Goal: Task Accomplishment & Management: Manage account settings

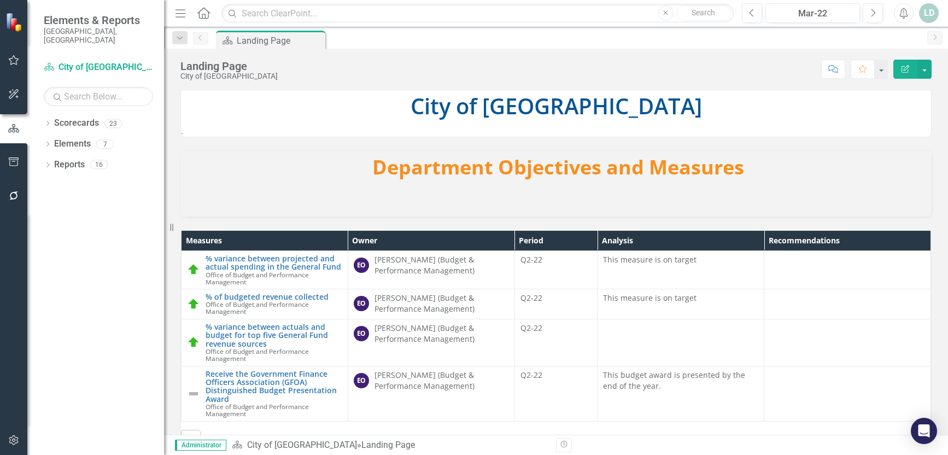
click at [11, 197] on icon "button" at bounding box center [13, 195] width 9 height 9
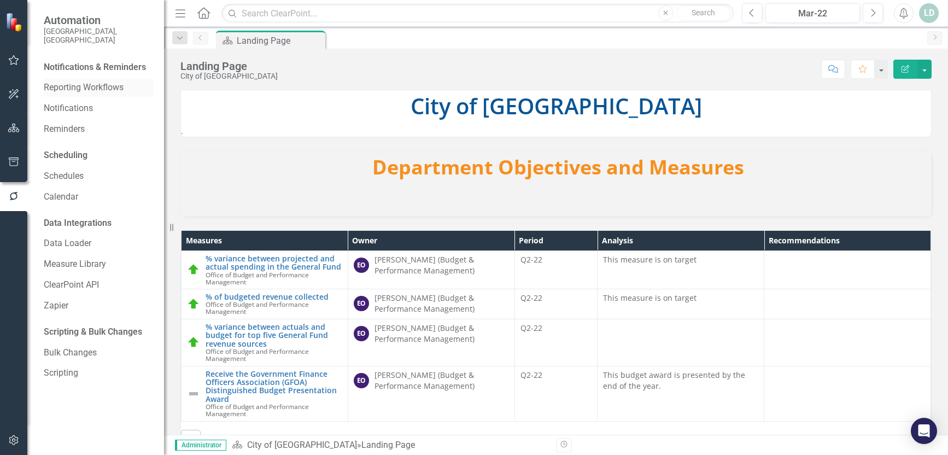
click at [76, 84] on link "Reporting Workflows" at bounding box center [98, 87] width 109 height 13
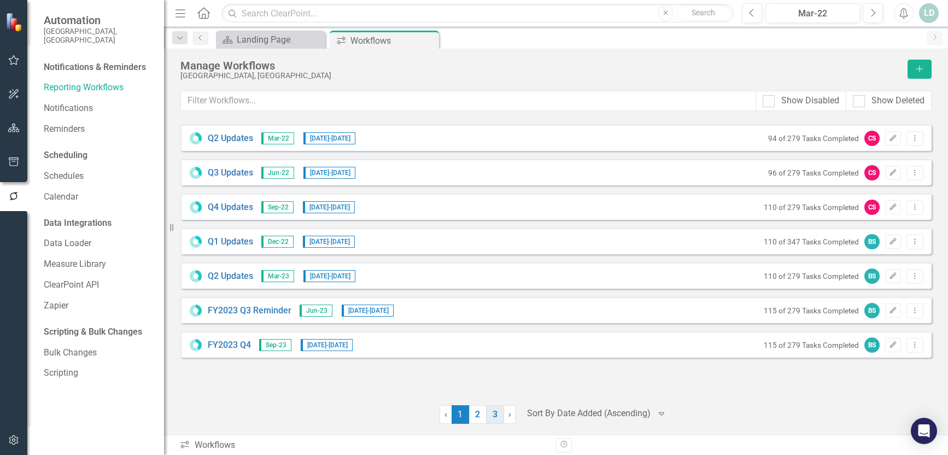
click at [489, 415] on link "3" at bounding box center [496, 414] width 18 height 19
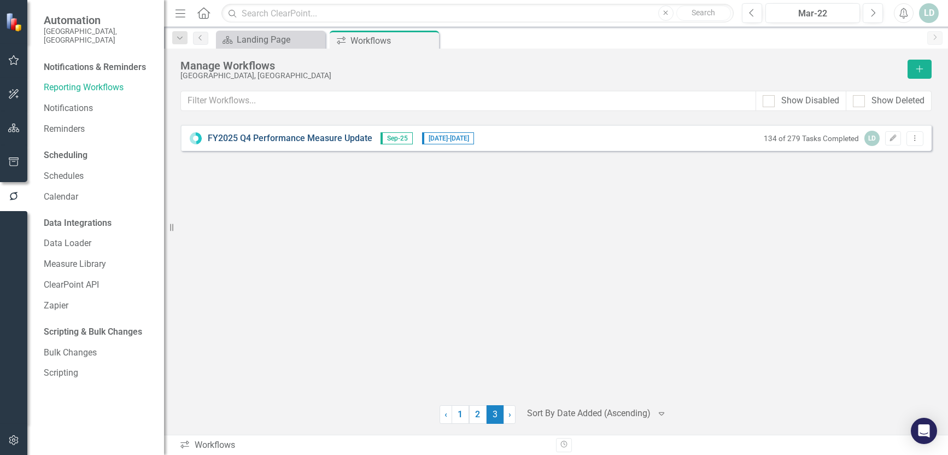
click at [278, 135] on link "FY2025 Q4 Performance Measure Update" at bounding box center [290, 138] width 165 height 13
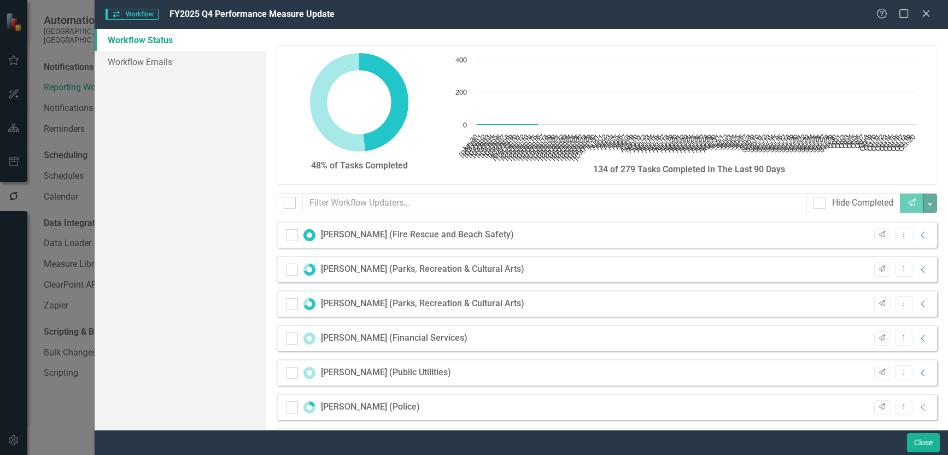
checkbox input "false"
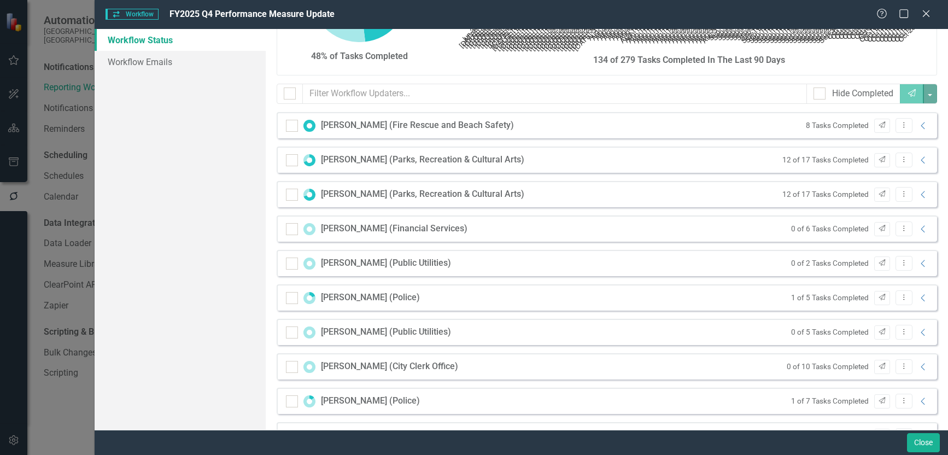
scroll to position [55, 0]
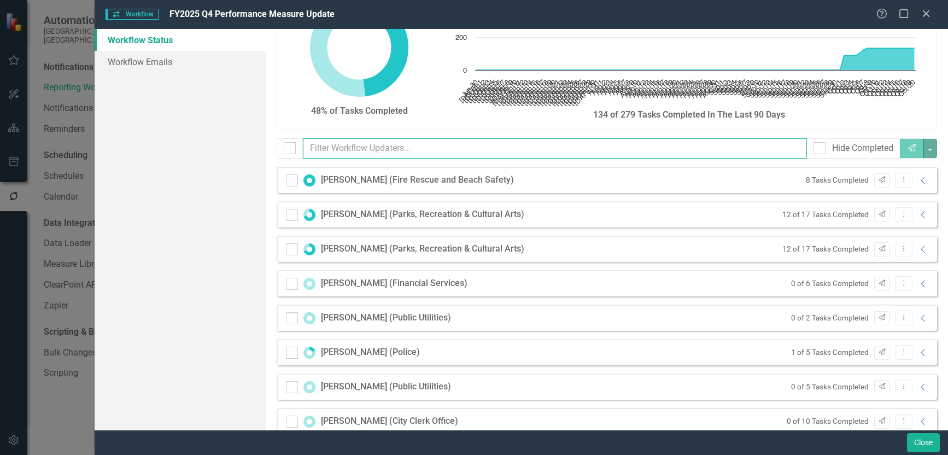
click at [434, 150] on input "text" at bounding box center [555, 148] width 505 height 20
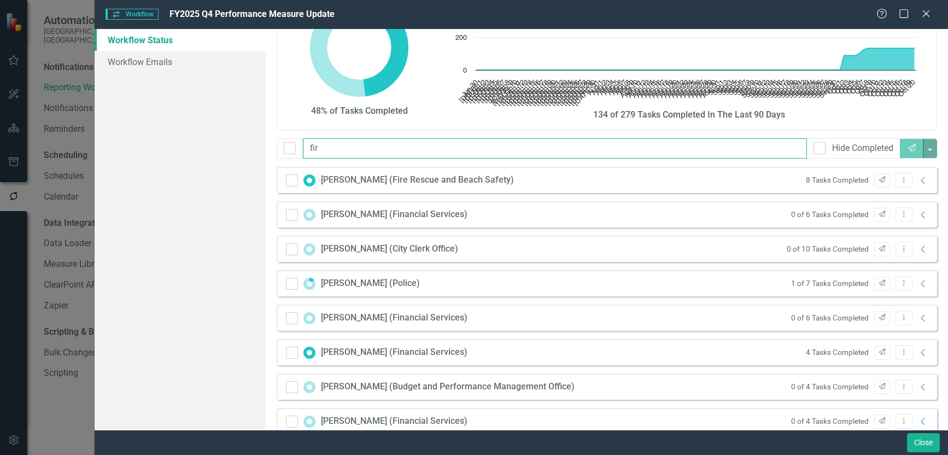
scroll to position [0, 0]
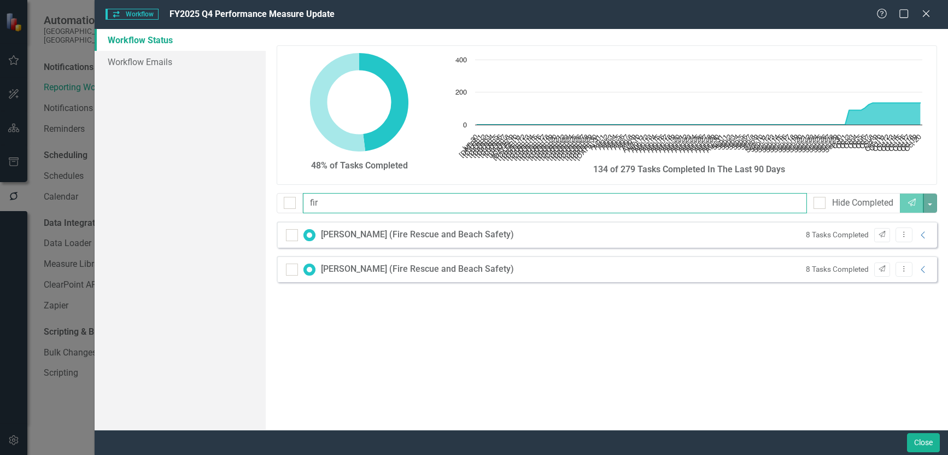
type input "fire"
drag, startPoint x: 387, startPoint y: 203, endPoint x: 289, endPoint y: 196, distance: 98.2
click at [289, 196] on div "fire Hide Completed Send" at bounding box center [607, 203] width 661 height 20
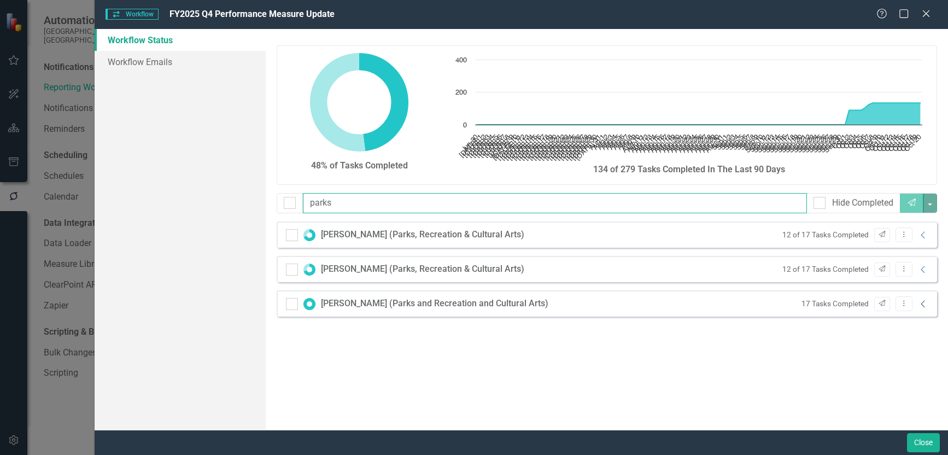
type input "parks"
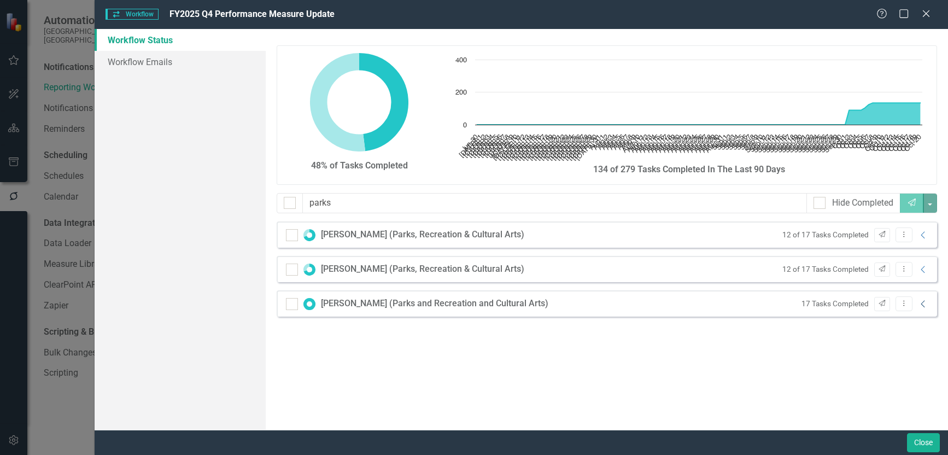
click at [922, 304] on icon at bounding box center [923, 303] width 4 height 7
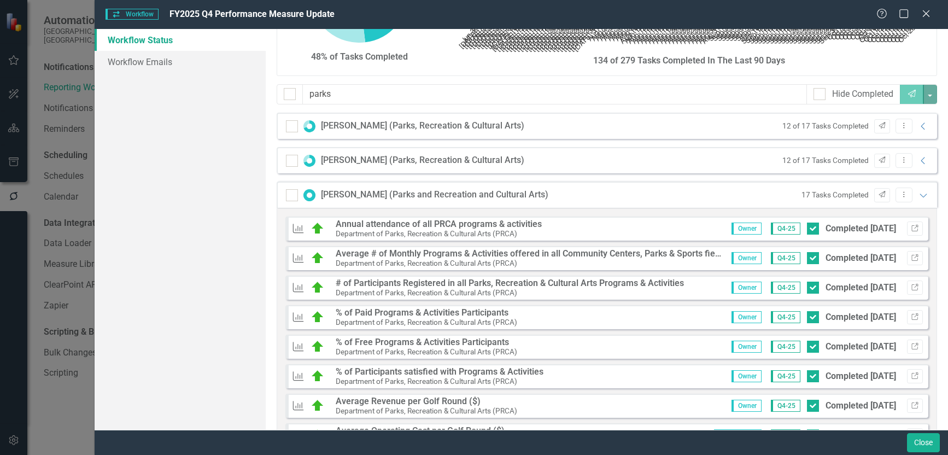
scroll to position [109, 0]
click at [918, 159] on icon "Collapse" at bounding box center [923, 160] width 11 height 9
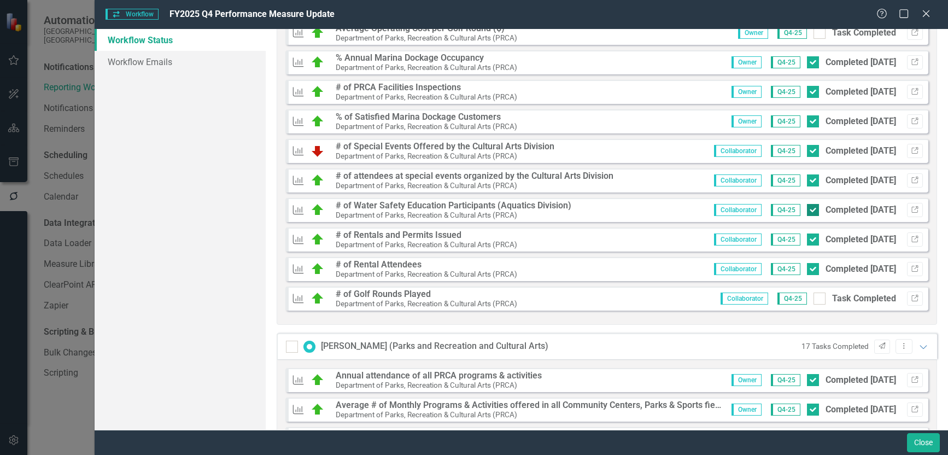
scroll to position [602, 0]
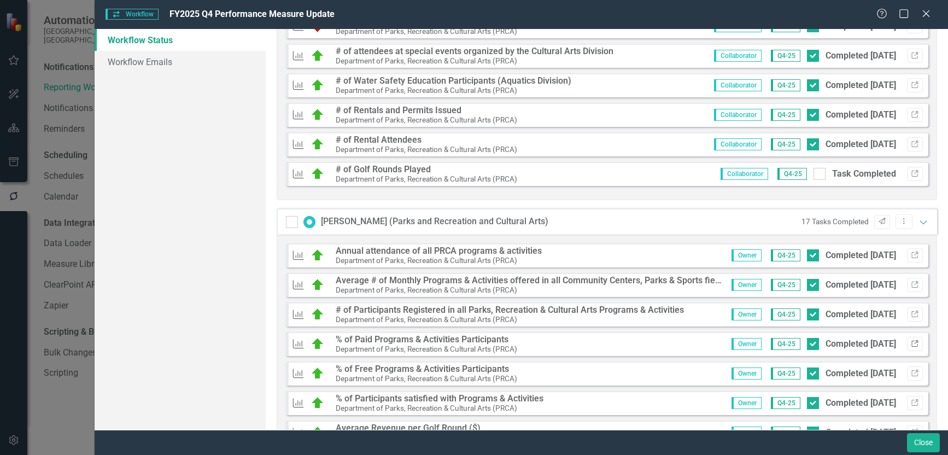
click at [912, 342] on icon "button" at bounding box center [915, 343] width 7 height 7
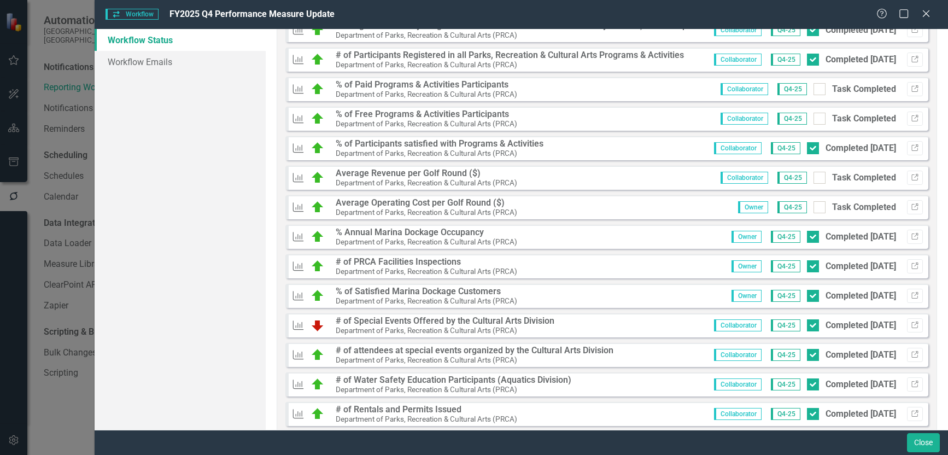
scroll to position [273, 0]
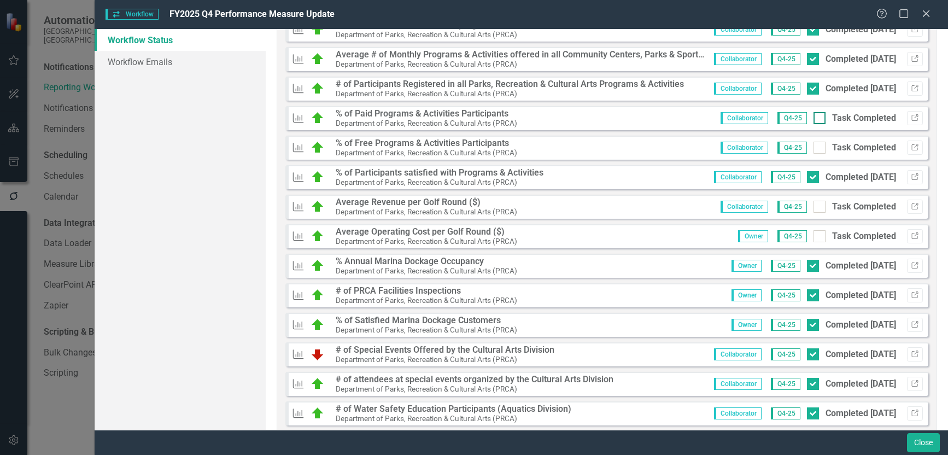
click at [814, 117] on div at bounding box center [820, 118] width 12 height 12
click at [814, 117] on input "Task Completed" at bounding box center [817, 115] width 7 height 7
checkbox input "true"
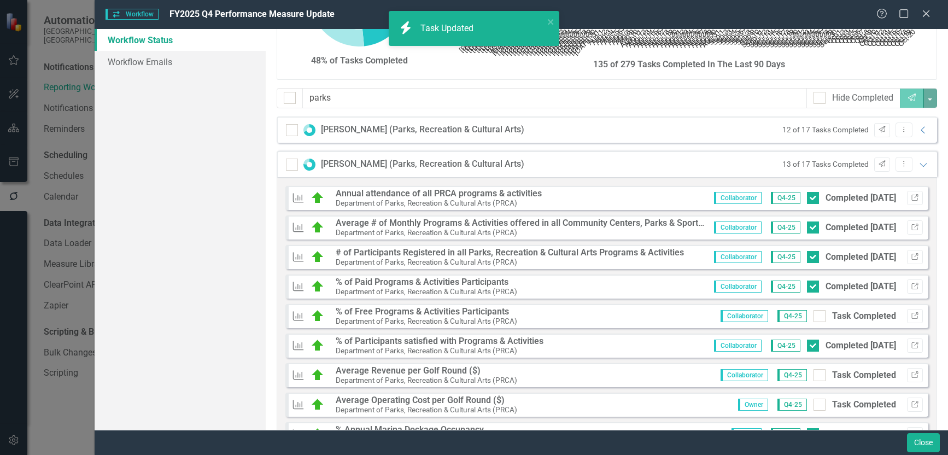
scroll to position [0, 0]
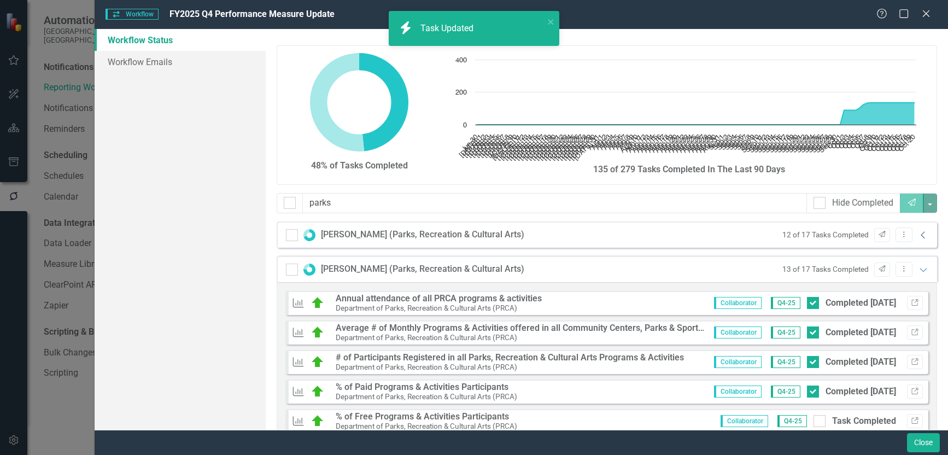
click at [918, 235] on icon "Collapse" at bounding box center [923, 235] width 11 height 9
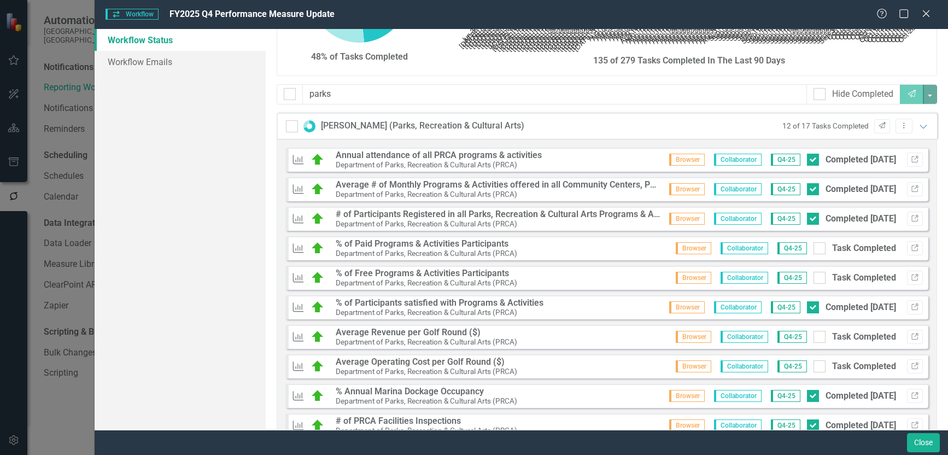
scroll to position [109, 0]
click at [814, 248] on input "Task Completed" at bounding box center [817, 245] width 7 height 7
checkbox input "true"
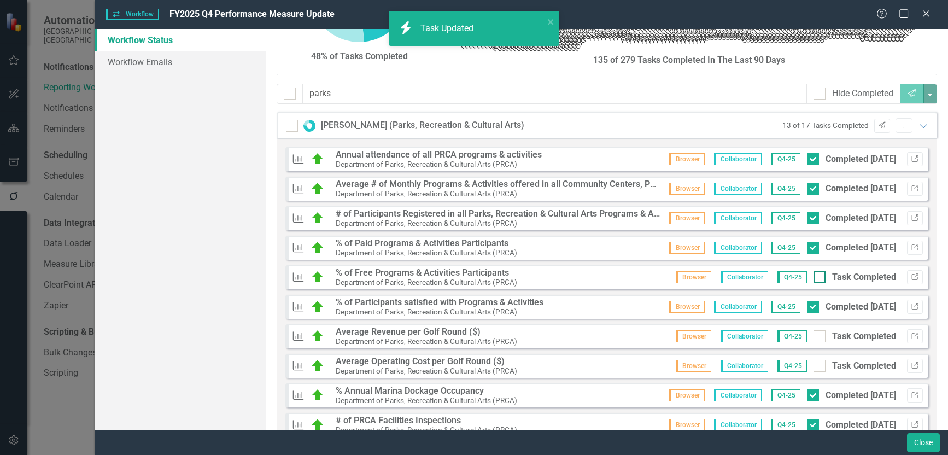
click at [814, 277] on div at bounding box center [820, 277] width 12 height 12
click at [814, 277] on input "Task Completed" at bounding box center [817, 274] width 7 height 7
checkbox input "true"
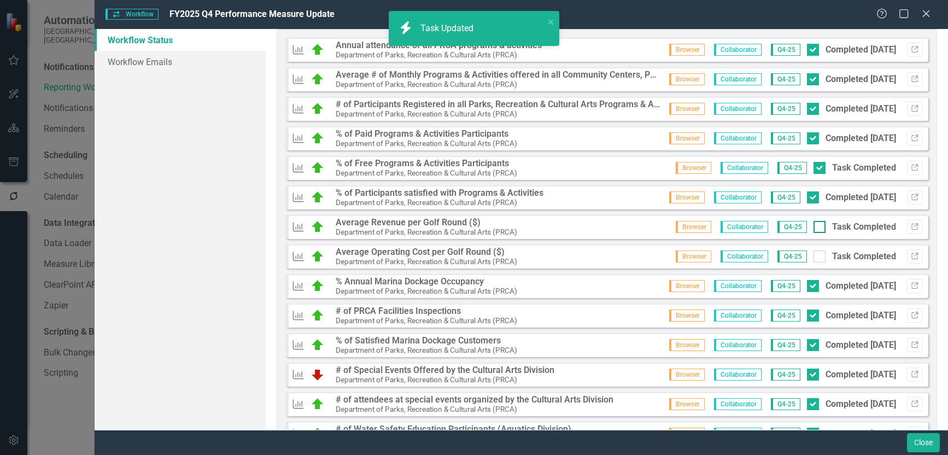
click at [814, 228] on div at bounding box center [820, 227] width 12 height 12
click at [814, 228] on input "Task Completed" at bounding box center [817, 224] width 7 height 7
checkbox input "true"
click at [814, 256] on input "Task Completed" at bounding box center [817, 254] width 7 height 7
checkbox input "true"
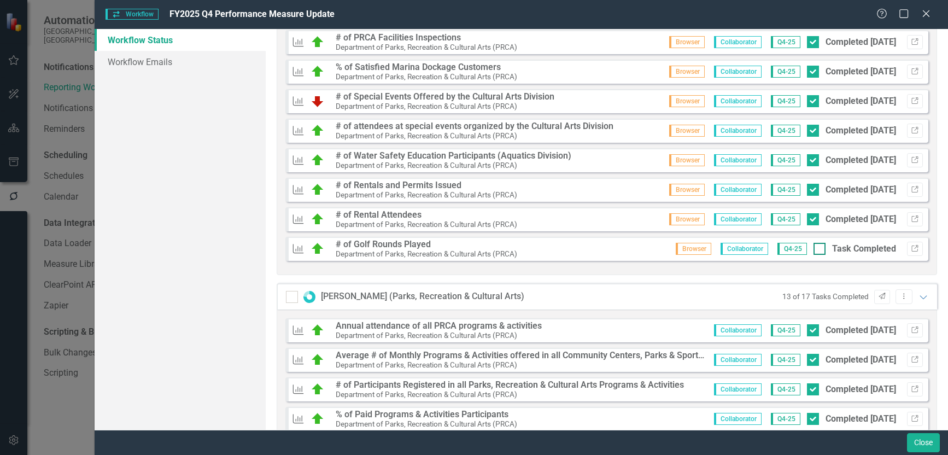
click at [814, 252] on div at bounding box center [820, 249] width 12 height 12
click at [814, 250] on input "Task Completed" at bounding box center [817, 246] width 7 height 7
checkbox input "true"
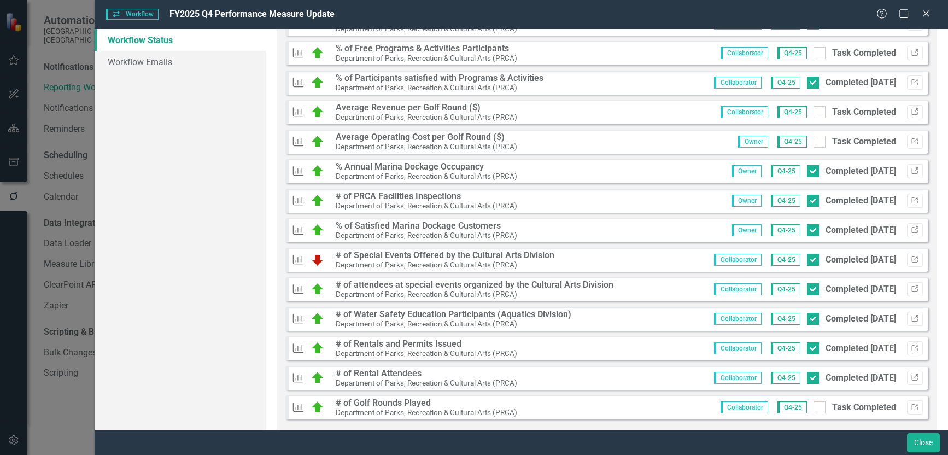
scroll to position [915, 0]
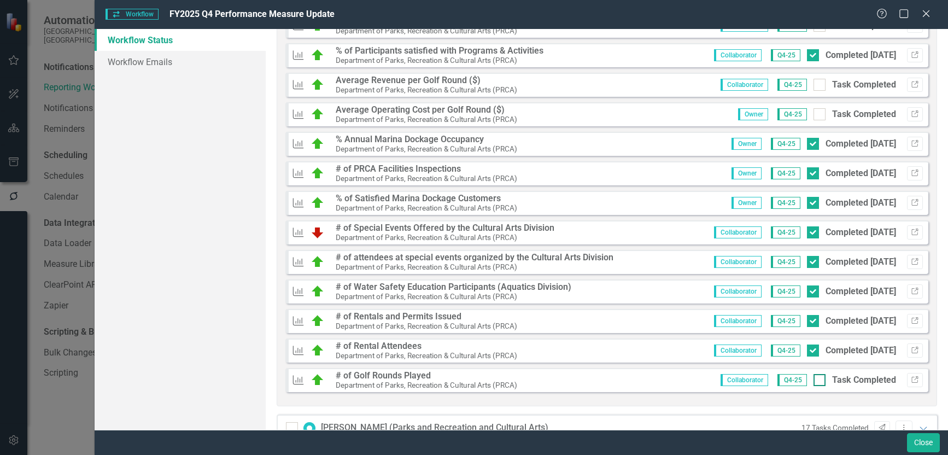
click at [814, 380] on input "Task Completed" at bounding box center [817, 377] width 7 height 7
checkbox input "true"
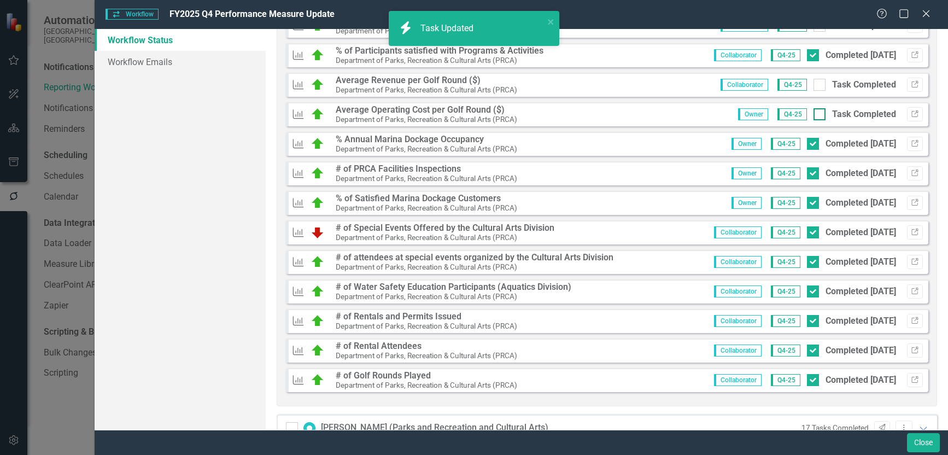
click at [814, 113] on input "Task Completed" at bounding box center [817, 111] width 7 height 7
checkbox input "true"
click at [814, 86] on div at bounding box center [820, 85] width 12 height 12
click at [814, 86] on input "Task Completed" at bounding box center [817, 82] width 7 height 7
checkbox input "true"
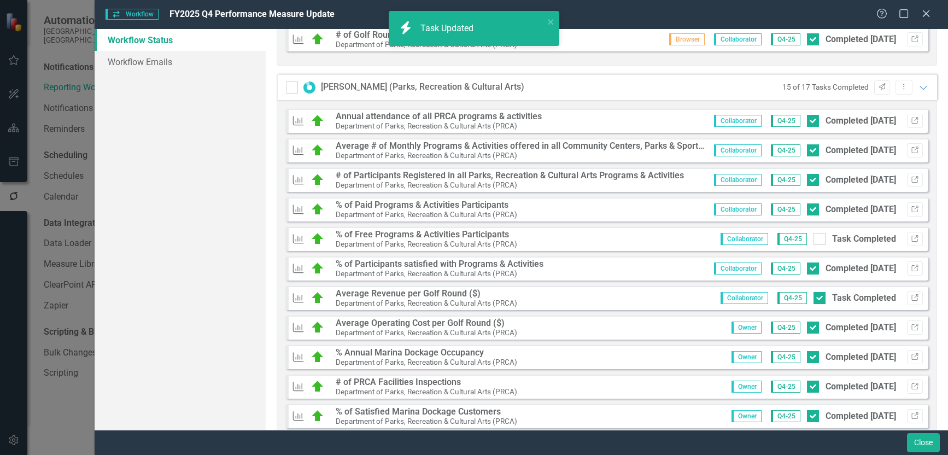
scroll to position [696, 0]
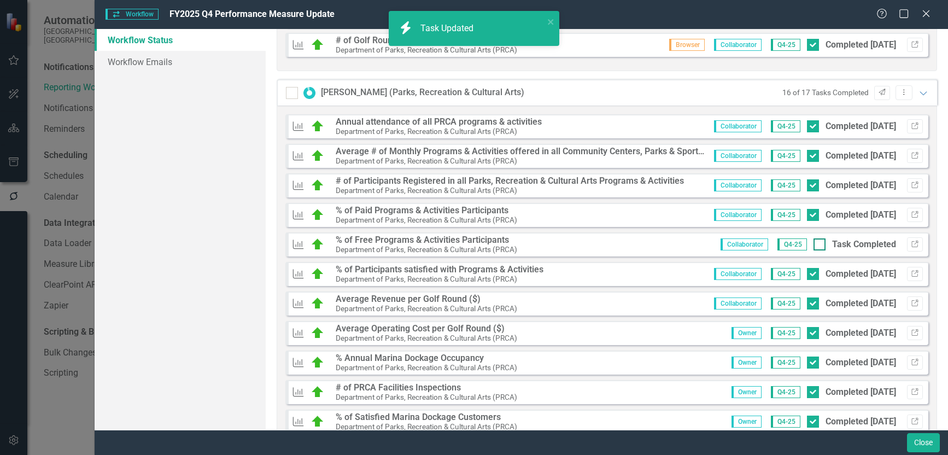
click at [814, 246] on div at bounding box center [820, 244] width 12 height 12
click at [814, 246] on input "Task Completed" at bounding box center [817, 241] width 7 height 7
checkbox input "true"
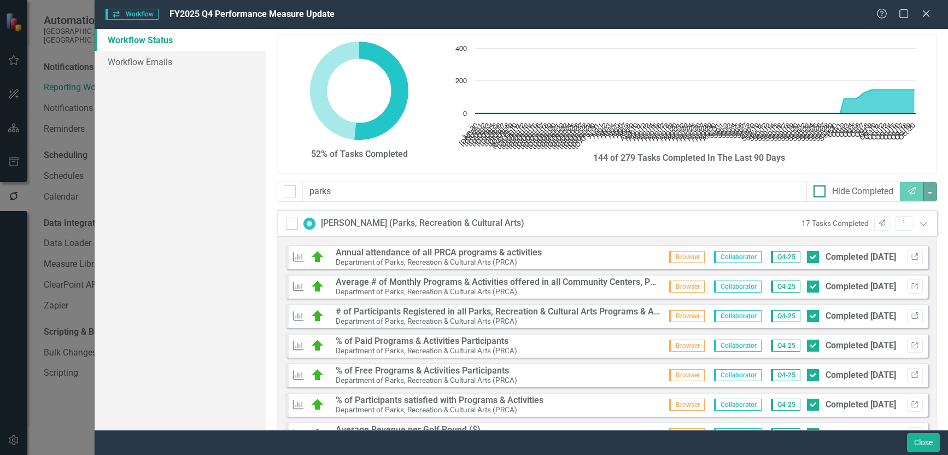
scroll to position [0, 0]
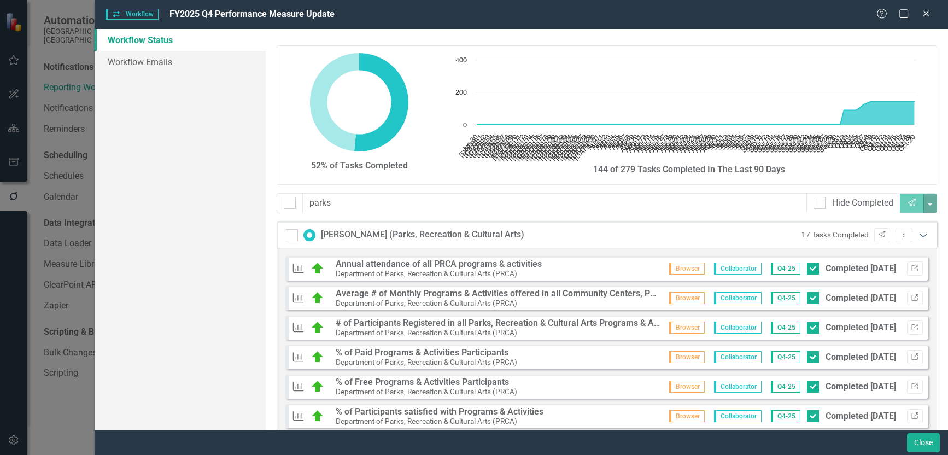
click at [918, 235] on icon "Expanded" at bounding box center [923, 235] width 11 height 9
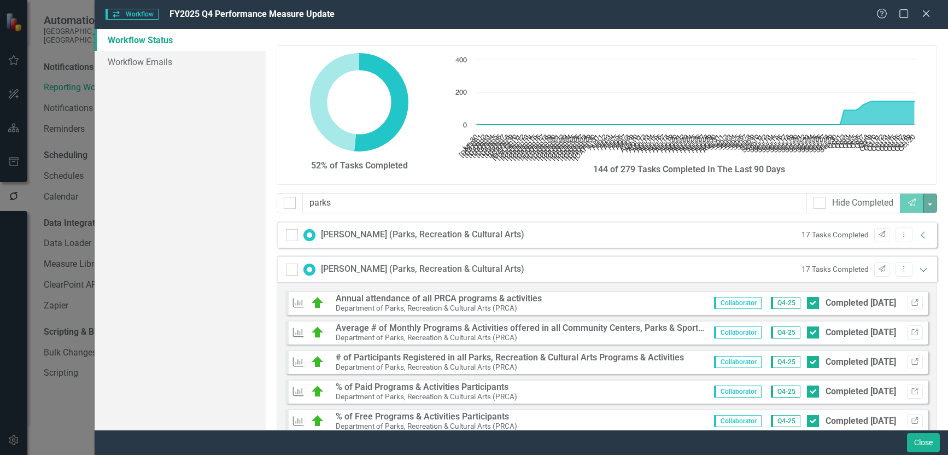
click at [918, 269] on icon "Expanded" at bounding box center [923, 269] width 11 height 9
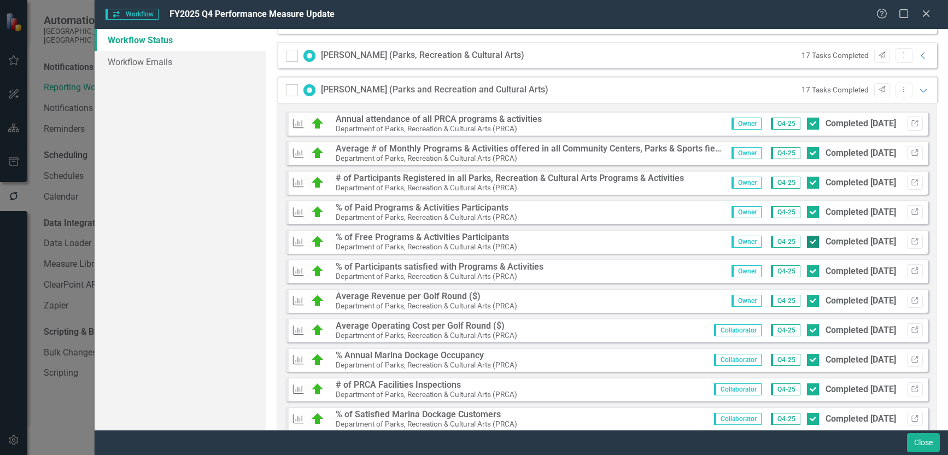
scroll to position [219, 0]
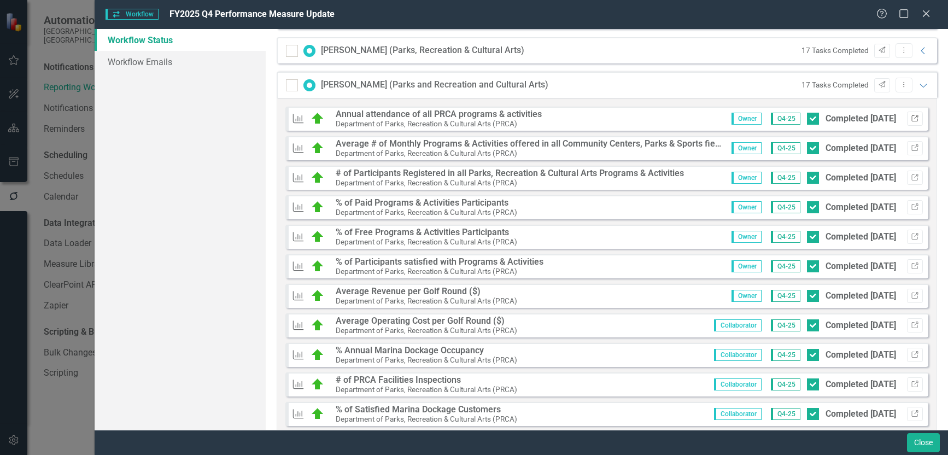
click at [911, 120] on icon "Link" at bounding box center [915, 118] width 8 height 7
click at [911, 145] on icon "Link" at bounding box center [915, 148] width 8 height 7
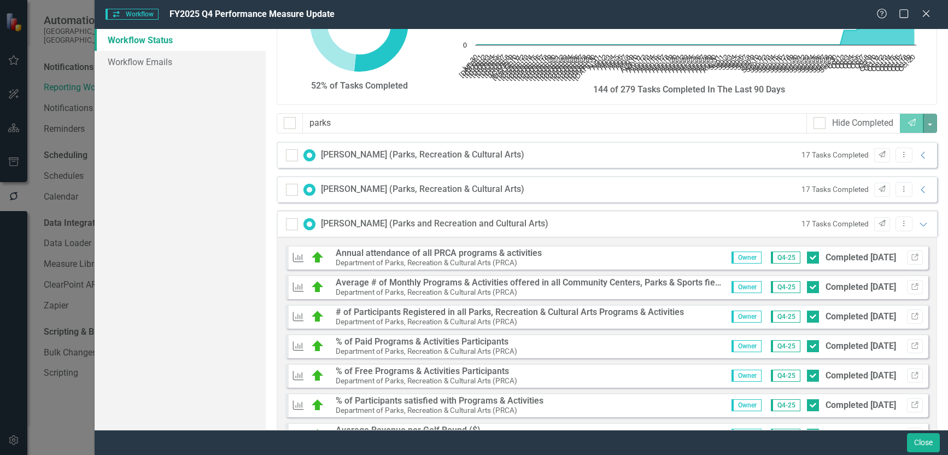
scroll to position [0, 0]
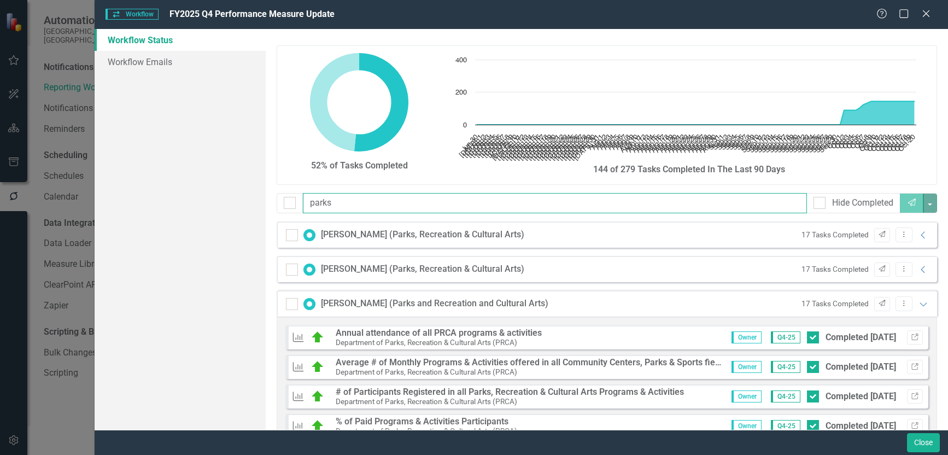
drag, startPoint x: 360, startPoint y: 203, endPoint x: 248, endPoint y: 205, distance: 112.1
click at [248, 205] on div "Workflow Status Workflow Emails 52% of Tasks Completed Chart Chart with 113 dat…" at bounding box center [522, 229] width 854 height 401
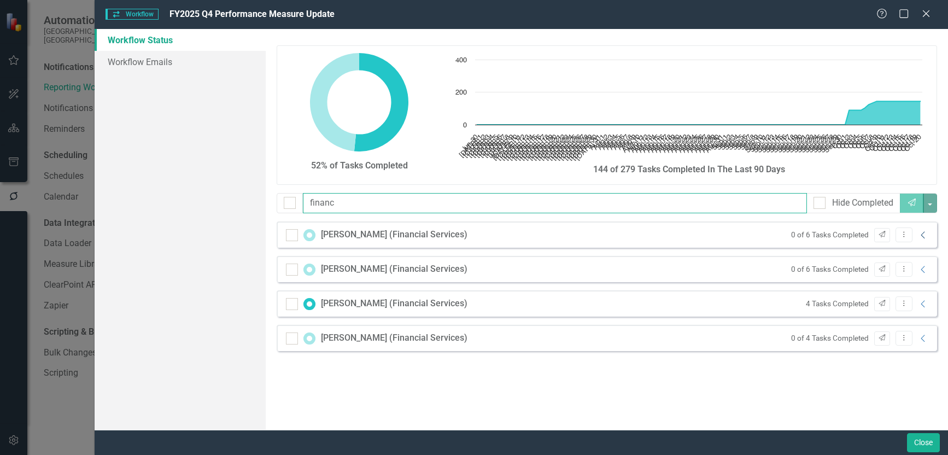
type input "financ"
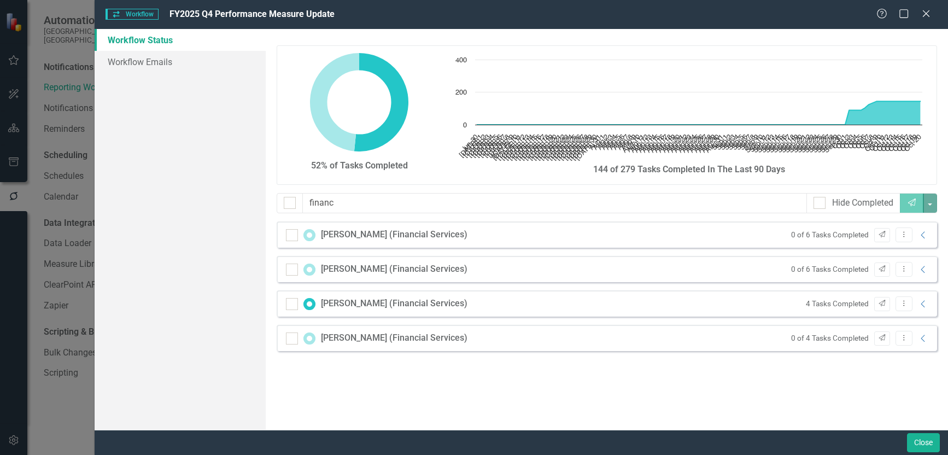
click at [924, 235] on icon "Collapse" at bounding box center [923, 235] width 11 height 9
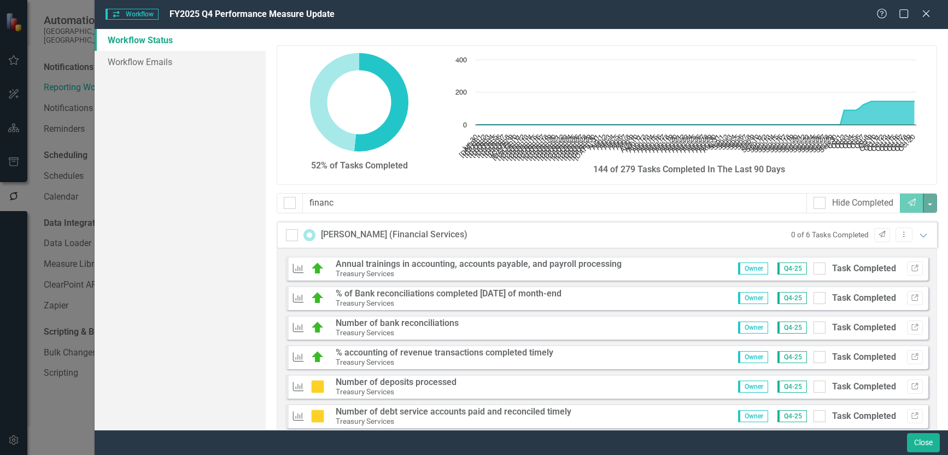
click at [915, 267] on div "Measure Annual trainings in accounting, accounts payable, and payroll processin…" at bounding box center [607, 269] width 643 height 24
click at [911, 268] on icon "Link" at bounding box center [915, 268] width 8 height 7
click at [878, 236] on icon "Send" at bounding box center [882, 234] width 8 height 7
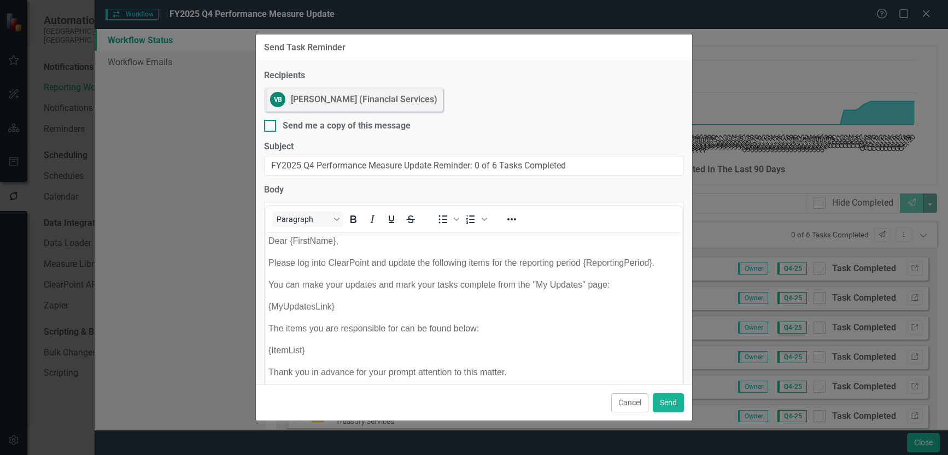
click at [268, 125] on input "Send me a copy of this message" at bounding box center [267, 123] width 7 height 7
checkbox input "true"
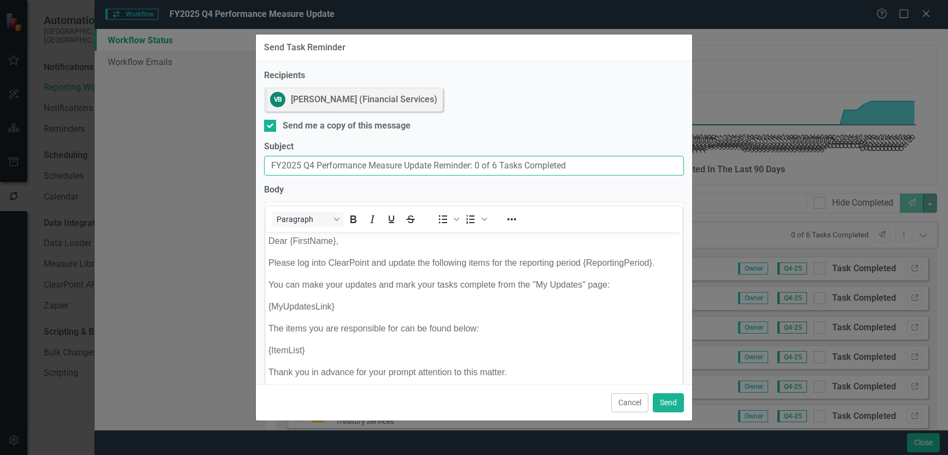
click at [271, 165] on input "FY2025 Q4 Performance Measure Update Reminder: 0 of 6 Tasks Completed" at bounding box center [474, 166] width 420 height 20
type input "Due Today: FY2025 Q4 Performance Measure Update Reminder: 0 of 6 Tasks Completed"
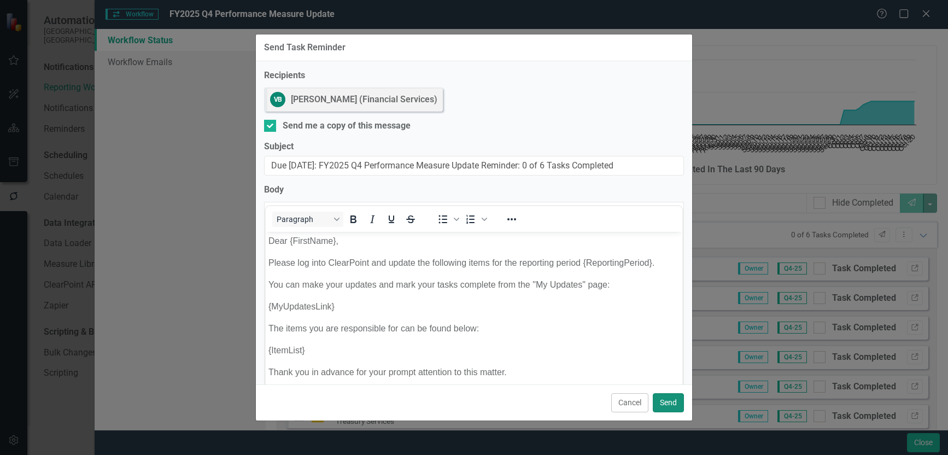
click at [669, 401] on button "Send" at bounding box center [668, 402] width 31 height 19
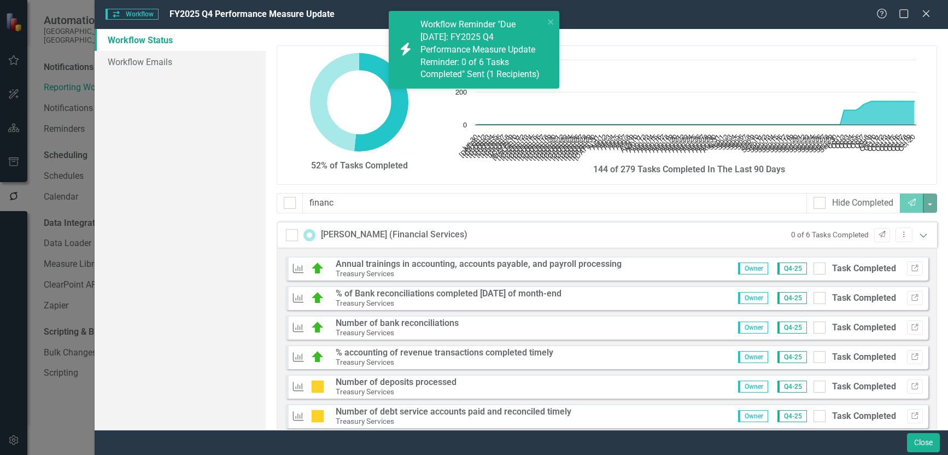
click at [918, 235] on icon "Expanded" at bounding box center [923, 235] width 11 height 9
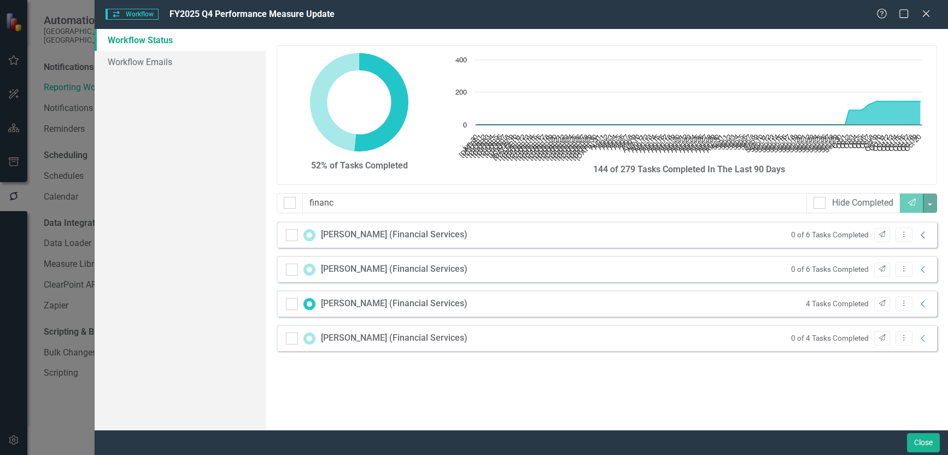
click at [921, 236] on icon "Collapse" at bounding box center [923, 235] width 11 height 9
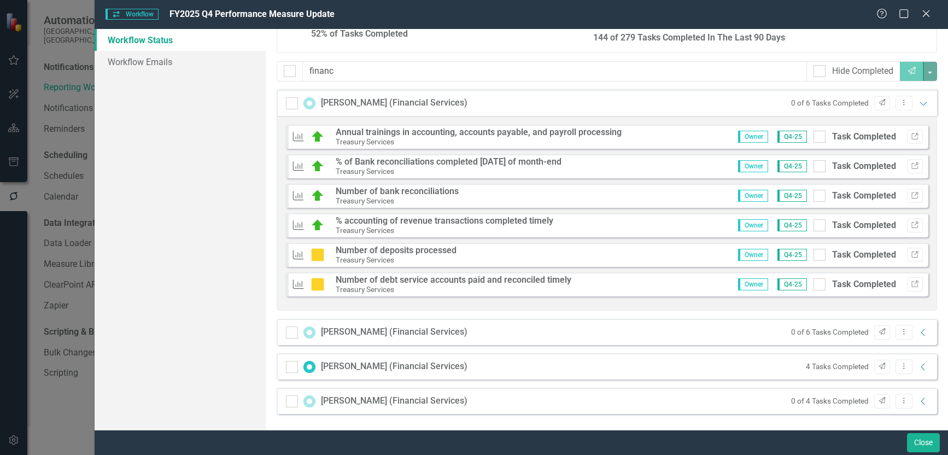
scroll to position [132, 0]
click at [918, 334] on icon "Collapse" at bounding box center [923, 332] width 11 height 9
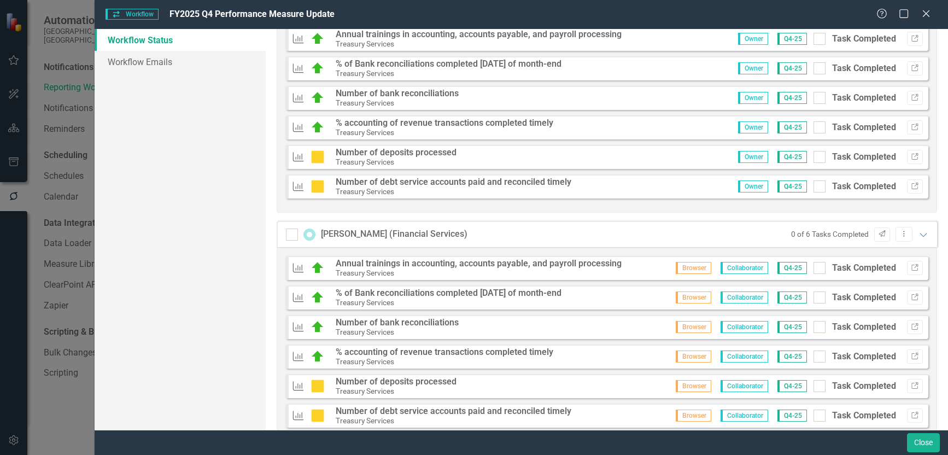
scroll to position [218, 0]
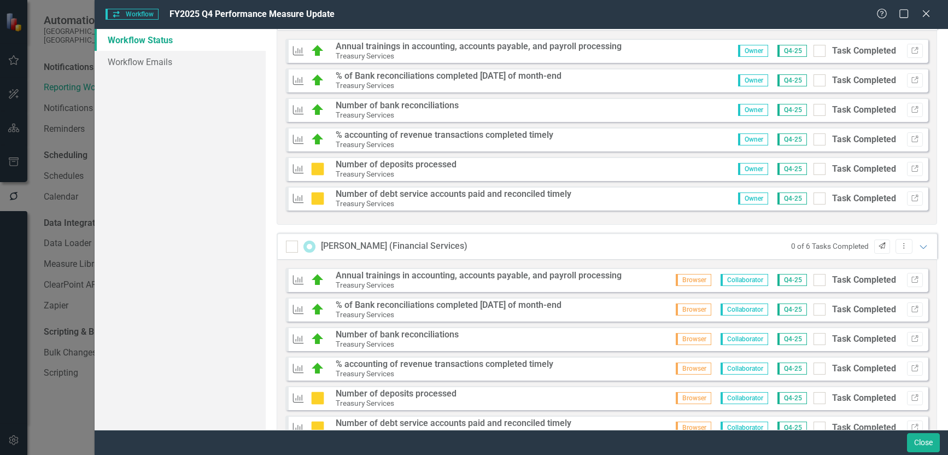
click at [878, 246] on icon "Send" at bounding box center [882, 246] width 8 height 7
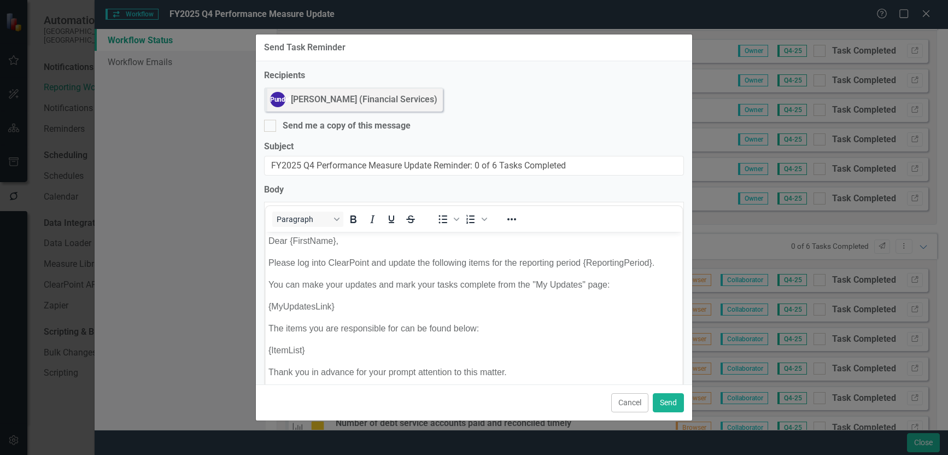
scroll to position [0, 0]
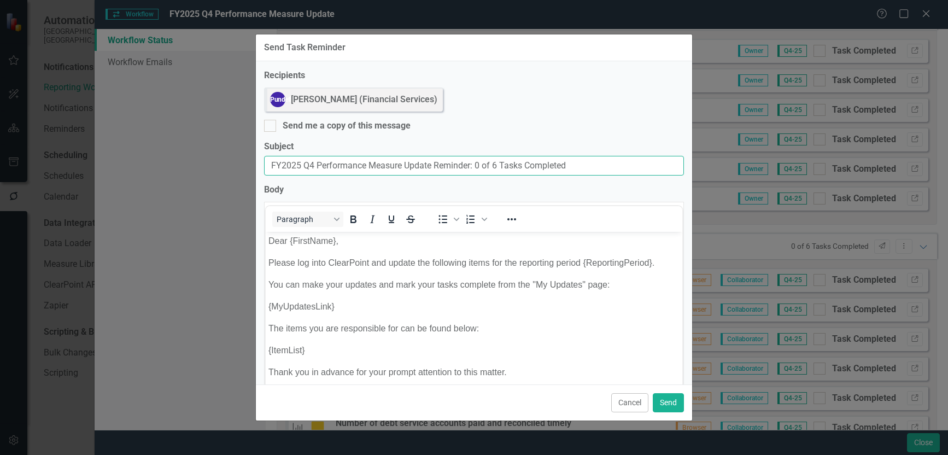
click at [272, 165] on input "FY2025 Q4 Performance Measure Update Reminder: 0 of 6 Tasks Completed" at bounding box center [474, 166] width 420 height 20
type input "Due Today: FY2025 Q4 Performance Measure Update Reminder: 0 of 6 Tasks Completed"
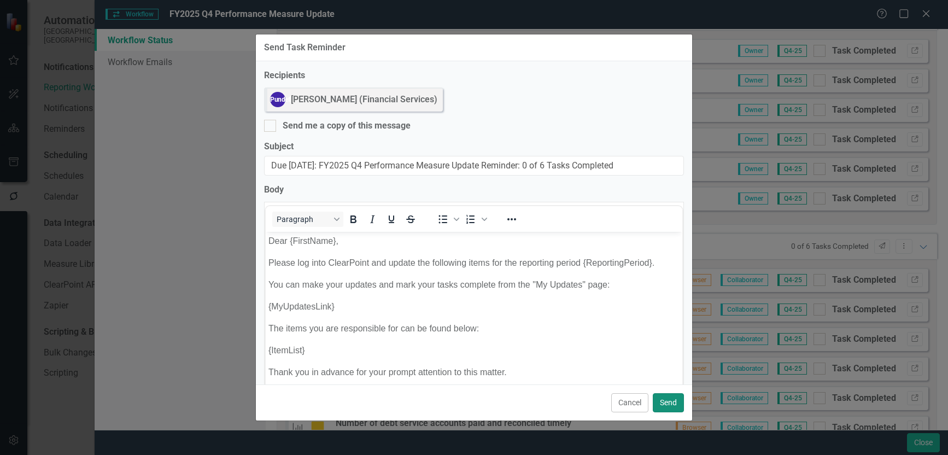
click at [678, 398] on button "Send" at bounding box center [668, 402] width 31 height 19
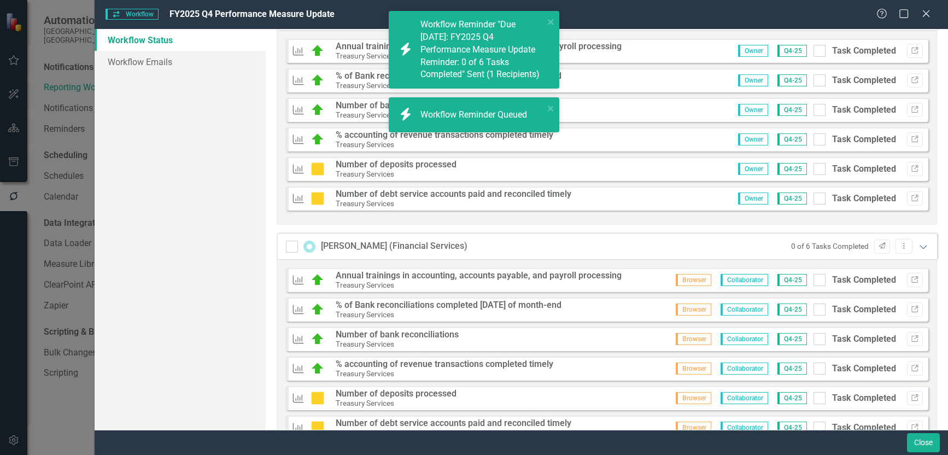
click at [918, 245] on icon "Expanded" at bounding box center [923, 246] width 11 height 9
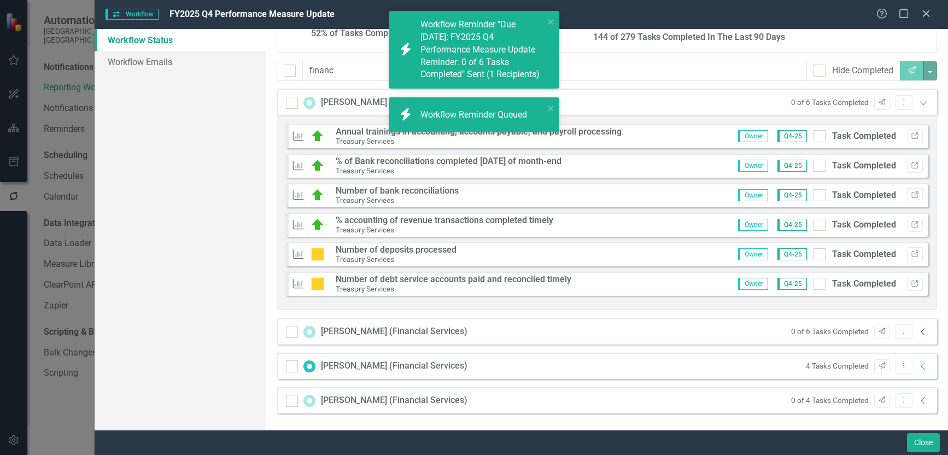
scroll to position [132, 0]
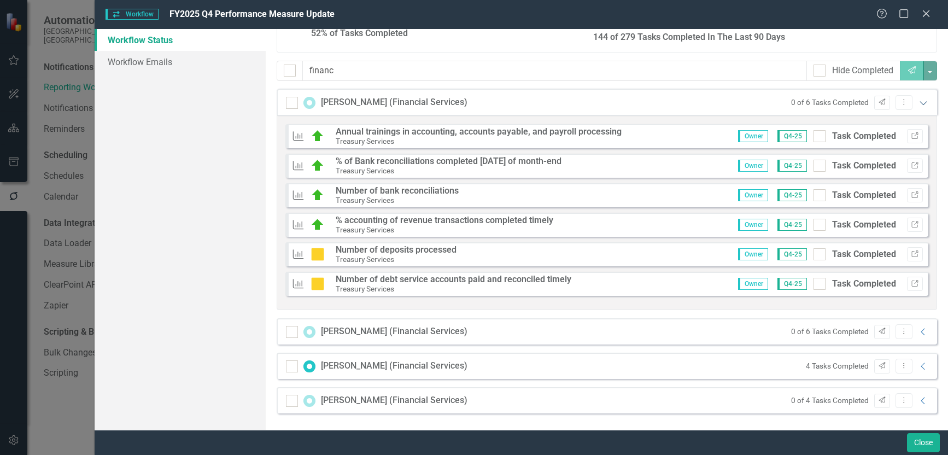
click at [918, 101] on icon "Expanded" at bounding box center [923, 102] width 11 height 9
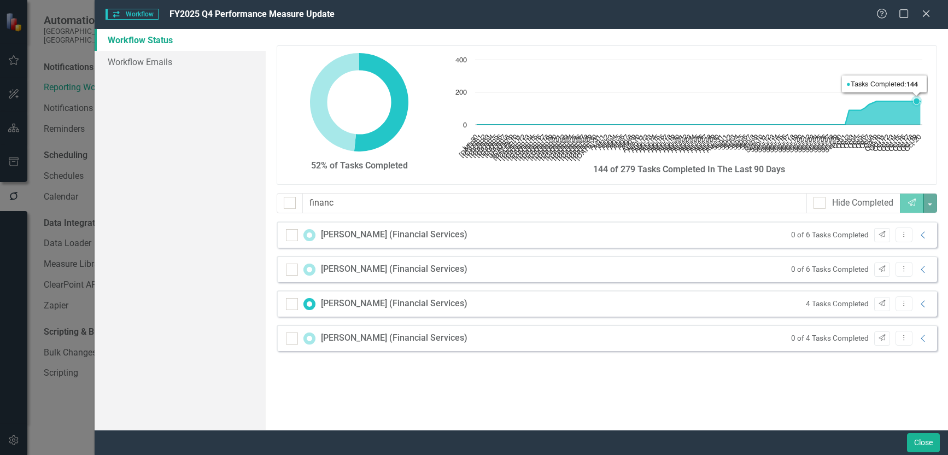
scroll to position [0, 0]
click at [927, 303] on icon "Collapse" at bounding box center [923, 304] width 11 height 9
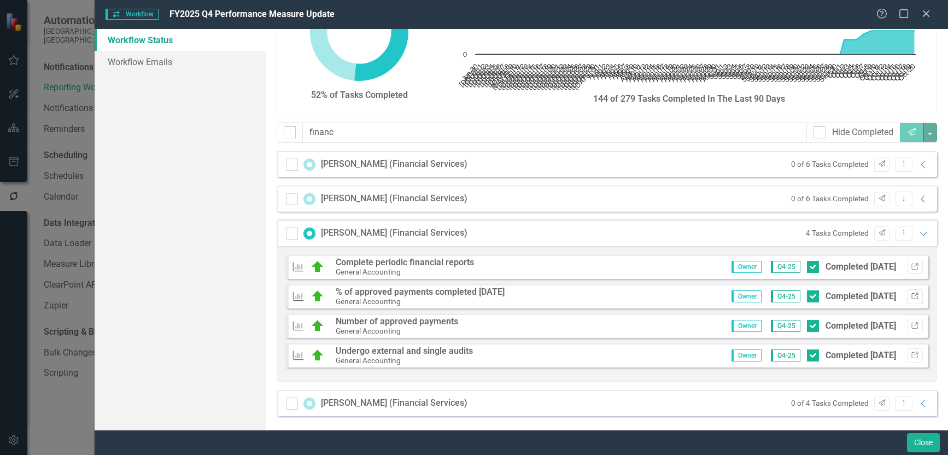
scroll to position [73, 0]
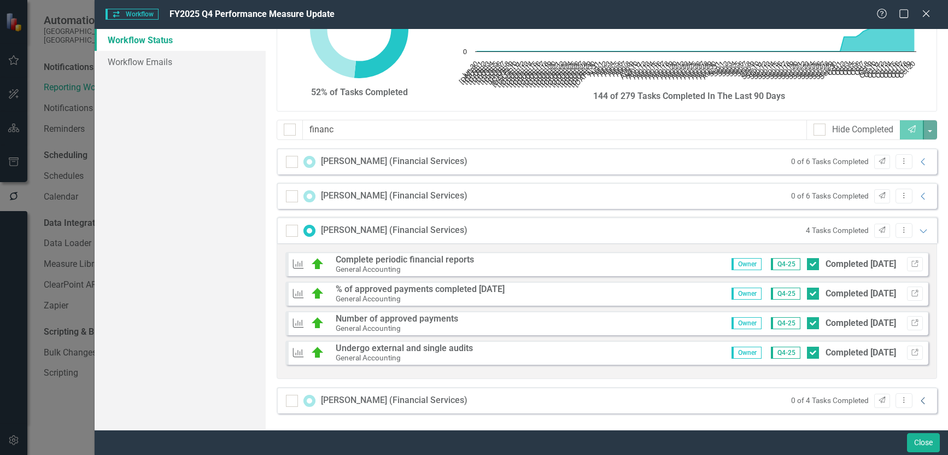
click at [918, 399] on icon "Collapse" at bounding box center [923, 401] width 11 height 9
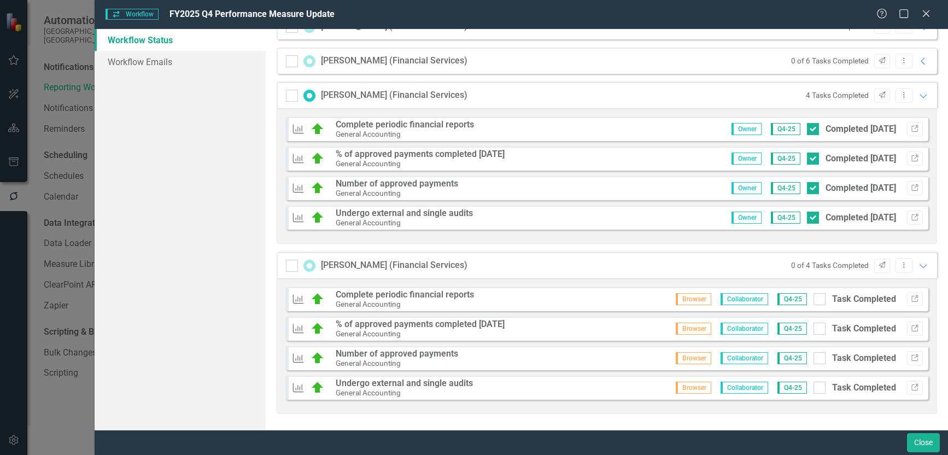
scroll to position [209, 0]
click at [816, 298] on div at bounding box center [820, 299] width 12 height 12
click at [816, 298] on input "Task Completed" at bounding box center [817, 296] width 7 height 7
checkbox input "true"
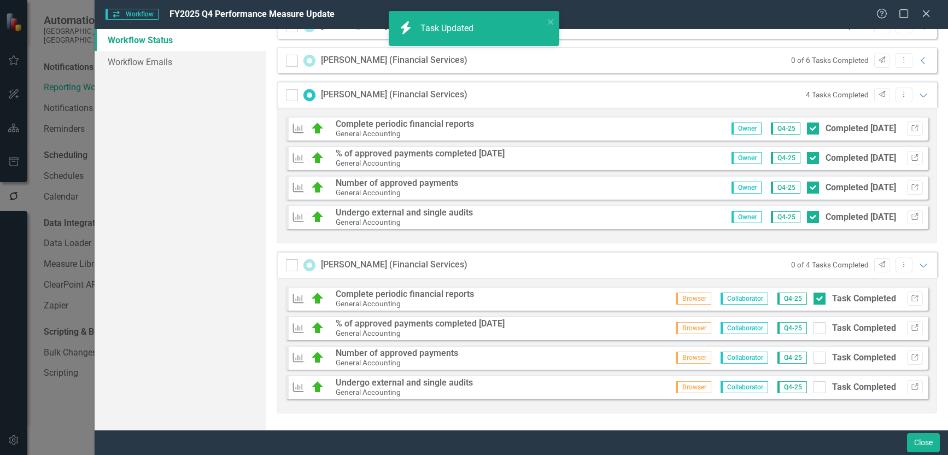
click at [814, 330] on div at bounding box center [820, 328] width 12 height 12
click at [814, 329] on input "Task Completed" at bounding box center [817, 325] width 7 height 7
checkbox input "true"
click at [814, 360] on div at bounding box center [820, 358] width 12 height 12
click at [814, 359] on input "Task Completed" at bounding box center [817, 355] width 7 height 7
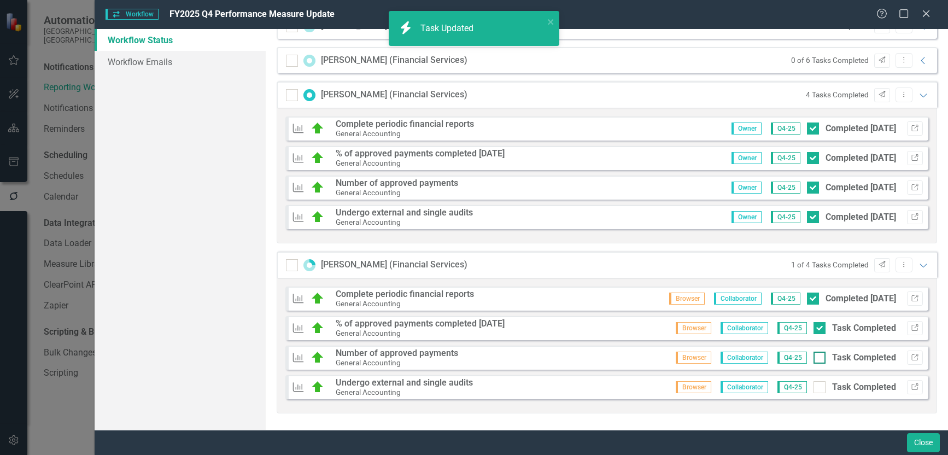
checkbox input "true"
click at [814, 387] on div at bounding box center [820, 387] width 12 height 12
click at [814, 387] on input "Task Completed" at bounding box center [817, 384] width 7 height 7
checkbox input "true"
click at [446, 123] on strong "Complete periodic financial reports" at bounding box center [405, 124] width 138 height 10
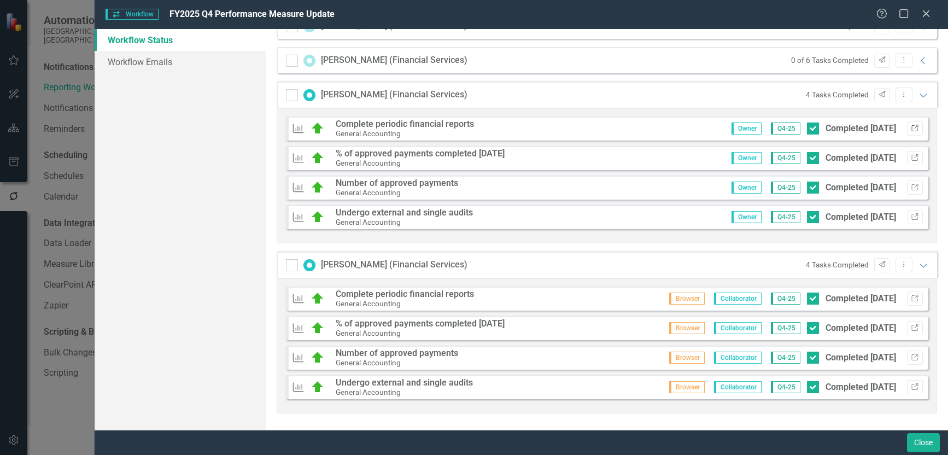
click at [911, 126] on icon "Link" at bounding box center [915, 128] width 8 height 7
click at [918, 96] on icon "Expanded" at bounding box center [923, 95] width 11 height 9
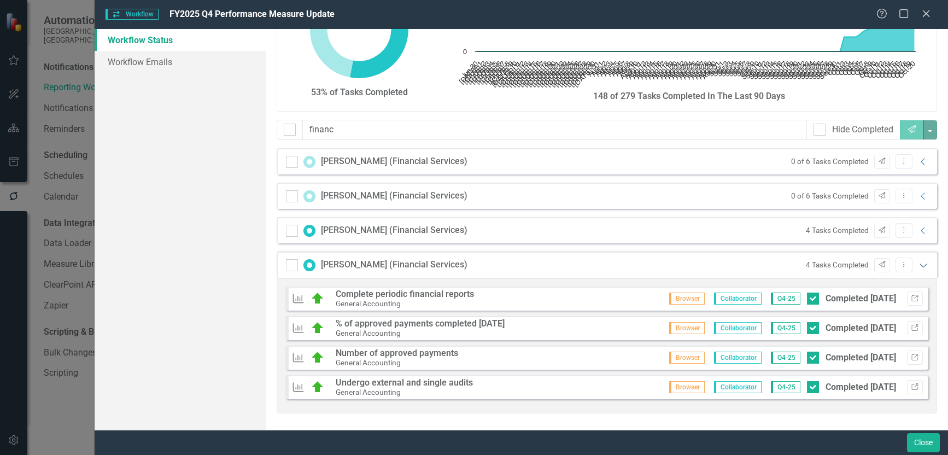
click at [918, 267] on icon "Expanded" at bounding box center [923, 265] width 11 height 9
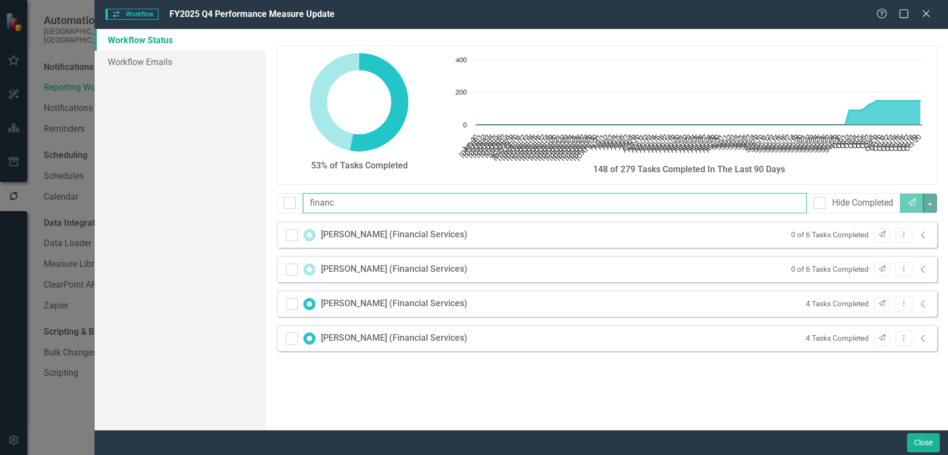
drag, startPoint x: 368, startPoint y: 205, endPoint x: 249, endPoint y: 200, distance: 118.2
click at [249, 201] on div "Workflow Status Workflow Emails 53% of Tasks Completed Chart Chart with 113 dat…" at bounding box center [522, 229] width 854 height 401
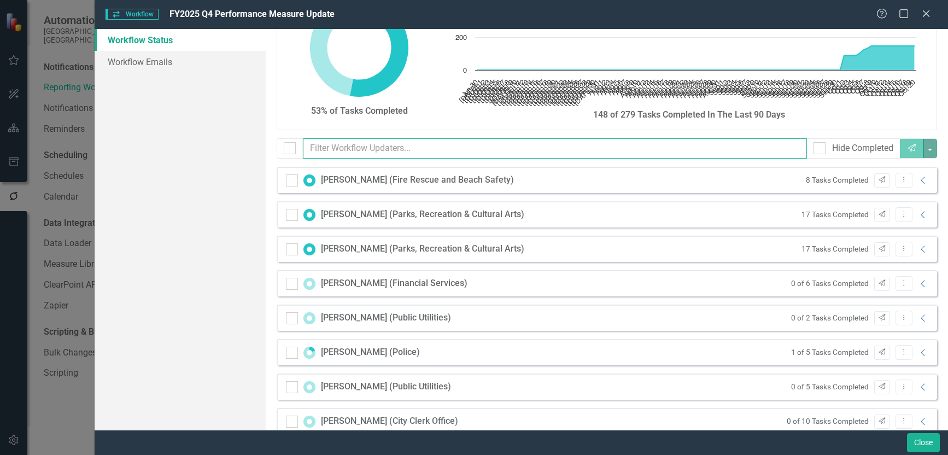
scroll to position [109, 0]
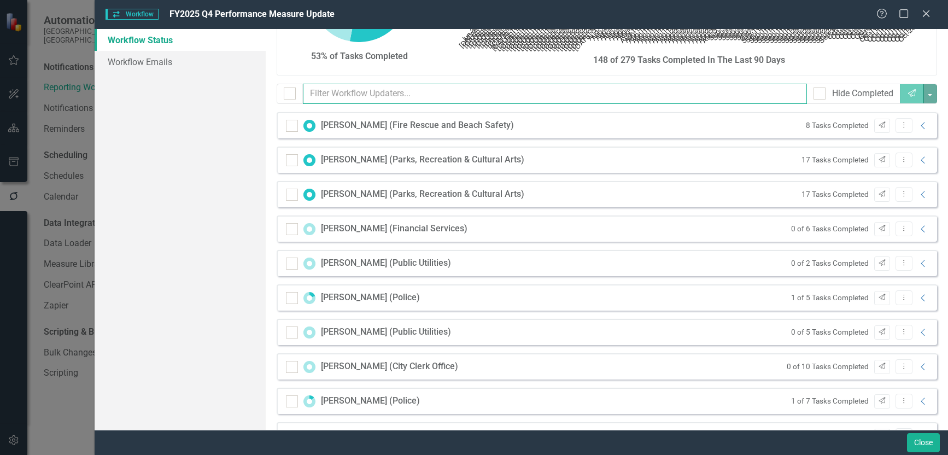
click at [346, 92] on input "text" at bounding box center [555, 94] width 505 height 20
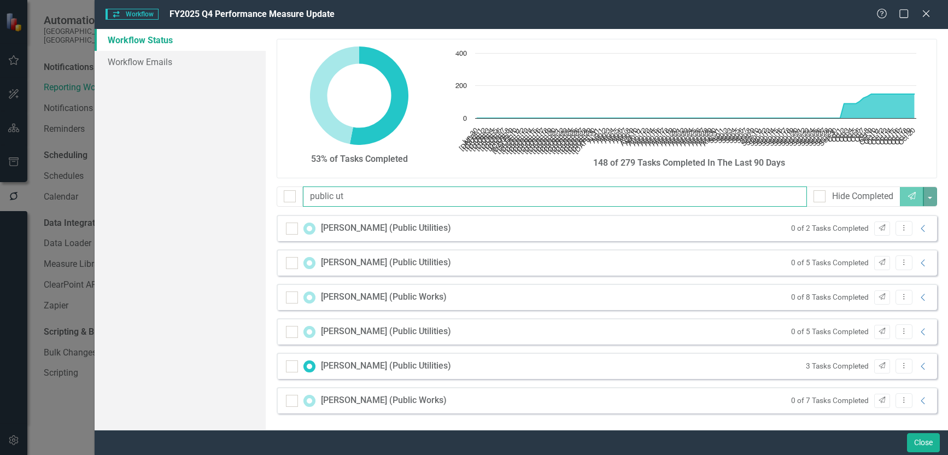
scroll to position [0, 0]
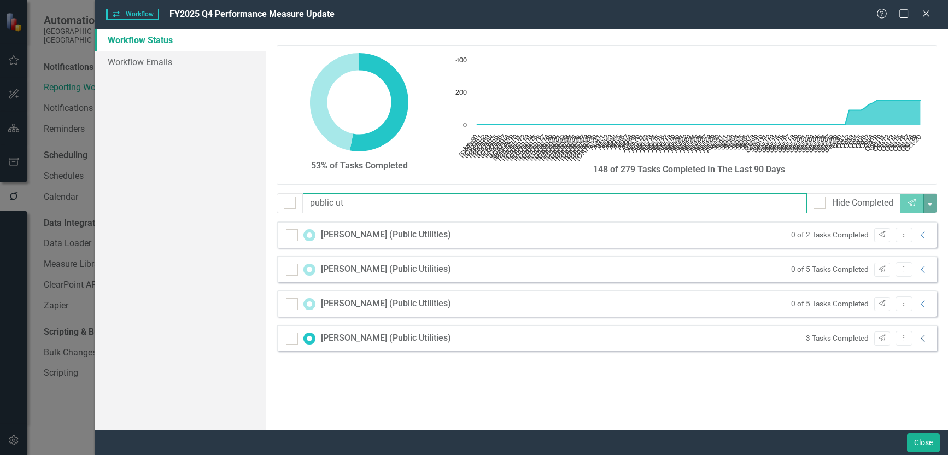
type input "public ut"
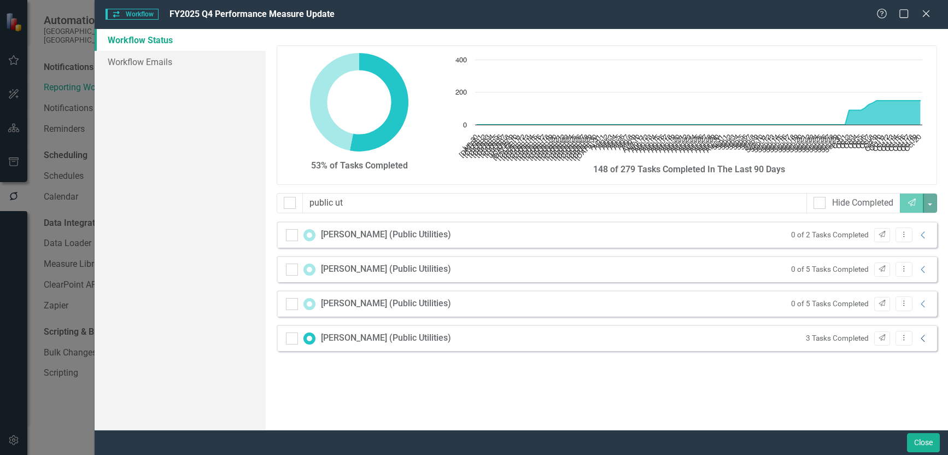
click at [923, 339] on icon "Collapse" at bounding box center [923, 338] width 11 height 9
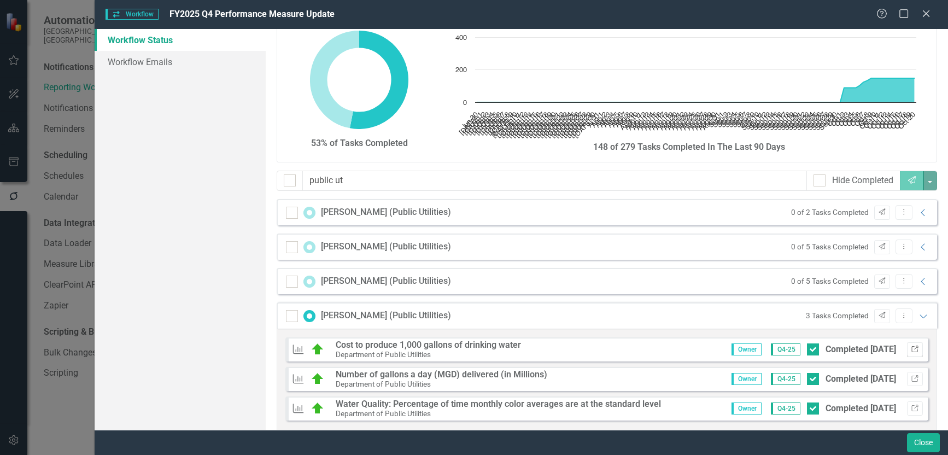
scroll to position [44, 0]
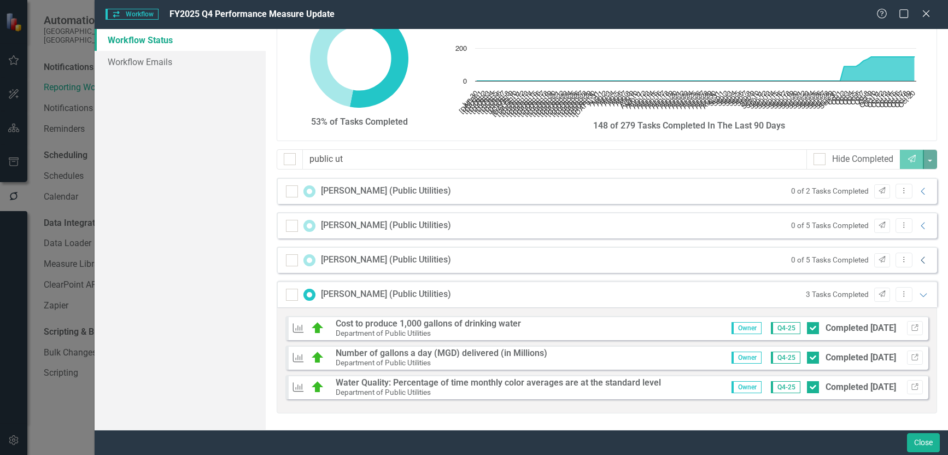
click at [918, 260] on icon "Collapse" at bounding box center [923, 260] width 11 height 9
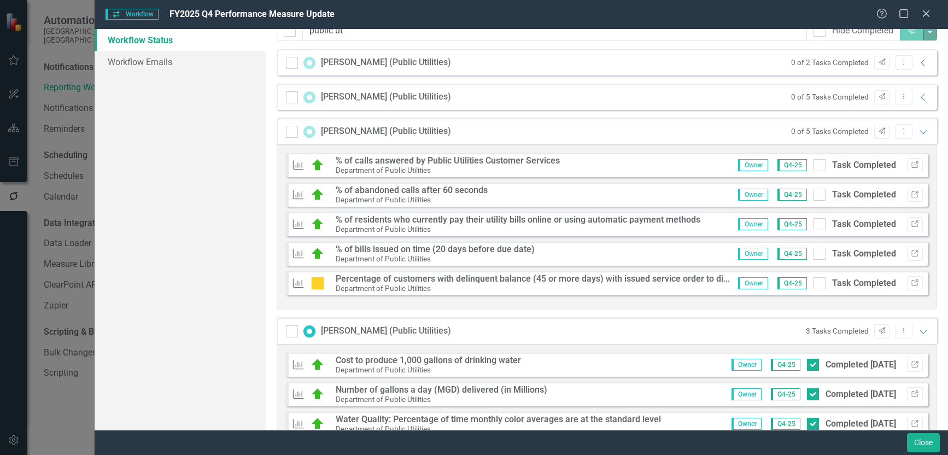
scroll to position [153, 0]
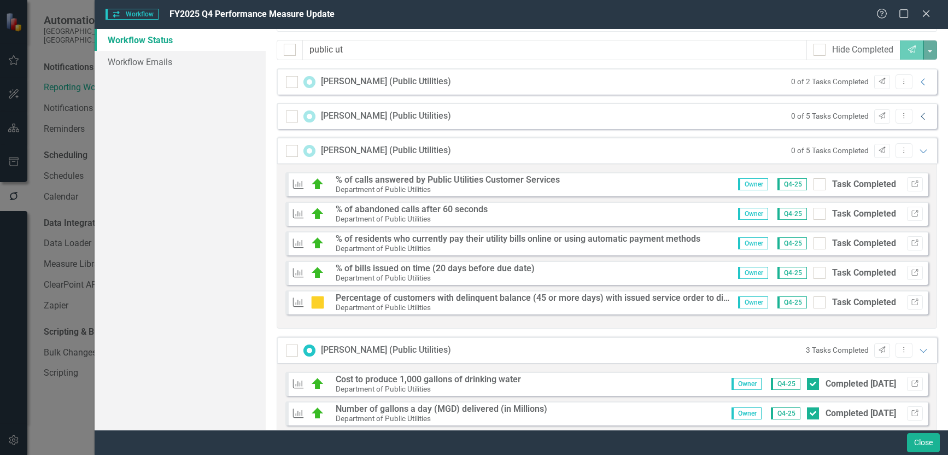
click at [918, 116] on icon "Collapse" at bounding box center [923, 116] width 11 height 9
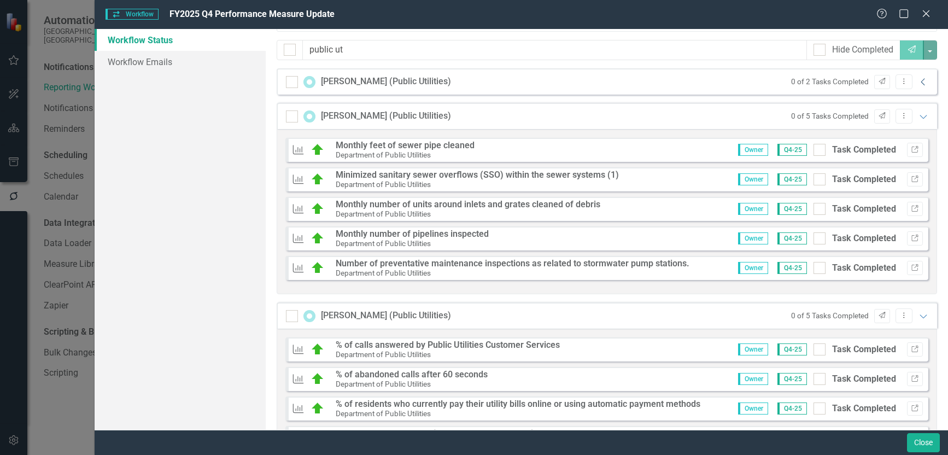
click at [918, 85] on icon "Collapse" at bounding box center [923, 82] width 11 height 9
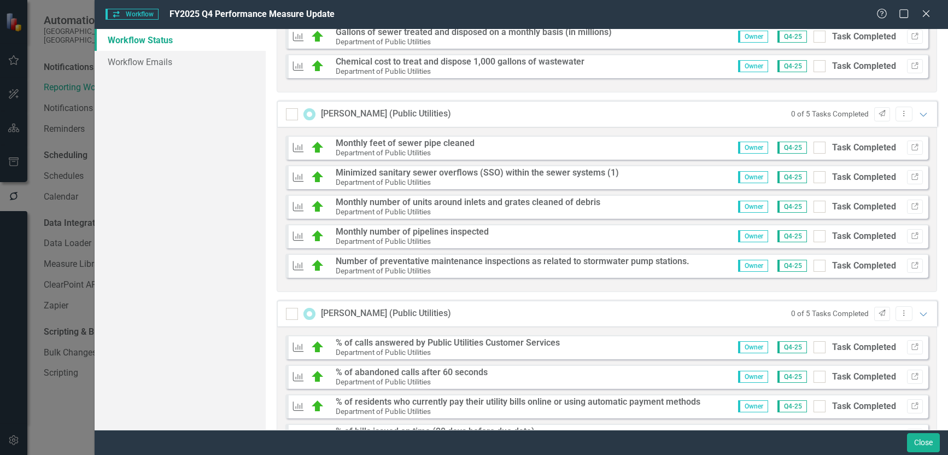
scroll to position [177, 0]
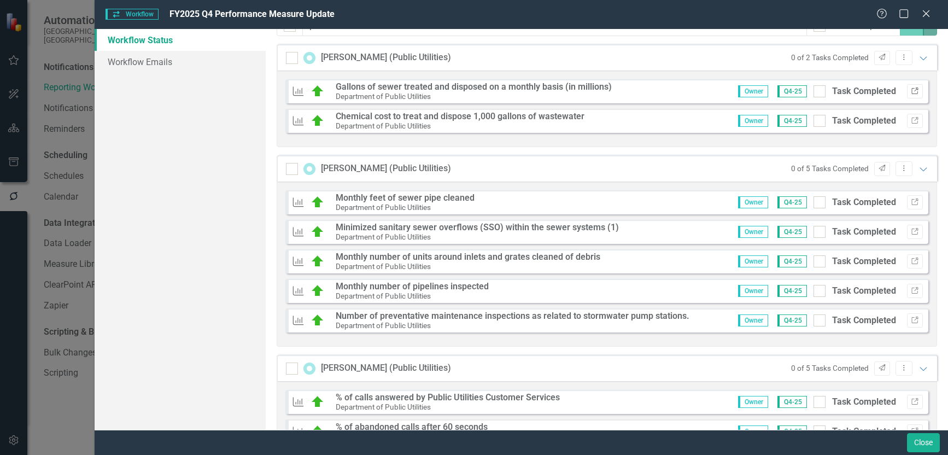
click at [911, 93] on icon "Link" at bounding box center [915, 91] width 8 height 7
click at [918, 56] on icon "Expanded" at bounding box center [923, 58] width 11 height 9
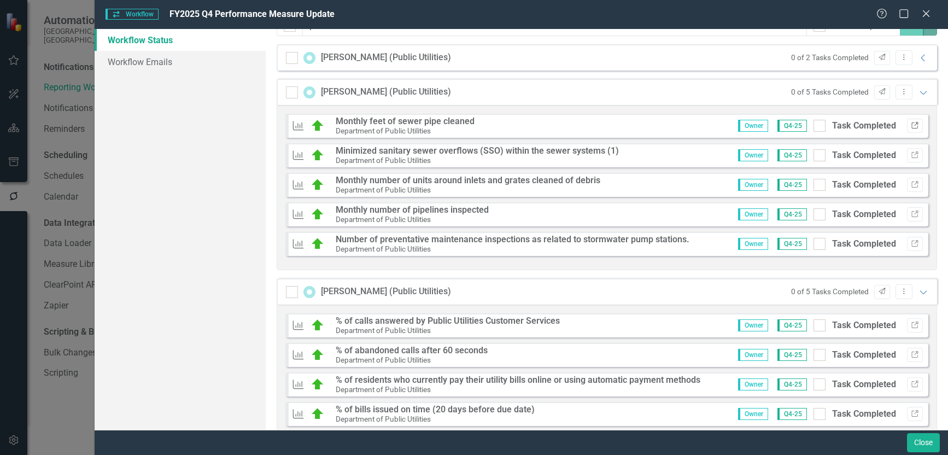
click at [907, 123] on button "Link" at bounding box center [915, 126] width 16 height 14
click at [878, 57] on icon "Send" at bounding box center [882, 57] width 8 height 7
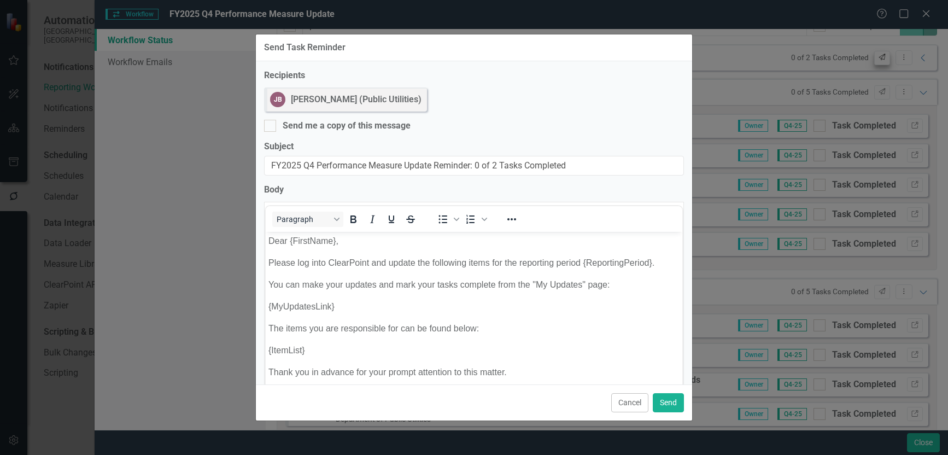
scroll to position [0, 0]
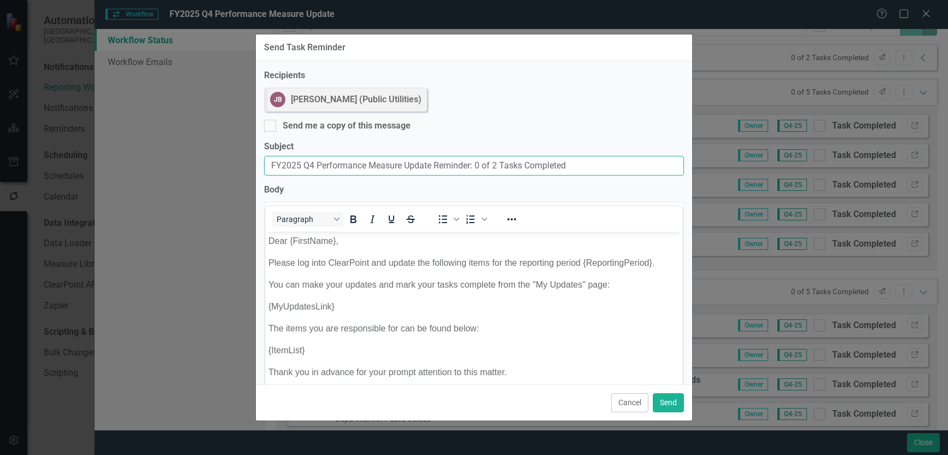
click at [269, 165] on input "FY2025 Q4 Performance Measure Update Reminder: 0 of 2 Tasks Completed" at bounding box center [474, 166] width 420 height 20
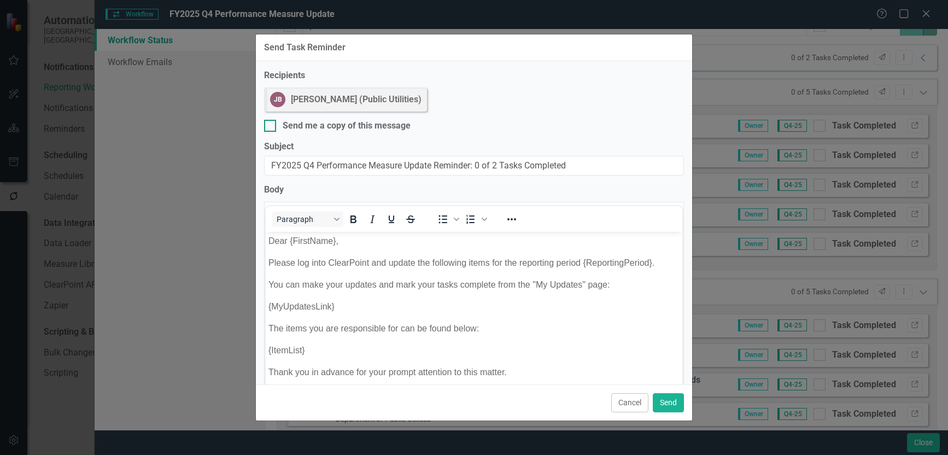
click at [268, 123] on input "Send me a copy of this message" at bounding box center [267, 123] width 7 height 7
checkbox input "true"
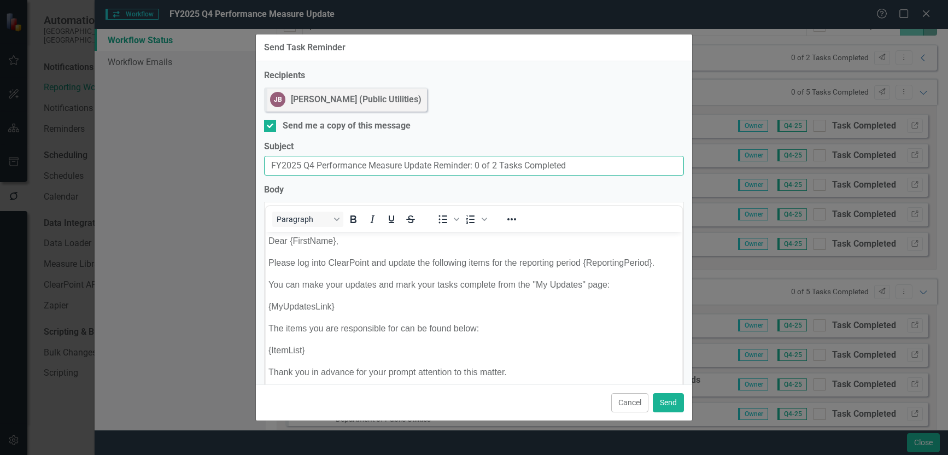
click at [271, 166] on input "FY2025 Q4 Performance Measure Update Reminder: 0 of 2 Tasks Completed" at bounding box center [474, 166] width 420 height 20
drag, startPoint x: 313, startPoint y: 165, endPoint x: 229, endPoint y: 164, distance: 83.7
click at [229, 164] on div "Send Task Reminder Recipients JB Joel Blanco (Public Utilities) Send me a copy …" at bounding box center [474, 227] width 948 height 455
drag, startPoint x: 315, startPoint y: 163, endPoint x: 209, endPoint y: 163, distance: 105.0
click at [212, 163] on div "Send Task Reminder Recipients JB Joel Blanco (Public Utilities) Send me a copy …" at bounding box center [474, 227] width 948 height 455
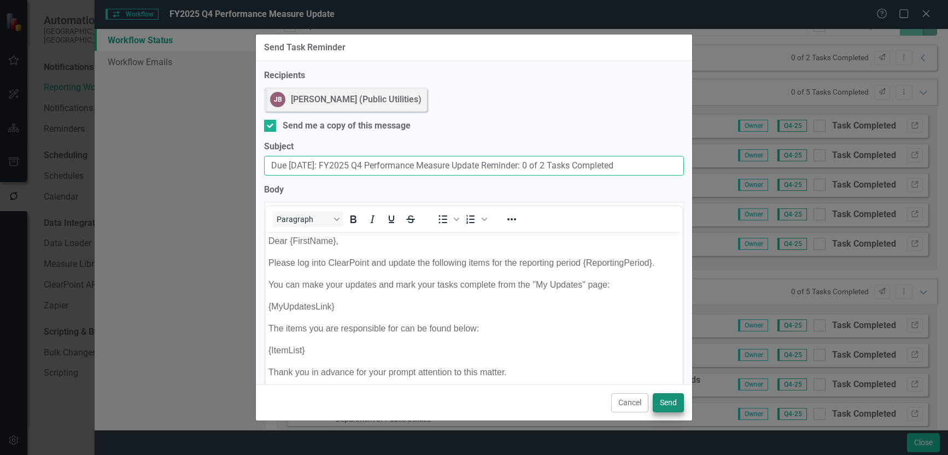
type input "Due Today: FY2025 Q4 Performance Measure Update Reminder: 0 of 2 Tasks Completed"
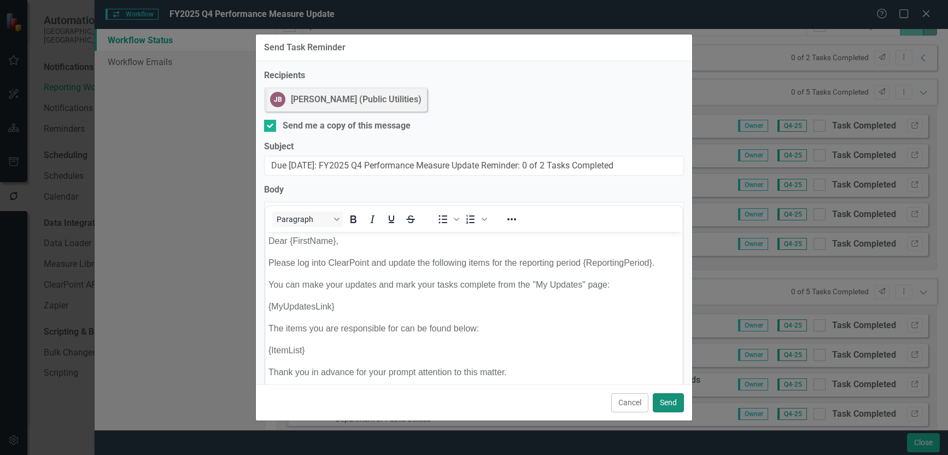
click at [667, 397] on button "Send" at bounding box center [668, 402] width 31 height 19
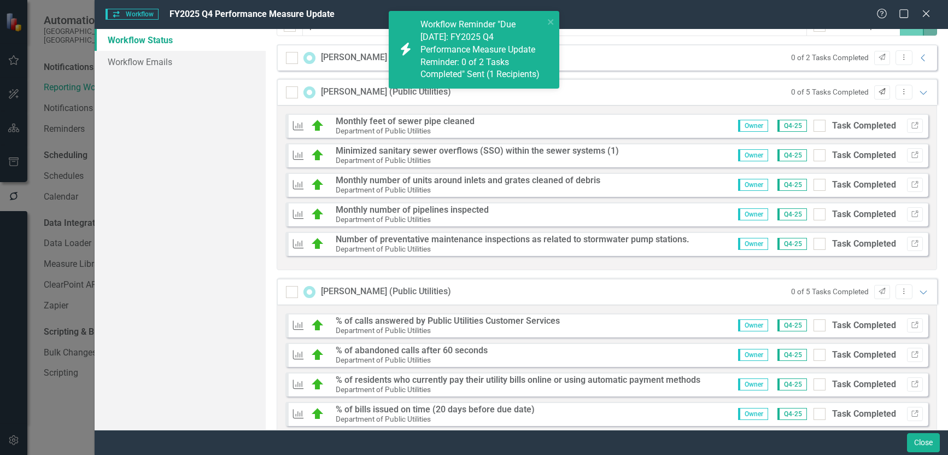
click at [878, 94] on icon "Send" at bounding box center [882, 92] width 8 height 7
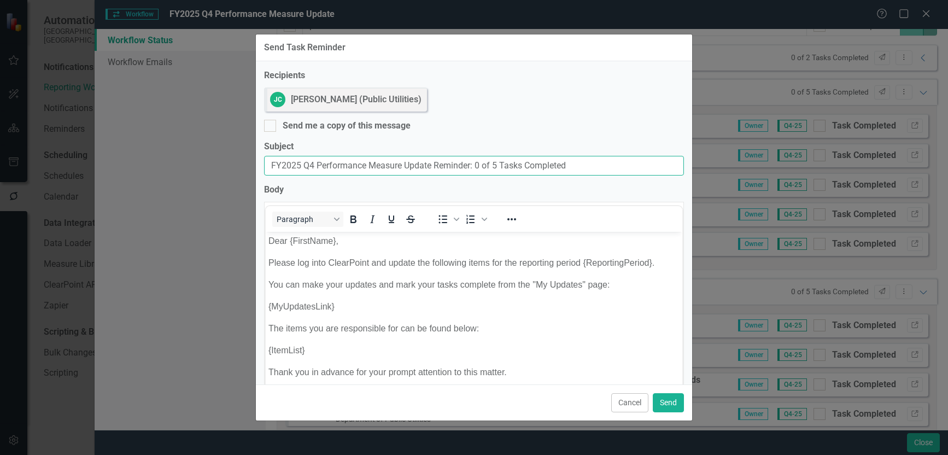
click at [272, 166] on input "FY2025 Q4 Performance Measure Update Reminder: 0 of 5 Tasks Completed" at bounding box center [474, 166] width 420 height 20
paste input "Due Today:"
type input "Due Today: FY2025 Q4 Performance Measure Update Reminder: 0 of 5 Tasks Completed"
click at [266, 125] on input "Send me a copy of this message" at bounding box center [267, 123] width 7 height 7
checkbox input "true"
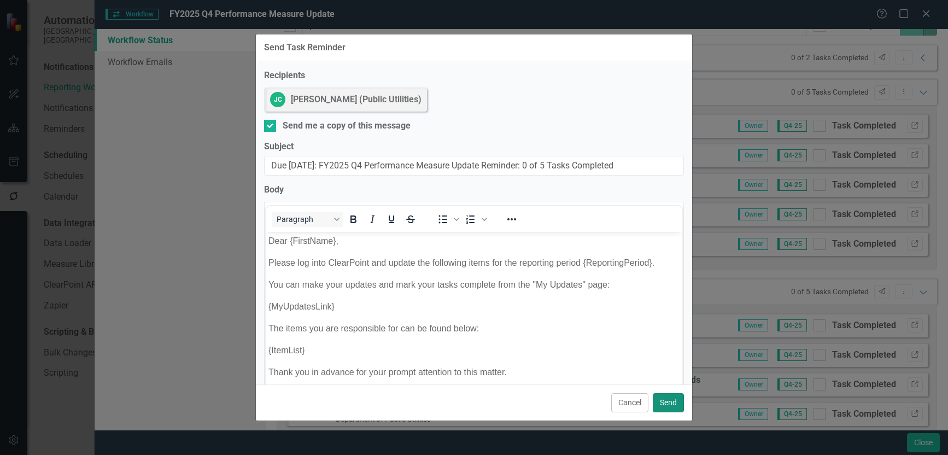
click at [666, 405] on button "Send" at bounding box center [668, 402] width 31 height 19
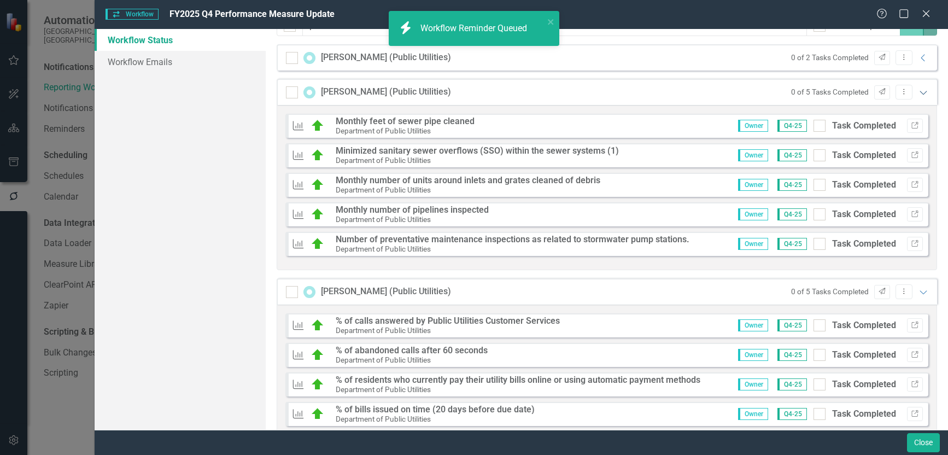
click at [918, 92] on icon "Expanded" at bounding box center [923, 92] width 11 height 9
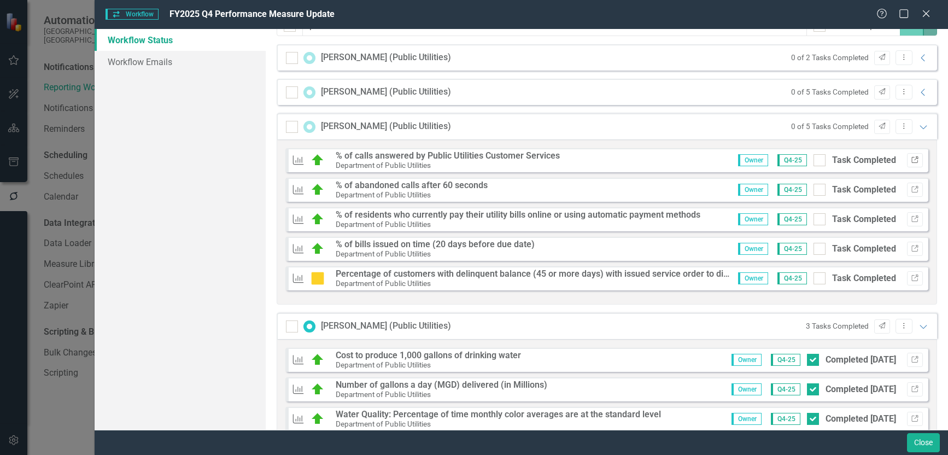
click at [911, 160] on icon "Link" at bounding box center [915, 160] width 8 height 7
click at [878, 126] on icon "Send" at bounding box center [882, 126] width 8 height 7
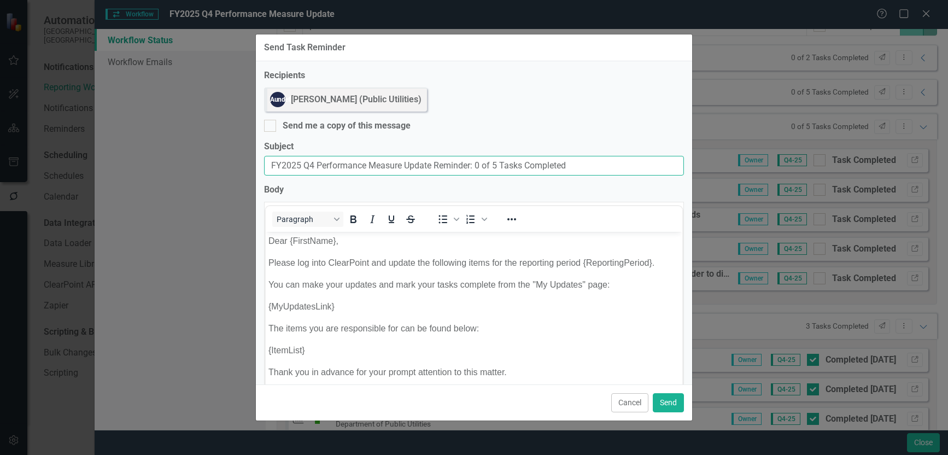
click at [269, 165] on input "FY2025 Q4 Performance Measure Update Reminder: 0 of 5 Tasks Completed" at bounding box center [474, 166] width 420 height 20
paste input "Due Today:"
type input "Due Today: FY2025 Q4 Performance Measure Update Reminder: 0 of 5 Tasks Completed"
click at [270, 127] on div at bounding box center [270, 126] width 12 height 12
click at [270, 127] on input "Send me a copy of this message" at bounding box center [267, 123] width 7 height 7
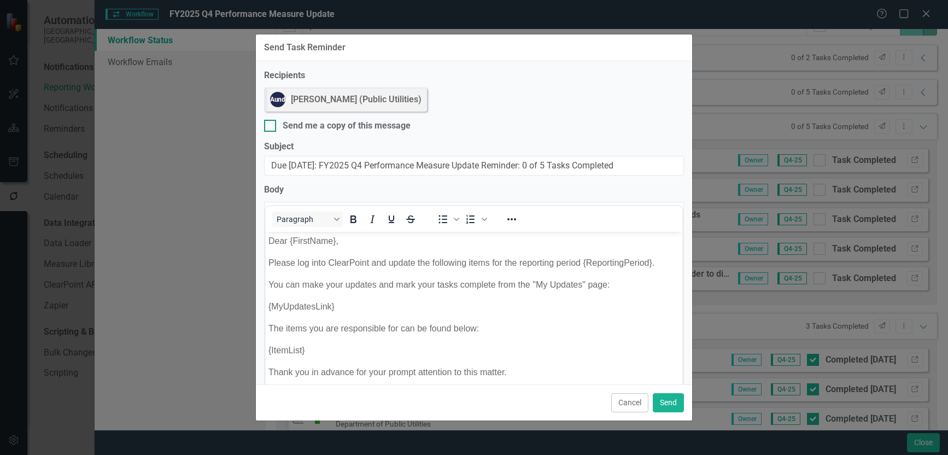
checkbox input "true"
click at [666, 406] on button "Send" at bounding box center [668, 402] width 31 height 19
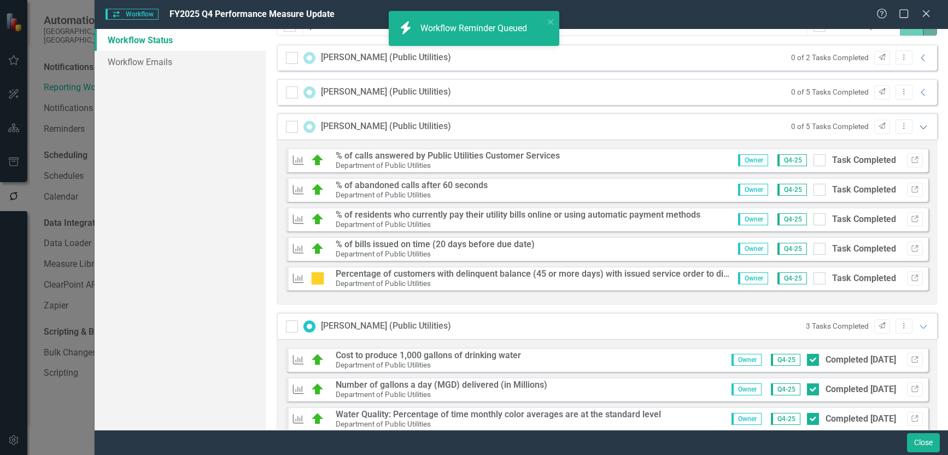
click at [918, 126] on icon "Expanded" at bounding box center [923, 127] width 11 height 9
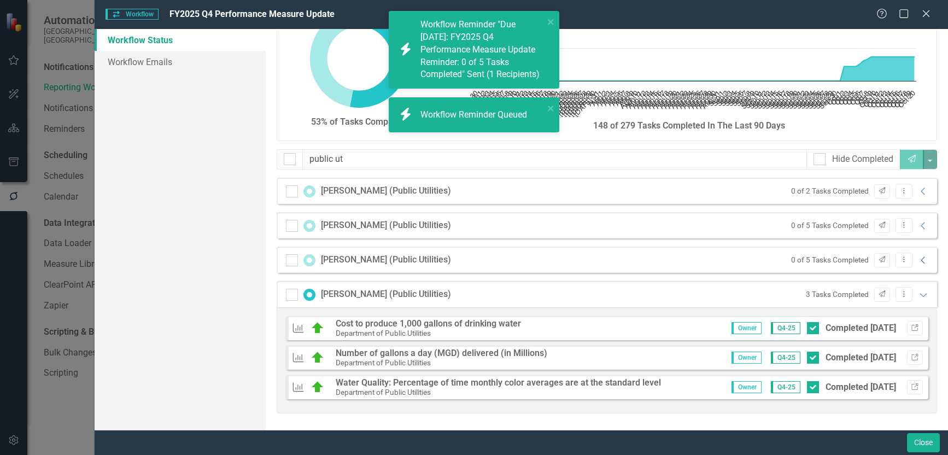
scroll to position [44, 0]
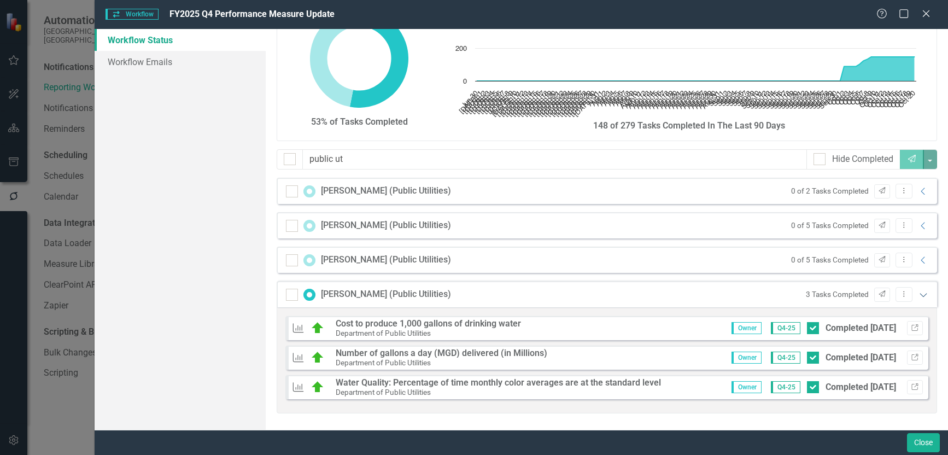
click at [918, 296] on icon "Expanded" at bounding box center [923, 294] width 11 height 9
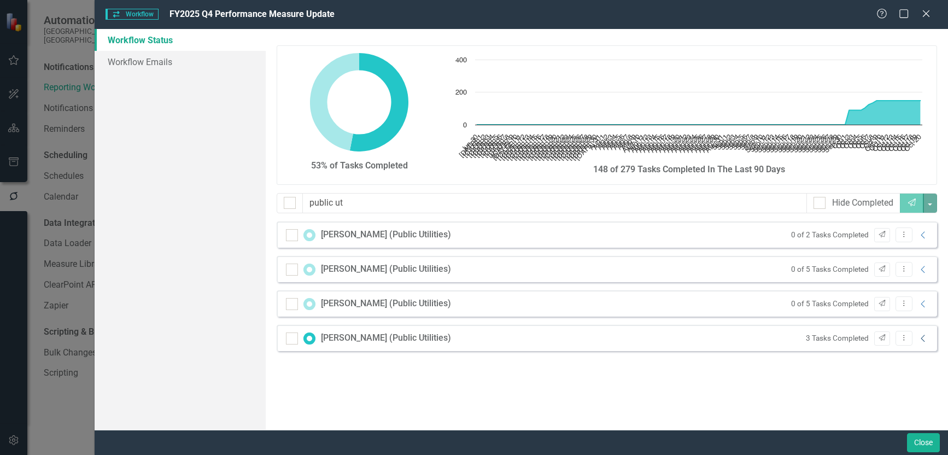
scroll to position [0, 0]
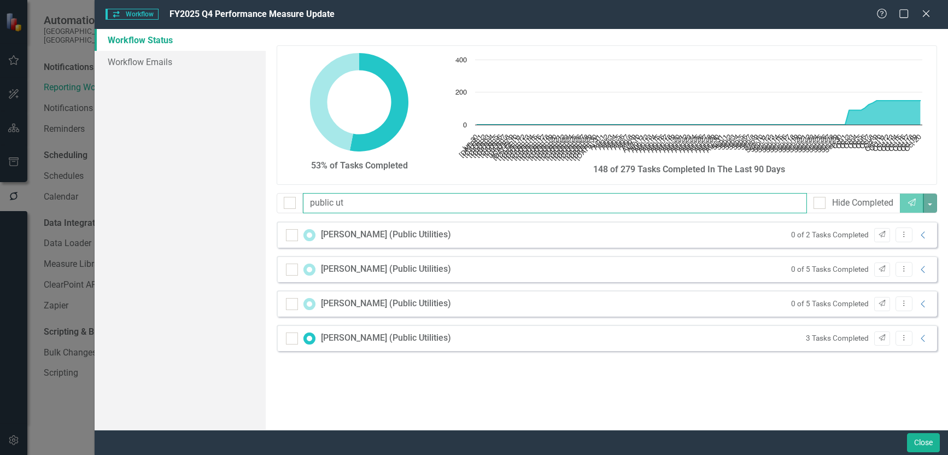
drag, startPoint x: 357, startPoint y: 201, endPoint x: 222, endPoint y: 200, distance: 135.1
click at [222, 200] on div "Workflow Status Workflow Emails 53% of Tasks Completed Chart Chart with 113 dat…" at bounding box center [522, 229] width 854 height 401
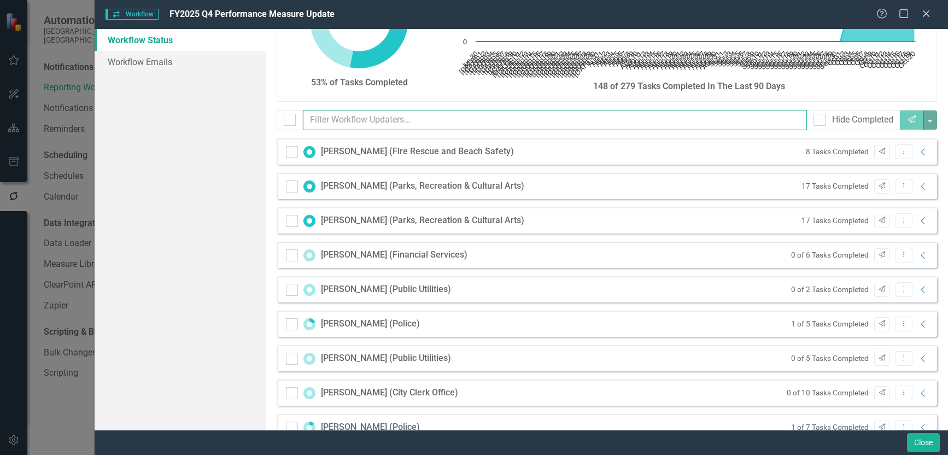
scroll to position [109, 0]
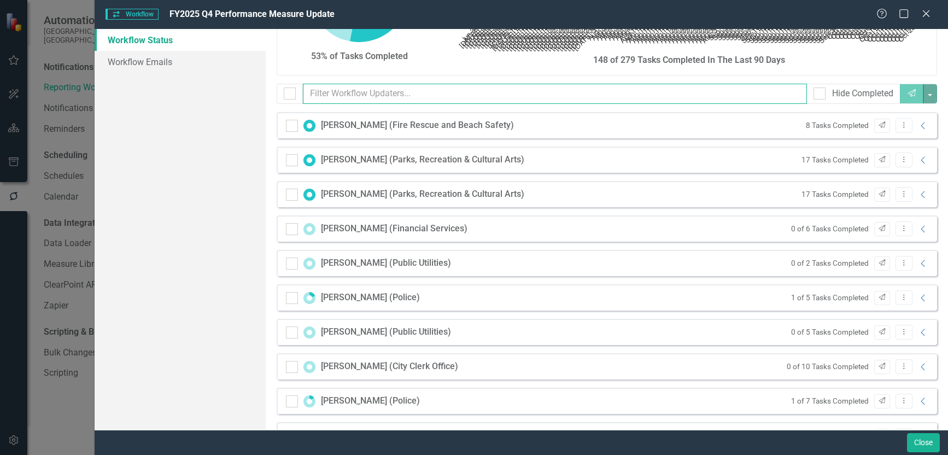
click at [358, 89] on input "text" at bounding box center [555, 94] width 505 height 20
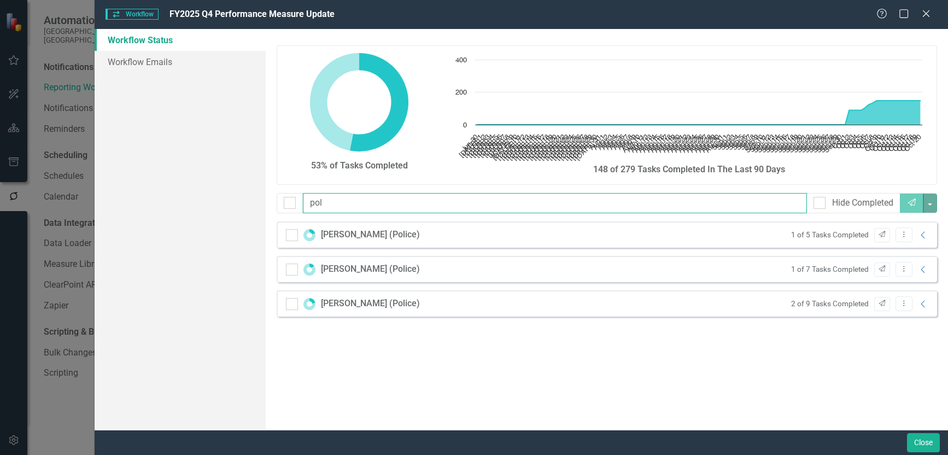
scroll to position [0, 0]
type input "police"
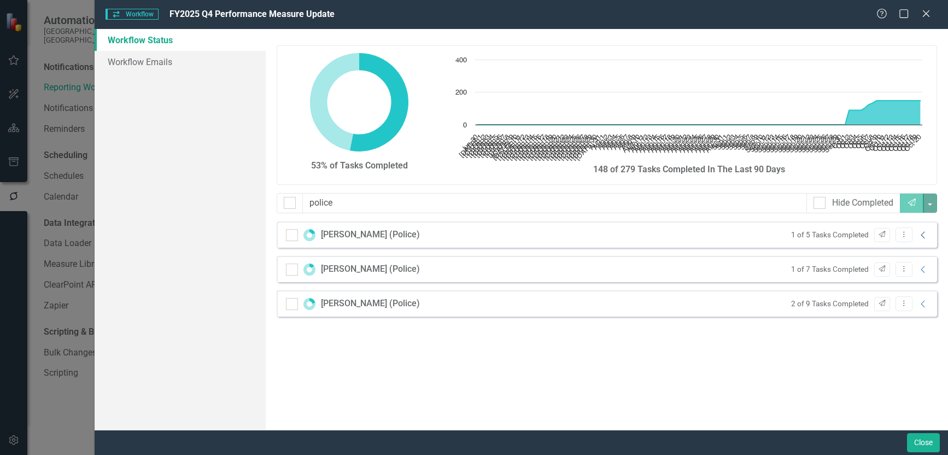
click at [926, 235] on icon "Collapse" at bounding box center [923, 235] width 11 height 9
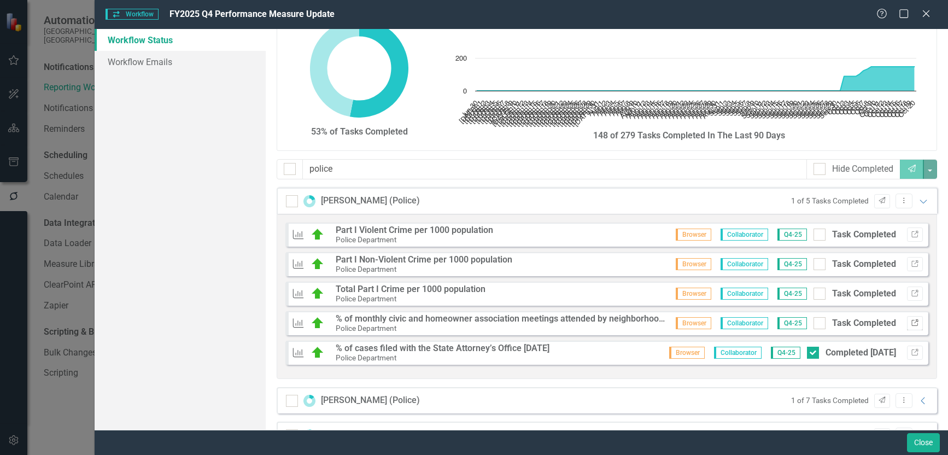
scroll to position [68, 0]
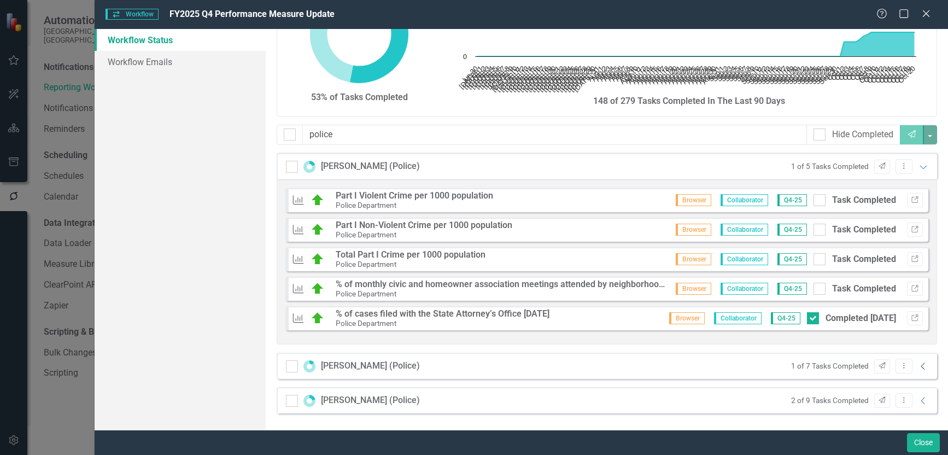
click at [918, 364] on icon "Collapse" at bounding box center [923, 366] width 11 height 9
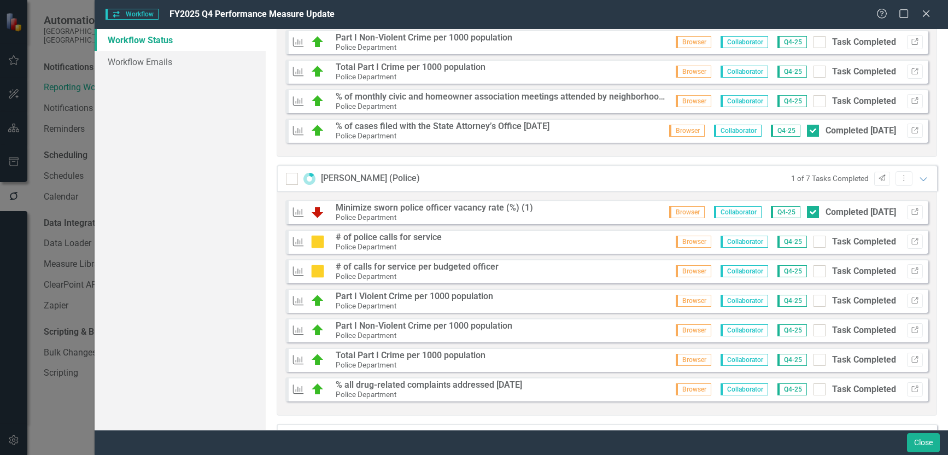
scroll to position [293, 0]
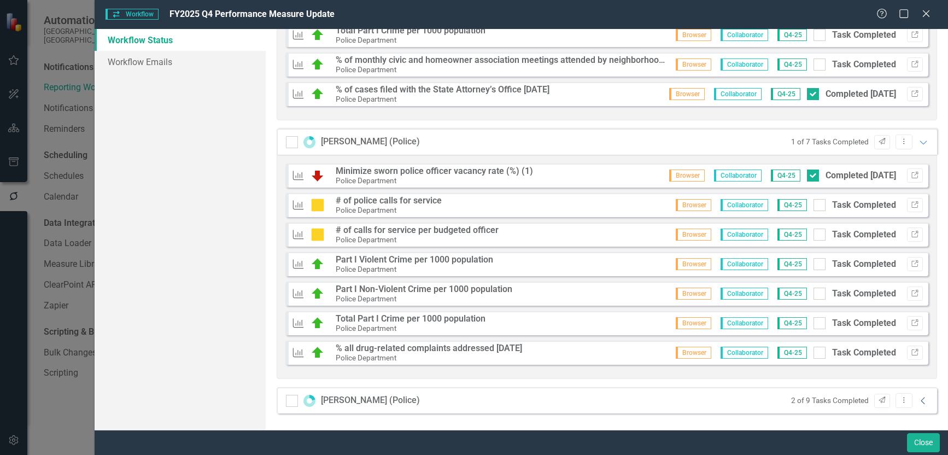
click at [918, 401] on icon "Collapse" at bounding box center [923, 401] width 11 height 9
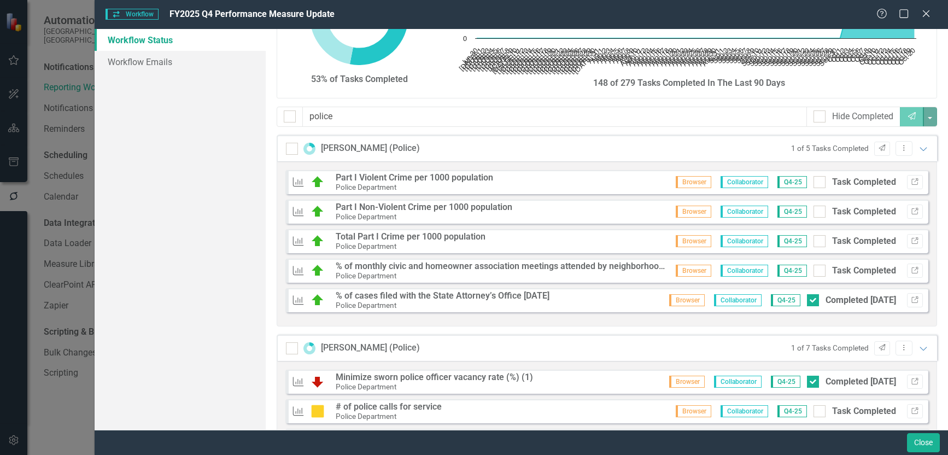
scroll to position [84, 0]
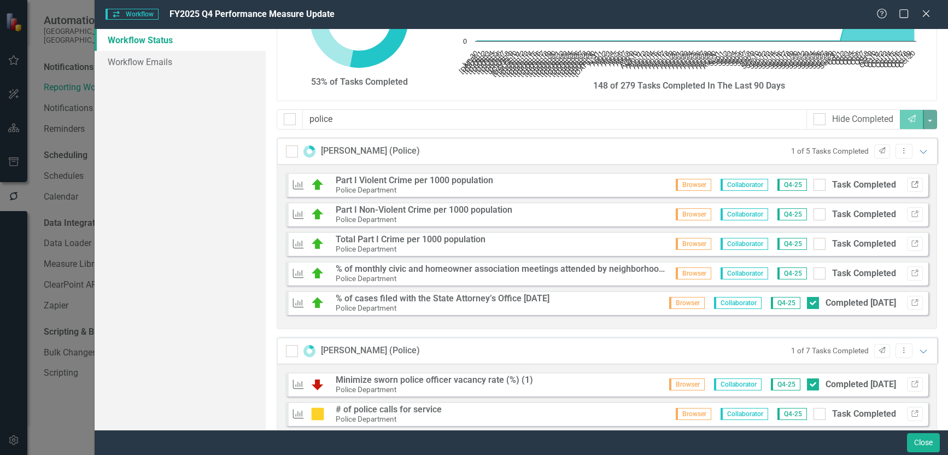
click at [911, 187] on button "Link" at bounding box center [915, 185] width 16 height 14
click at [814, 183] on input "Task Completed" at bounding box center [817, 182] width 7 height 7
checkbox input "true"
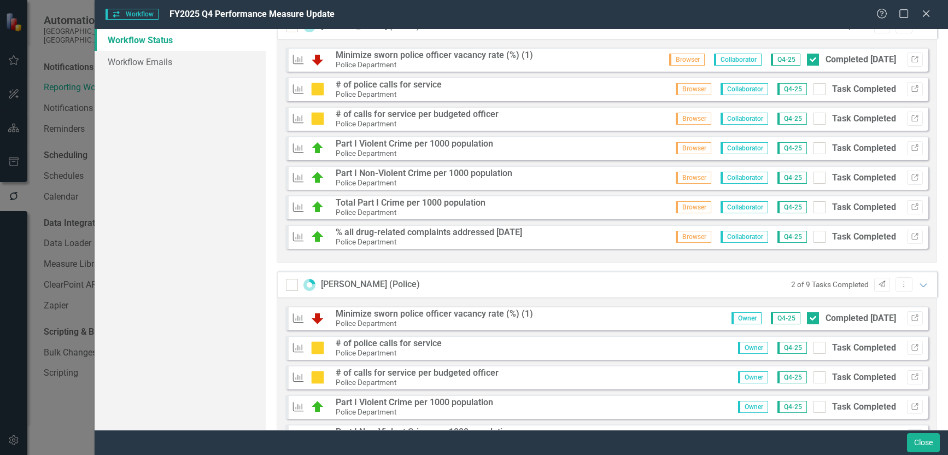
scroll to position [467, 0]
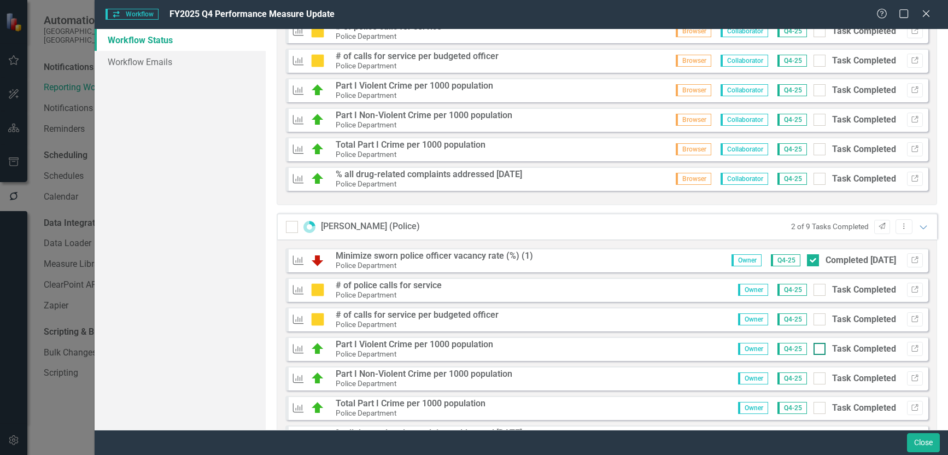
click at [817, 351] on div at bounding box center [820, 349] width 12 height 12
click at [817, 350] on input "Task Completed" at bounding box center [817, 346] width 7 height 7
checkbox input "true"
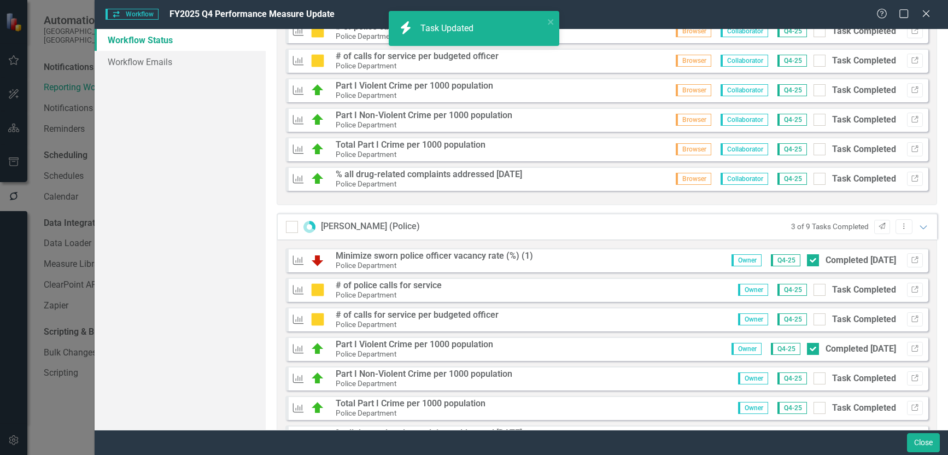
scroll to position [138, 0]
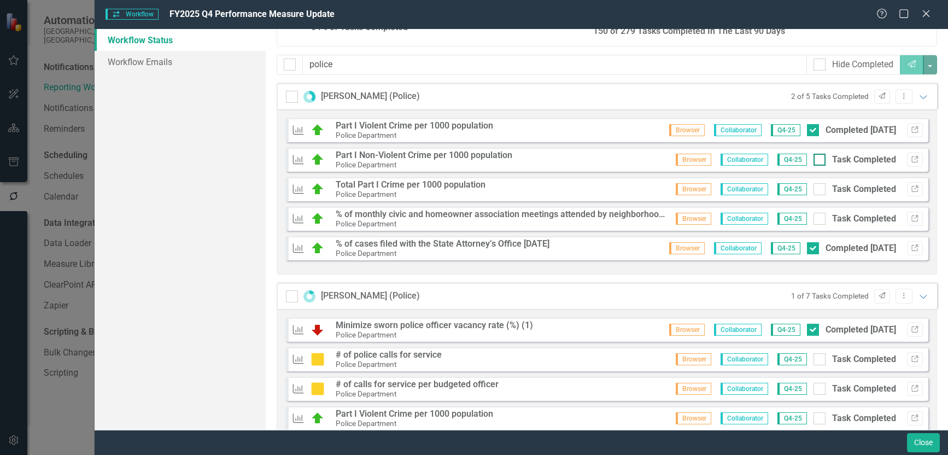
click at [814, 158] on div at bounding box center [820, 160] width 12 height 12
click at [814, 158] on input "Task Completed" at bounding box center [817, 157] width 7 height 7
checkbox input "true"
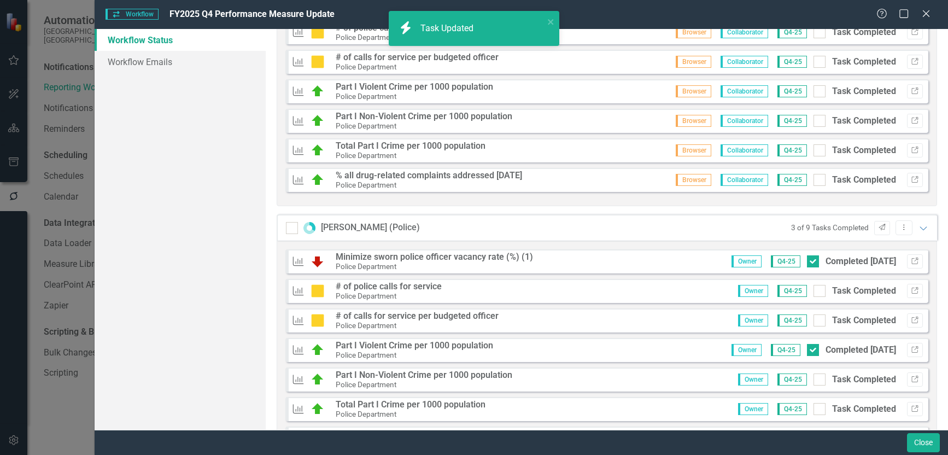
scroll to position [467, 0]
click at [814, 382] on div at bounding box center [820, 378] width 12 height 12
click at [814, 380] on input "Task Completed" at bounding box center [817, 375] width 7 height 7
checkbox input "true"
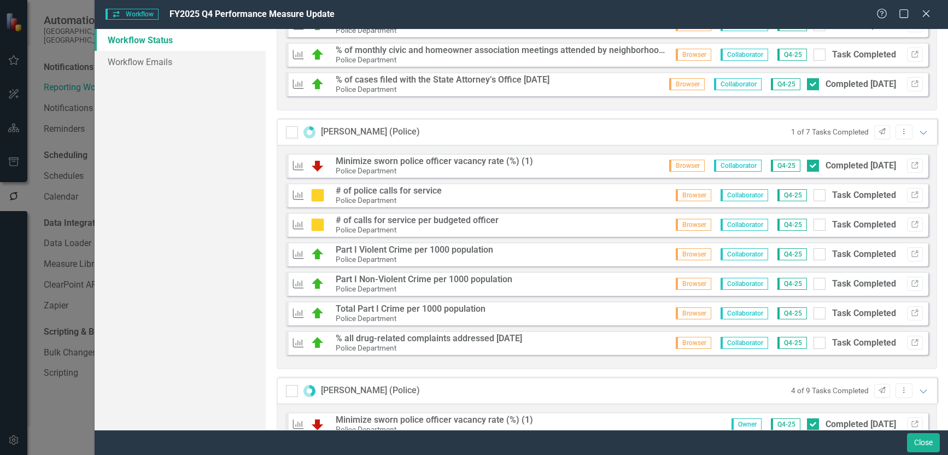
scroll to position [138, 0]
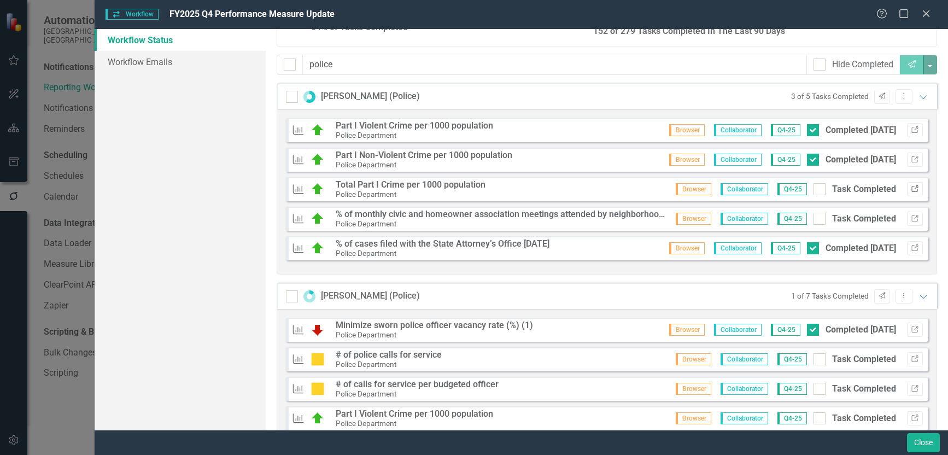
click at [911, 188] on icon "Link" at bounding box center [915, 189] width 8 height 7
click at [814, 187] on input "Task Completed" at bounding box center [817, 186] width 7 height 7
checkbox input "true"
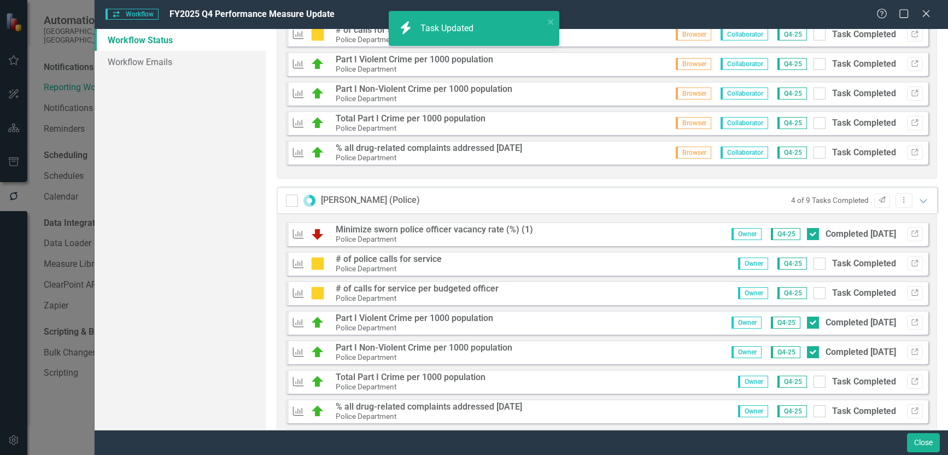
scroll to position [521, 0]
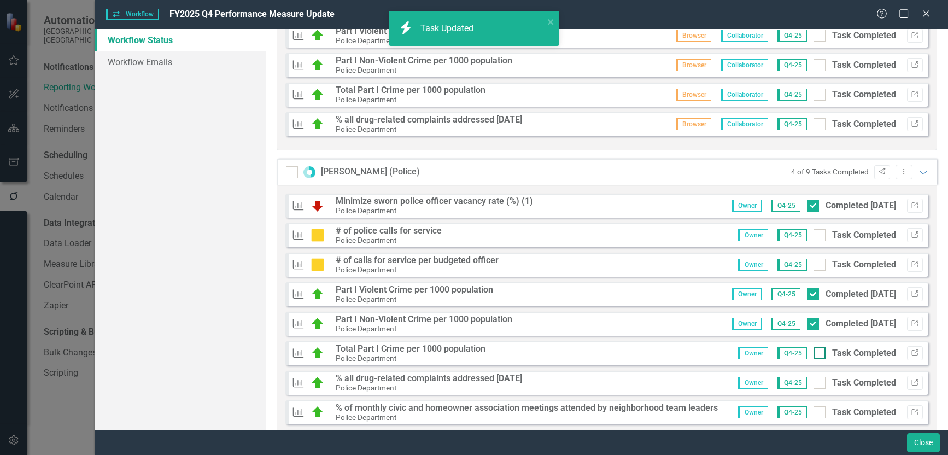
click at [814, 350] on div at bounding box center [820, 353] width 12 height 12
click at [814, 350] on input "Task Completed" at bounding box center [817, 350] width 7 height 7
checkbox input "true"
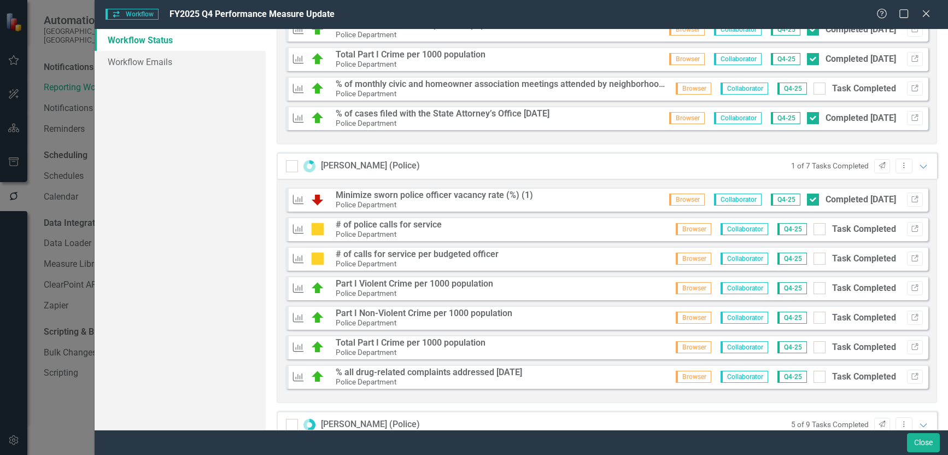
scroll to position [302, 0]
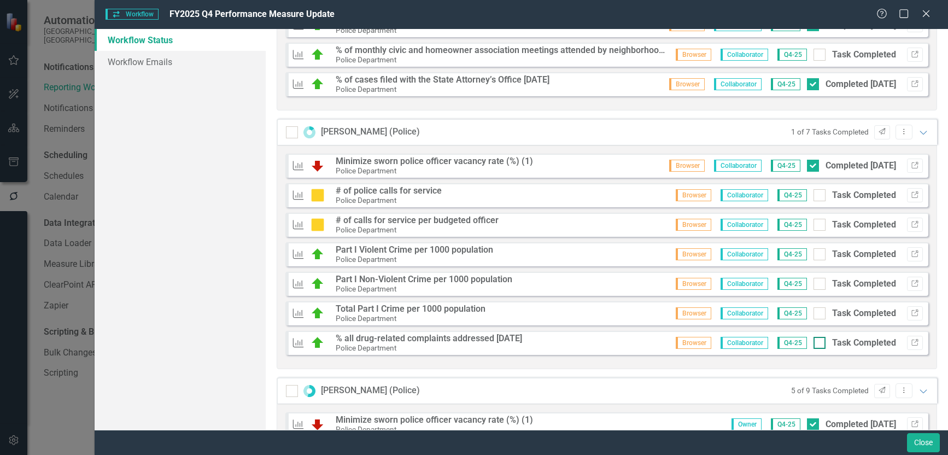
click at [815, 342] on div at bounding box center [820, 343] width 12 height 12
click at [815, 342] on input "Task Completed" at bounding box center [817, 340] width 7 height 7
checkbox input "true"
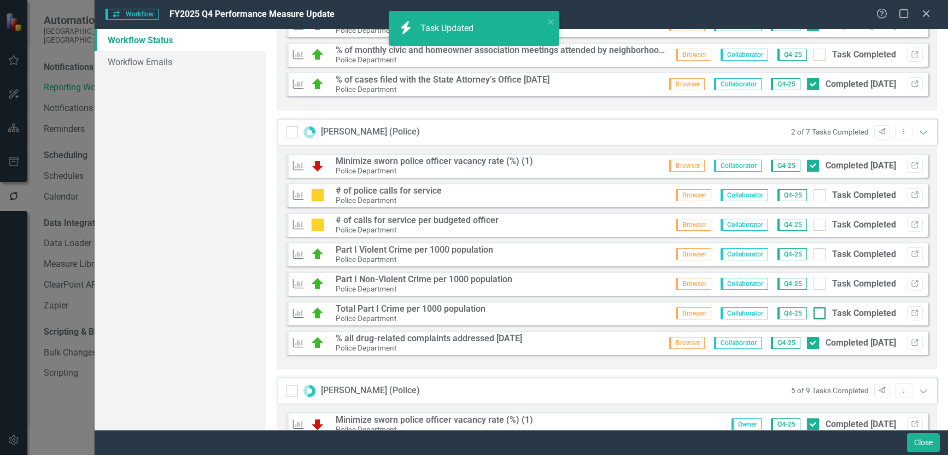
click at [817, 312] on div at bounding box center [820, 313] width 12 height 12
click at [817, 312] on input "Task Completed" at bounding box center [817, 310] width 7 height 7
checkbox input "true"
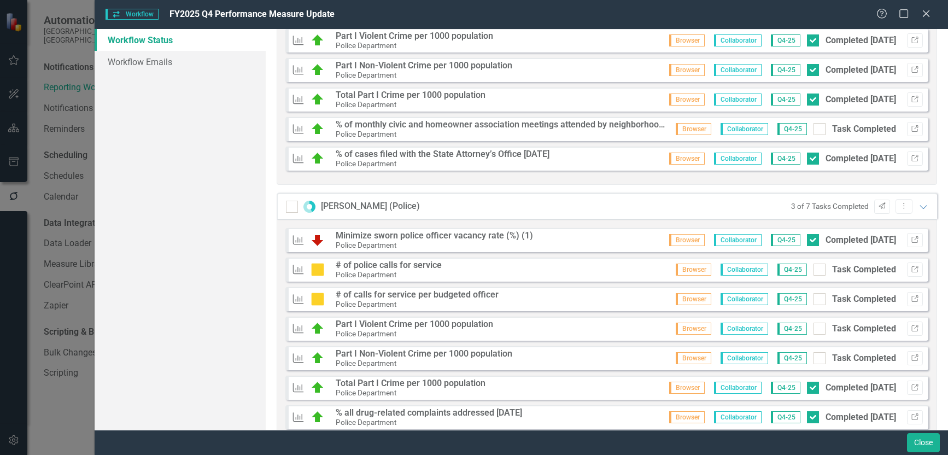
scroll to position [248, 0]
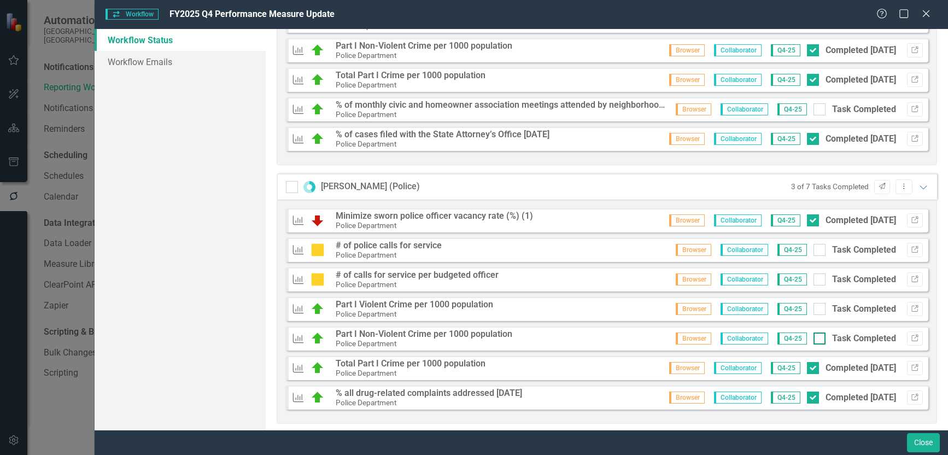
click at [814, 340] on input "Task Completed" at bounding box center [817, 336] width 7 height 7
checkbox input "true"
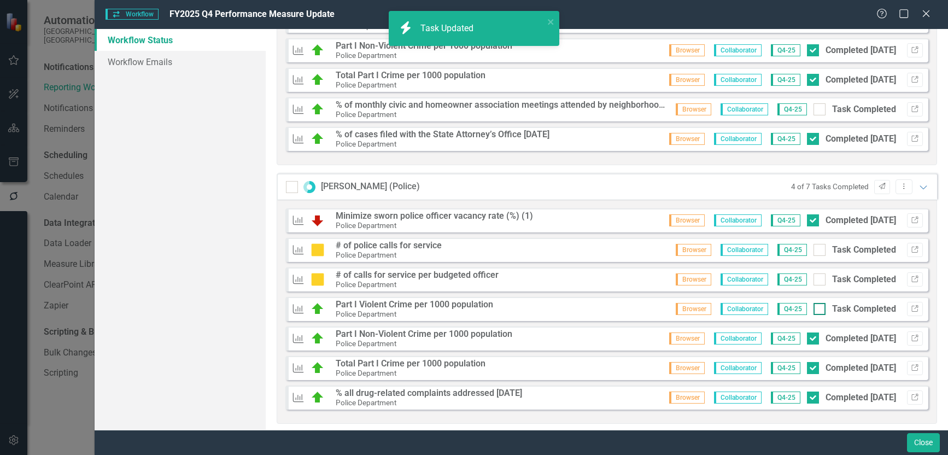
click at [817, 309] on div at bounding box center [820, 309] width 12 height 12
click at [817, 309] on input "Task Completed" at bounding box center [817, 306] width 7 height 7
checkbox input "true"
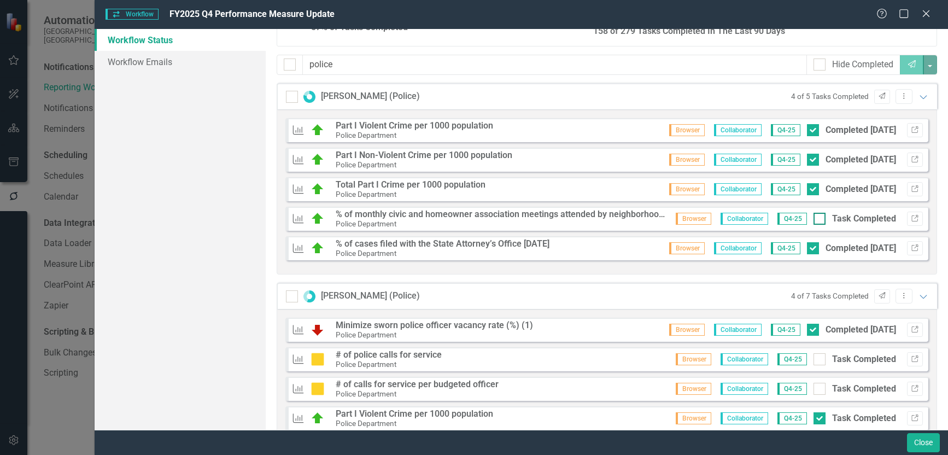
click at [817, 220] on div at bounding box center [820, 219] width 12 height 12
click at [817, 220] on input "Task Completed" at bounding box center [817, 216] width 7 height 7
checkbox input "true"
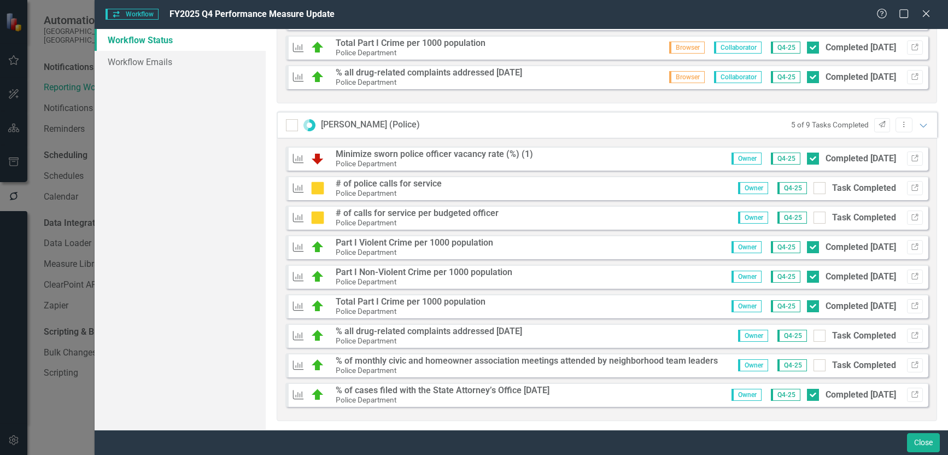
scroll to position [576, 0]
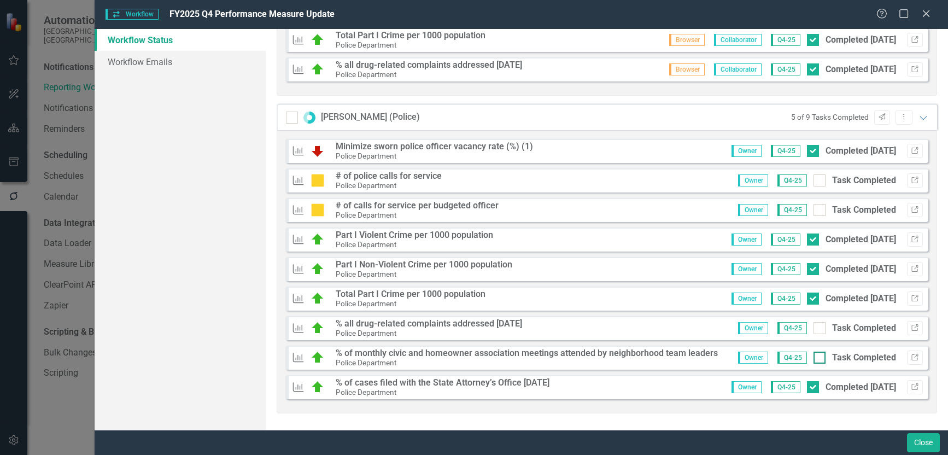
click at [815, 354] on div at bounding box center [820, 358] width 12 height 12
click at [815, 354] on input "Task Completed" at bounding box center [817, 355] width 7 height 7
checkbox input "true"
click at [814, 182] on input "Task Completed" at bounding box center [817, 177] width 7 height 7
checkbox input "true"
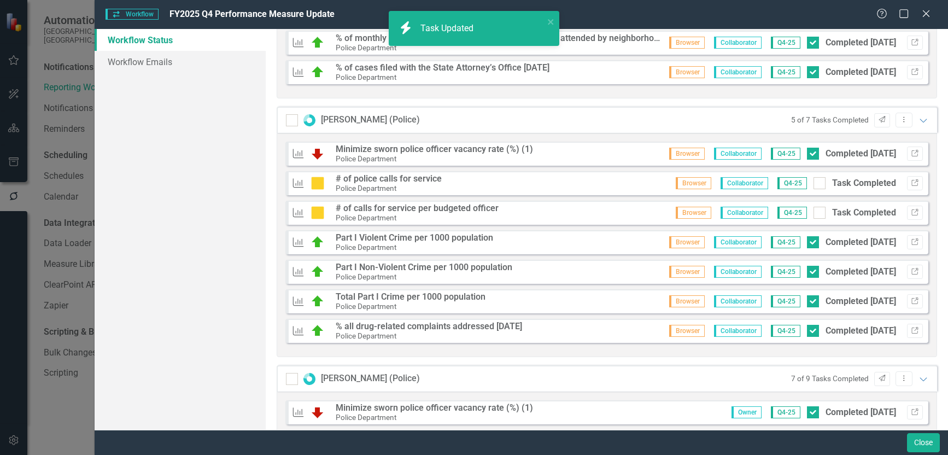
scroll to position [248, 0]
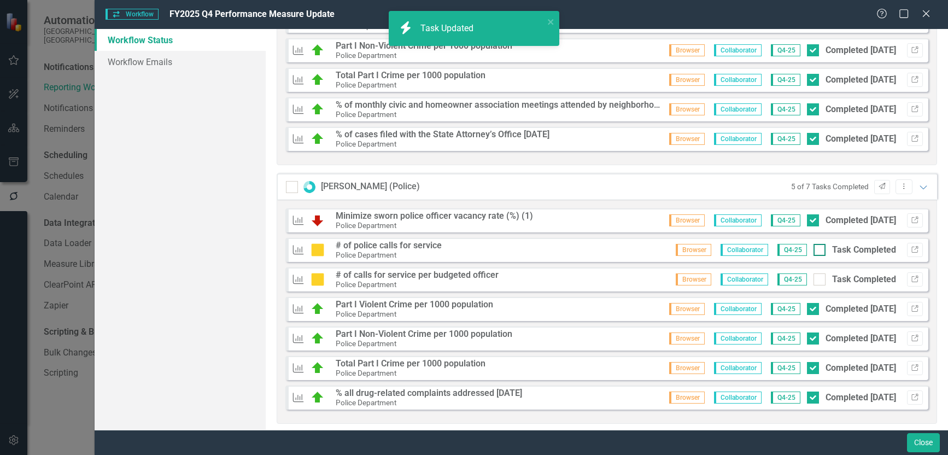
click at [814, 247] on input "Task Completed" at bounding box center [817, 247] width 7 height 7
checkbox input "true"
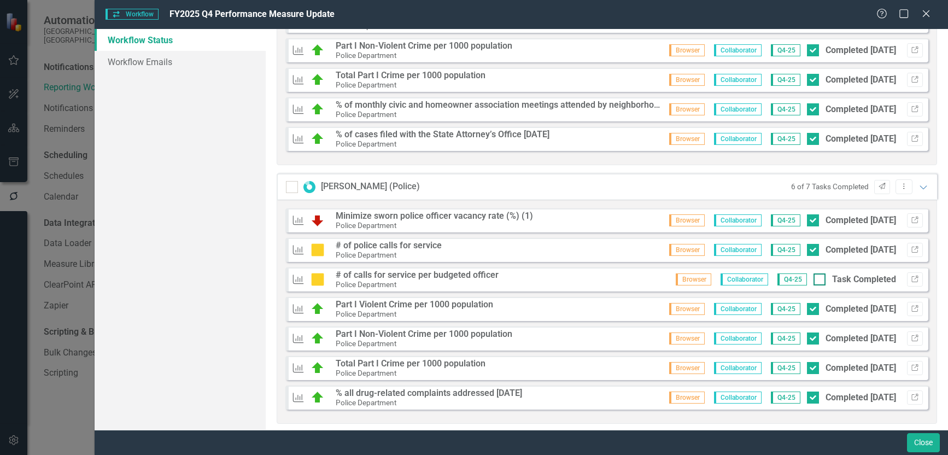
click at [814, 276] on input "Task Completed" at bounding box center [817, 276] width 7 height 7
checkbox input "true"
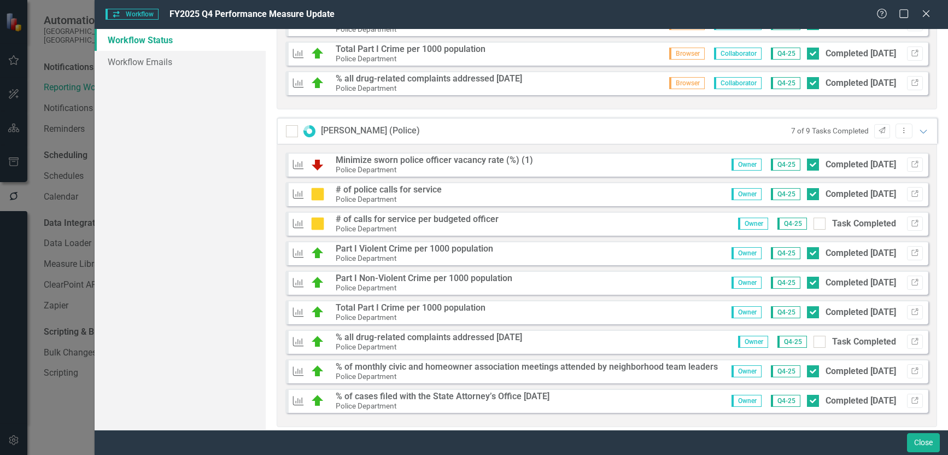
scroll to position [576, 0]
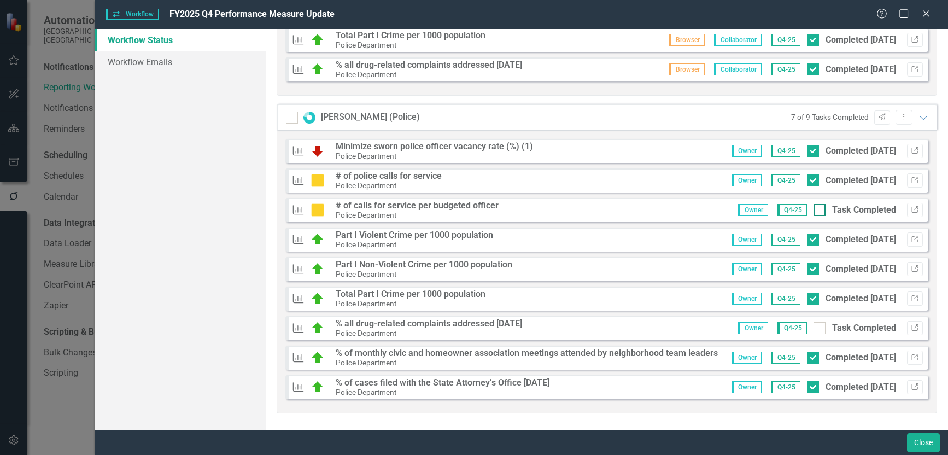
click at [814, 209] on input "Task Completed" at bounding box center [817, 207] width 7 height 7
checkbox input "true"
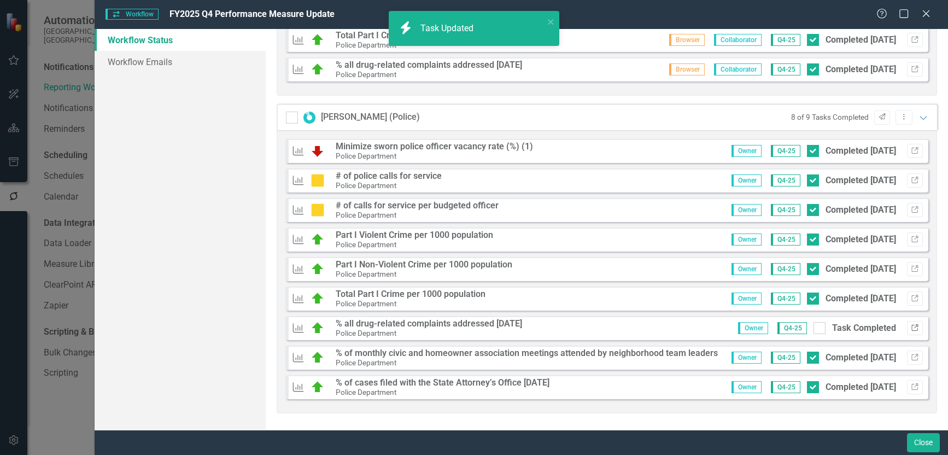
click at [911, 328] on icon "Link" at bounding box center [915, 328] width 8 height 7
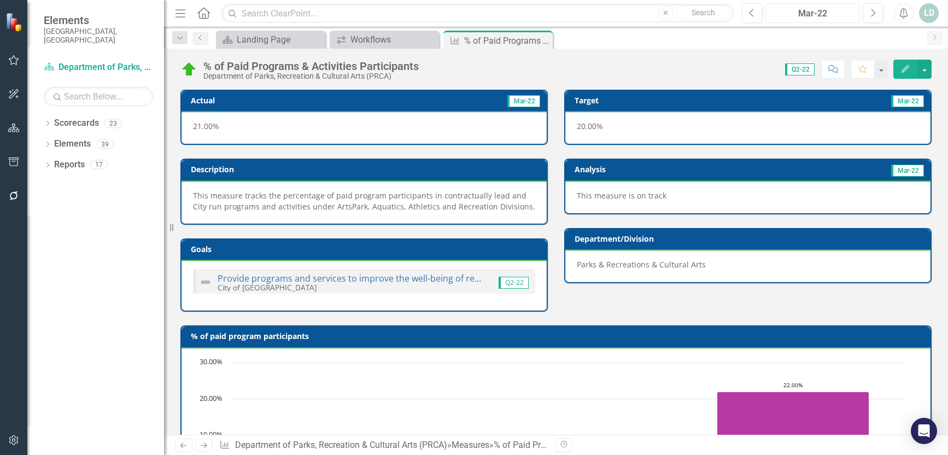
click at [825, 16] on div "Mar-22" at bounding box center [813, 13] width 87 height 13
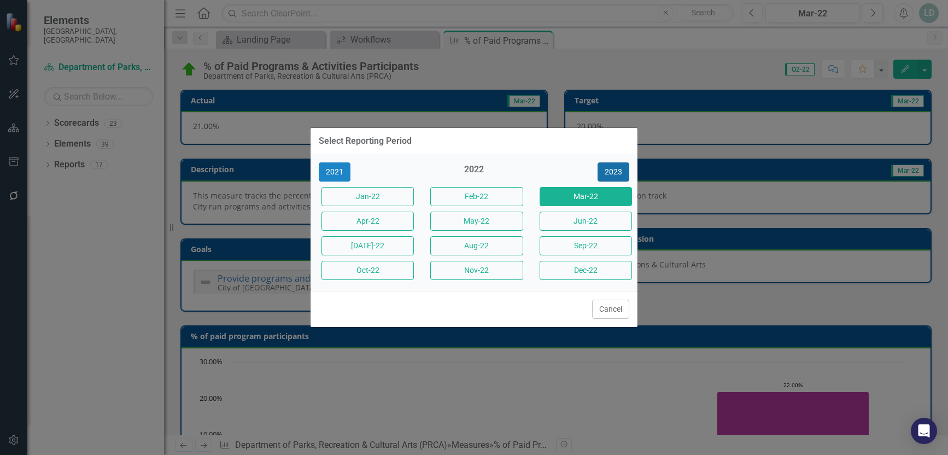
click at [622, 172] on button "2023" at bounding box center [614, 171] width 32 height 19
click at [622, 171] on button "2024" at bounding box center [614, 171] width 32 height 19
click at [622, 171] on button "2025" at bounding box center [614, 171] width 32 height 19
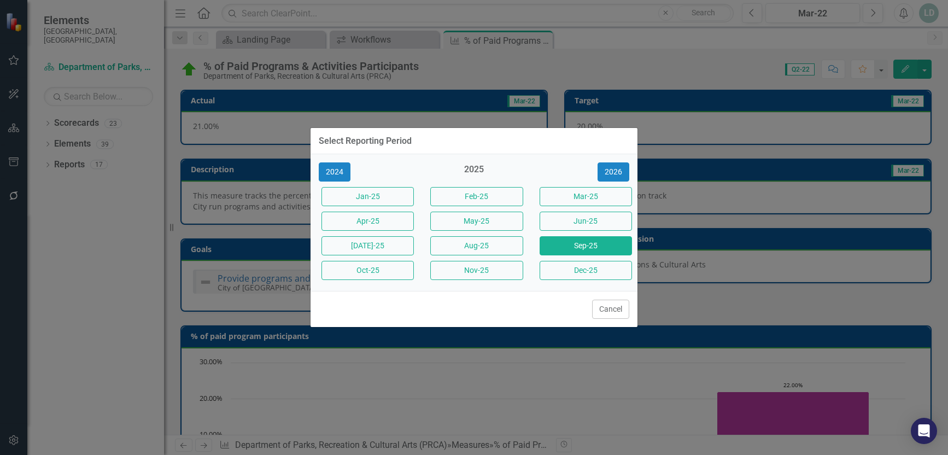
click at [594, 247] on button "Sep-25" at bounding box center [586, 245] width 92 height 19
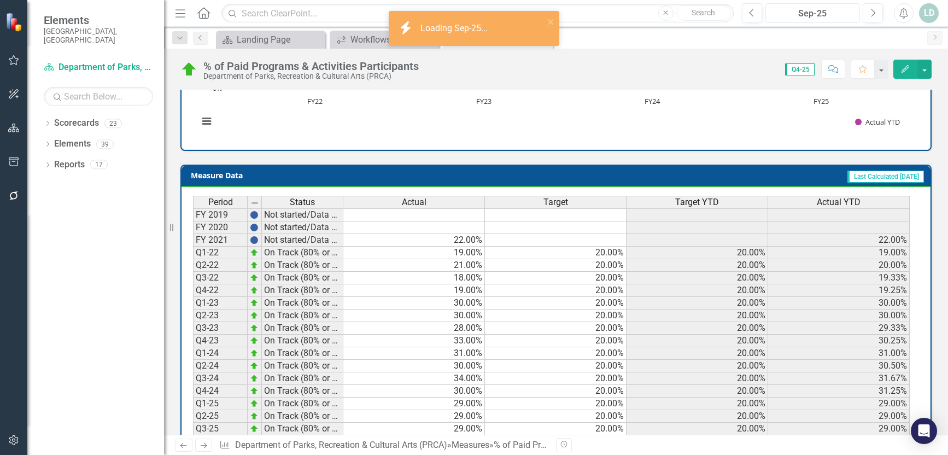
scroll to position [438, 0]
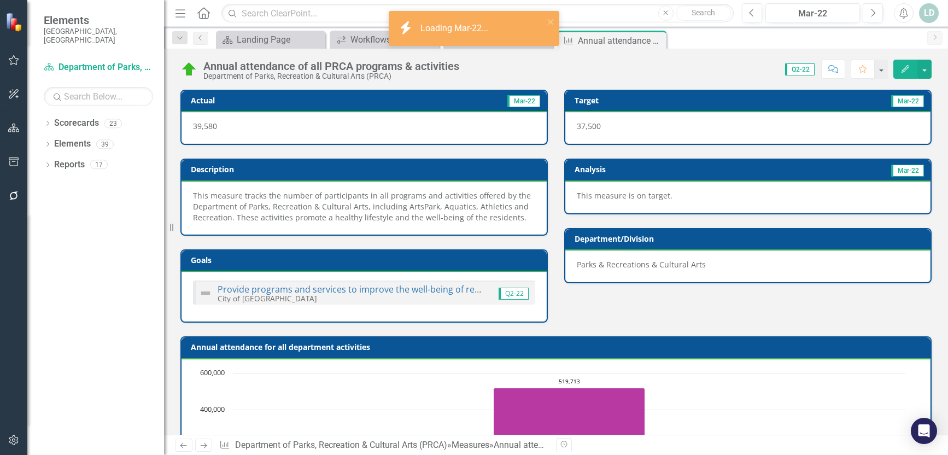
scroll to position [438, 0]
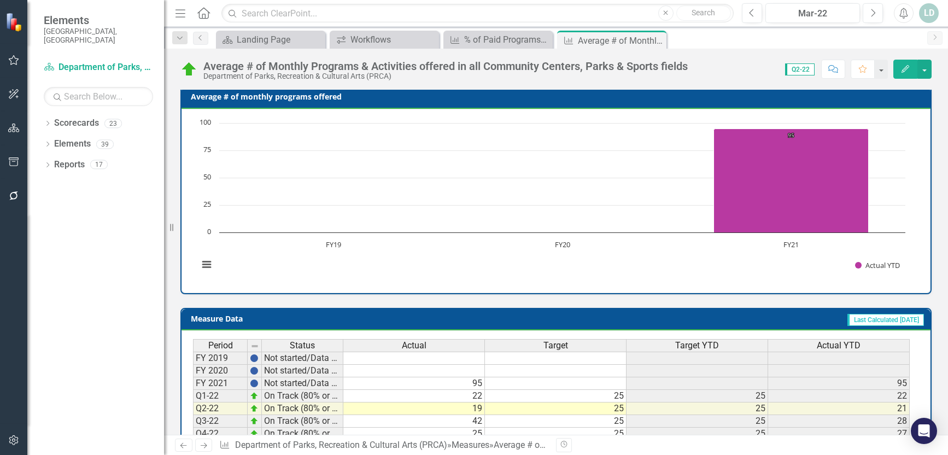
scroll to position [449, 0]
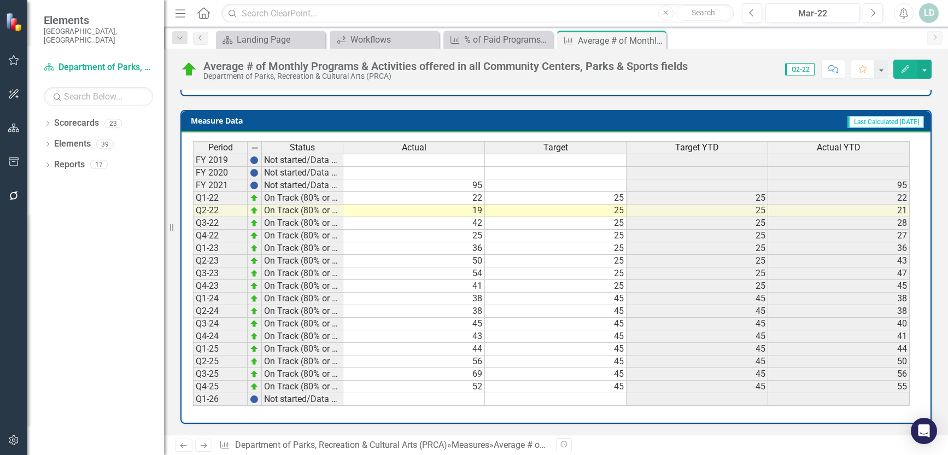
click at [206, 443] on icon "Next" at bounding box center [203, 445] width 9 height 7
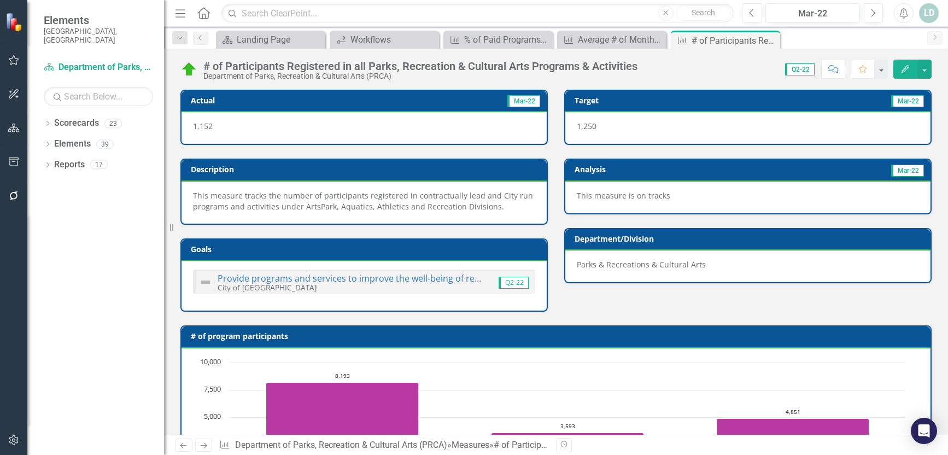
scroll to position [438, 0]
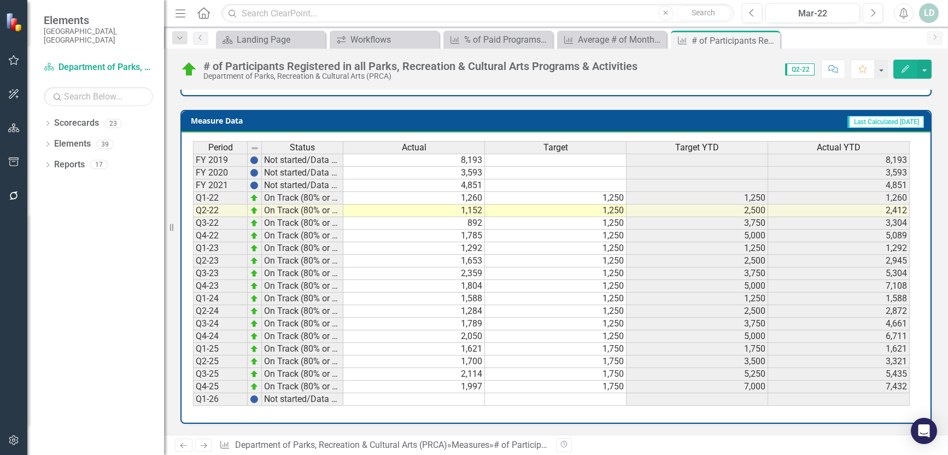
click at [206, 447] on icon "Next" at bounding box center [203, 445] width 9 height 7
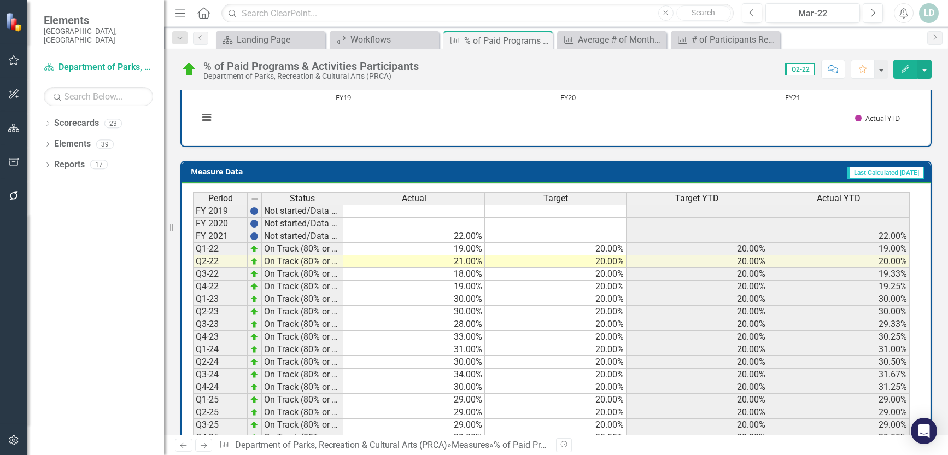
scroll to position [438, 0]
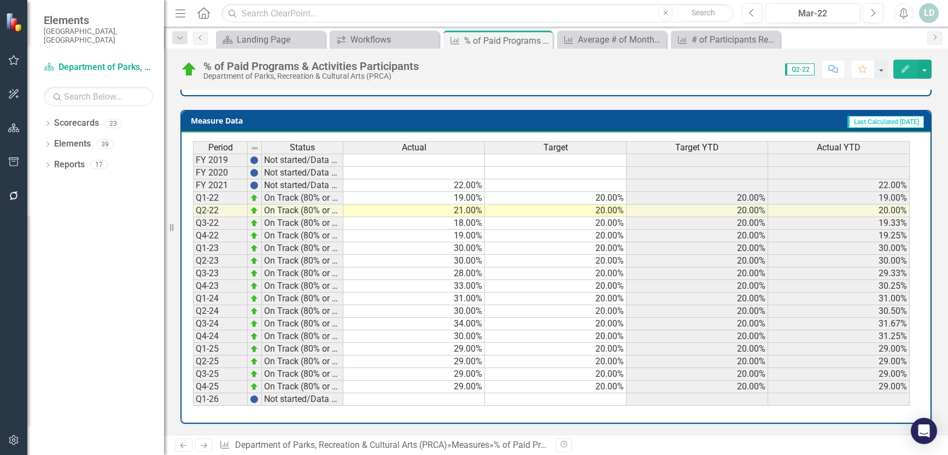
click at [204, 445] on icon "Next" at bounding box center [203, 445] width 9 height 7
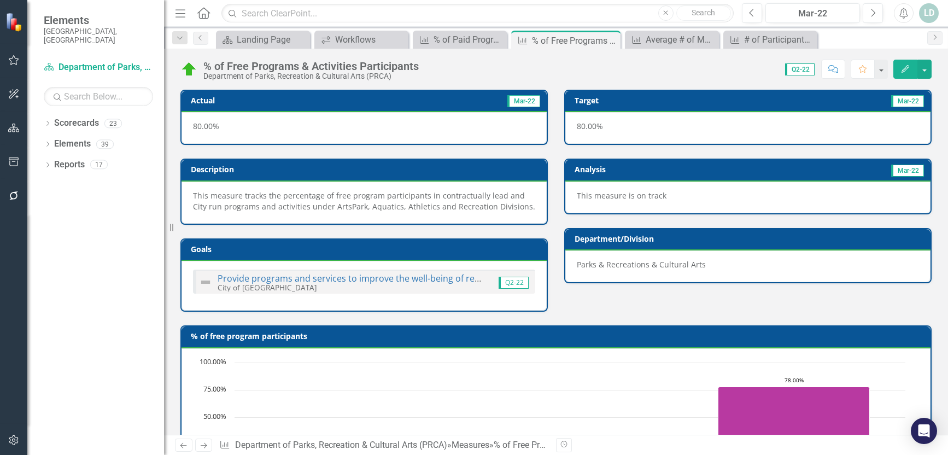
scroll to position [438, 0]
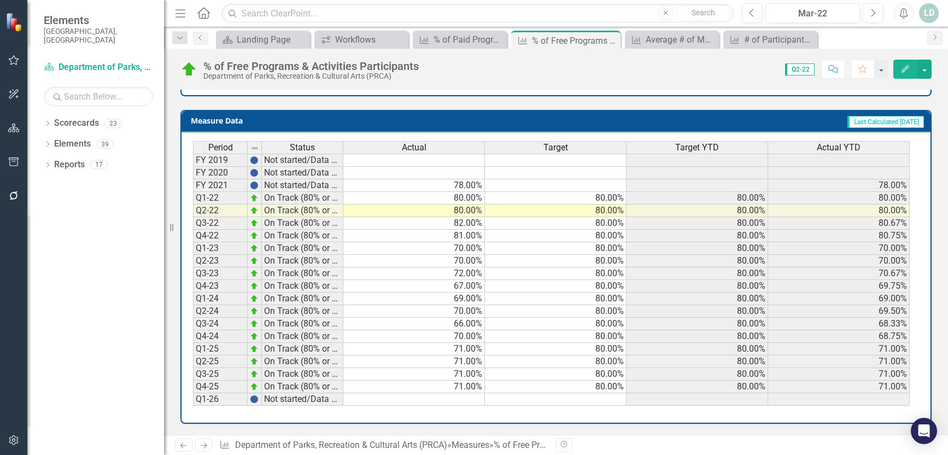
click at [209, 447] on link "Next" at bounding box center [204, 445] width 18 height 13
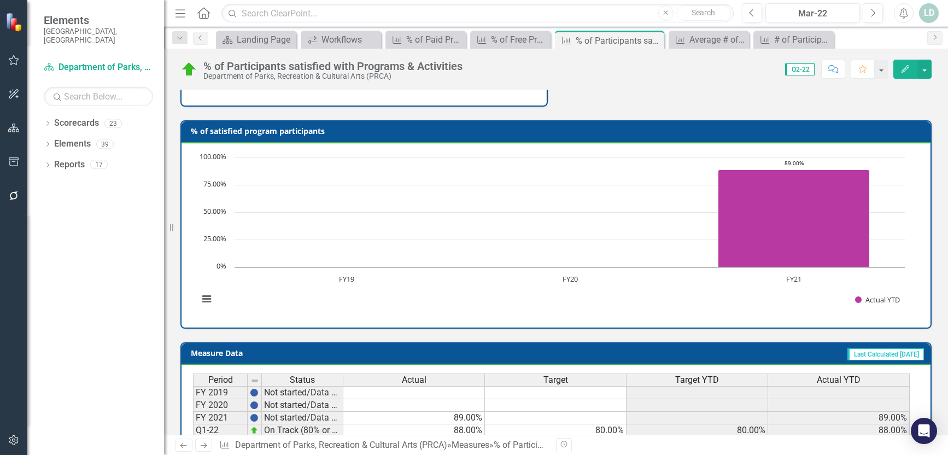
scroll to position [438, 0]
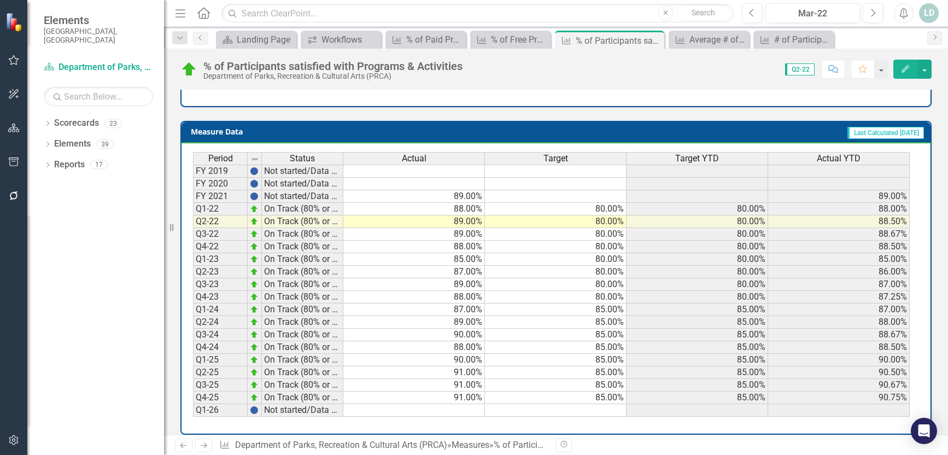
drag, startPoint x: 204, startPoint y: 447, endPoint x: 218, endPoint y: 439, distance: 15.9
click at [204, 447] on icon "Next" at bounding box center [203, 445] width 9 height 7
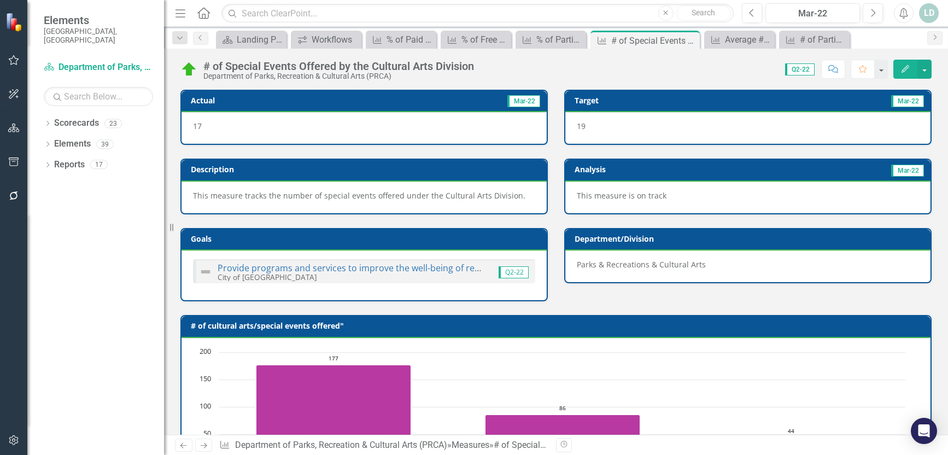
scroll to position [427, 0]
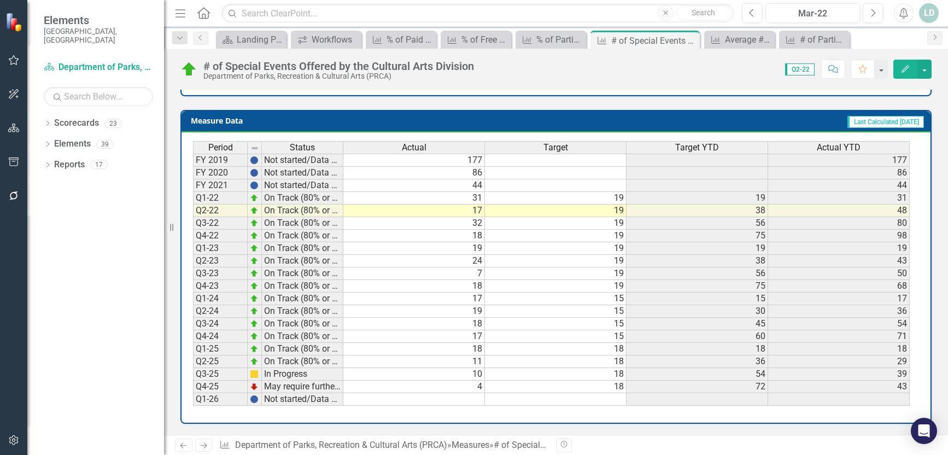
click at [206, 446] on icon at bounding box center [204, 445] width 7 height 5
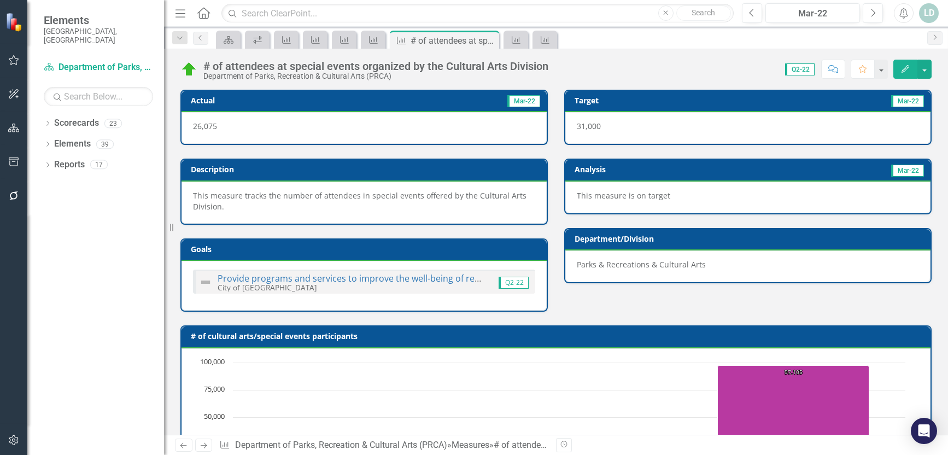
scroll to position [438, 0]
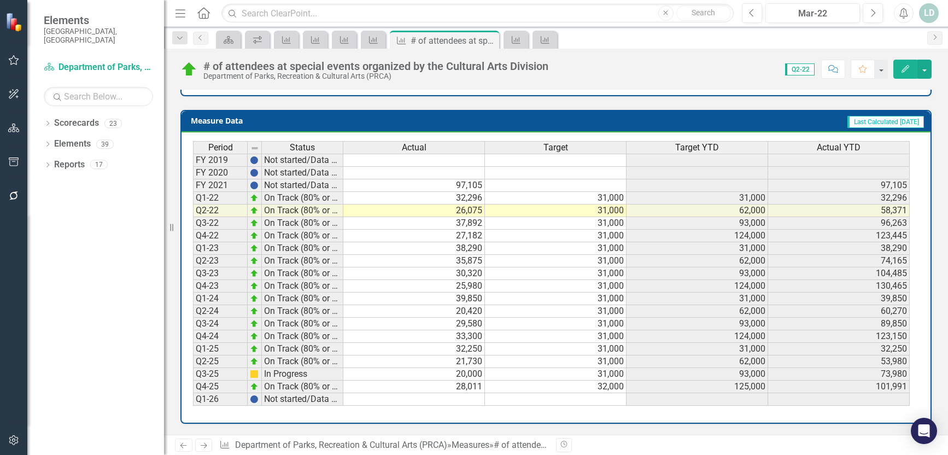
click at [203, 447] on icon "Next" at bounding box center [203, 445] width 9 height 7
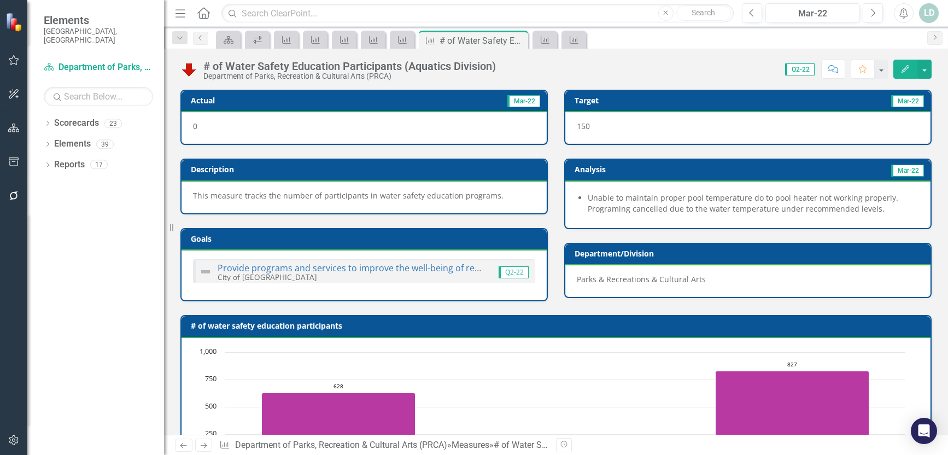
scroll to position [427, 0]
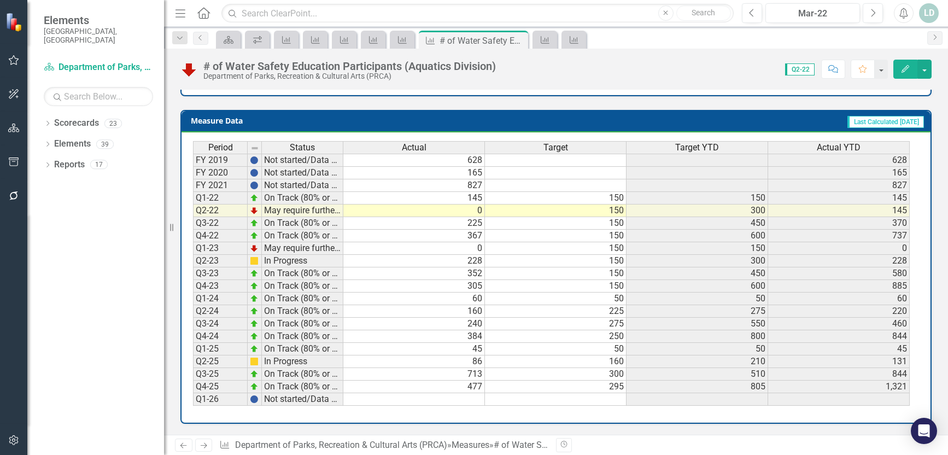
click at [205, 447] on icon at bounding box center [204, 445] width 7 height 5
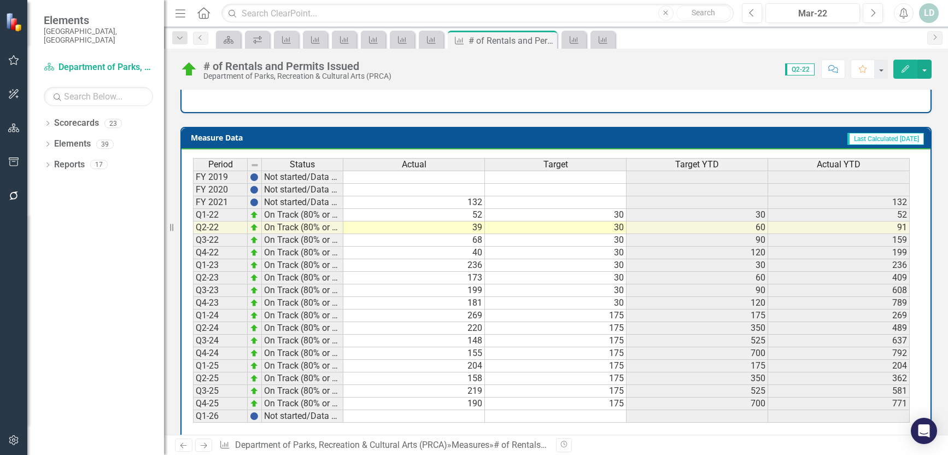
scroll to position [438, 0]
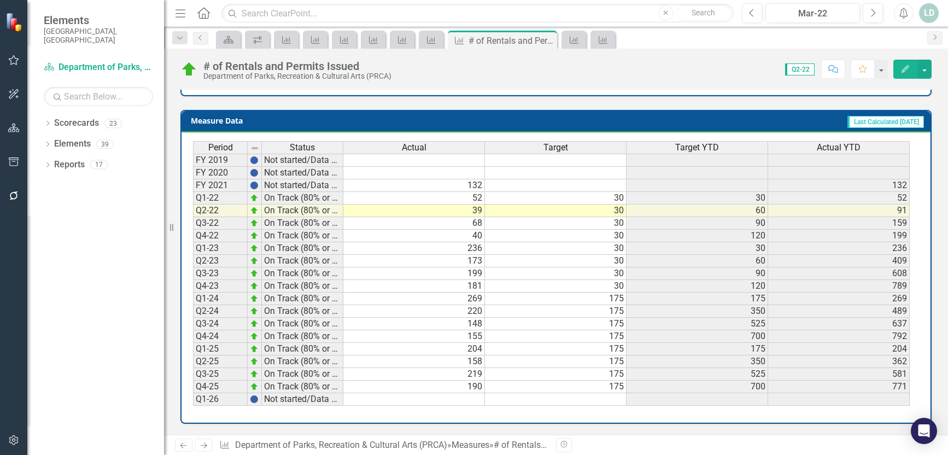
click at [202, 446] on icon at bounding box center [204, 445] width 7 height 5
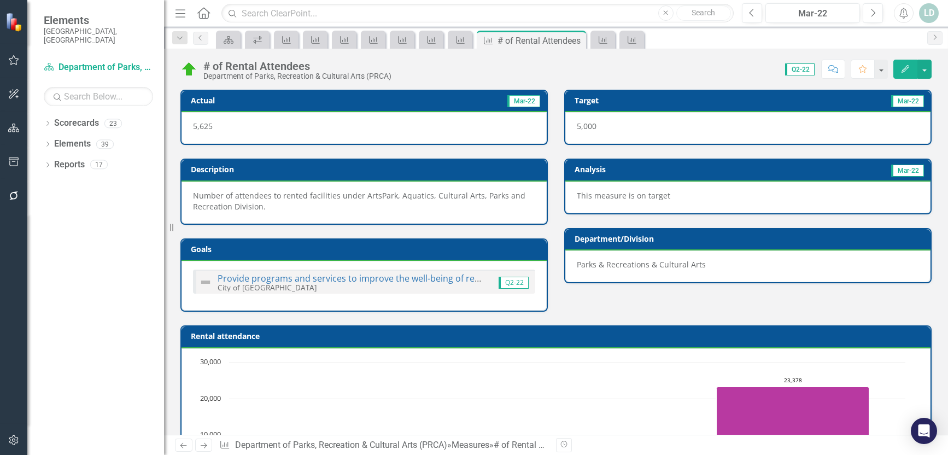
scroll to position [438, 0]
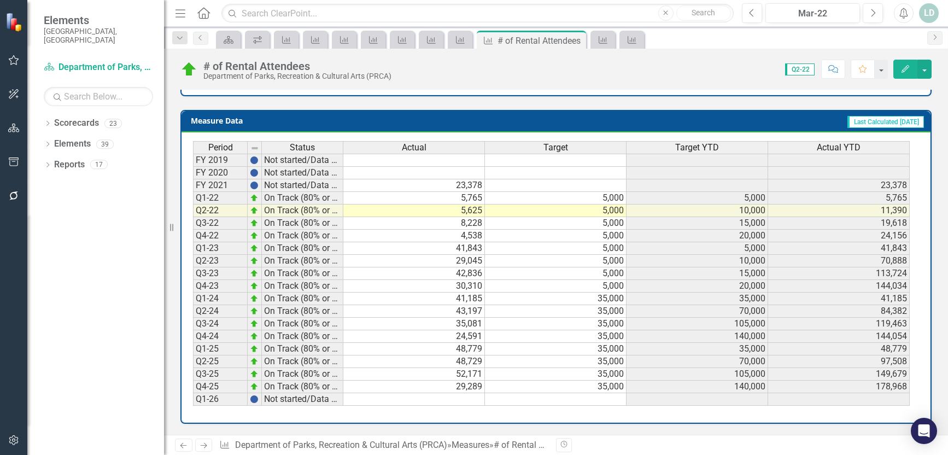
click at [209, 446] on link "Next" at bounding box center [204, 445] width 18 height 13
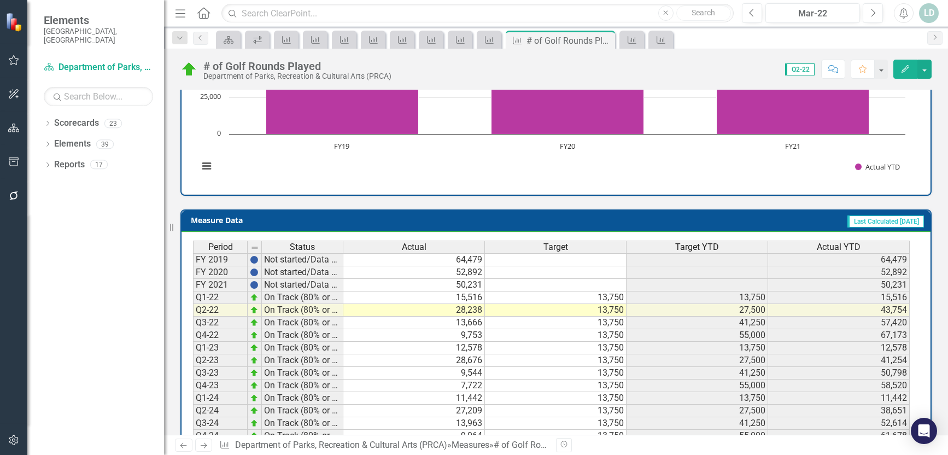
scroll to position [427, 0]
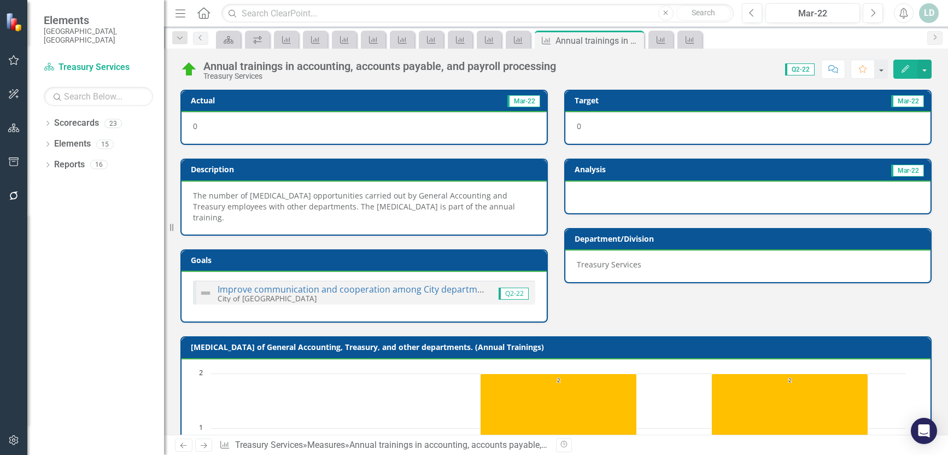
scroll to position [438, 0]
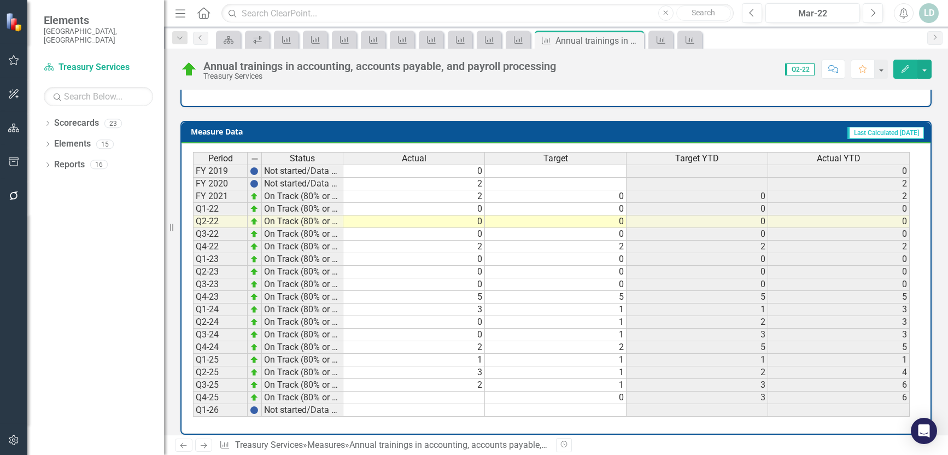
click at [206, 445] on icon at bounding box center [204, 445] width 7 height 5
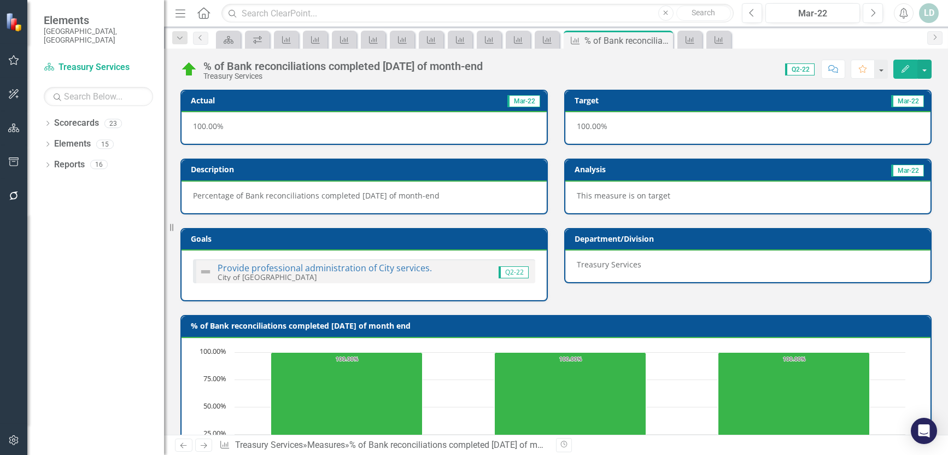
click at [181, 447] on icon "Previous" at bounding box center [183, 445] width 9 height 7
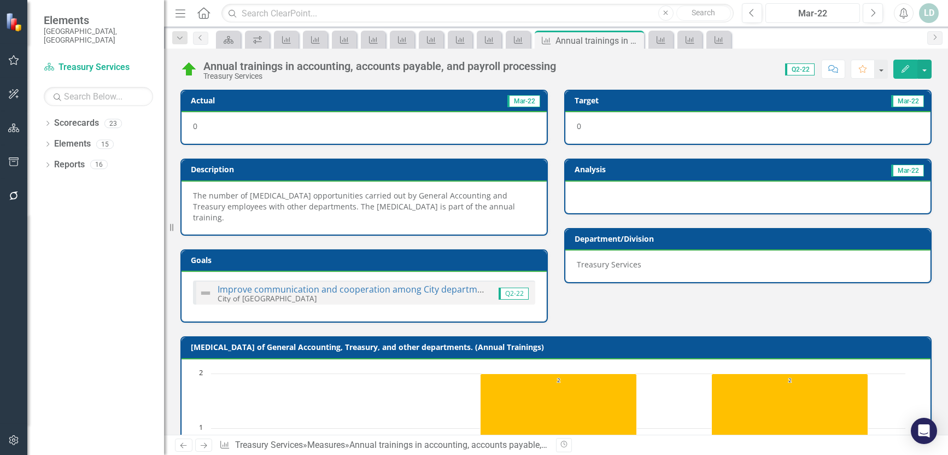
click at [823, 12] on div "Mar-22" at bounding box center [813, 13] width 87 height 13
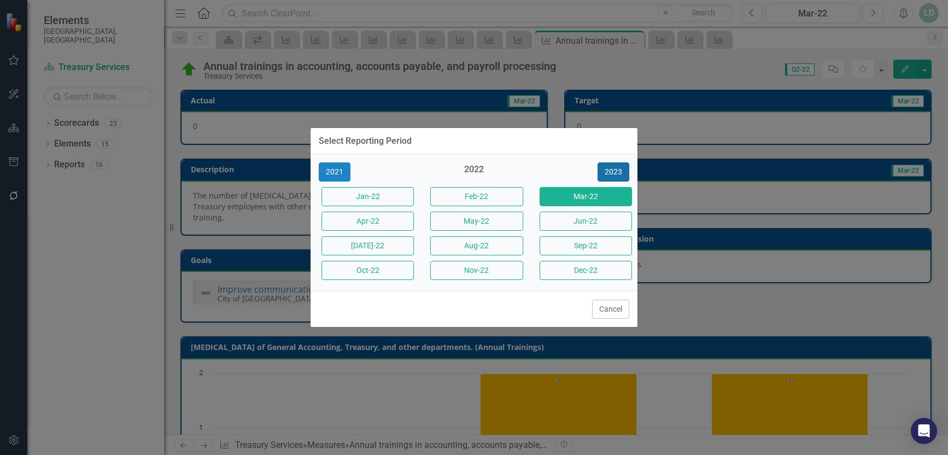
click at [610, 172] on button "2023" at bounding box center [614, 171] width 32 height 19
click at [610, 172] on button "2024" at bounding box center [614, 171] width 32 height 19
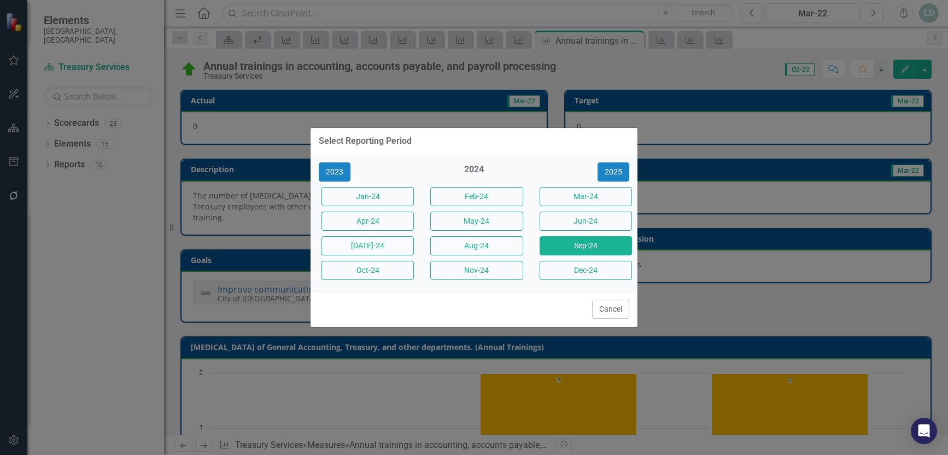
click at [601, 243] on button "Sep-24" at bounding box center [586, 245] width 92 height 19
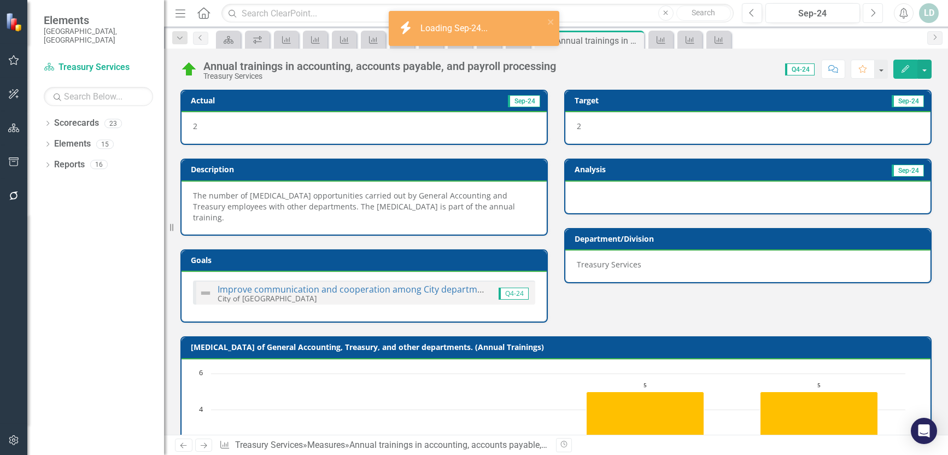
click at [879, 12] on button "Next" at bounding box center [873, 13] width 20 height 20
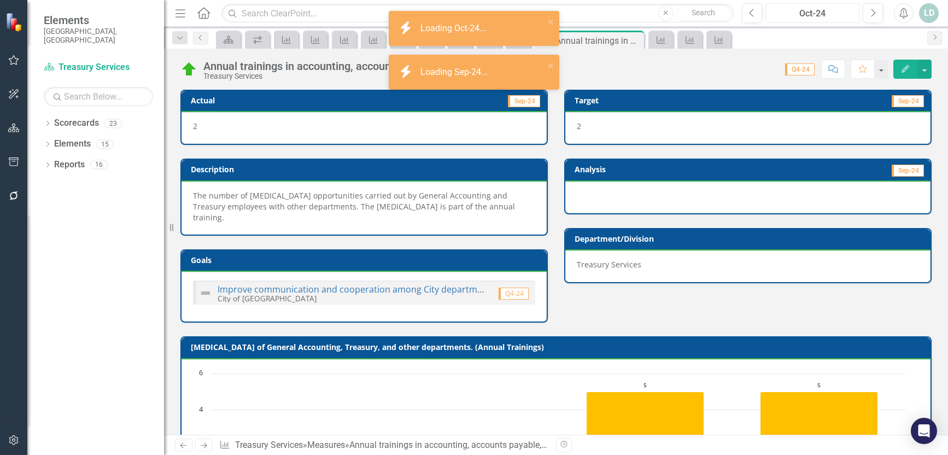
click at [834, 20] on div "Oct-24" at bounding box center [813, 13] width 87 height 13
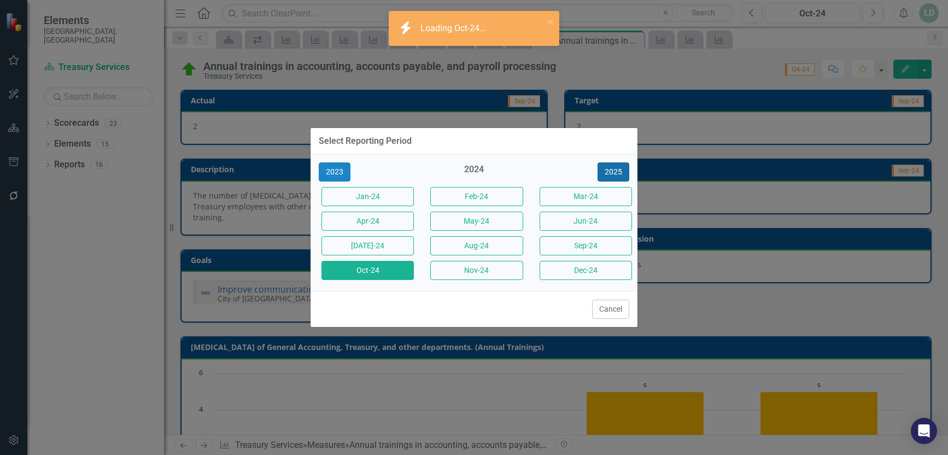
drag, startPoint x: 611, startPoint y: 170, endPoint x: 610, endPoint y: 180, distance: 9.9
click at [611, 171] on button "2025" at bounding box center [614, 171] width 32 height 19
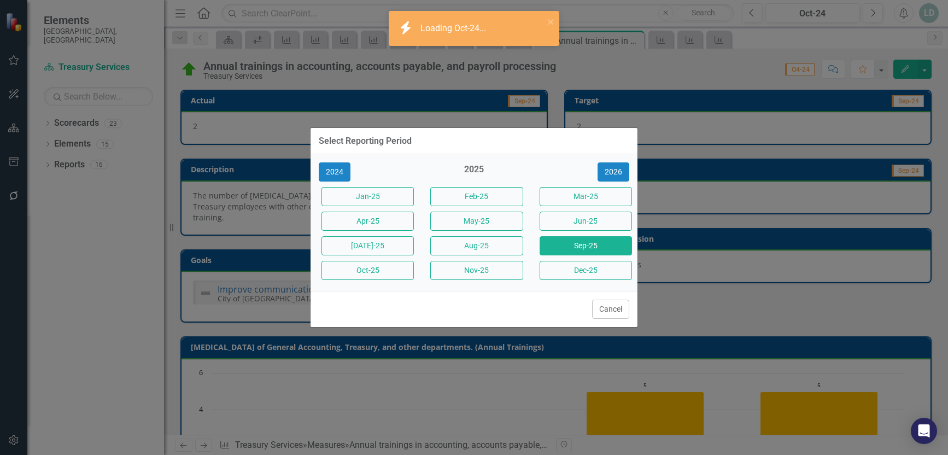
click at [601, 240] on button "Sep-25" at bounding box center [586, 245] width 92 height 19
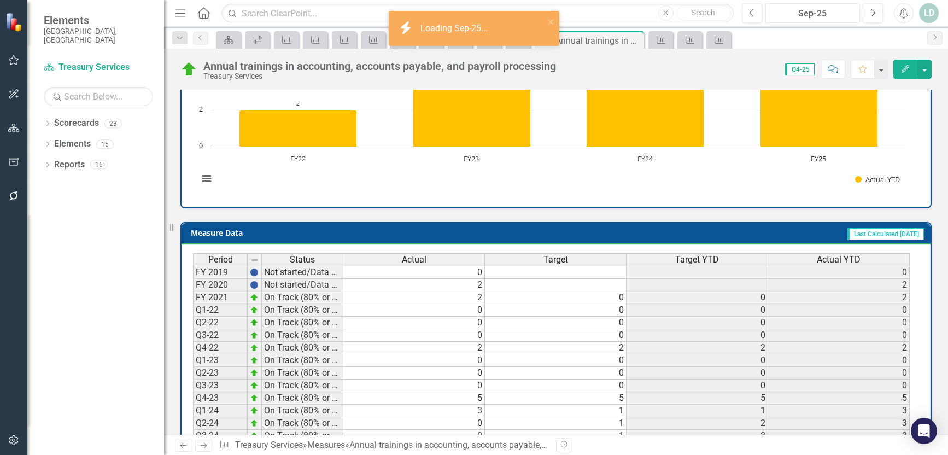
scroll to position [438, 0]
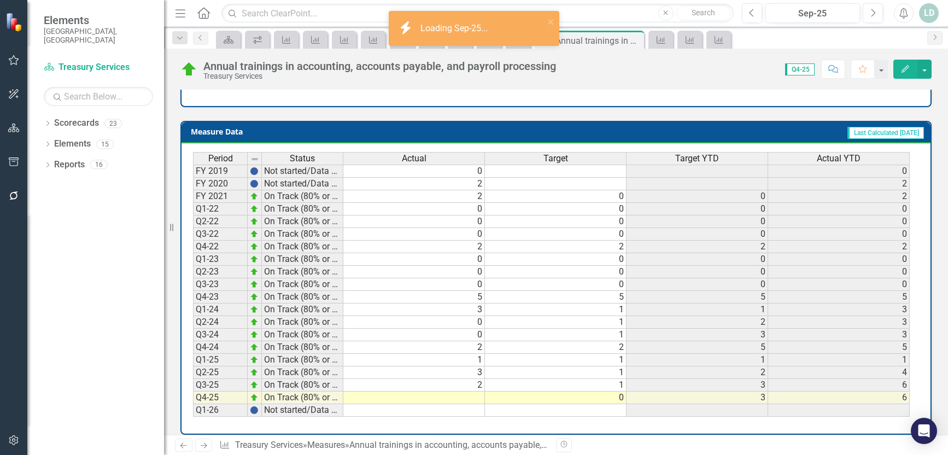
click at [202, 446] on icon at bounding box center [204, 445] width 7 height 5
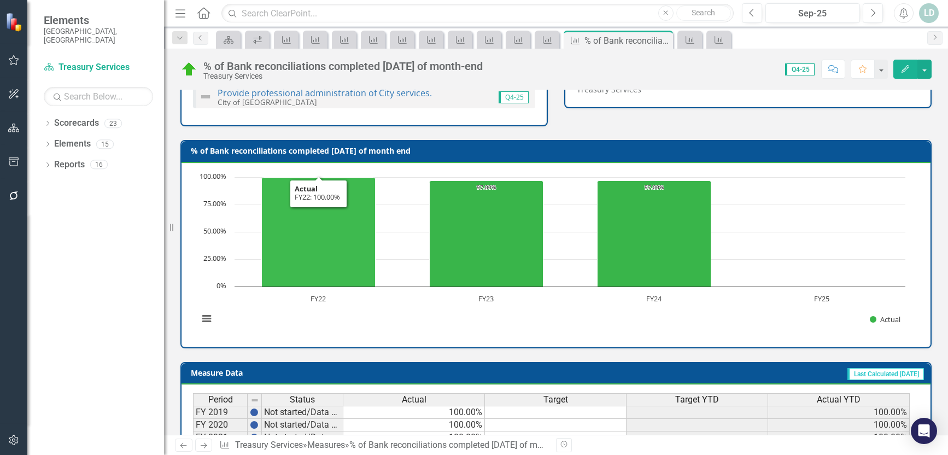
scroll to position [427, 0]
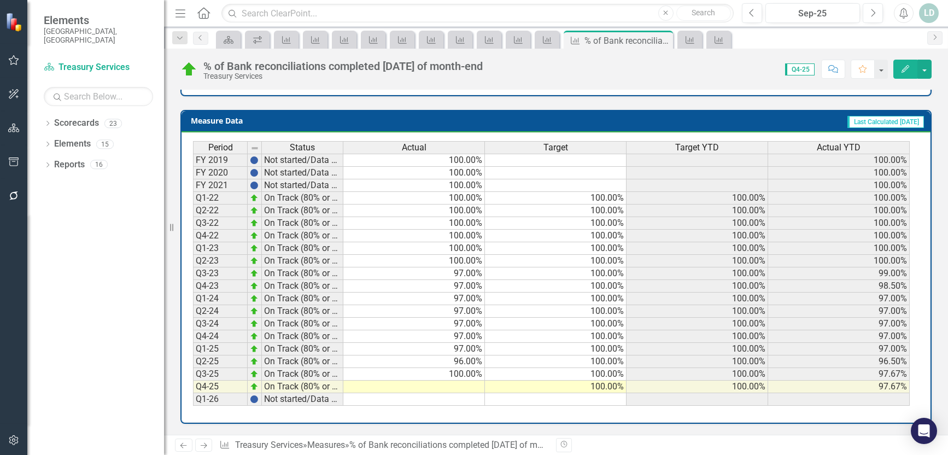
click at [199, 443] on link "Next" at bounding box center [204, 445] width 18 height 13
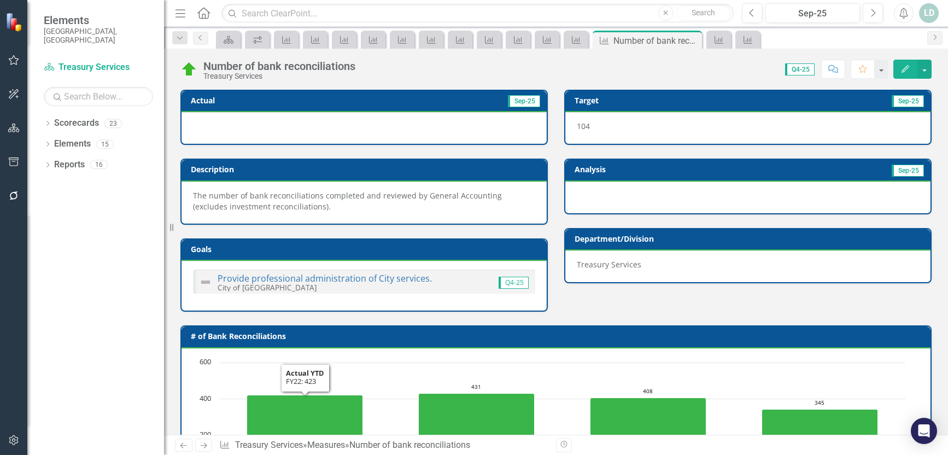
scroll to position [438, 0]
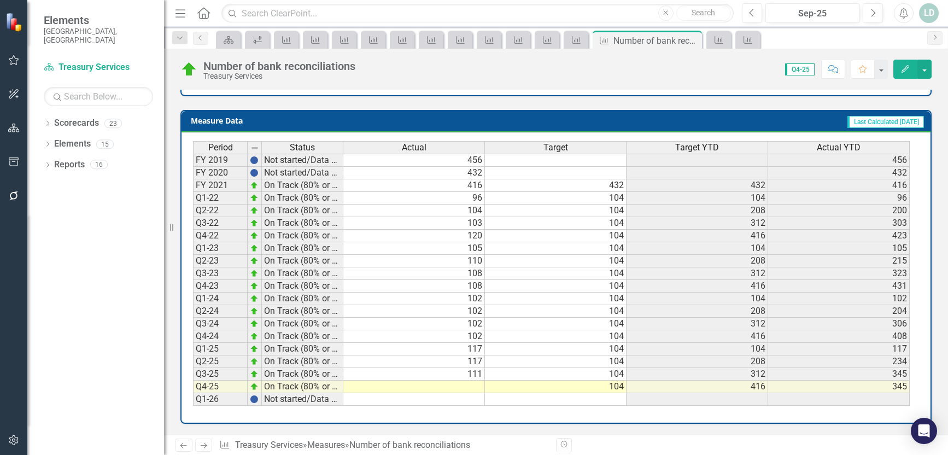
click at [202, 445] on icon "Next" at bounding box center [203, 445] width 9 height 7
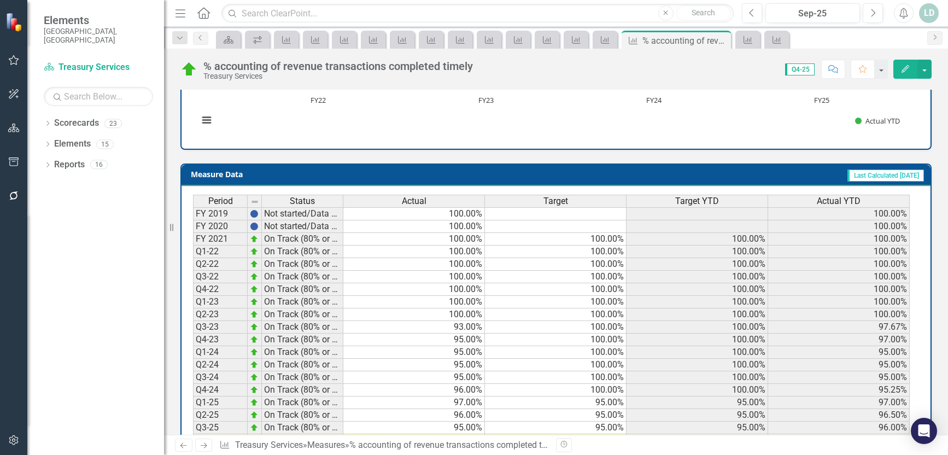
scroll to position [427, 0]
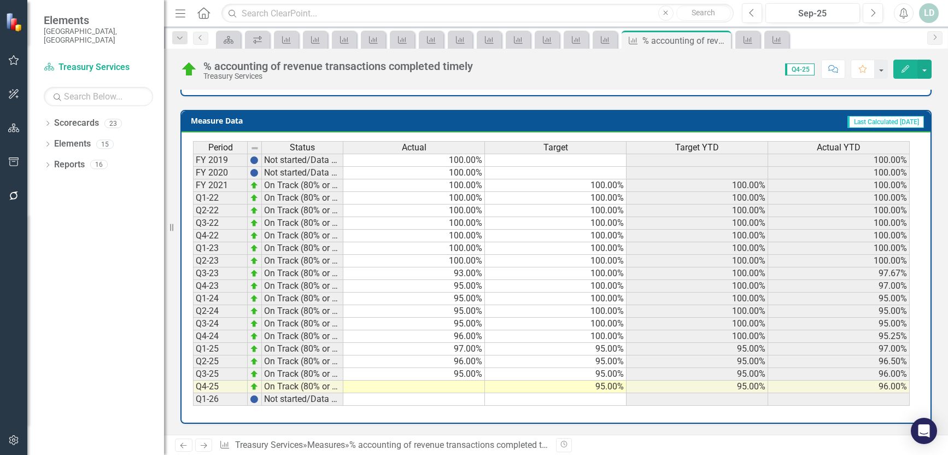
click at [200, 443] on icon "Next" at bounding box center [203, 445] width 9 height 7
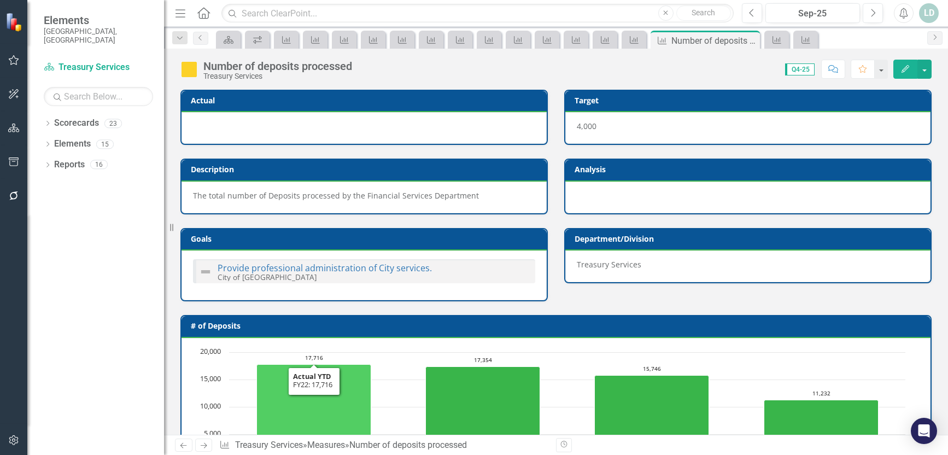
scroll to position [427, 0]
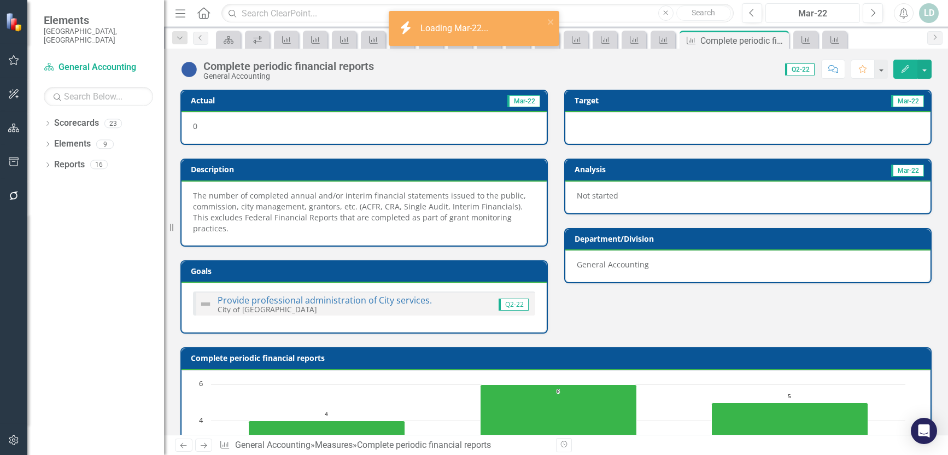
click at [819, 10] on div "Mar-22" at bounding box center [813, 13] width 87 height 13
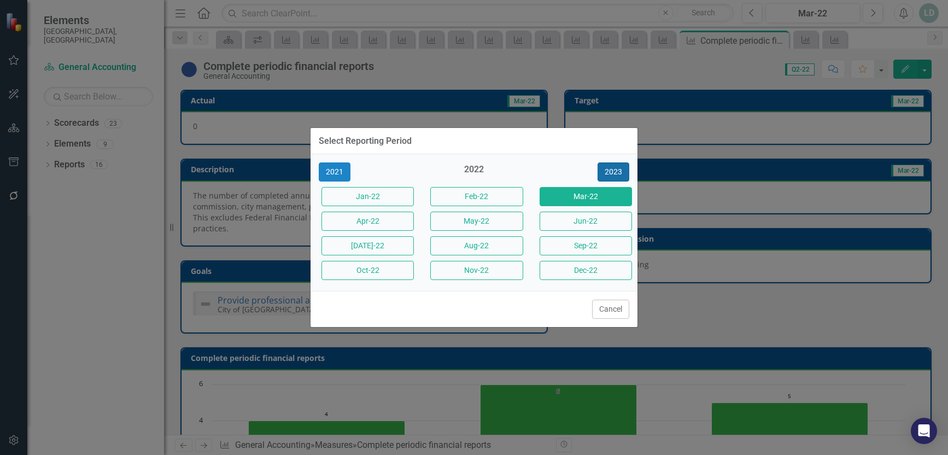
click at [613, 171] on button "2023" at bounding box center [614, 171] width 32 height 19
click at [613, 171] on button "2024" at bounding box center [614, 171] width 32 height 19
click at [614, 171] on button "2025" at bounding box center [614, 171] width 32 height 19
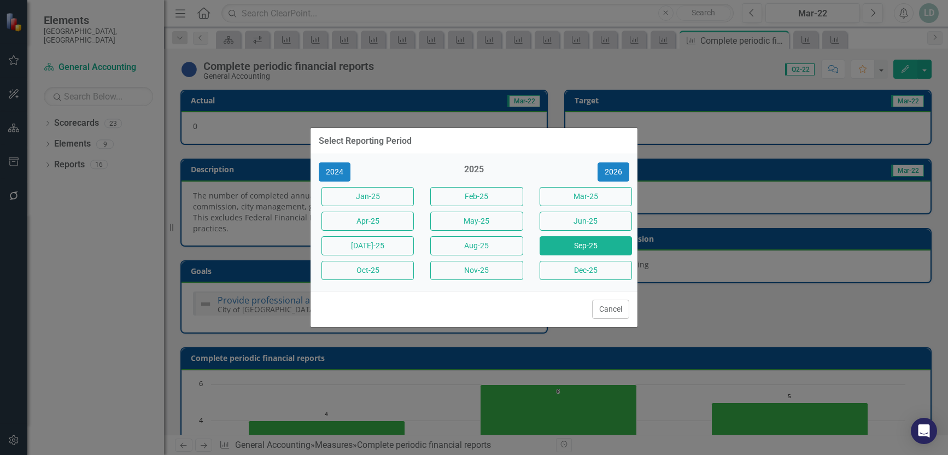
click at [603, 246] on button "Sep-25" at bounding box center [586, 245] width 92 height 19
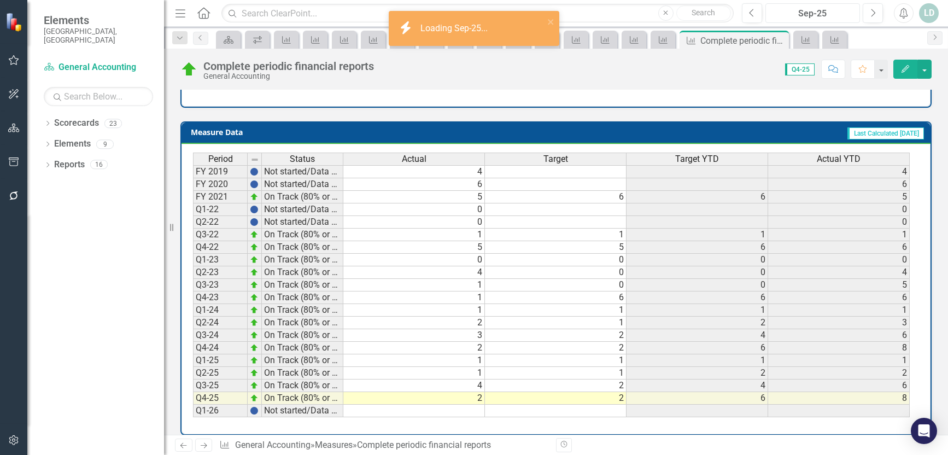
scroll to position [449, 0]
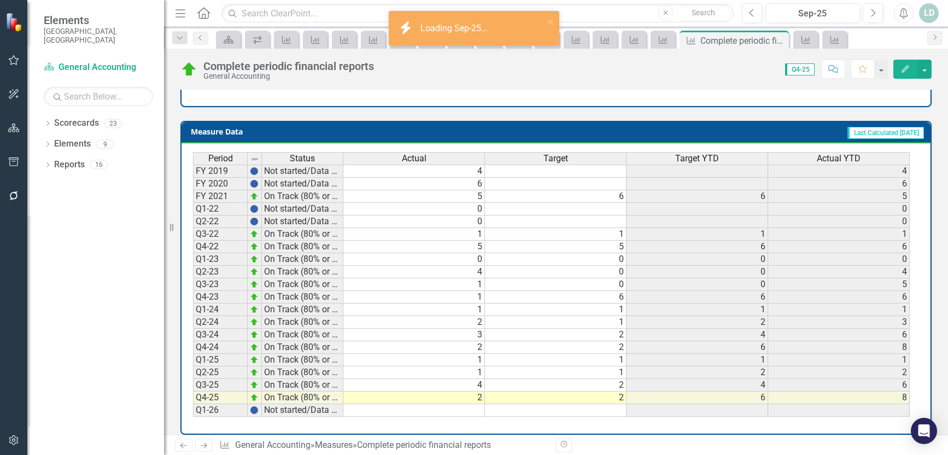
click at [201, 445] on icon "Next" at bounding box center [203, 445] width 9 height 7
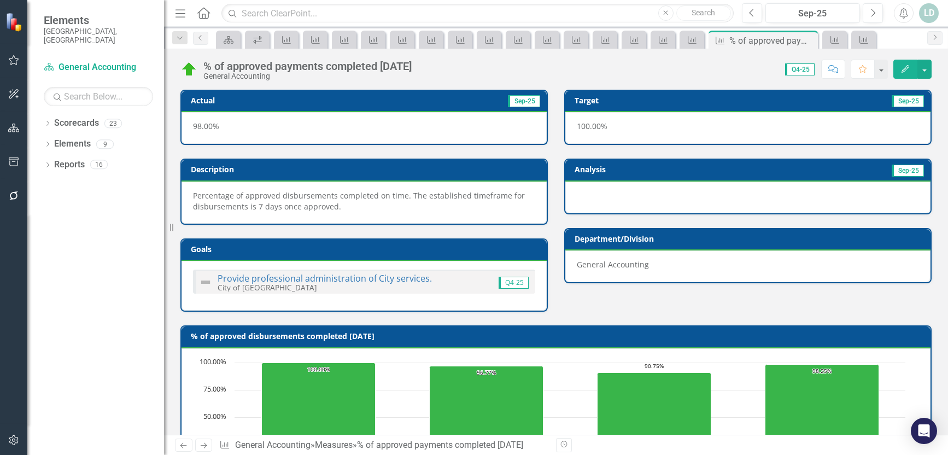
scroll to position [438, 0]
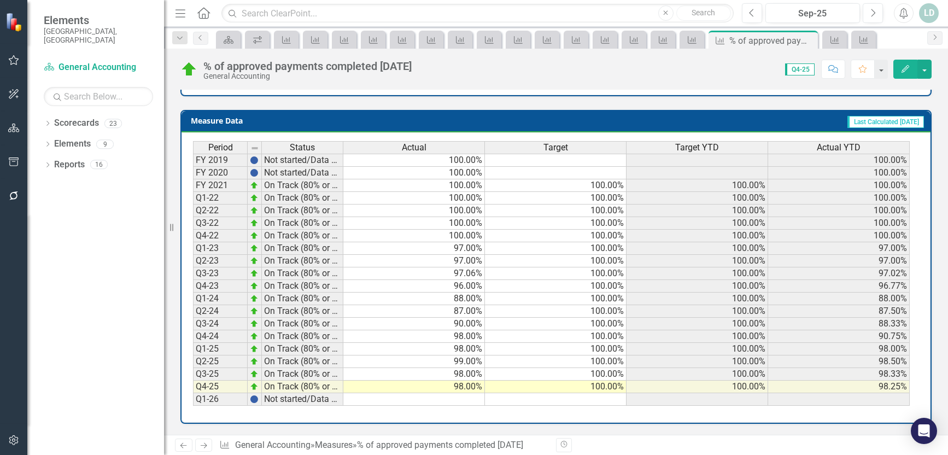
click at [206, 446] on icon at bounding box center [204, 445] width 7 height 5
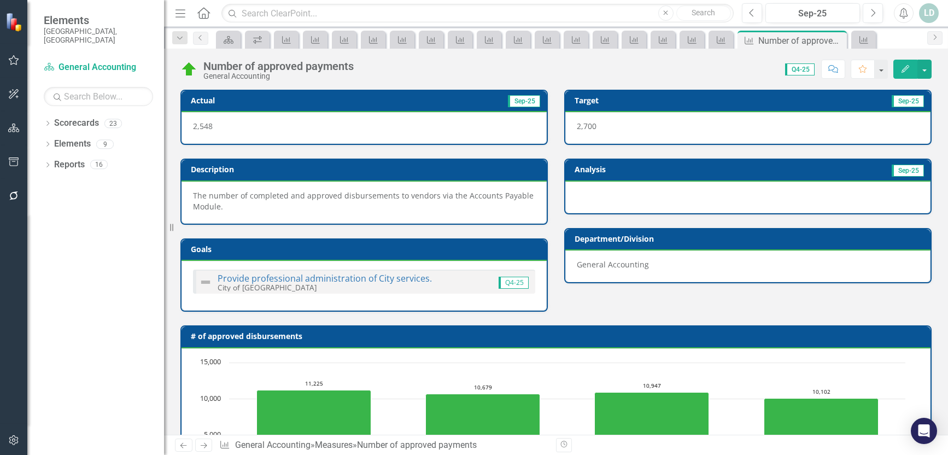
scroll to position [438, 0]
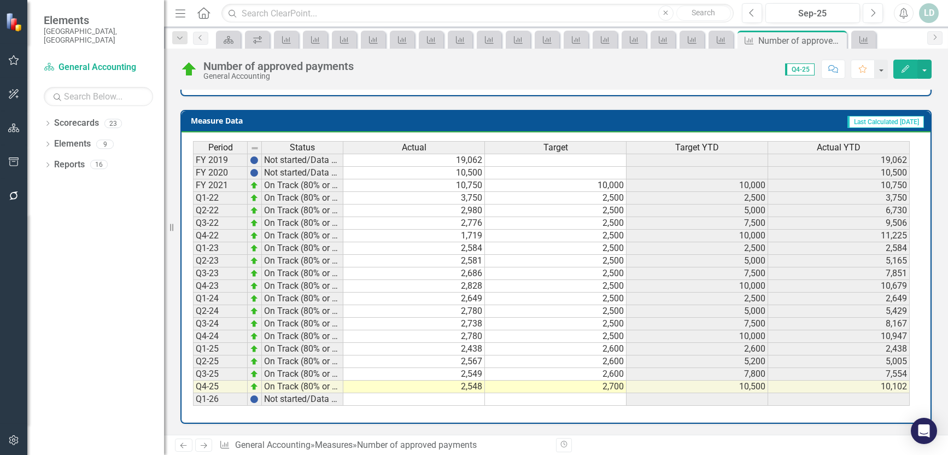
drag, startPoint x: 202, startPoint y: 446, endPoint x: 226, endPoint y: 440, distance: 24.8
click at [202, 446] on icon "Next" at bounding box center [203, 445] width 9 height 7
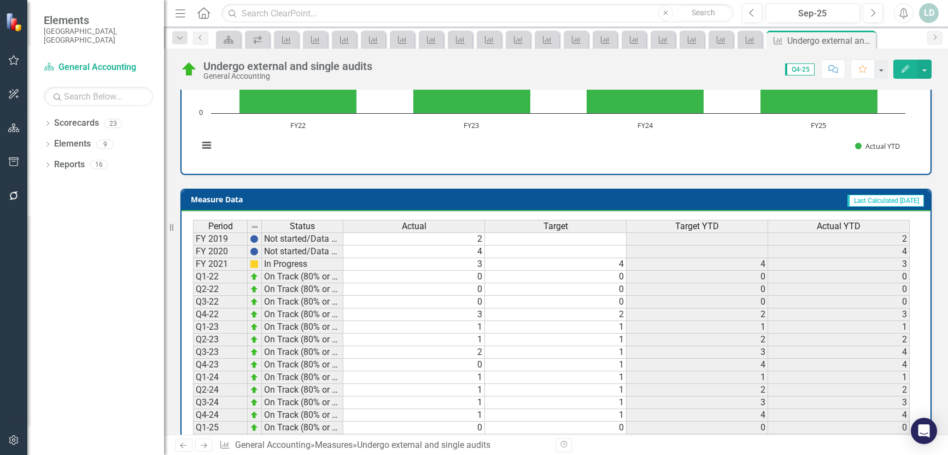
scroll to position [427, 0]
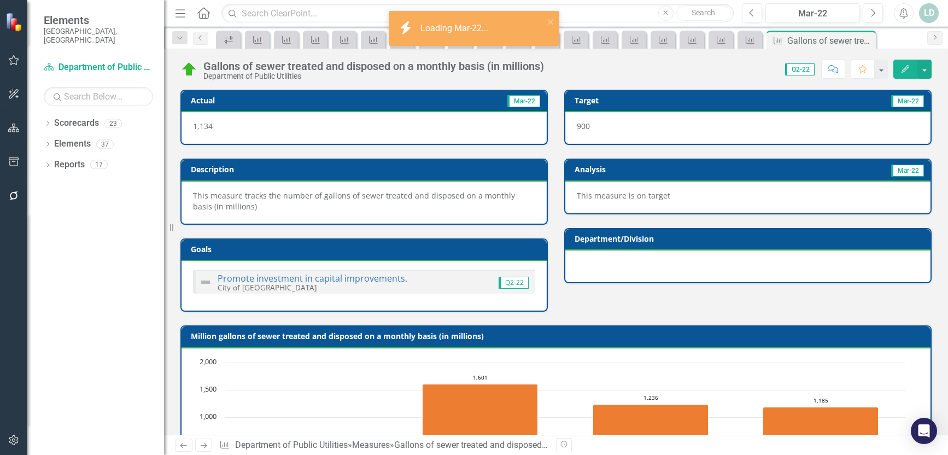
click at [823, 15] on div "Mar-22" at bounding box center [813, 13] width 87 height 13
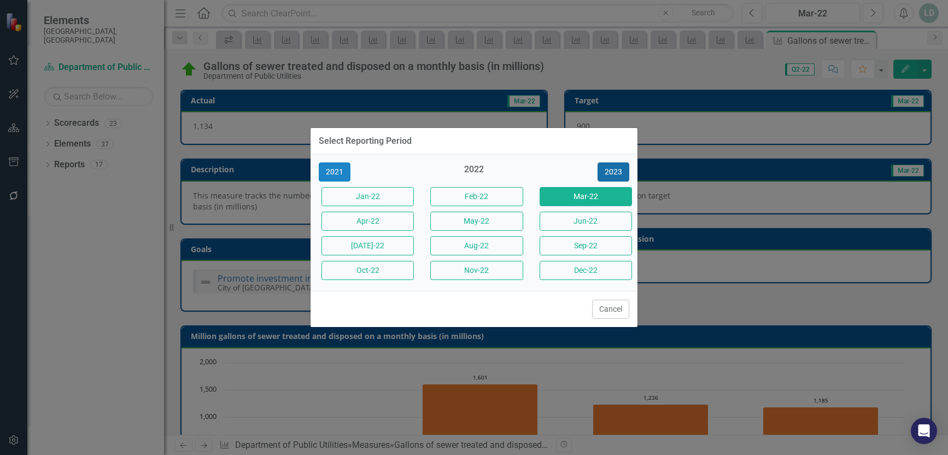
click at [608, 172] on button "2023" at bounding box center [614, 171] width 32 height 19
click at [614, 173] on button "2024" at bounding box center [614, 171] width 32 height 19
click at [616, 172] on button "2025" at bounding box center [614, 171] width 32 height 19
click at [598, 246] on button "Sep-25" at bounding box center [586, 245] width 92 height 19
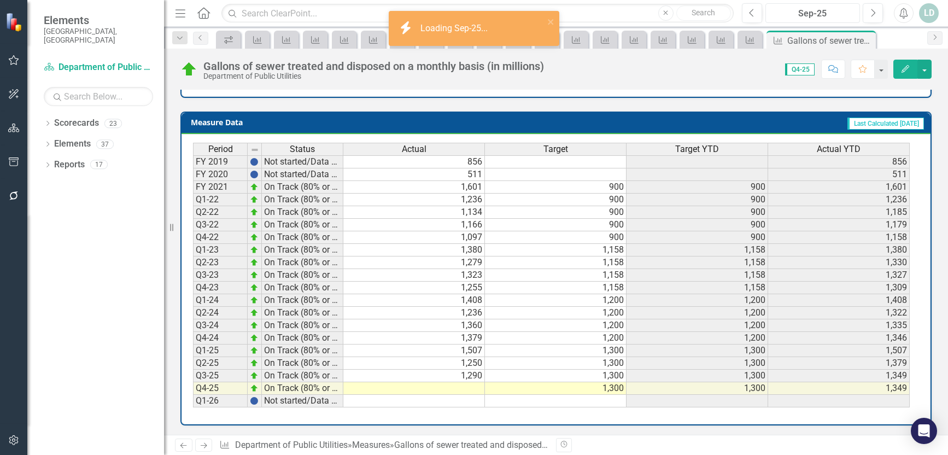
scroll to position [438, 0]
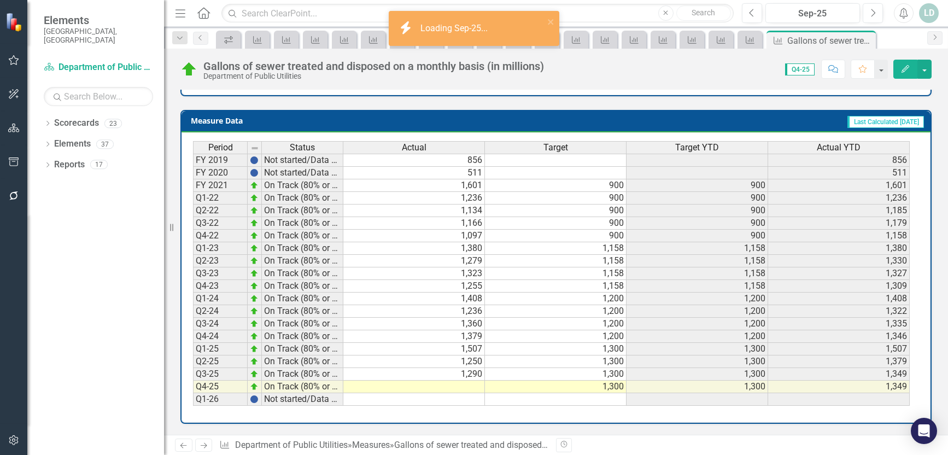
click at [202, 450] on link "Next" at bounding box center [204, 445] width 18 height 13
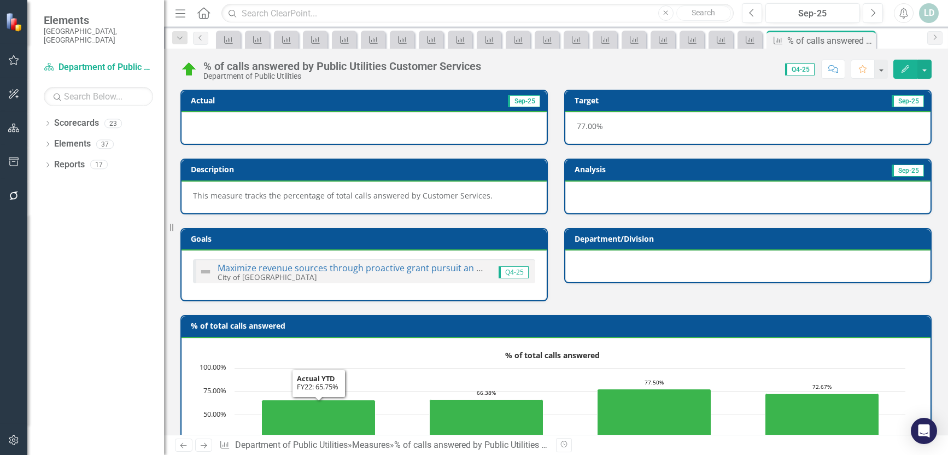
scroll to position [427, 0]
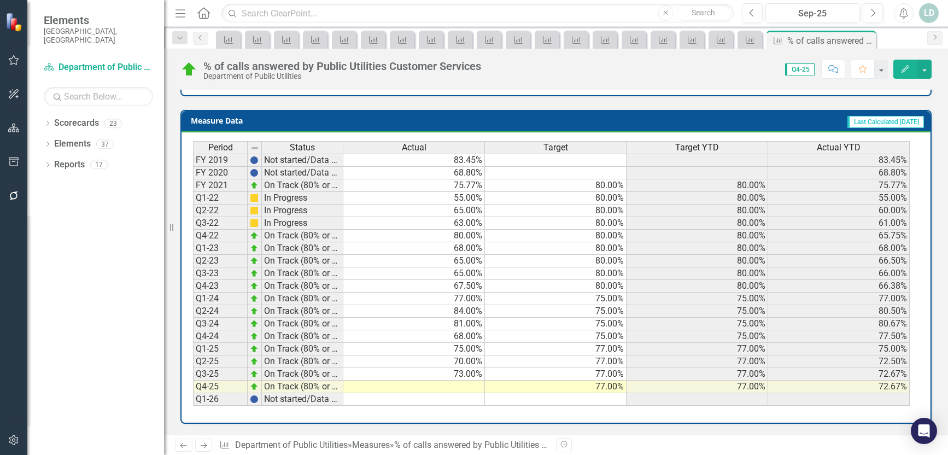
click at [202, 443] on icon "Next" at bounding box center [203, 445] width 9 height 7
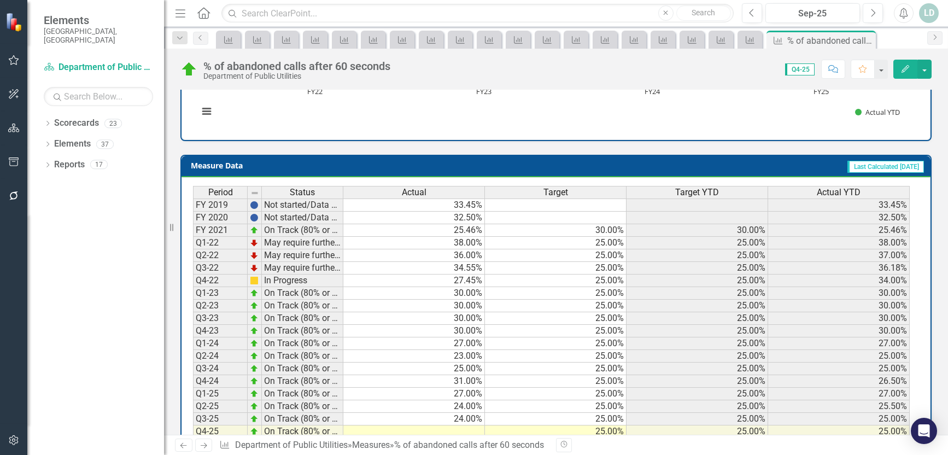
scroll to position [427, 0]
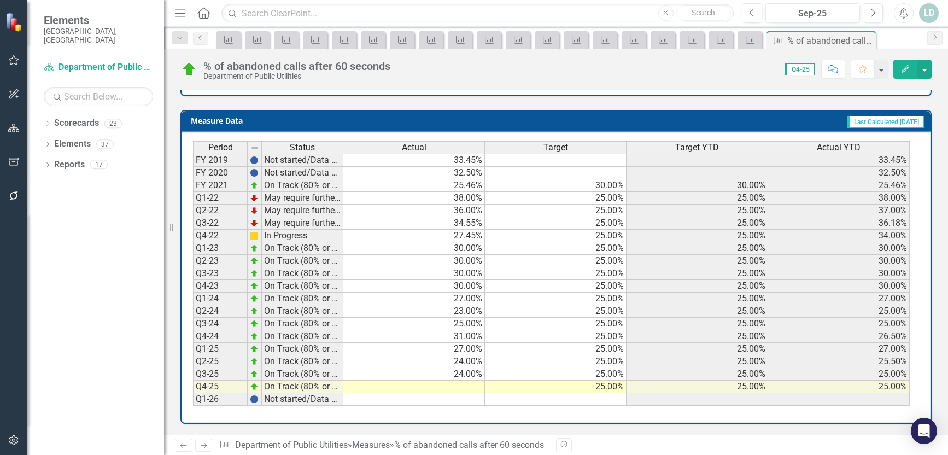
click at [203, 445] on icon "Next" at bounding box center [203, 445] width 9 height 7
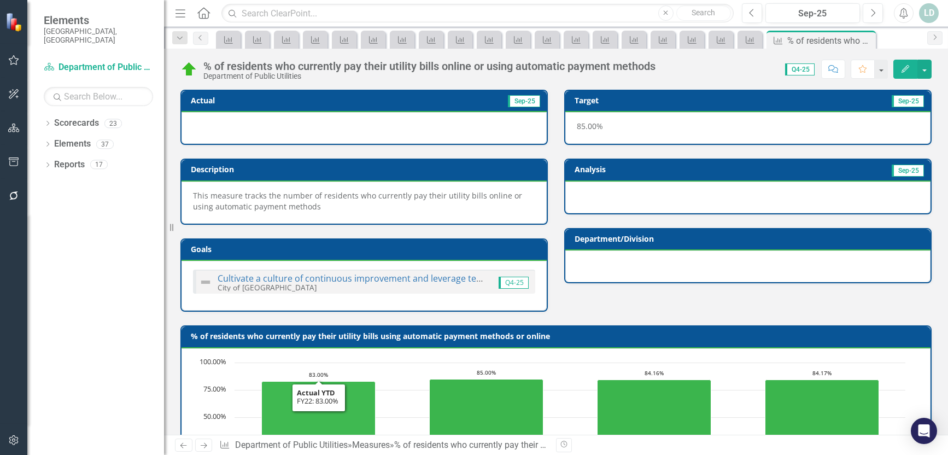
scroll to position [438, 0]
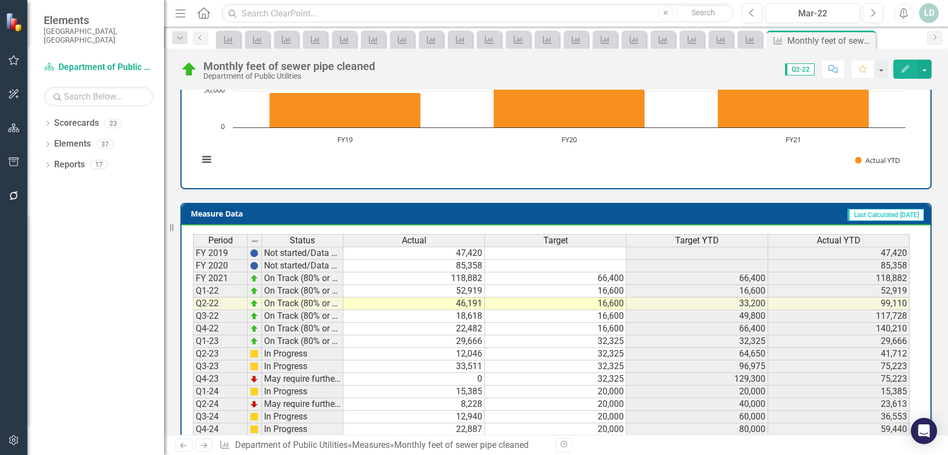
scroll to position [427, 0]
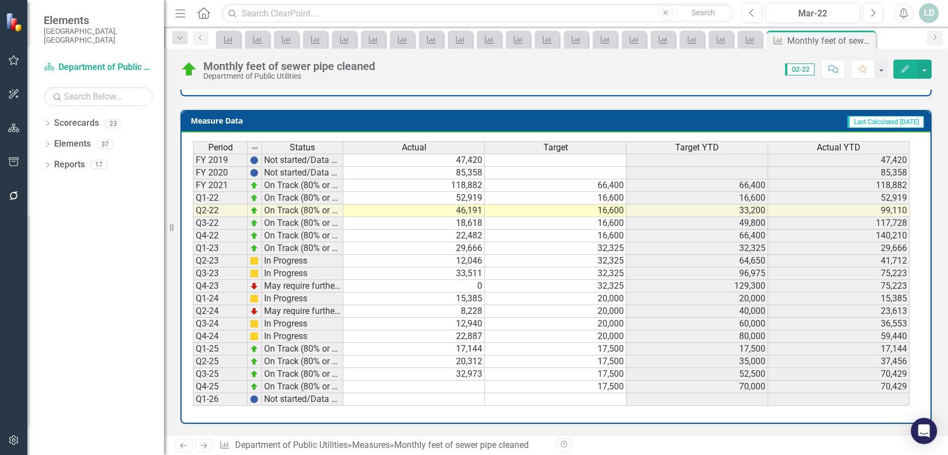
click at [206, 451] on link "Next" at bounding box center [204, 445] width 18 height 13
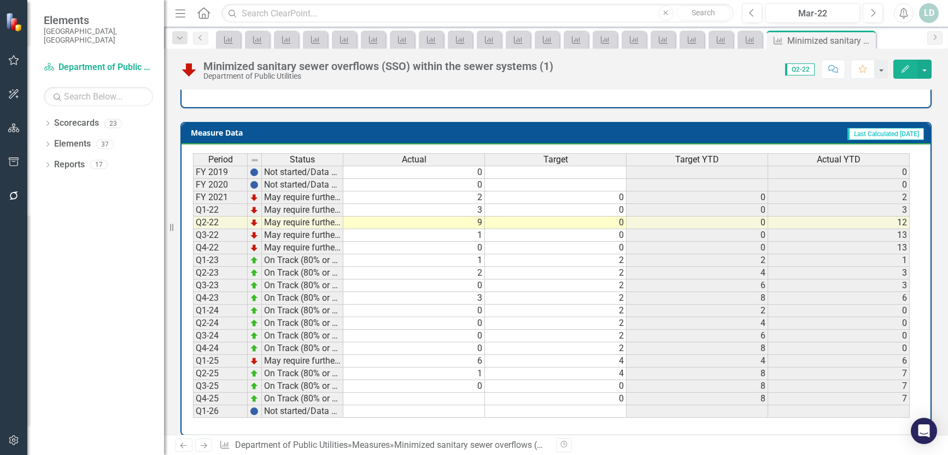
scroll to position [427, 0]
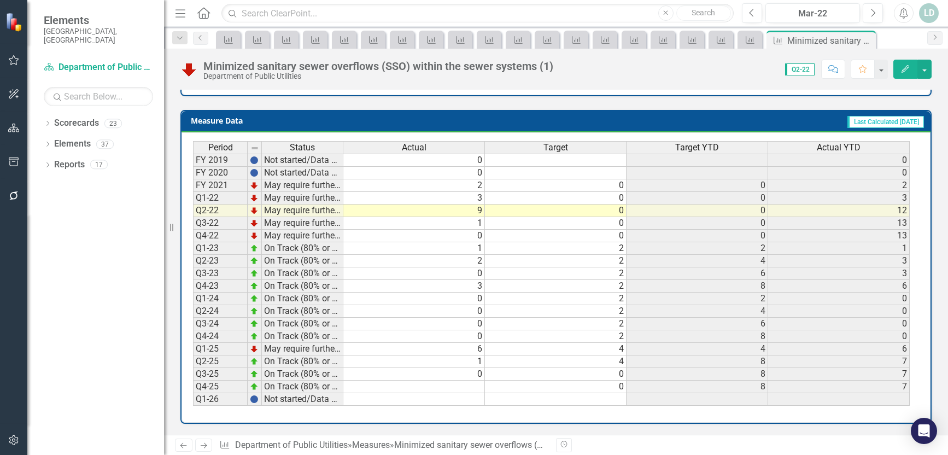
click at [206, 444] on icon "Next" at bounding box center [203, 445] width 9 height 7
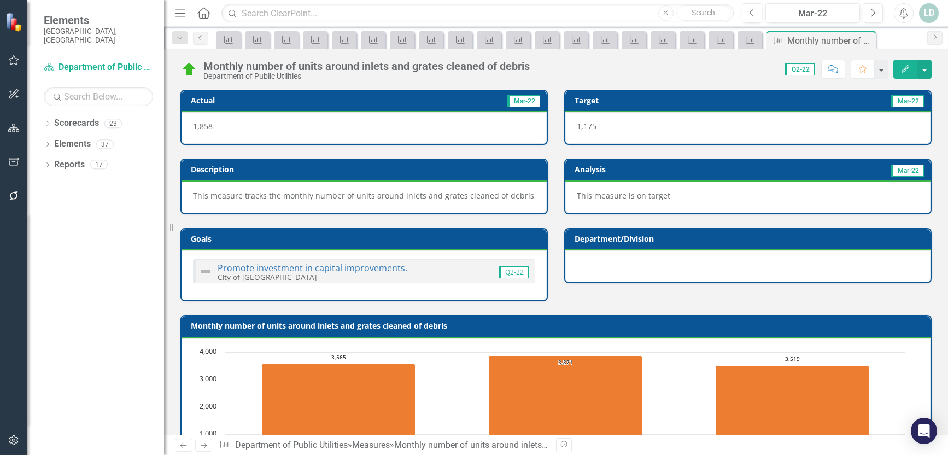
scroll to position [427, 0]
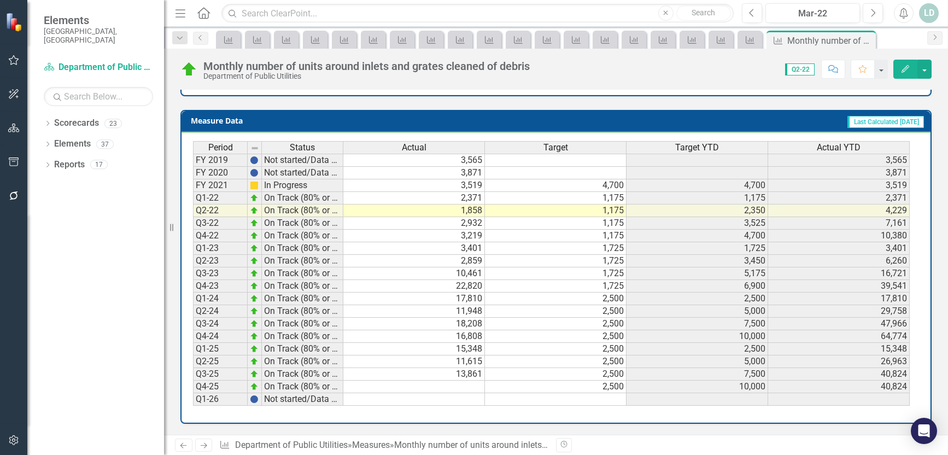
click at [207, 446] on icon "Next" at bounding box center [203, 445] width 9 height 7
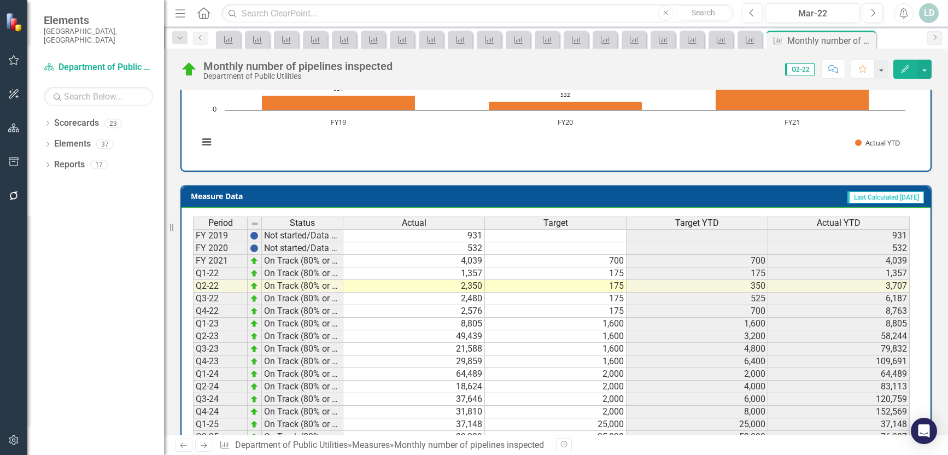
scroll to position [427, 0]
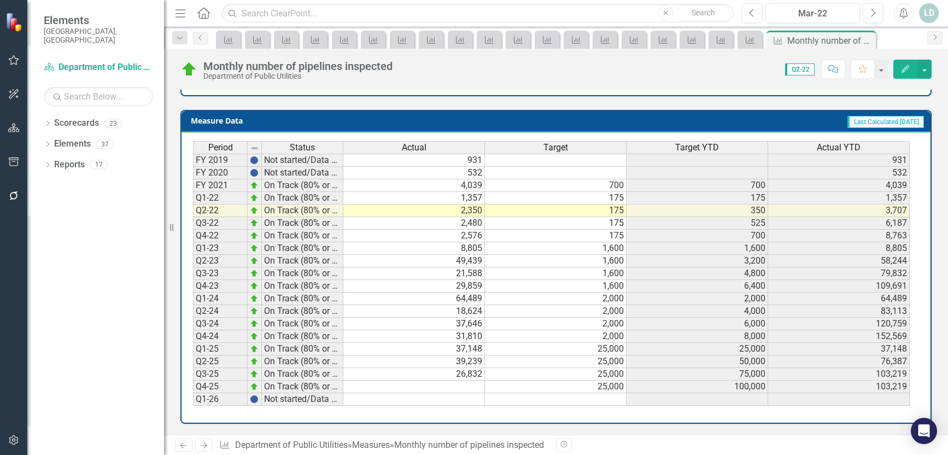
click at [201, 445] on icon "Next" at bounding box center [203, 445] width 9 height 7
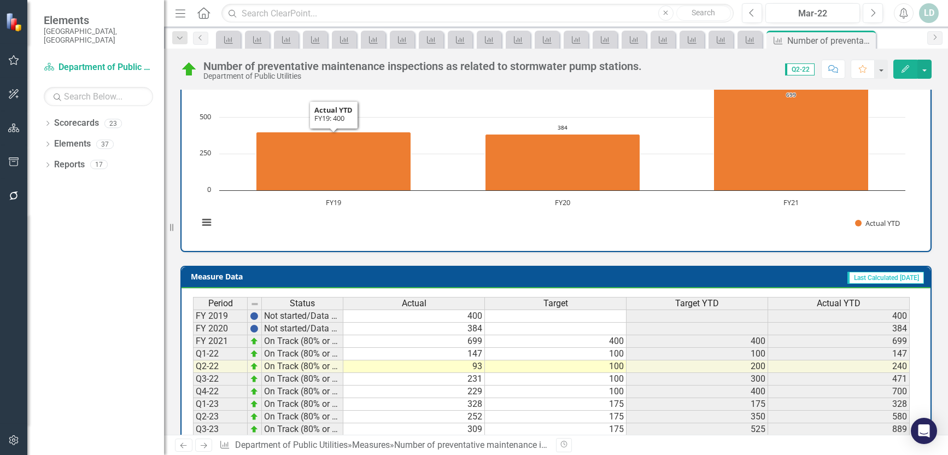
scroll to position [438, 0]
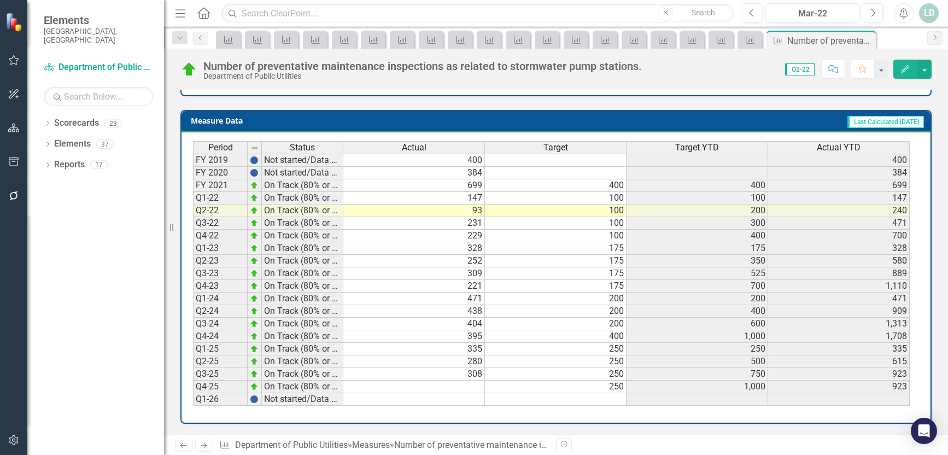
click at [202, 442] on icon "Next" at bounding box center [203, 445] width 9 height 7
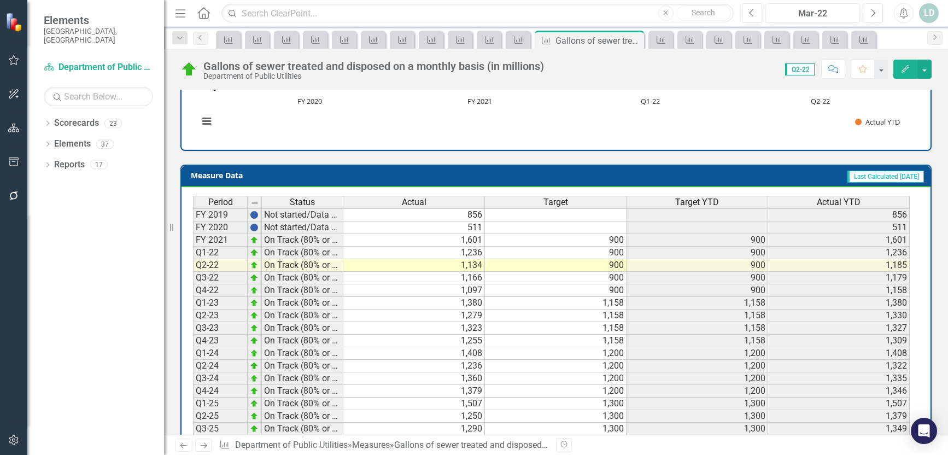
scroll to position [438, 0]
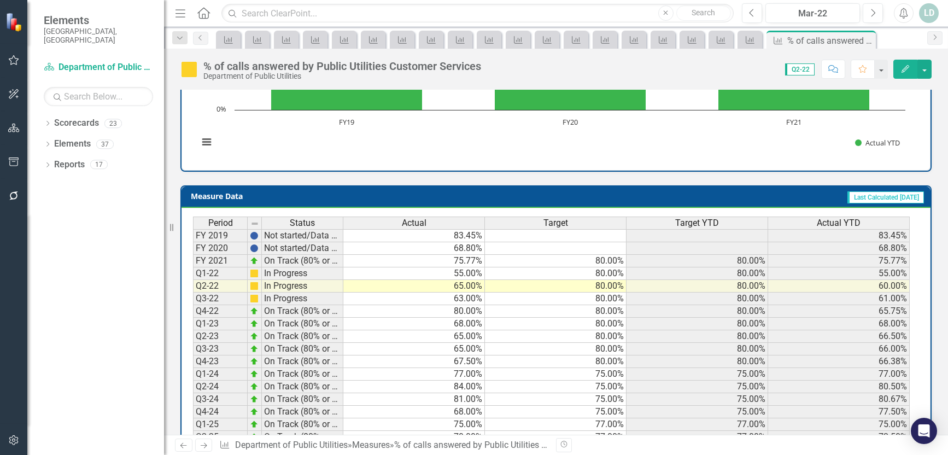
scroll to position [427, 0]
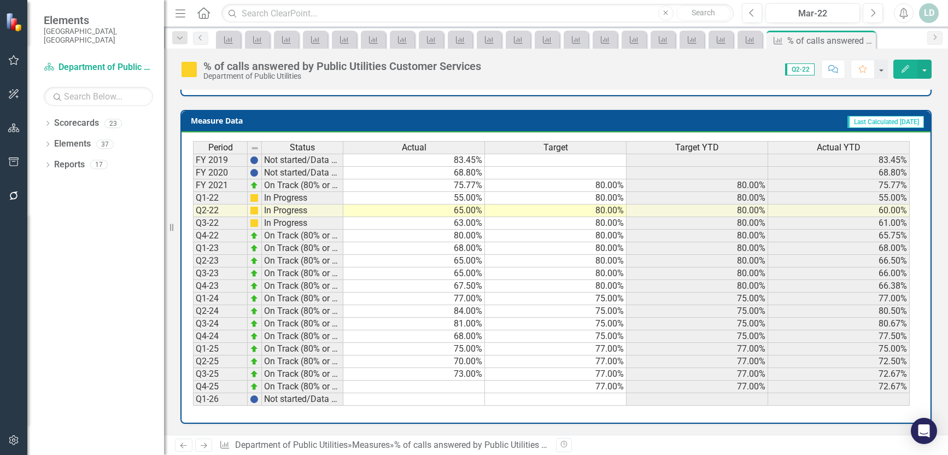
click at [468, 387] on td at bounding box center [414, 387] width 142 height 13
click at [203, 447] on icon "Next" at bounding box center [203, 445] width 9 height 7
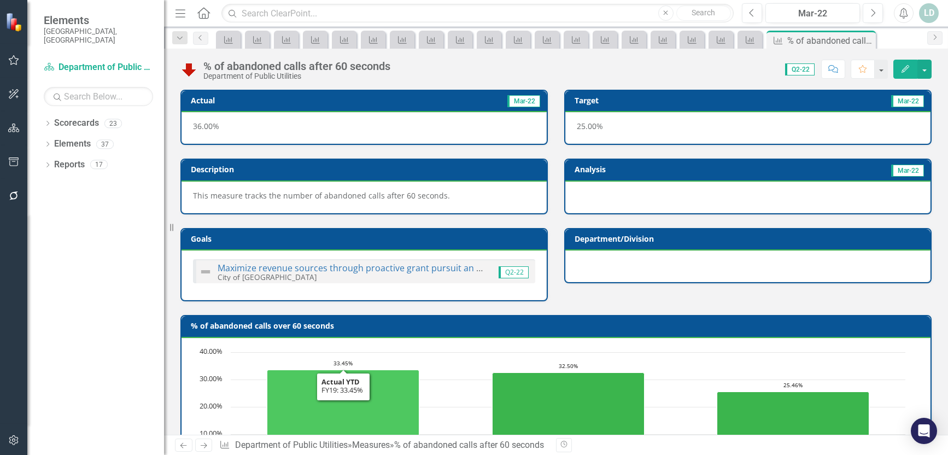
scroll to position [427, 0]
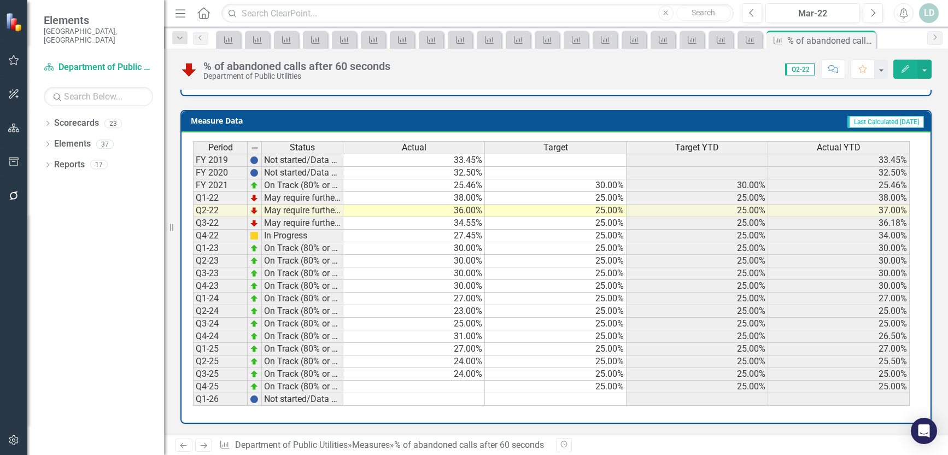
click at [398, 390] on td at bounding box center [414, 387] width 142 height 13
click at [199, 445] on link "Next" at bounding box center [204, 445] width 18 height 13
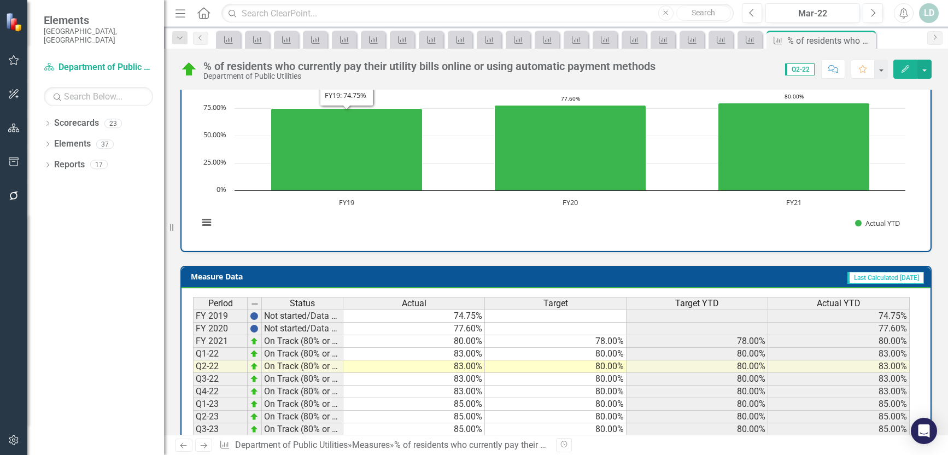
scroll to position [438, 0]
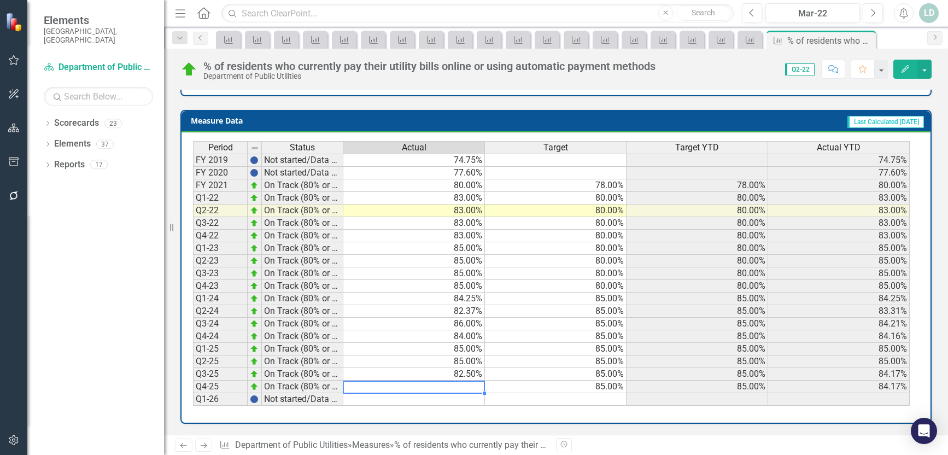
click at [403, 387] on td at bounding box center [414, 387] width 142 height 13
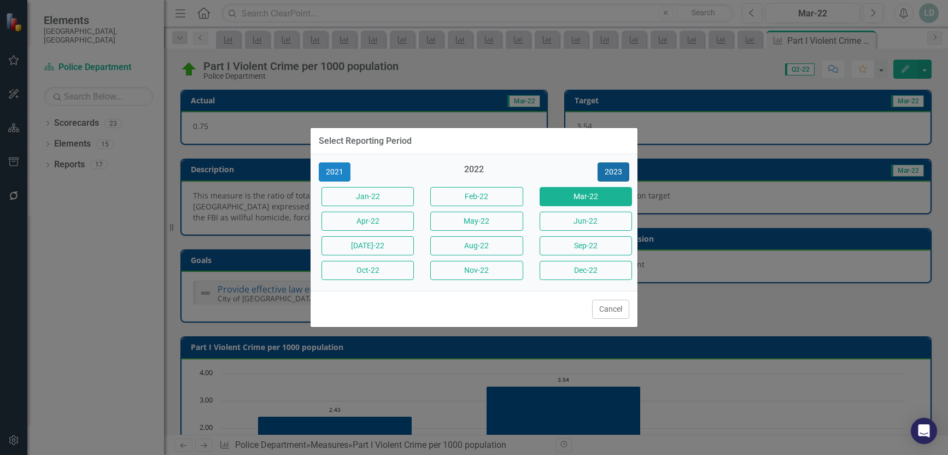
click at [611, 171] on button "2023" at bounding box center [614, 171] width 32 height 19
click at [614, 170] on button "2024" at bounding box center [614, 171] width 32 height 19
click at [615, 172] on button "2025" at bounding box center [614, 171] width 32 height 19
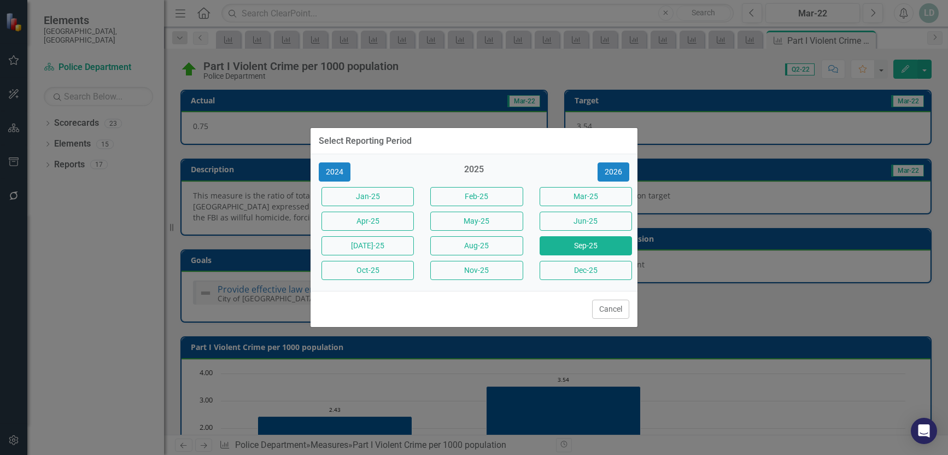
click at [594, 243] on button "Sep-25" at bounding box center [586, 245] width 92 height 19
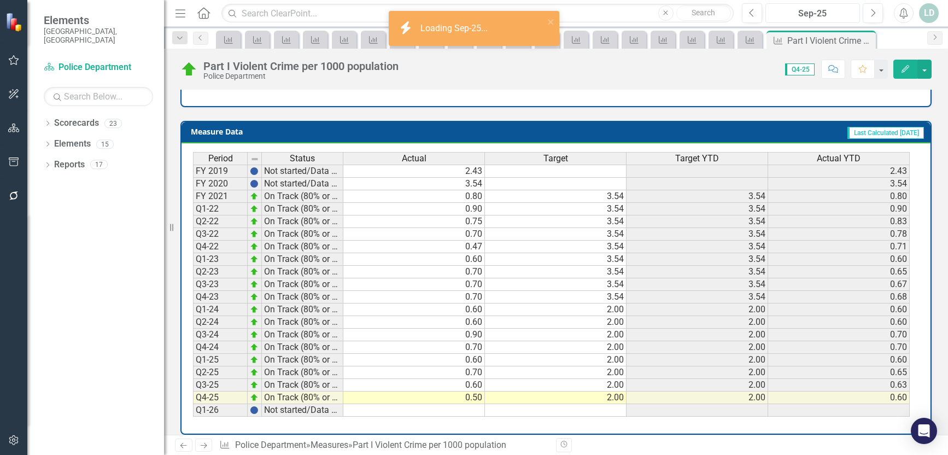
scroll to position [449, 0]
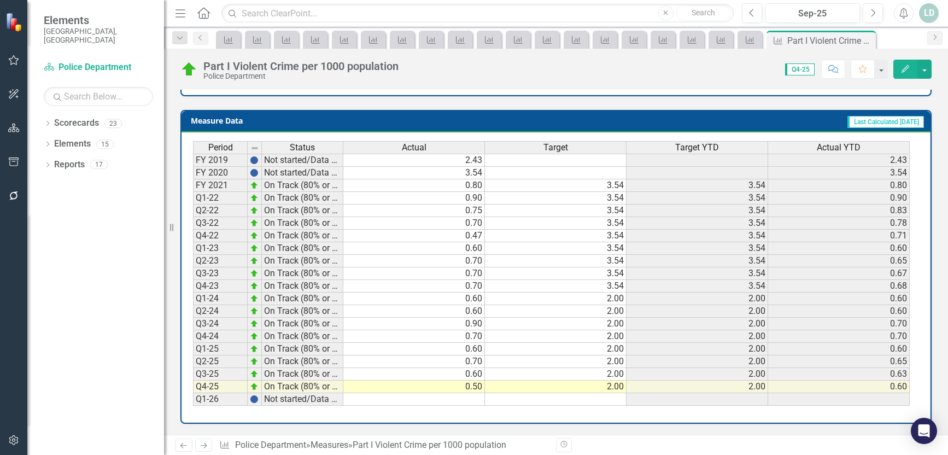
click at [201, 445] on icon "Next" at bounding box center [203, 445] width 9 height 7
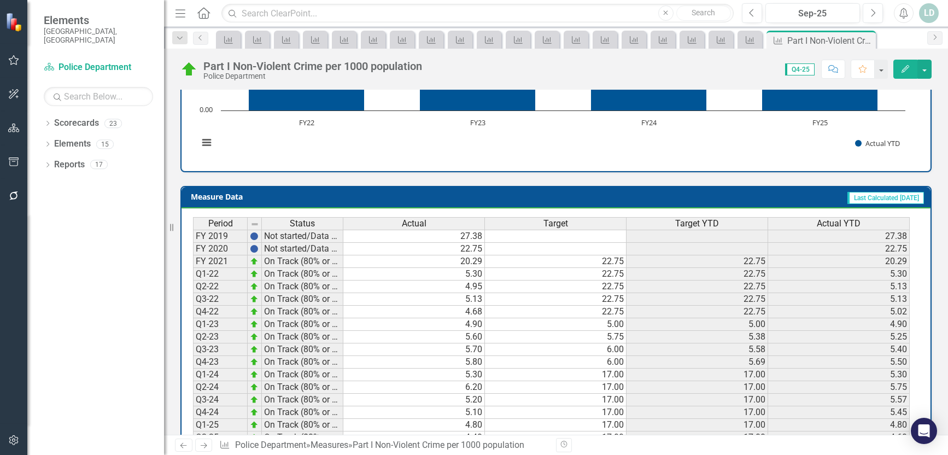
scroll to position [438, 0]
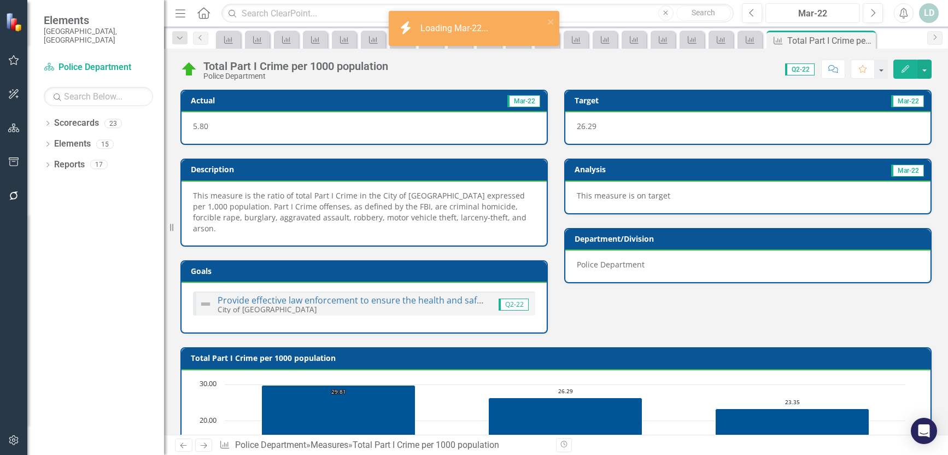
click at [815, 14] on div "Mar-22" at bounding box center [813, 13] width 87 height 13
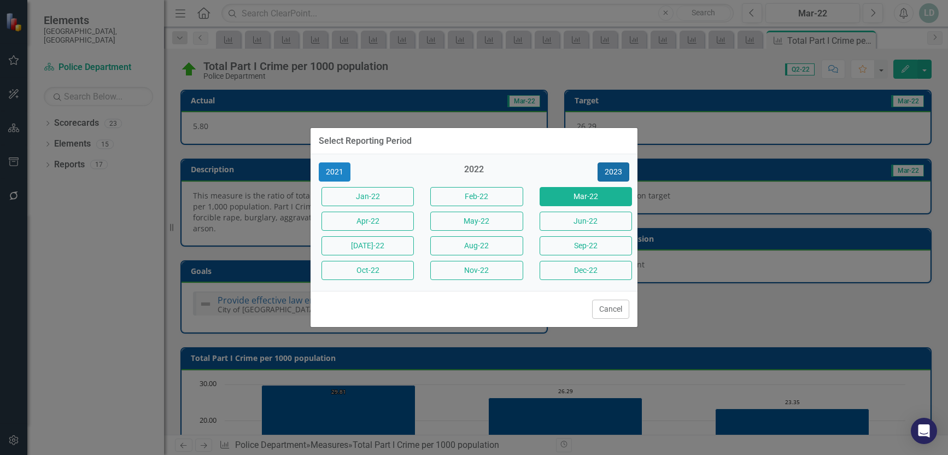
click at [615, 167] on button "2023" at bounding box center [614, 171] width 32 height 19
click at [615, 168] on button "2024" at bounding box center [614, 171] width 32 height 19
click at [615, 168] on button "2025" at bounding box center [614, 171] width 32 height 19
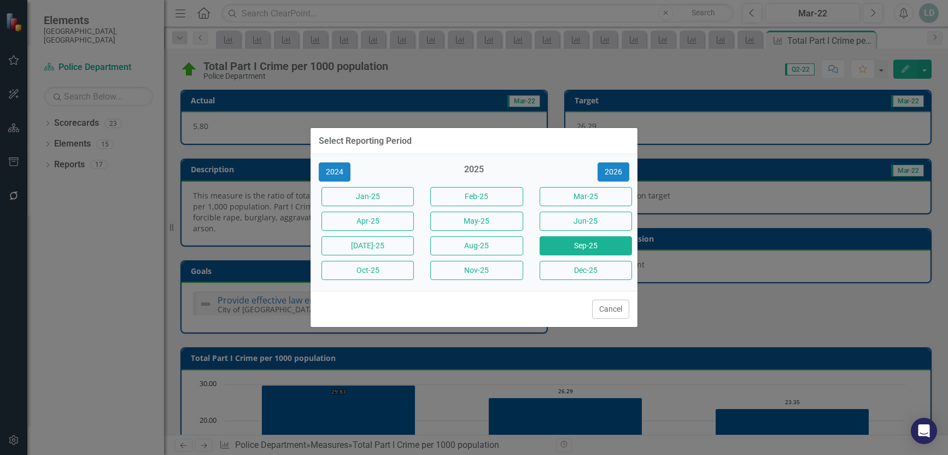
click at [584, 244] on button "Sep-25" at bounding box center [586, 245] width 92 height 19
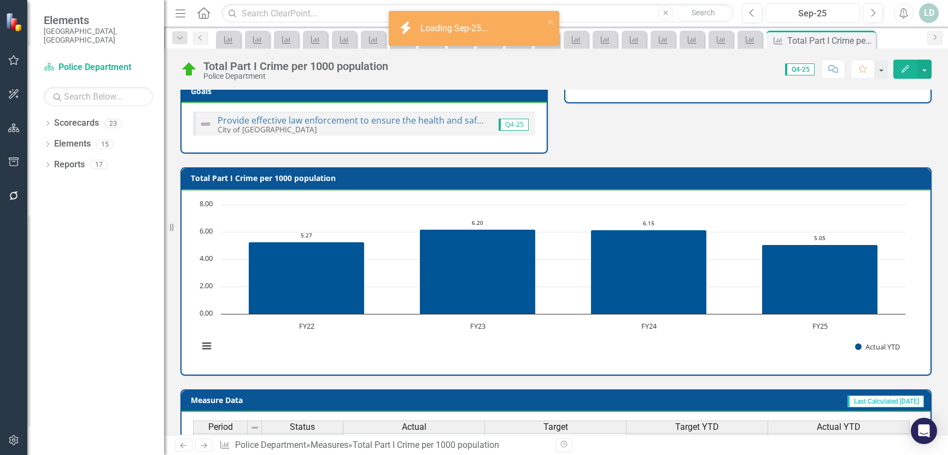
scroll to position [449, 0]
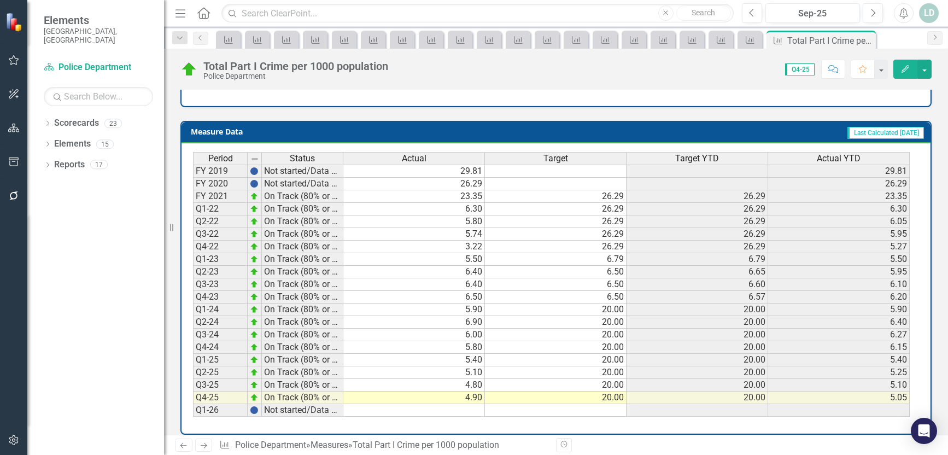
click at [206, 445] on icon at bounding box center [204, 445] width 7 height 5
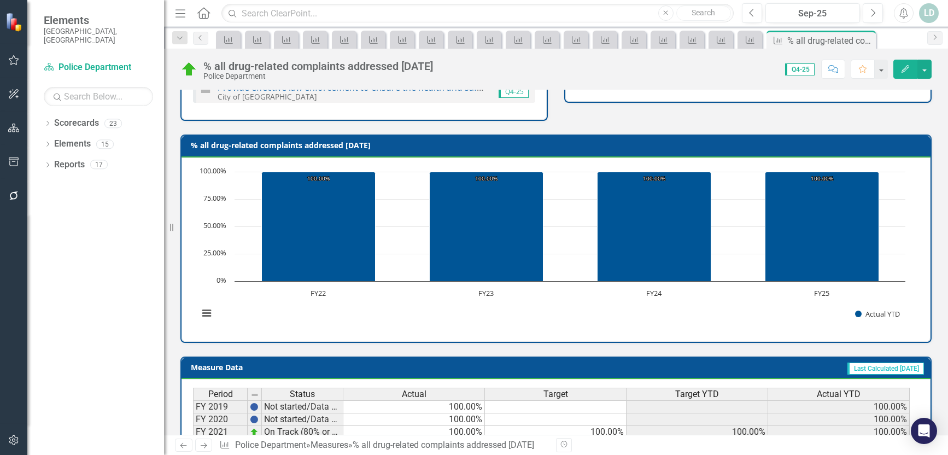
scroll to position [427, 0]
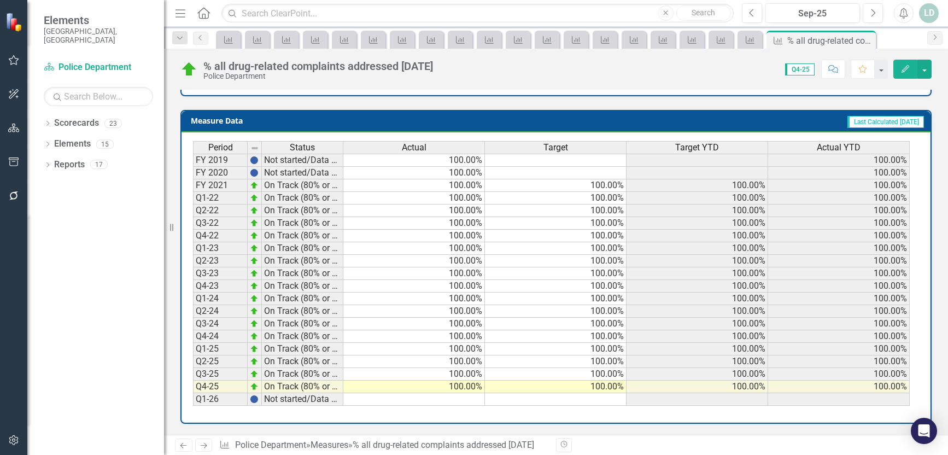
click at [197, 443] on link "Next" at bounding box center [204, 445] width 18 height 13
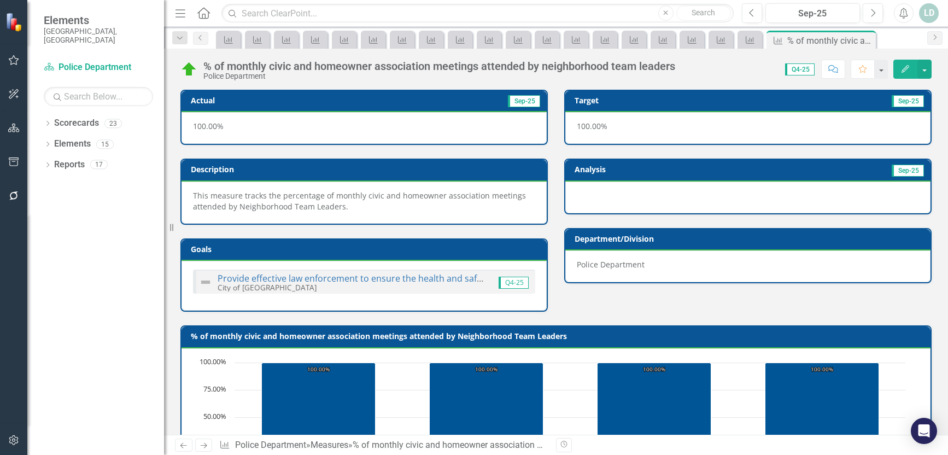
scroll to position [438, 0]
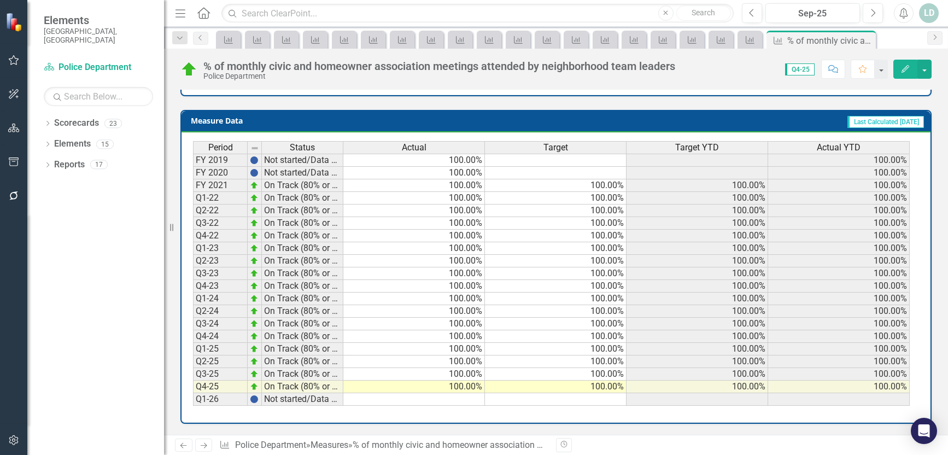
click at [201, 444] on icon "Next" at bounding box center [203, 445] width 9 height 7
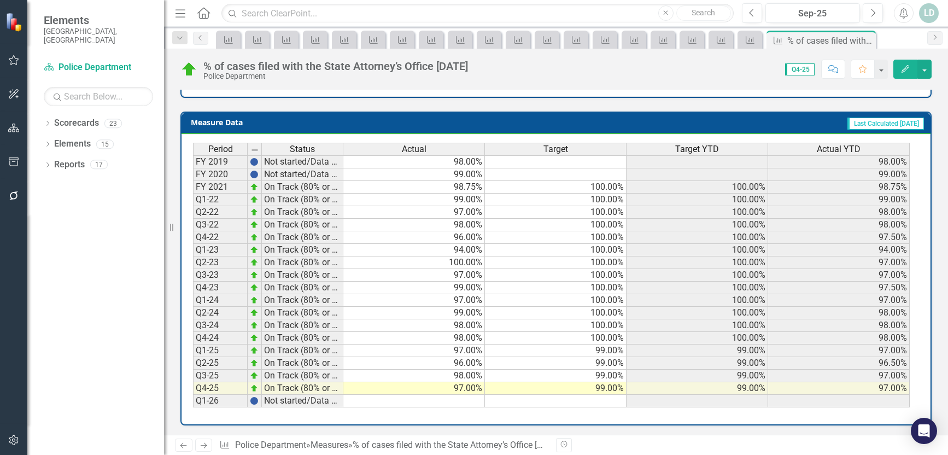
scroll to position [438, 0]
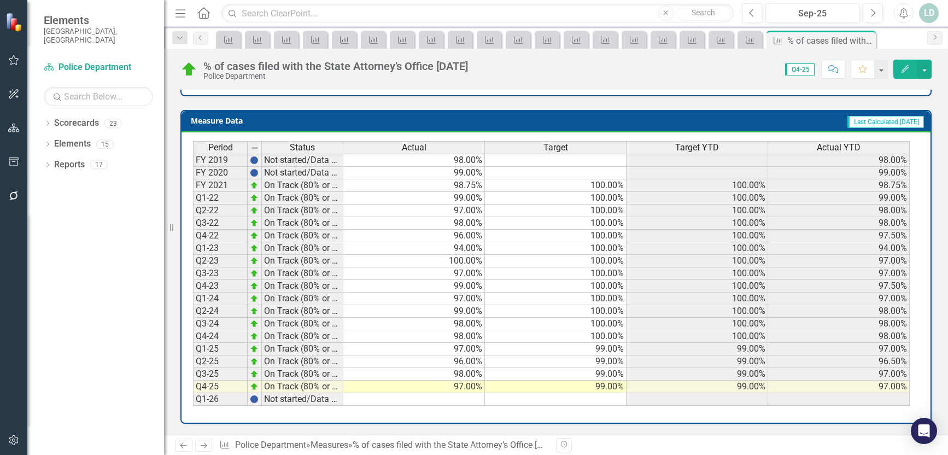
click at [202, 445] on icon "Next" at bounding box center [203, 445] width 9 height 7
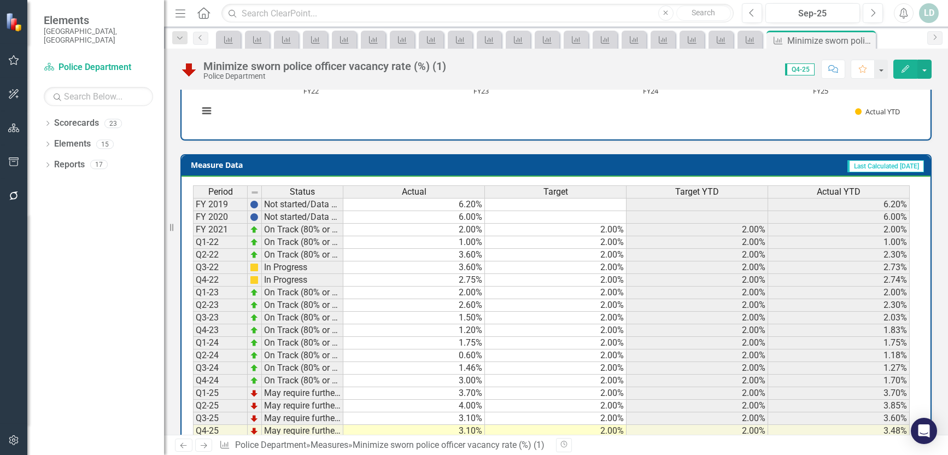
scroll to position [427, 0]
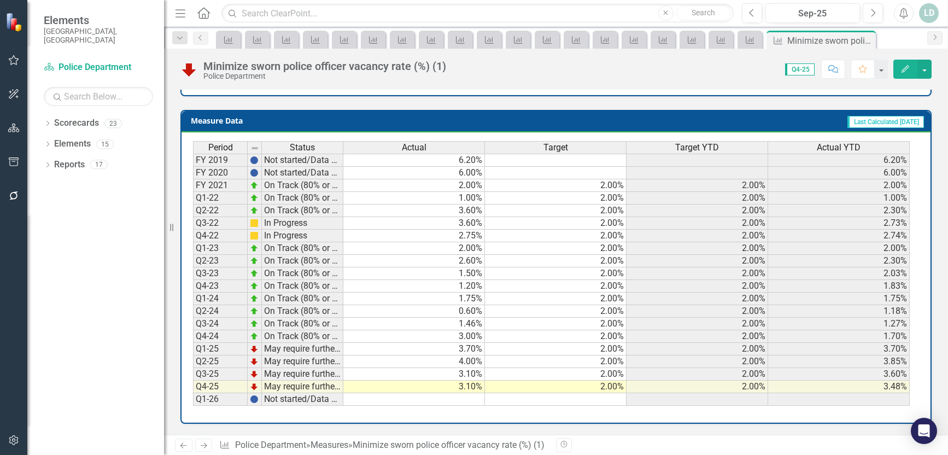
click at [201, 443] on icon "Next" at bounding box center [203, 445] width 9 height 7
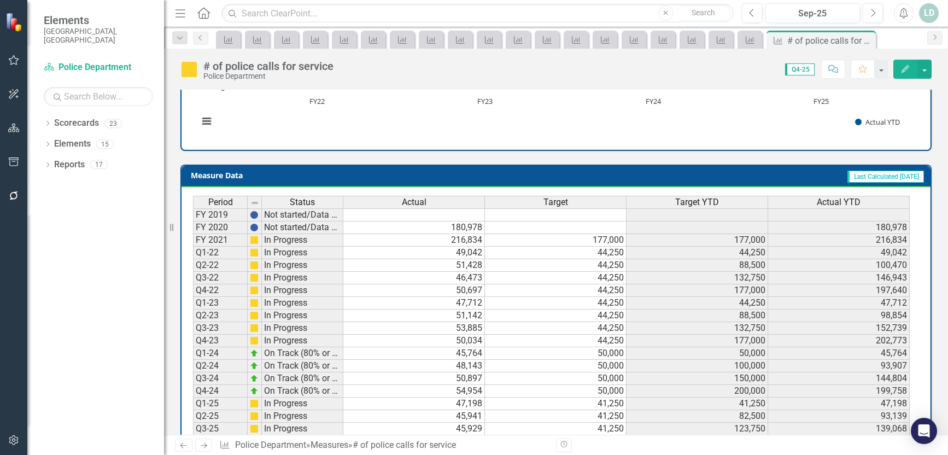
scroll to position [438, 0]
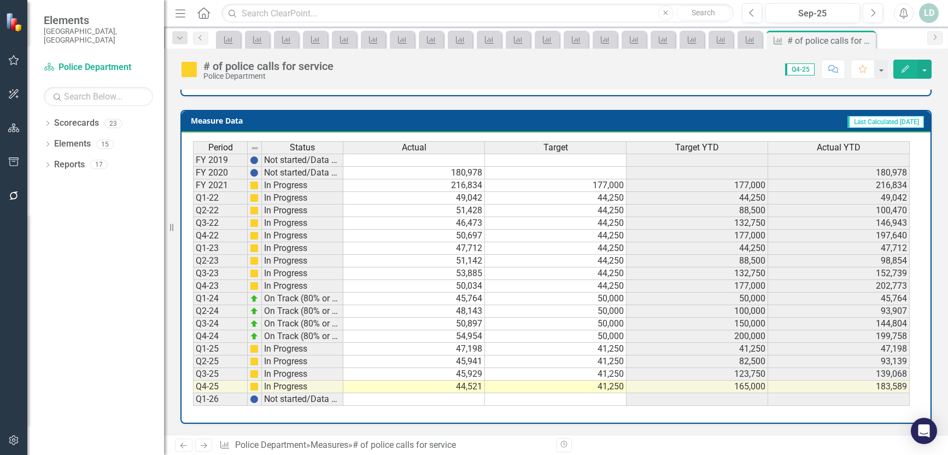
click at [204, 445] on icon "Next" at bounding box center [203, 445] width 9 height 7
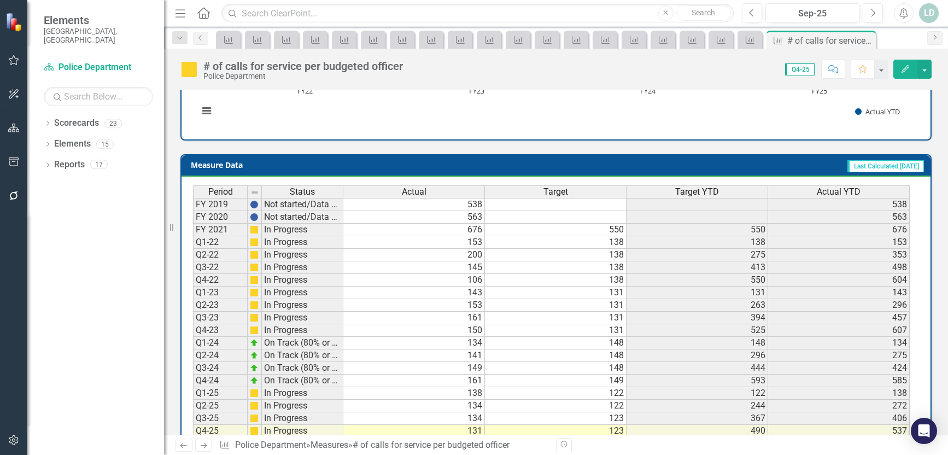
scroll to position [427, 0]
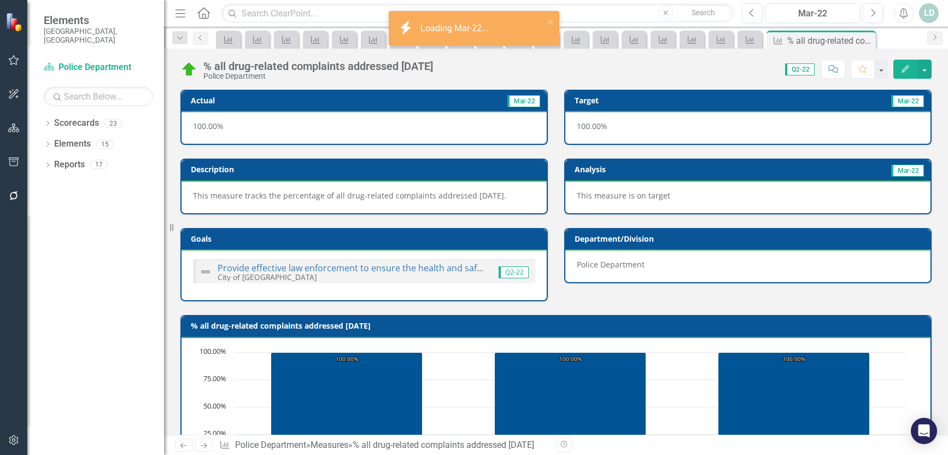
scroll to position [427, 0]
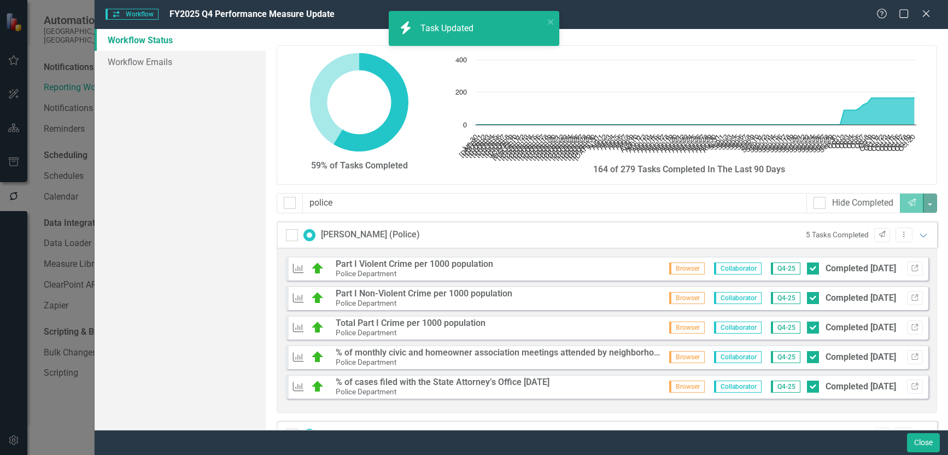
scroll to position [576, 0]
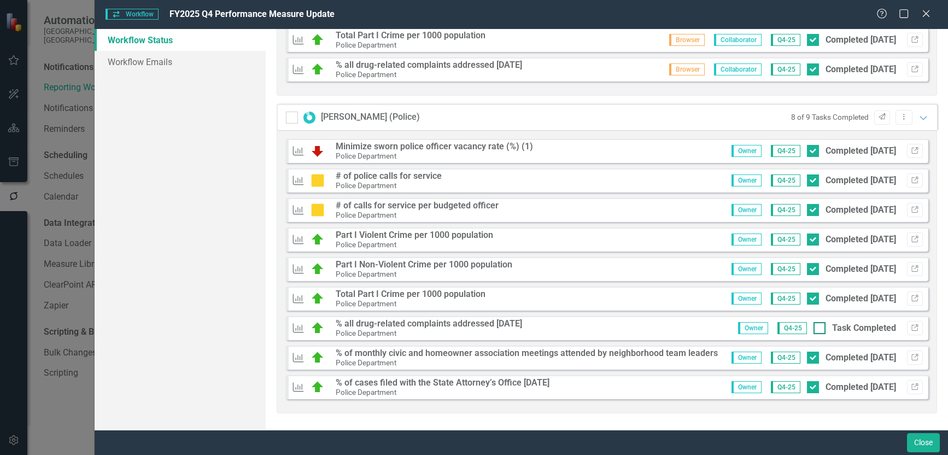
click at [814, 324] on input "Task Completed" at bounding box center [817, 325] width 7 height 7
checkbox input "true"
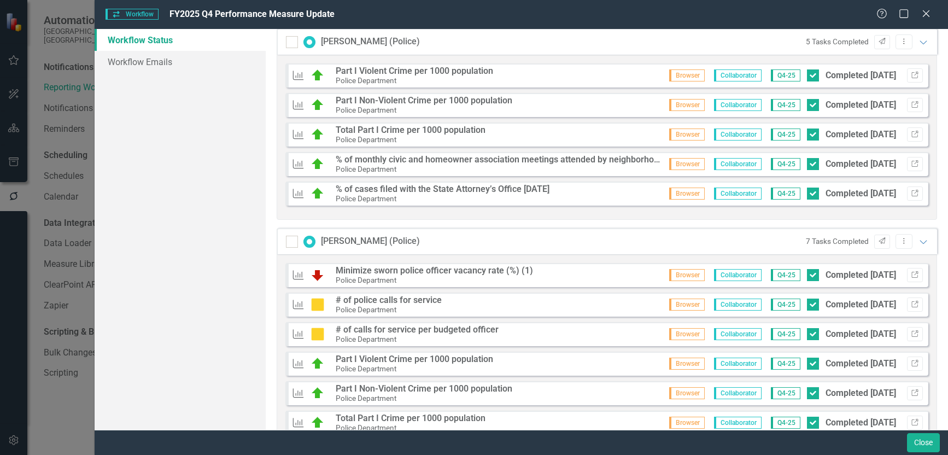
scroll to position [0, 0]
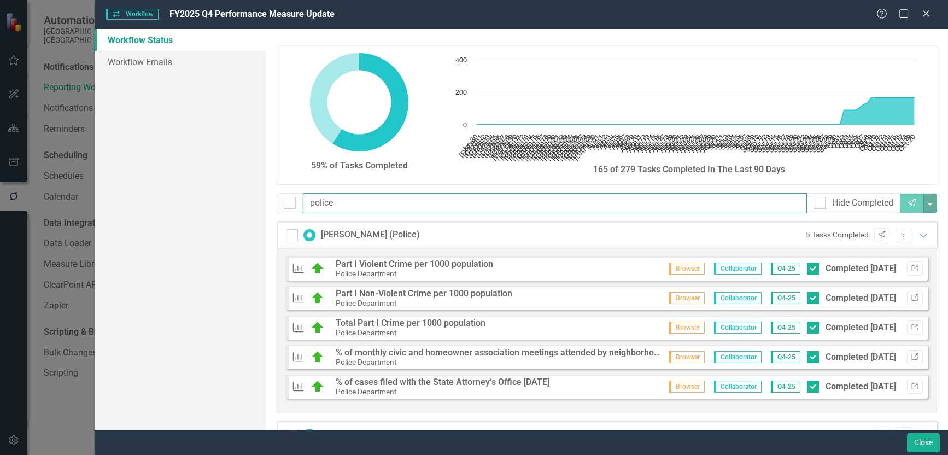
drag, startPoint x: 372, startPoint y: 207, endPoint x: 187, endPoint y: 202, distance: 186.0
click at [187, 202] on div "Workflow Status Workflow Emails 59% of Tasks Completed Chart Chart with 113 dat…" at bounding box center [522, 229] width 854 height 401
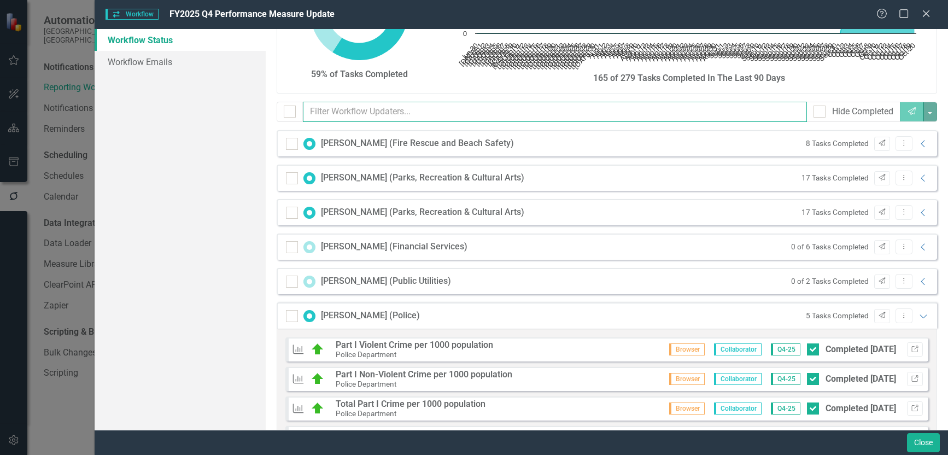
scroll to position [109, 0]
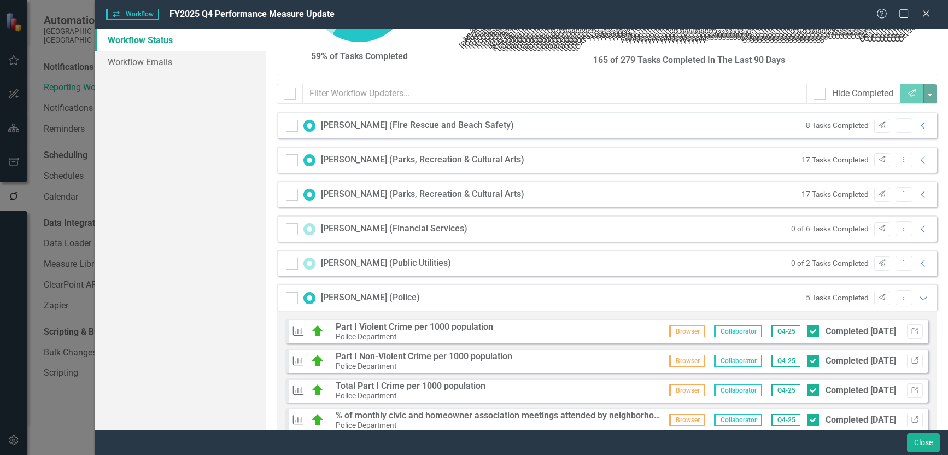
click at [922, 299] on div "Steve Bolger (Police) 5 Tasks Completed Send Dropdown Menu Expanded" at bounding box center [607, 297] width 661 height 26
click at [918, 299] on icon "Expanded" at bounding box center [923, 298] width 11 height 9
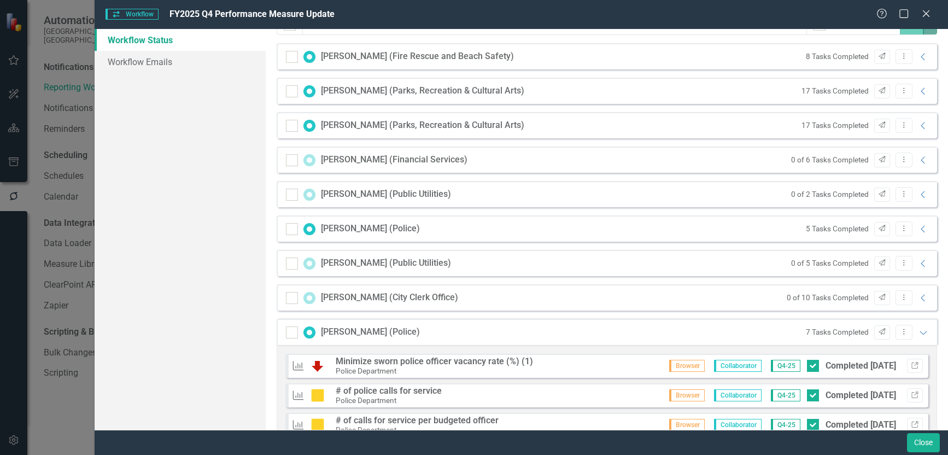
scroll to position [219, 0]
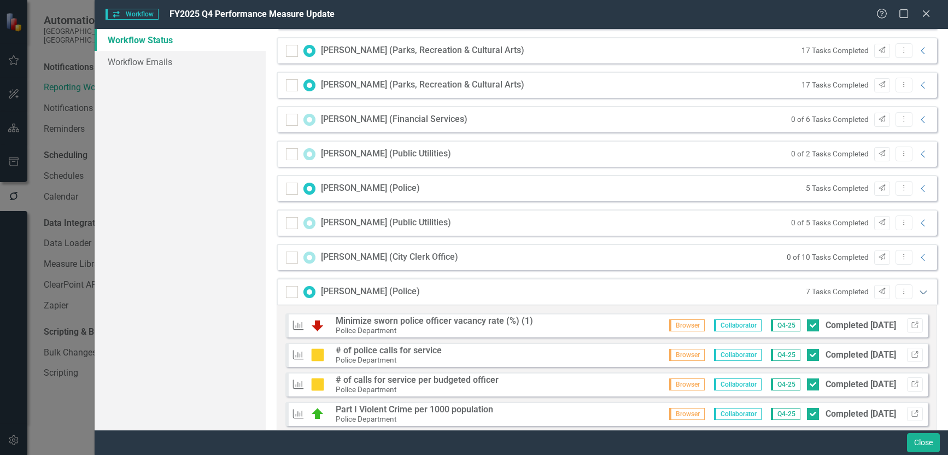
click at [920, 293] on icon at bounding box center [923, 292] width 7 height 4
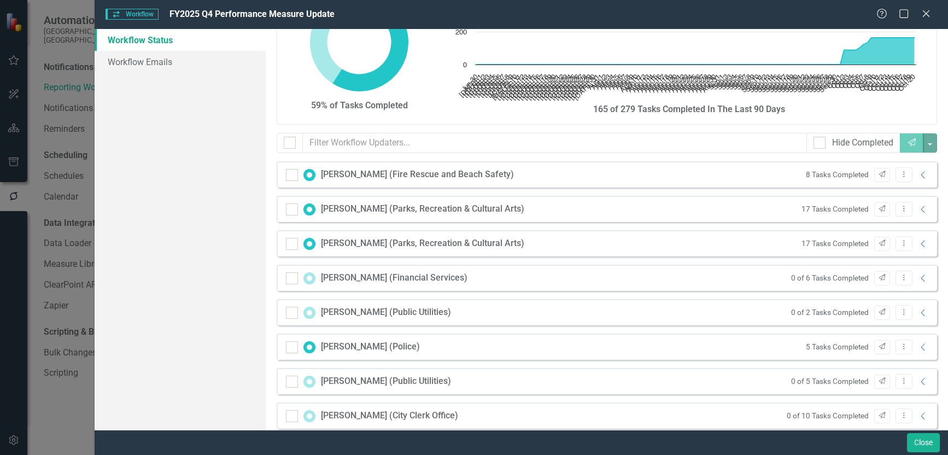
scroll to position [55, 0]
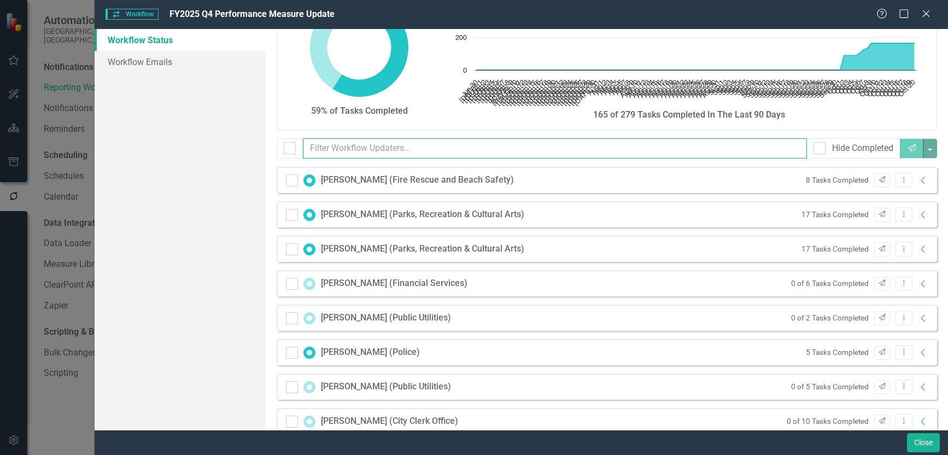
click at [390, 147] on input "text" at bounding box center [555, 148] width 505 height 20
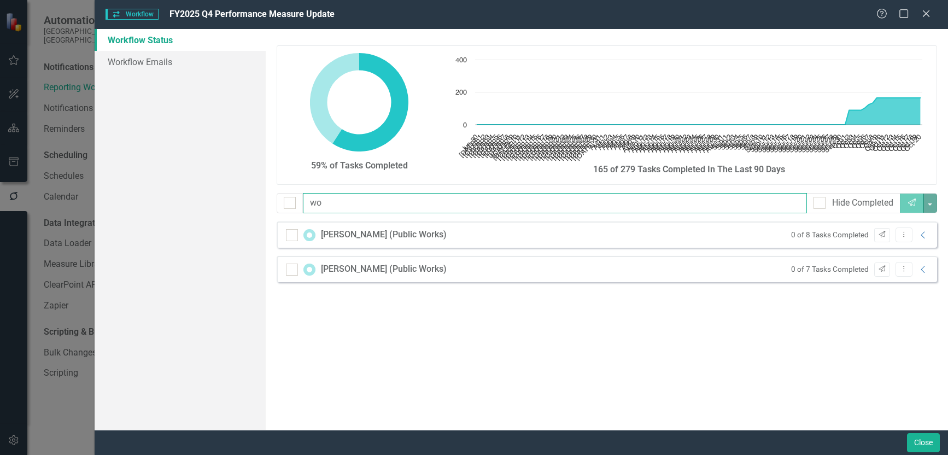
scroll to position [0, 0]
type input "works"
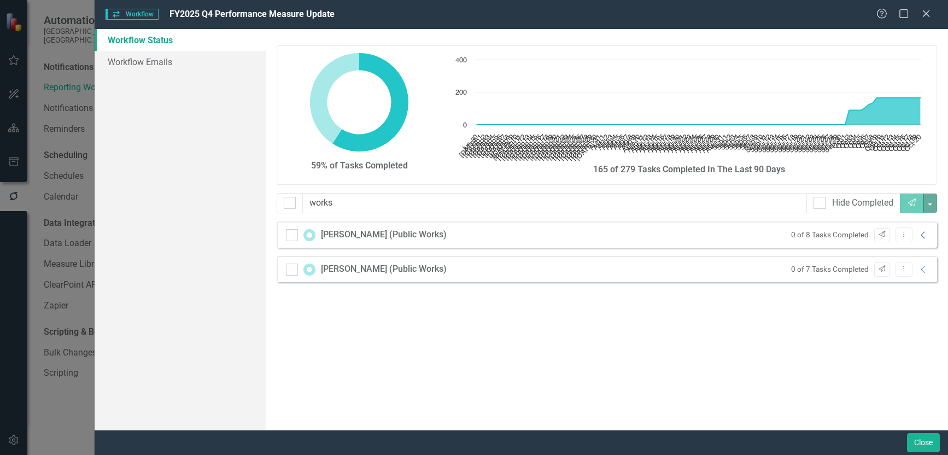
click at [923, 234] on icon "Collapse" at bounding box center [923, 235] width 11 height 9
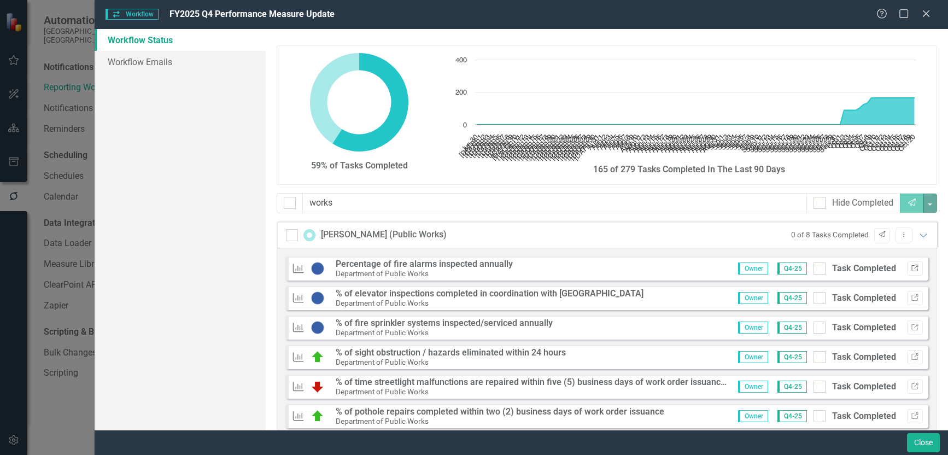
click at [911, 267] on icon "Link" at bounding box center [915, 268] width 8 height 7
click at [878, 234] on icon "Send" at bounding box center [882, 234] width 8 height 7
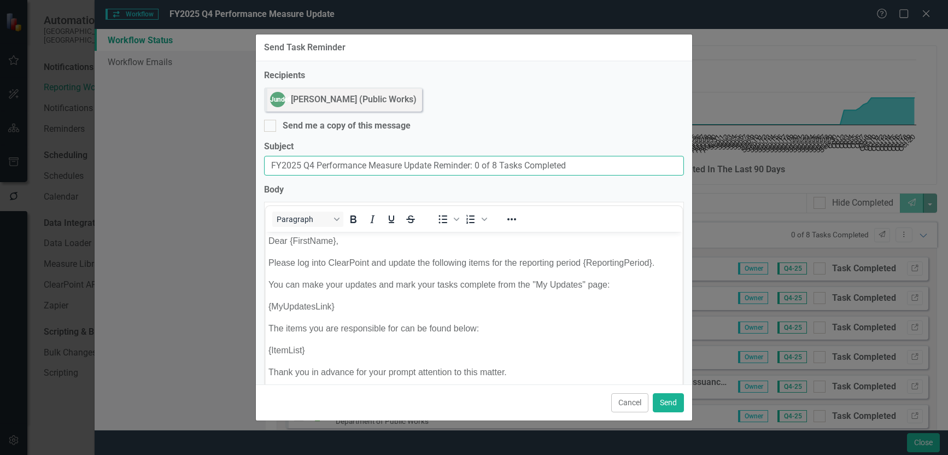
click at [269, 164] on input "FY2025 Q4 Performance Measure Update Reminder: 0 of 8 Tasks Completed" at bounding box center [474, 166] width 420 height 20
paste input "Due Today:"
type input "Due Today: FY2025 Q4 Performance Measure Update Reminder: 0 of 8 Tasks Completed"
drag, startPoint x: 269, startPoint y: 121, endPoint x: 290, endPoint y: 150, distance: 36.0
click at [269, 122] on input "Send me a copy of this message" at bounding box center [267, 123] width 7 height 7
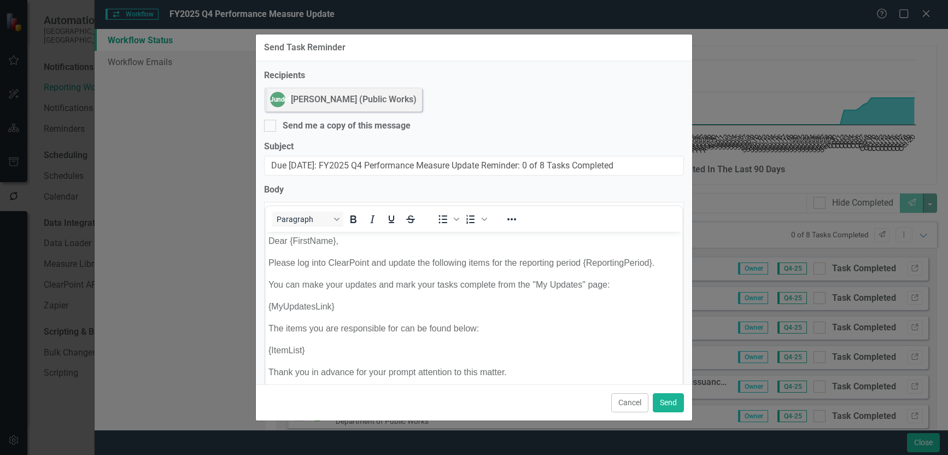
checkbox input "true"
click at [671, 404] on button "Send" at bounding box center [668, 402] width 31 height 19
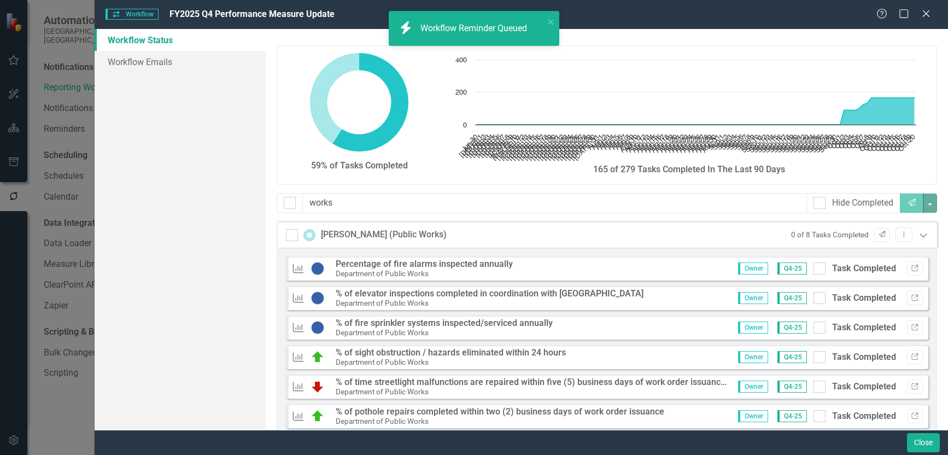
click at [918, 234] on icon "Expanded" at bounding box center [923, 235] width 11 height 9
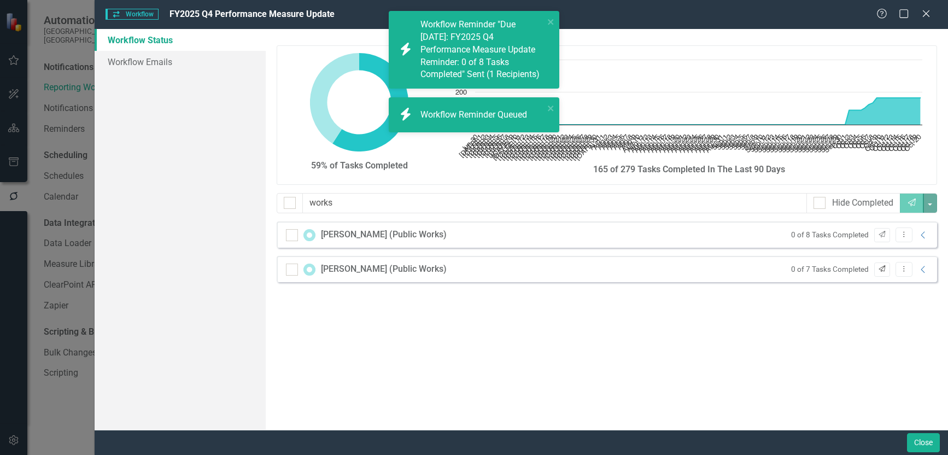
click at [883, 269] on icon "button" at bounding box center [882, 268] width 7 height 7
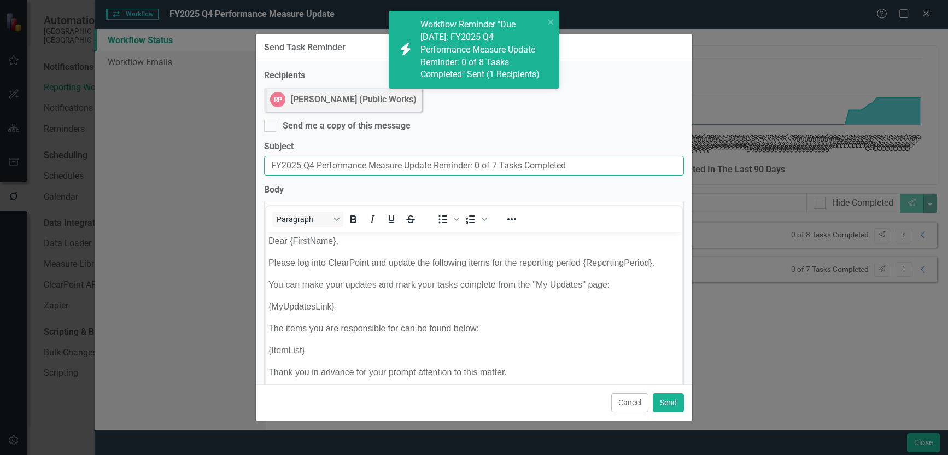
click at [271, 166] on input "FY2025 Q4 Performance Measure Update Reminder: 0 of 7 Tasks Completed" at bounding box center [474, 166] width 420 height 20
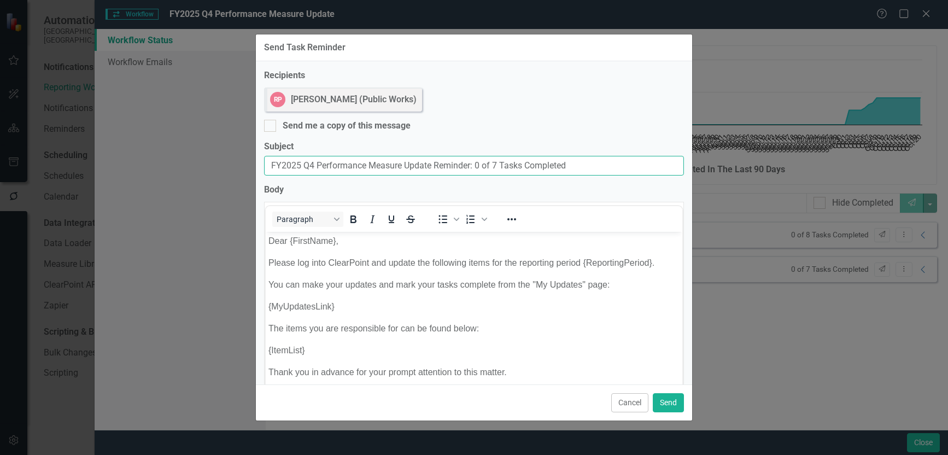
paste input "Due Today:"
type input "Due Today: FY2025 Q4 Performance Measure Update Reminder: 0 of 7 Tasks Completed"
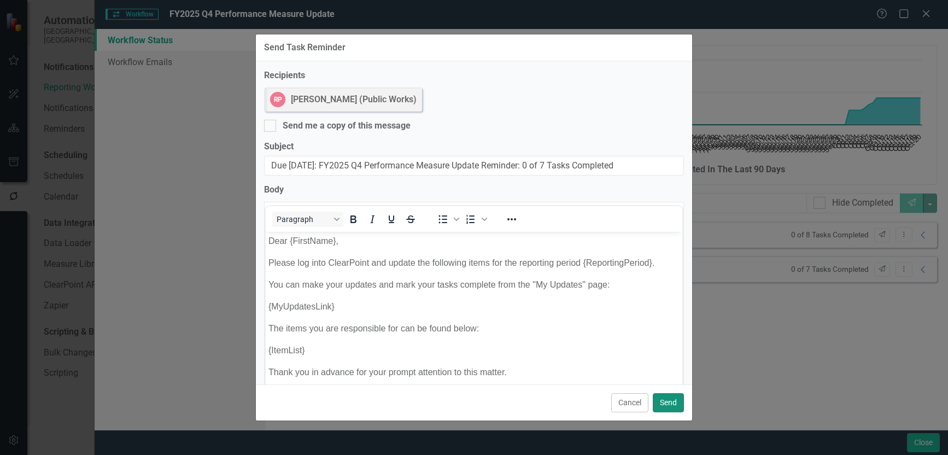
click at [666, 399] on button "Send" at bounding box center [668, 402] width 31 height 19
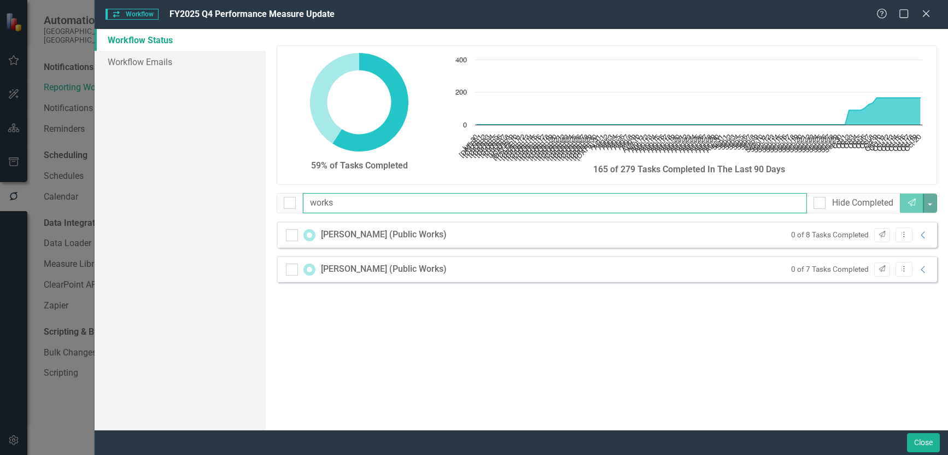
drag, startPoint x: 414, startPoint y: 208, endPoint x: 254, endPoint y: 202, distance: 159.3
click at [228, 205] on div "Workflow Status Workflow Emails 59% of Tasks Completed Chart Chart with 113 dat…" at bounding box center [522, 229] width 854 height 401
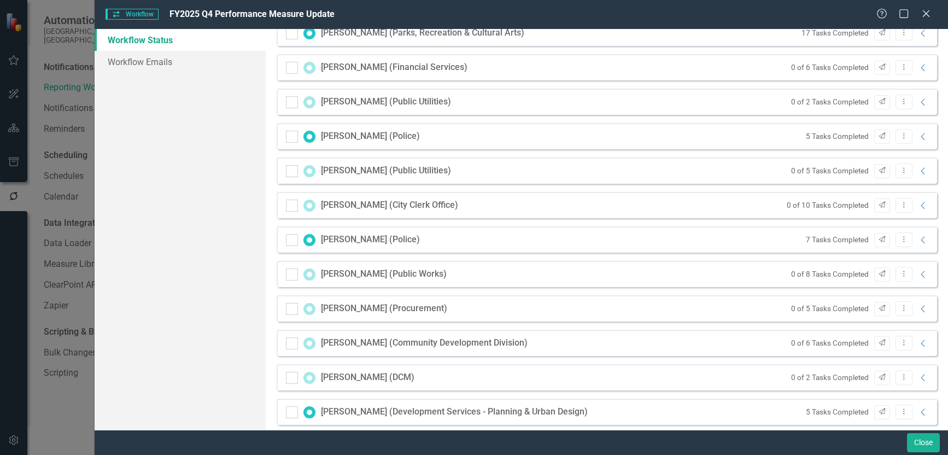
scroll to position [273, 0]
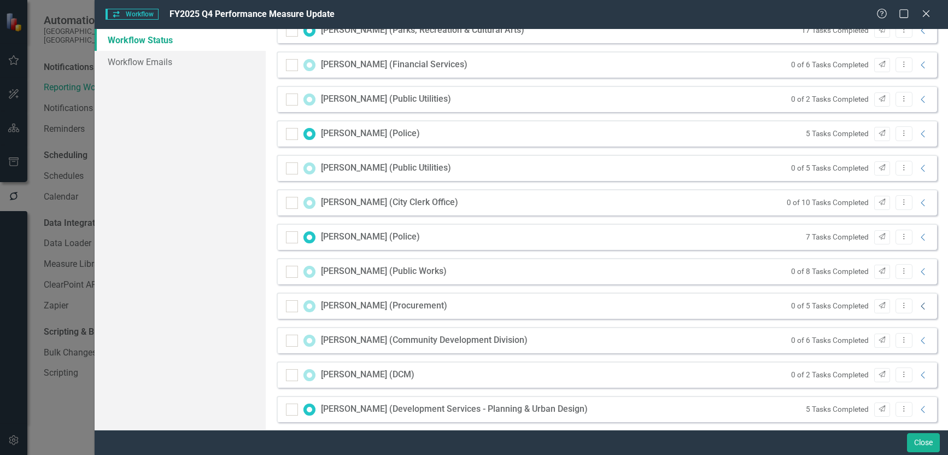
click at [919, 307] on icon "Collapse" at bounding box center [923, 306] width 11 height 9
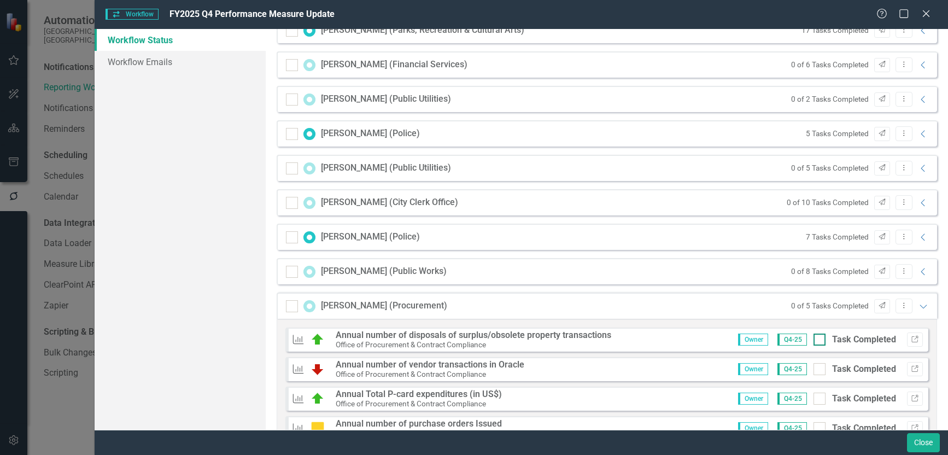
click at [873, 340] on div "Task Completed" at bounding box center [864, 340] width 64 height 13
click at [821, 340] on input "Task Completed" at bounding box center [817, 337] width 7 height 7
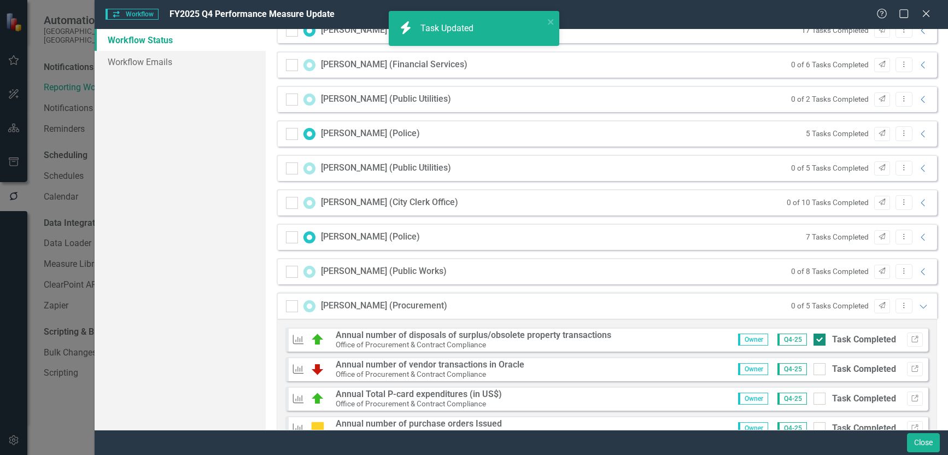
click at [873, 340] on div "Task Completed" at bounding box center [864, 340] width 64 height 13
click at [821, 340] on input "Task Completed" at bounding box center [817, 337] width 7 height 7
click at [881, 340] on div "Completed 10/9/25" at bounding box center [861, 340] width 71 height 13
click at [814, 340] on input "Completed 10/9/25" at bounding box center [810, 337] width 7 height 7
checkbox input "false"
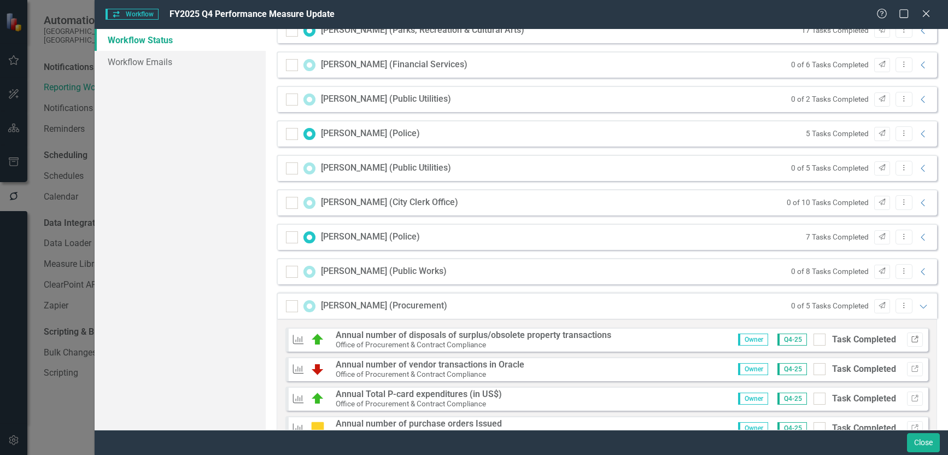
click at [912, 338] on icon "button" at bounding box center [915, 339] width 7 height 7
click at [879, 304] on button "Send" at bounding box center [883, 306] width 16 height 14
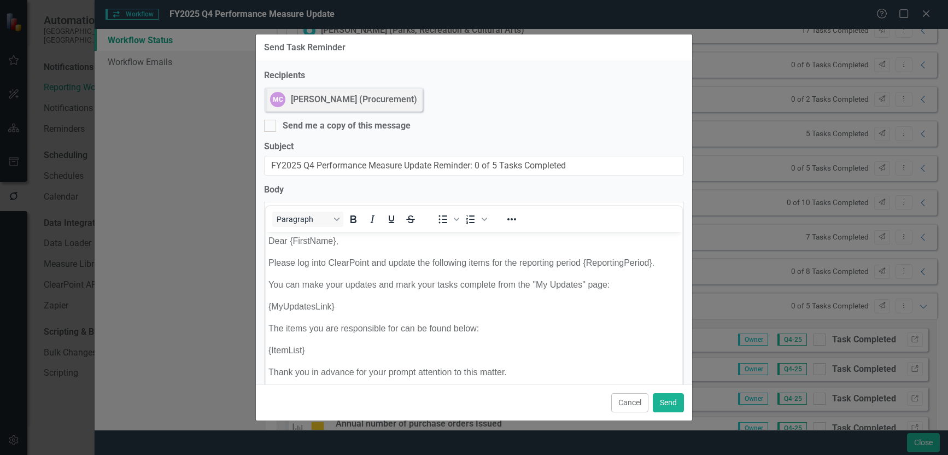
scroll to position [0, 0]
click at [273, 125] on div at bounding box center [270, 126] width 12 height 12
click at [271, 125] on input "Send me a copy of this message" at bounding box center [267, 123] width 7 height 7
checkbox input "true"
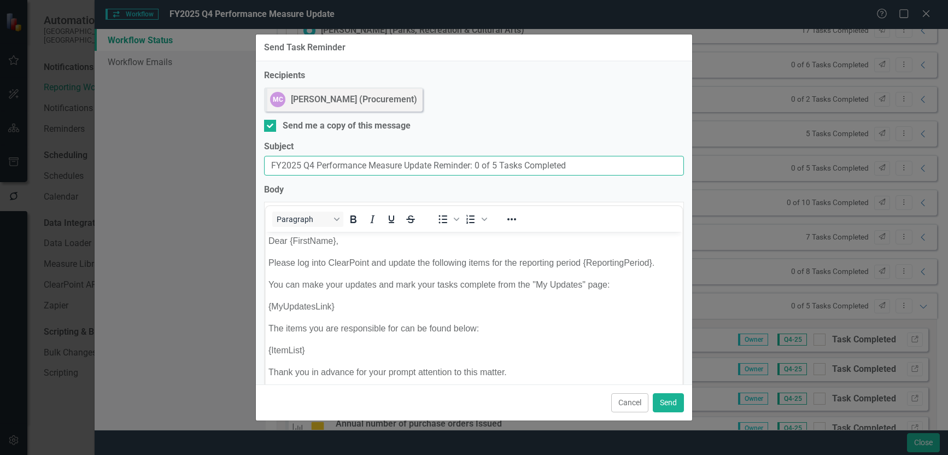
click at [269, 167] on input "FY2025 Q4 Performance Measure Update Reminder: 0 of 5 Tasks Completed" at bounding box center [474, 166] width 420 height 20
paste input "Due Today:"
type input "Due Today: FY2025 Q4 Performance Measure Update Reminder: 0 of 5 Tasks Completed"
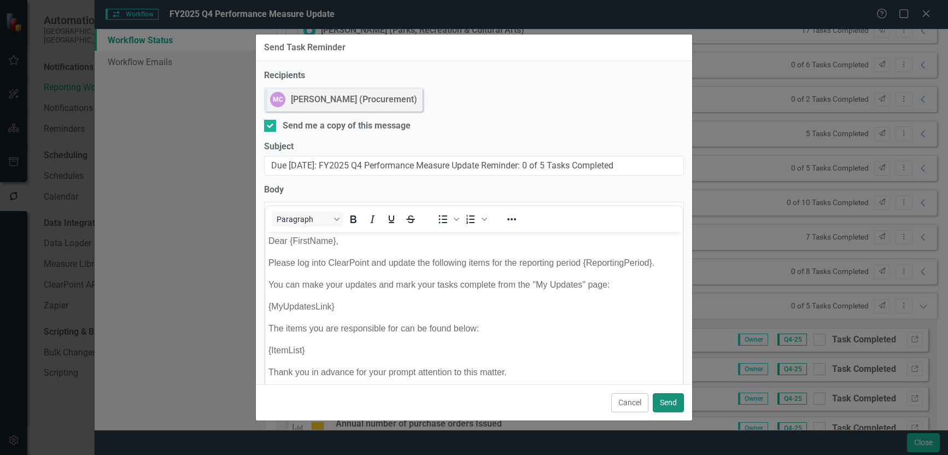
click at [665, 397] on button "Send" at bounding box center [668, 402] width 31 height 19
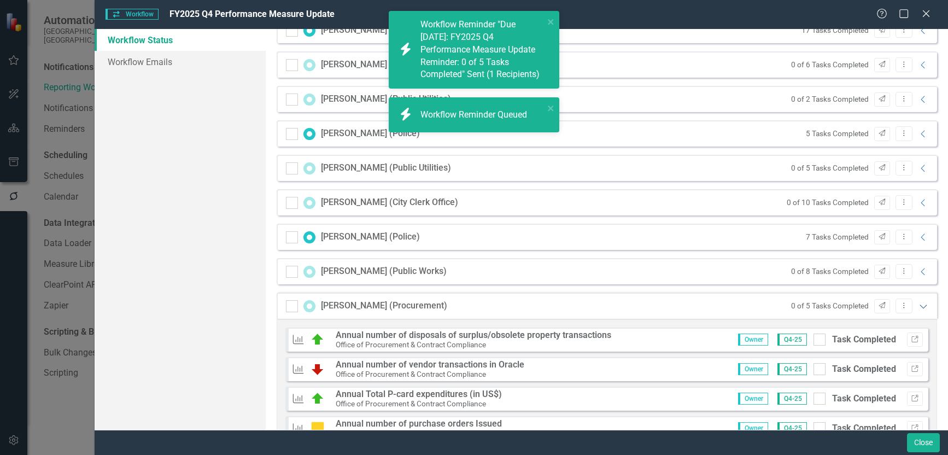
click at [918, 305] on icon "Expanded" at bounding box center [923, 306] width 11 height 9
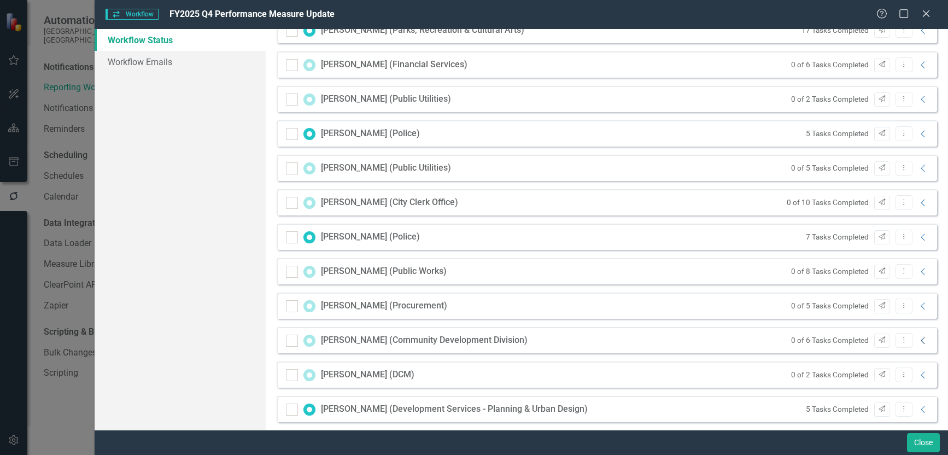
click at [918, 341] on icon "Collapse" at bounding box center [923, 340] width 11 height 9
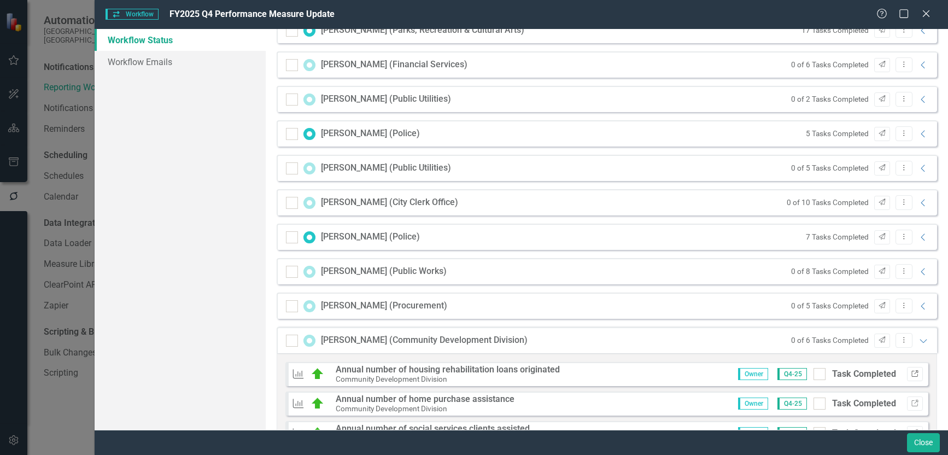
click at [912, 373] on icon "button" at bounding box center [915, 373] width 7 height 7
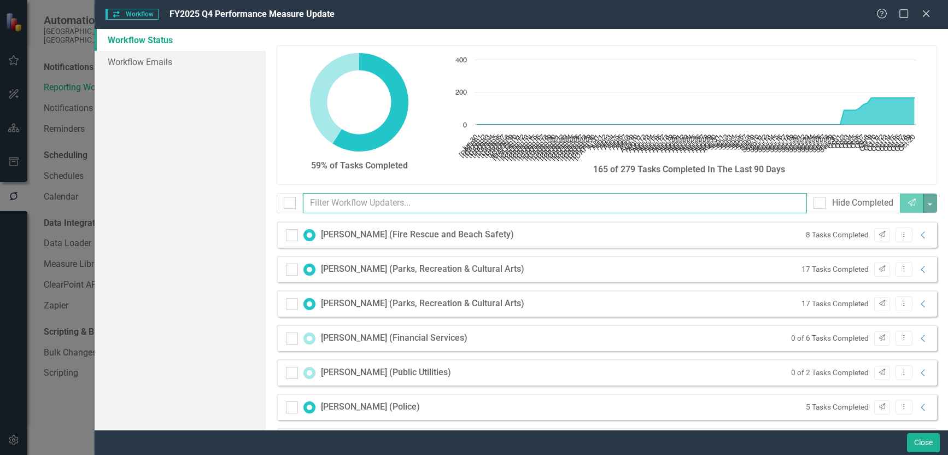
click at [358, 211] on input "text" at bounding box center [555, 203] width 505 height 20
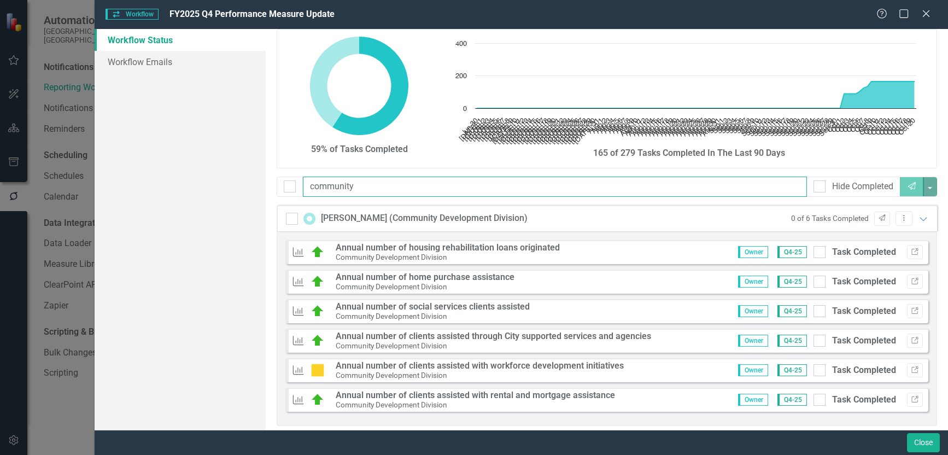
scroll to position [29, 0]
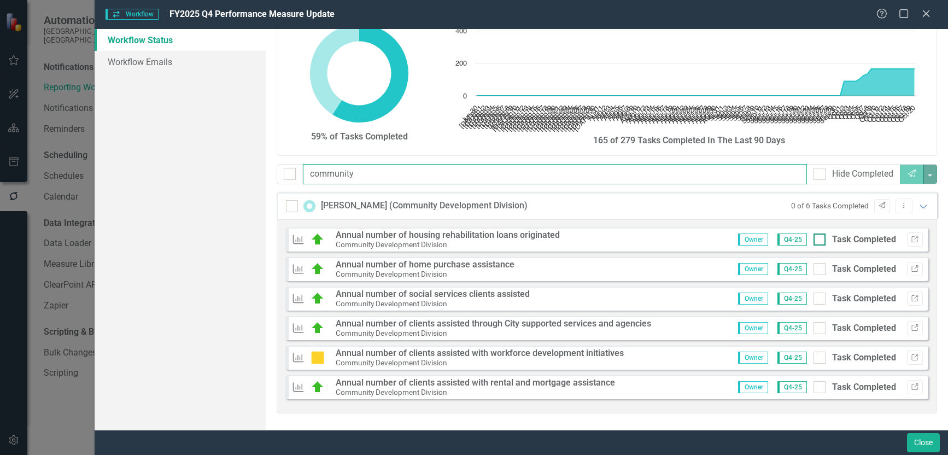
type input "community"
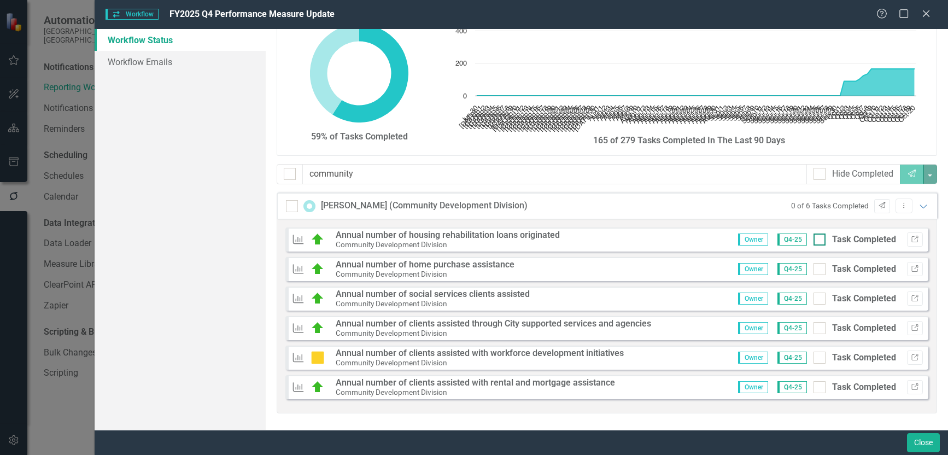
click at [814, 237] on input "Task Completed" at bounding box center [817, 237] width 7 height 7
checkbox input "true"
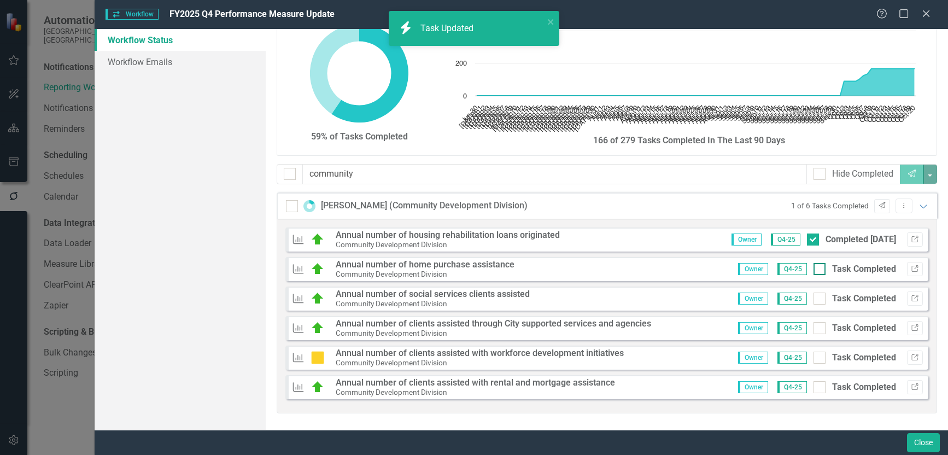
click at [814, 266] on div at bounding box center [820, 269] width 12 height 12
click at [814, 266] on input "Task Completed" at bounding box center [817, 266] width 7 height 7
checkbox input "true"
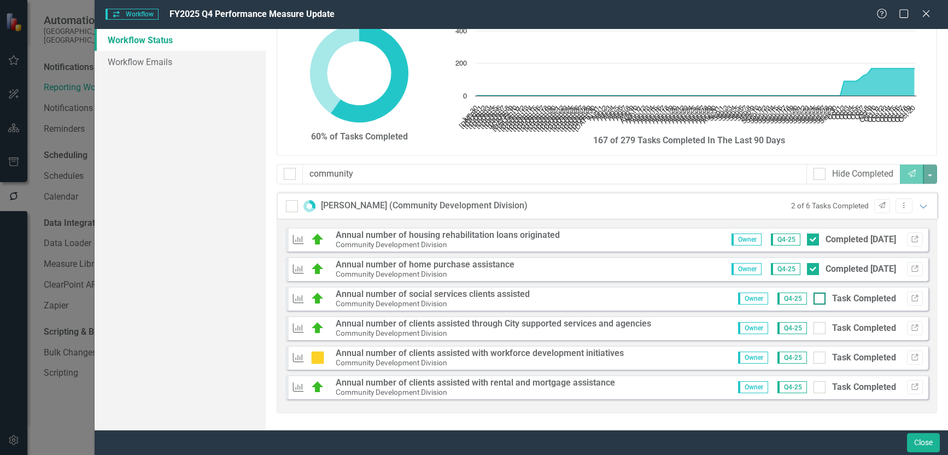
click at [814, 301] on div at bounding box center [820, 299] width 12 height 12
click at [814, 300] on input "Task Completed" at bounding box center [817, 296] width 7 height 7
checkbox input "true"
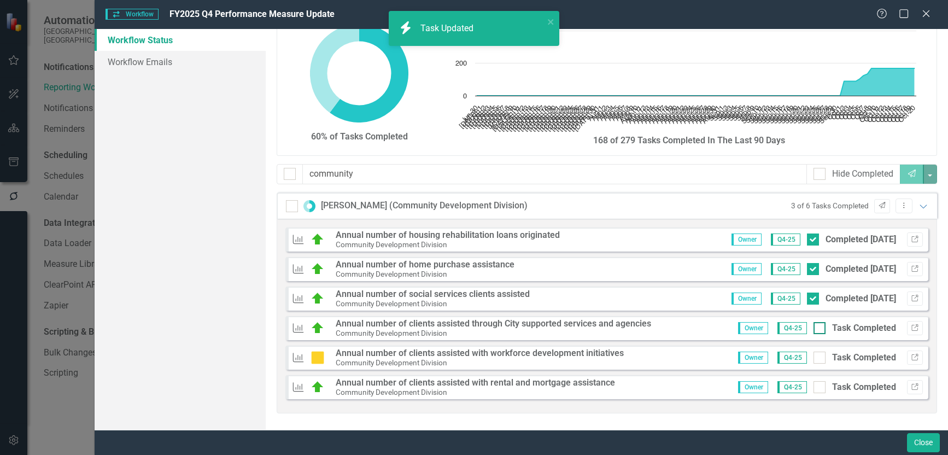
click at [814, 332] on div at bounding box center [820, 328] width 12 height 12
click at [814, 329] on input "Task Completed" at bounding box center [817, 325] width 7 height 7
checkbox input "true"
click at [814, 357] on div at bounding box center [820, 358] width 12 height 12
click at [814, 357] on input "Task Completed" at bounding box center [817, 355] width 7 height 7
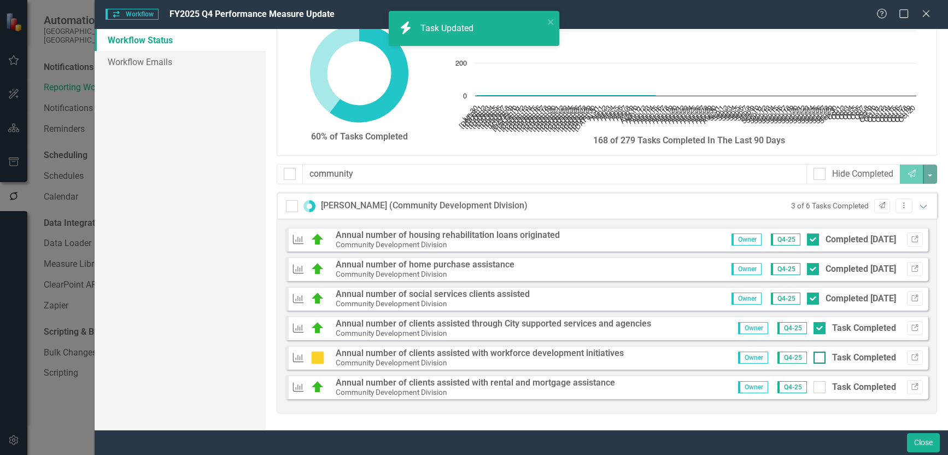
checkbox input "true"
click at [814, 385] on div at bounding box center [820, 387] width 12 height 12
click at [814, 385] on input "Task Completed" at bounding box center [817, 384] width 7 height 7
checkbox input "true"
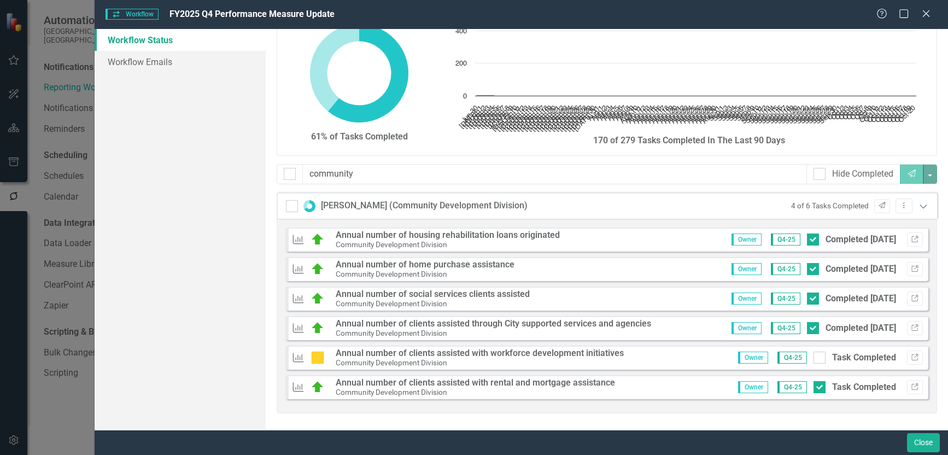
checkbox input "false"
click at [918, 205] on icon "Expanded" at bounding box center [923, 206] width 11 height 9
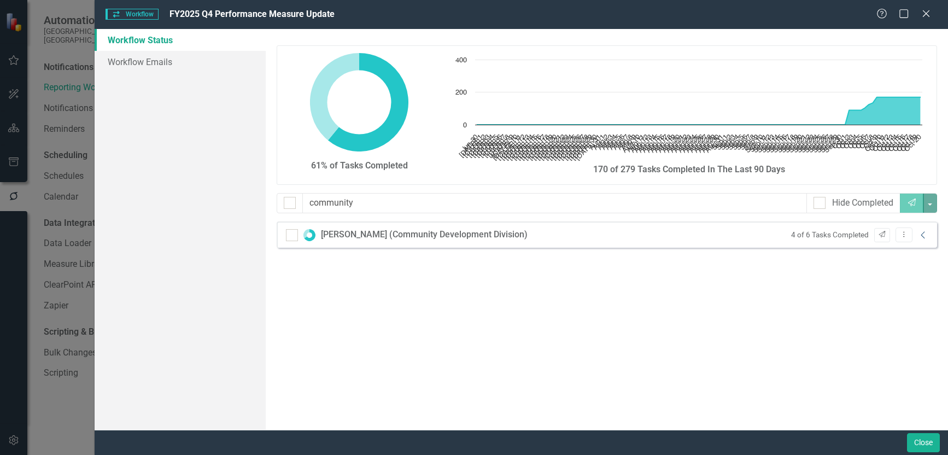
click at [922, 232] on icon "Collapse" at bounding box center [923, 235] width 11 height 9
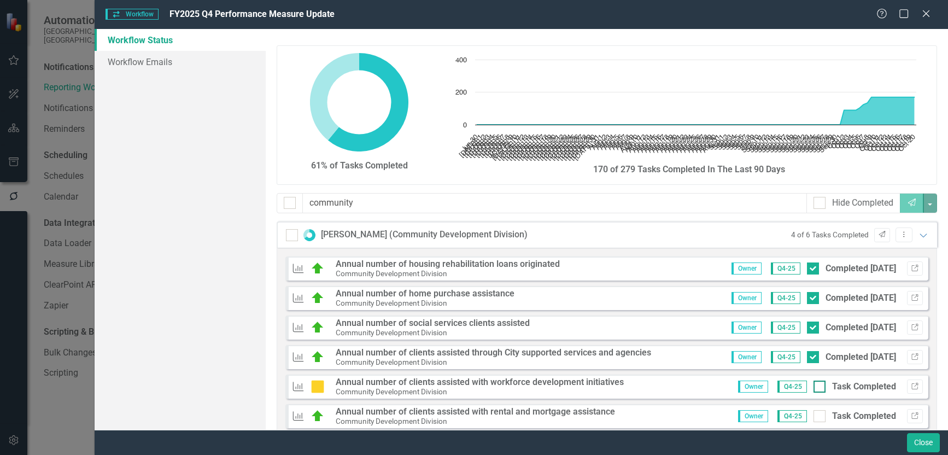
click at [814, 392] on div at bounding box center [820, 387] width 12 height 12
click at [814, 388] on input "Task Completed" at bounding box center [817, 384] width 7 height 7
checkbox input "true"
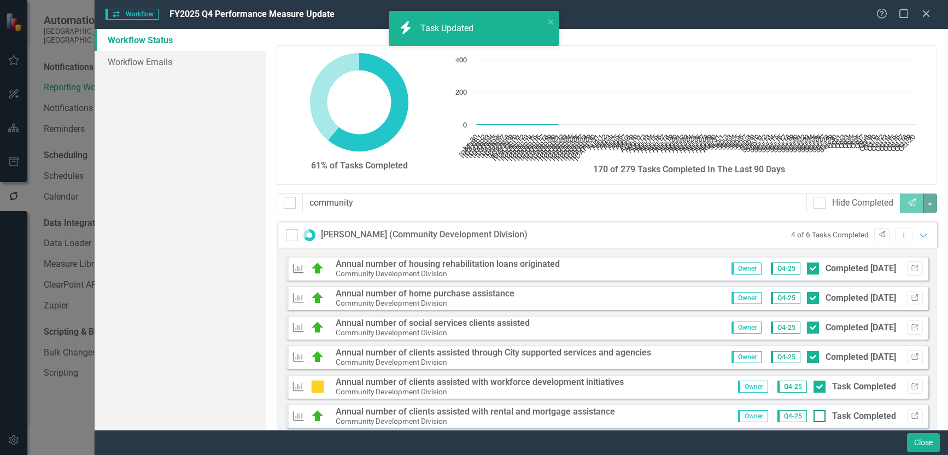
click at [814, 420] on div "Task Completed" at bounding box center [855, 416] width 83 height 13
click at [814, 417] on input "Task Completed" at bounding box center [817, 413] width 7 height 7
checkbox input "true"
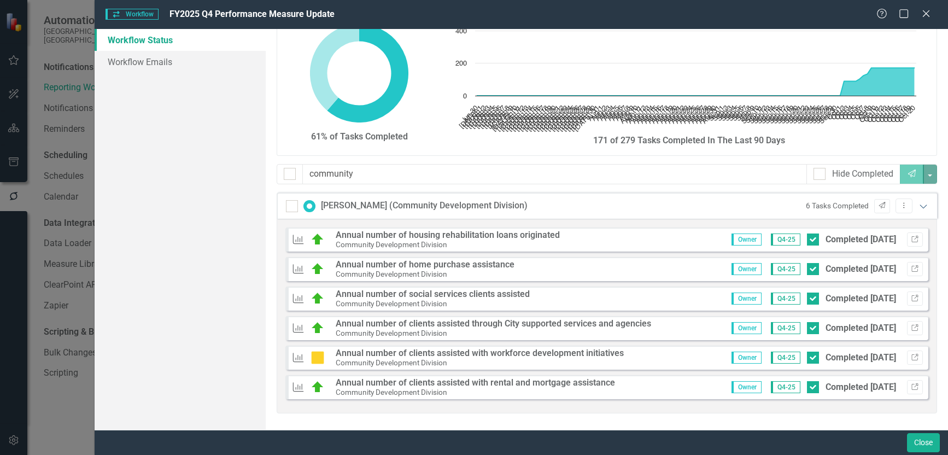
click at [918, 205] on icon "Expanded" at bounding box center [923, 206] width 11 height 9
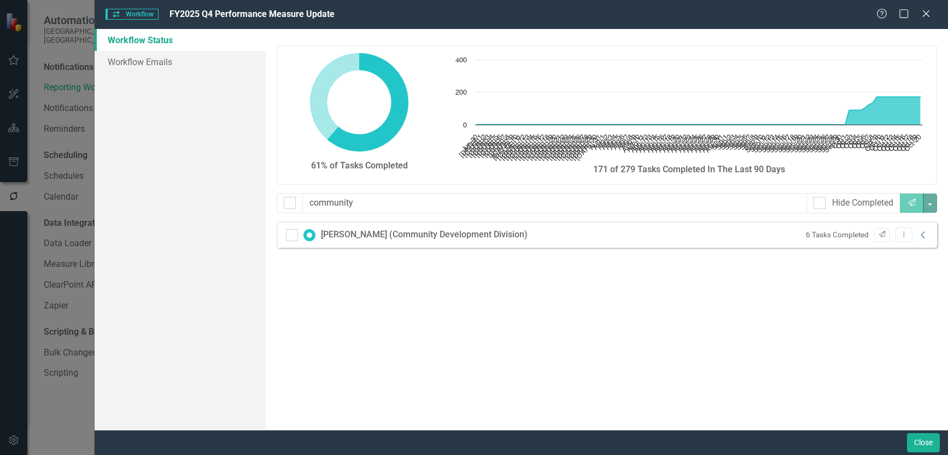
scroll to position [0, 0]
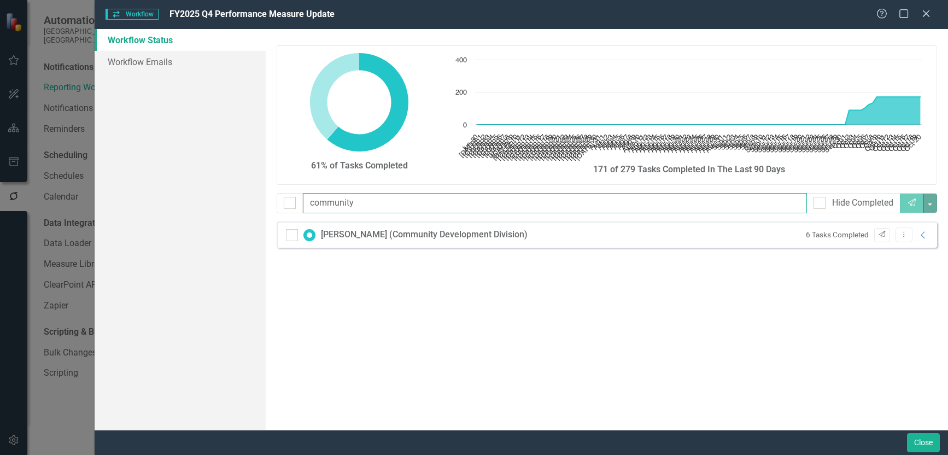
drag, startPoint x: 409, startPoint y: 206, endPoint x: 85, endPoint y: 196, distance: 324.0
click at [85, 196] on div "Workflow Workflow FY2025 Q4 Performance Measure Update Help Maximize Close Work…" at bounding box center [474, 227] width 948 height 455
type input "proc"
drag, startPoint x: 360, startPoint y: 204, endPoint x: 268, endPoint y: 196, distance: 92.8
click at [269, 196] on div "proc Hide Completed Send" at bounding box center [607, 207] width 677 height 28
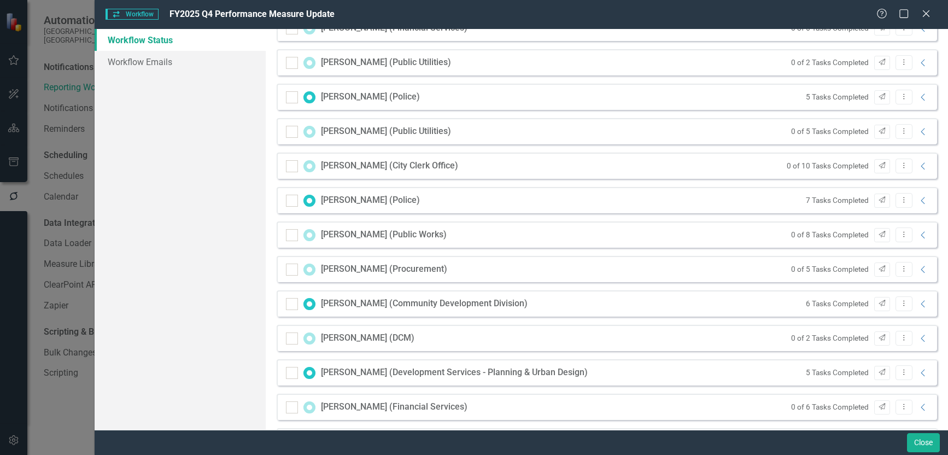
scroll to position [383, 0]
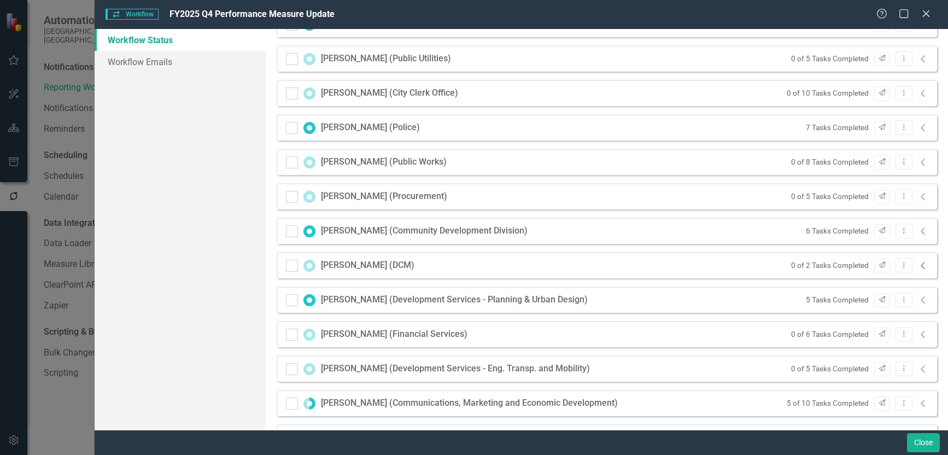
click at [918, 266] on icon "Collapse" at bounding box center [923, 265] width 11 height 9
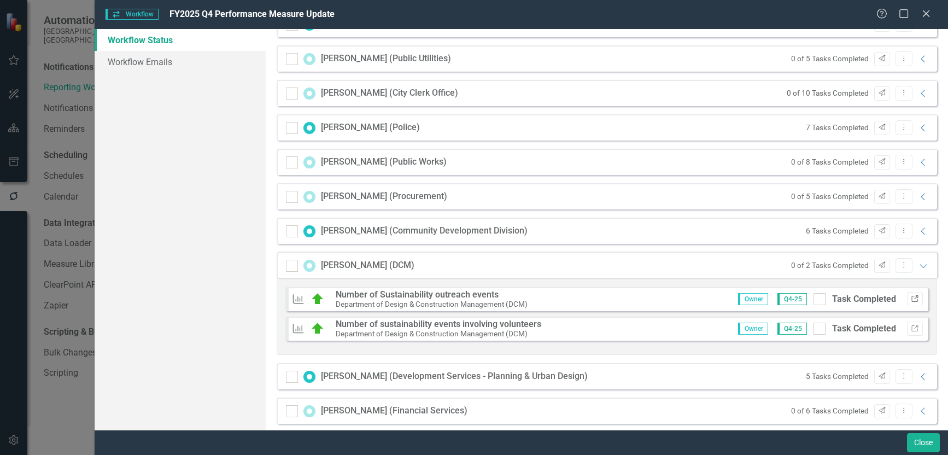
click at [911, 299] on icon "Link" at bounding box center [915, 299] width 8 height 7
click at [912, 328] on button "Link" at bounding box center [915, 329] width 16 height 14
click at [878, 263] on icon "Send" at bounding box center [882, 265] width 8 height 7
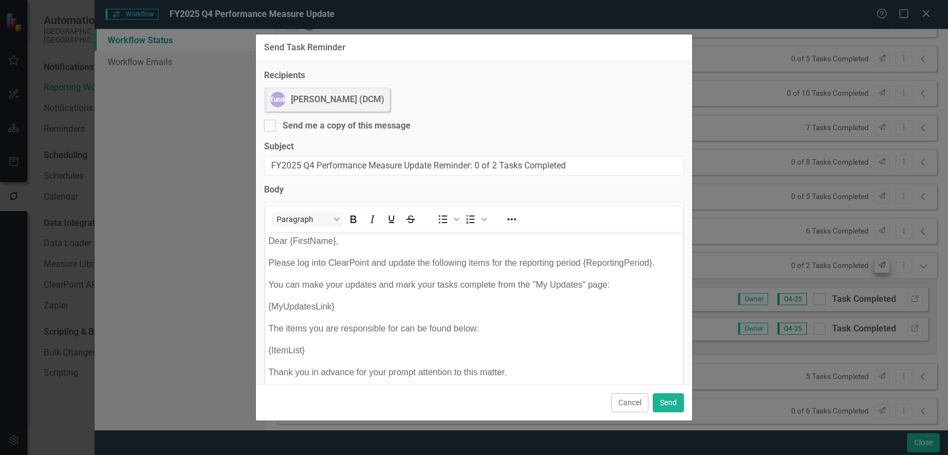
scroll to position [0, 0]
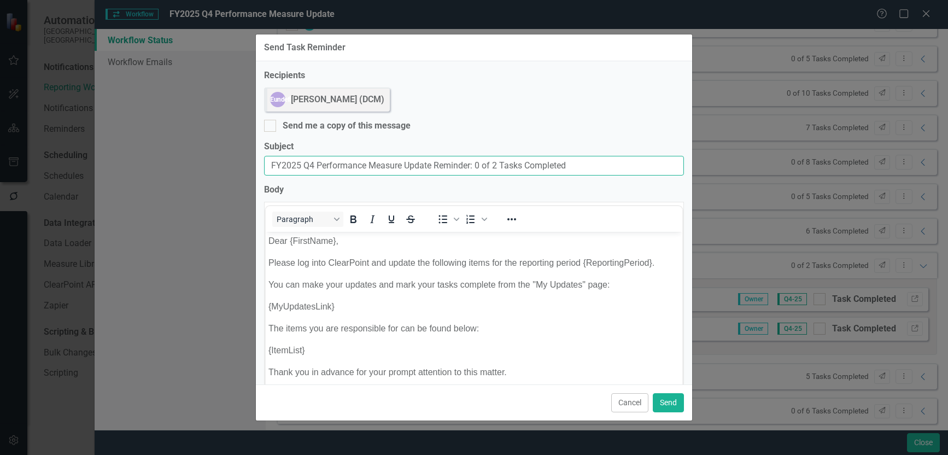
click at [272, 162] on input "FY2025 Q4 Performance Measure Update Reminder: 0 of 2 Tasks Completed" at bounding box center [474, 166] width 420 height 20
paste input "Due [DATE]:"
type input "Due Today: FY2025 Q4 Performance Measure Update Reminder: 0 of 2 Tasks Completed"
click at [276, 121] on div at bounding box center [270, 126] width 12 height 12
click at [271, 121] on input "Send me a copy of this message" at bounding box center [267, 123] width 7 height 7
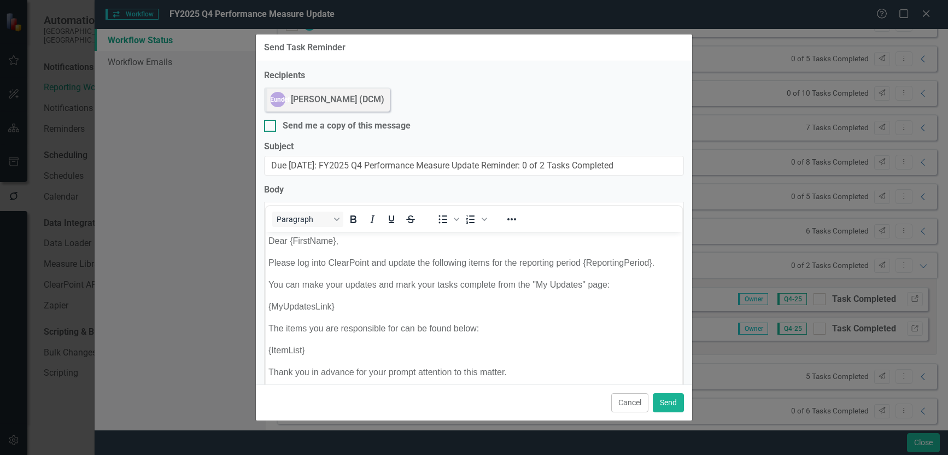
checkbox input "true"
click at [668, 403] on button "Send" at bounding box center [668, 402] width 31 height 19
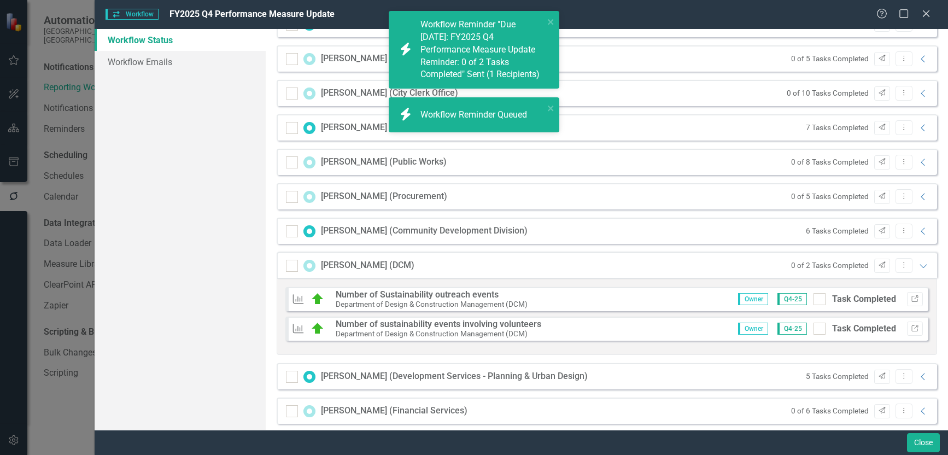
click at [924, 264] on div "Elaine Franklin (DCM) 0 of 2 Tasks Completed Send Dropdown Menu Expanded" at bounding box center [607, 265] width 661 height 26
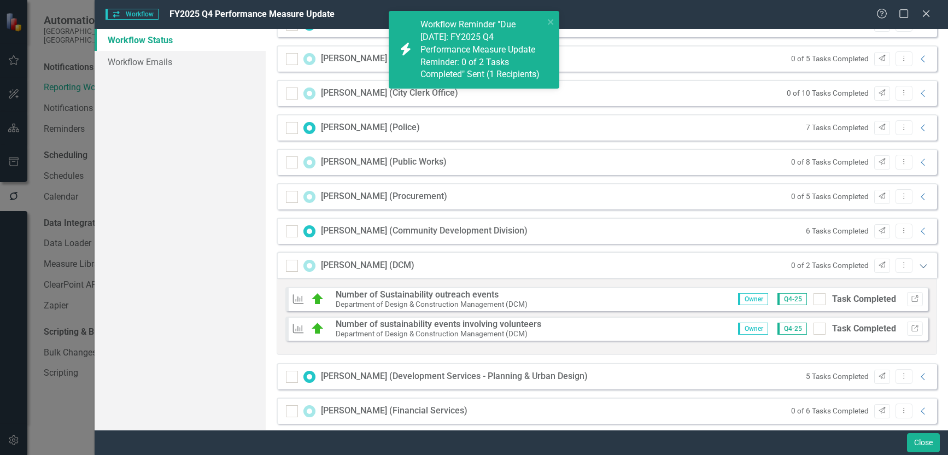
click at [918, 264] on icon "Expanded" at bounding box center [923, 265] width 11 height 9
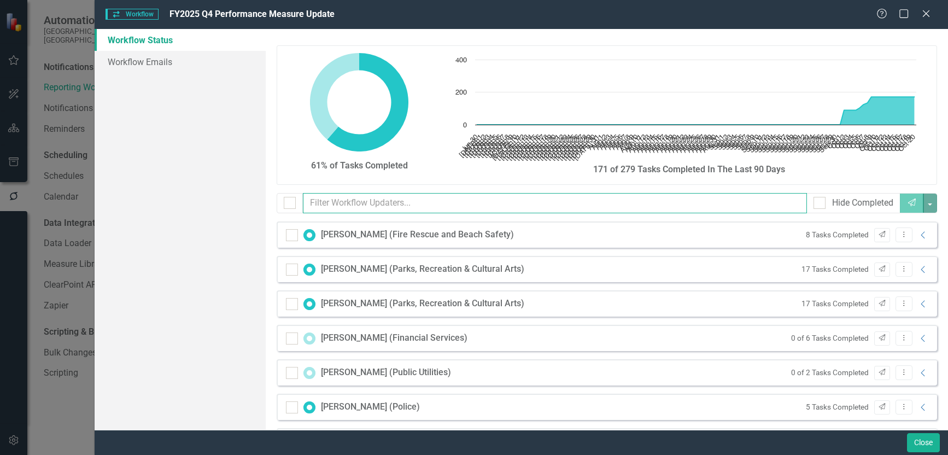
click at [348, 201] on input "text" at bounding box center [555, 203] width 505 height 20
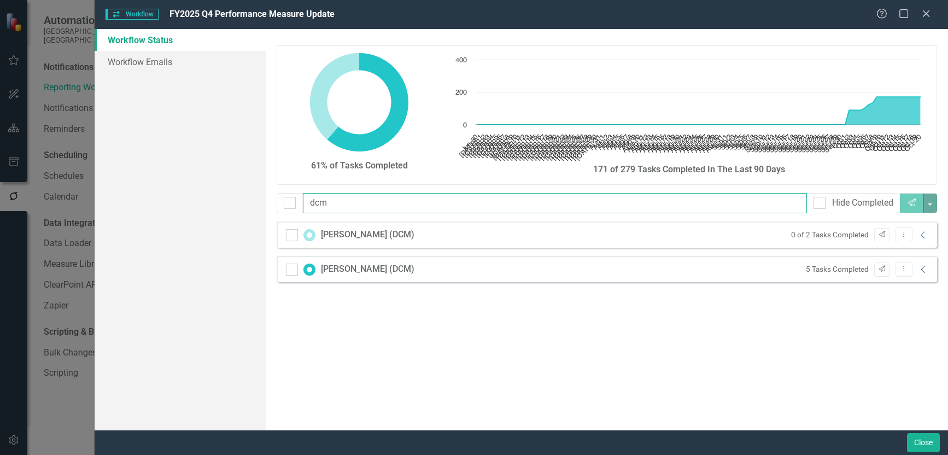
type input "dcm"
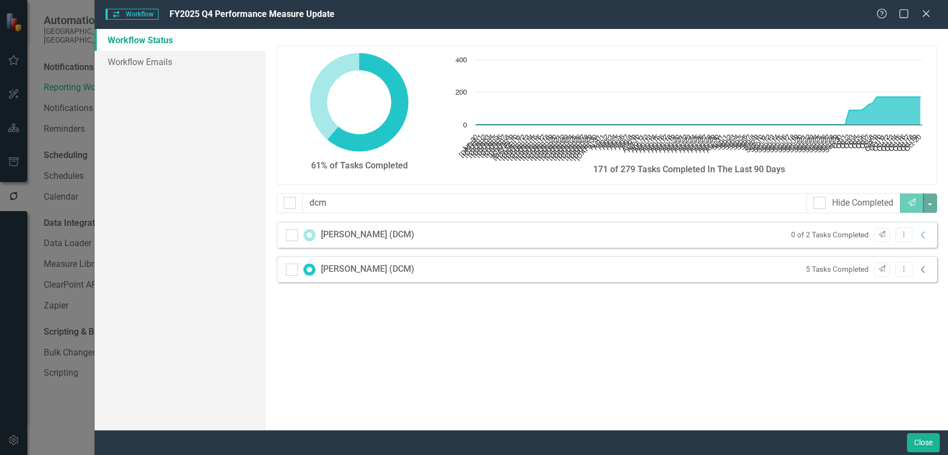
click at [923, 269] on icon "Collapse" at bounding box center [923, 269] width 11 height 9
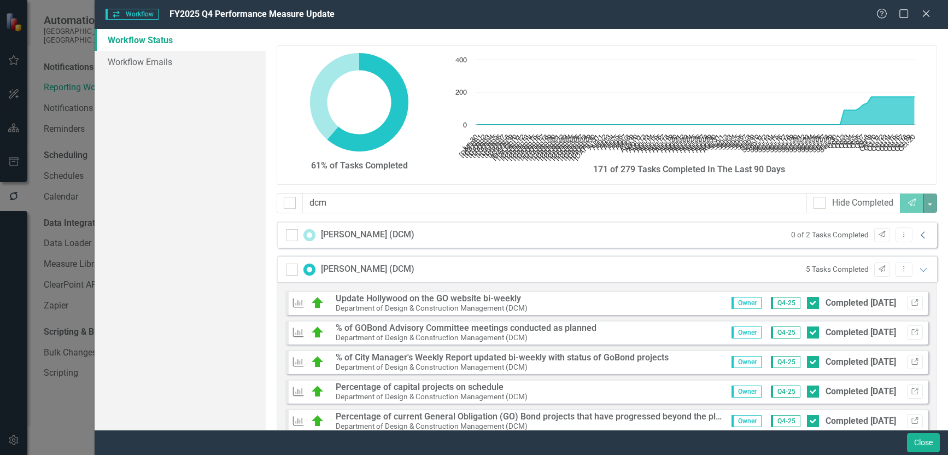
click at [918, 234] on icon "Collapse" at bounding box center [923, 235] width 11 height 9
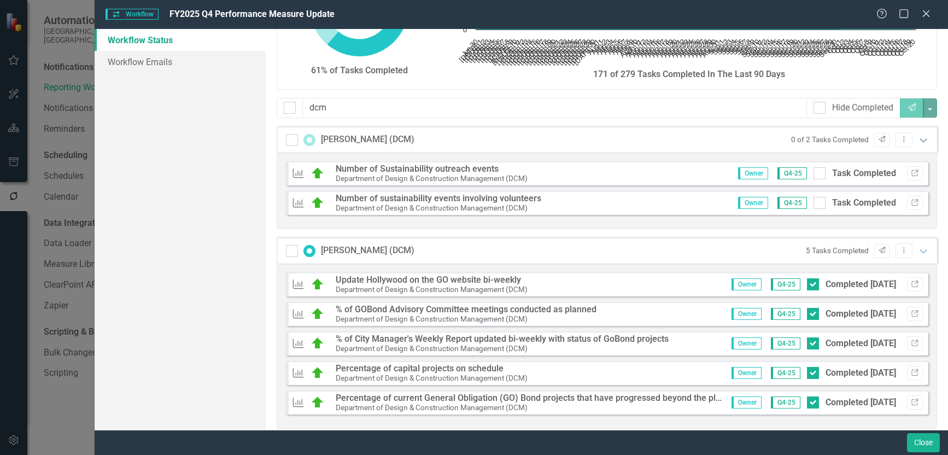
scroll to position [109, 0]
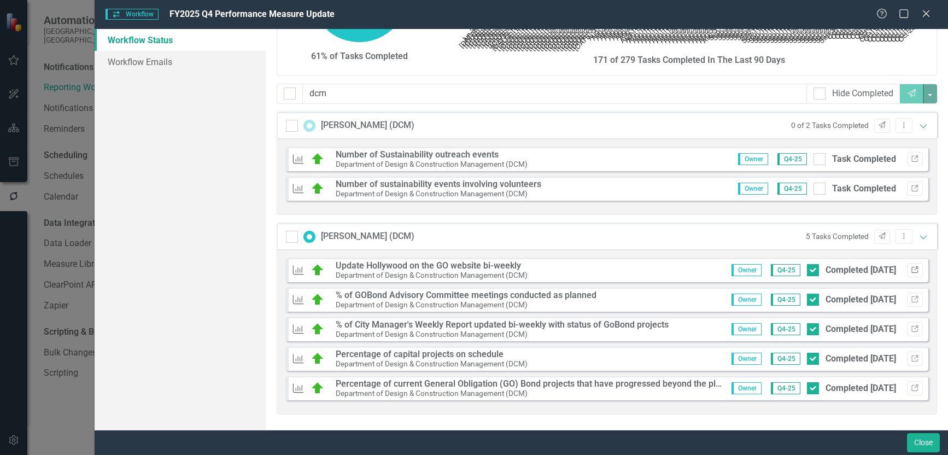
click at [911, 271] on icon "Link" at bounding box center [915, 270] width 8 height 7
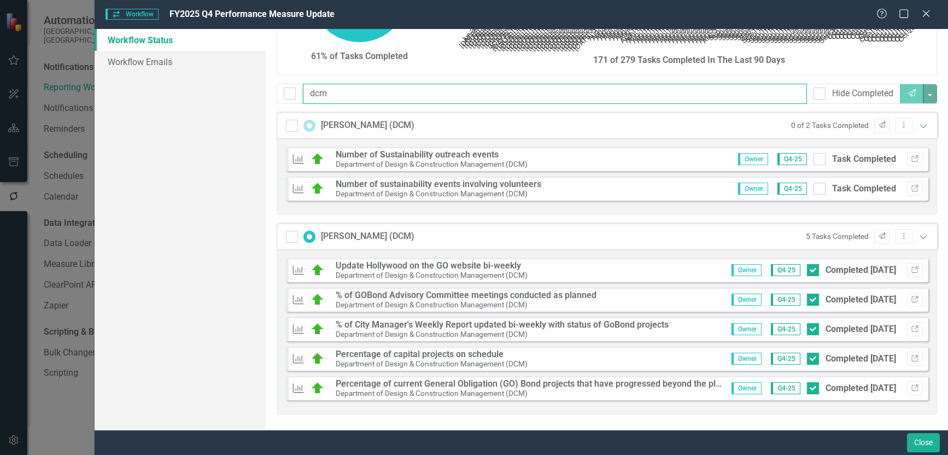
drag, startPoint x: 382, startPoint y: 98, endPoint x: 237, endPoint y: 94, distance: 145.0
click at [237, 95] on div "Workflow Status Workflow Emails 61% of Tasks Completed Chart Chart with 113 dat…" at bounding box center [522, 229] width 854 height 401
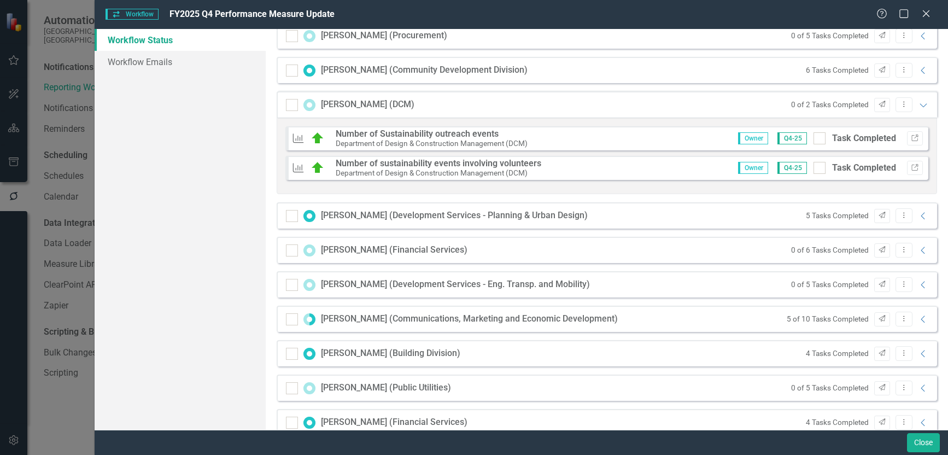
scroll to position [547, 0]
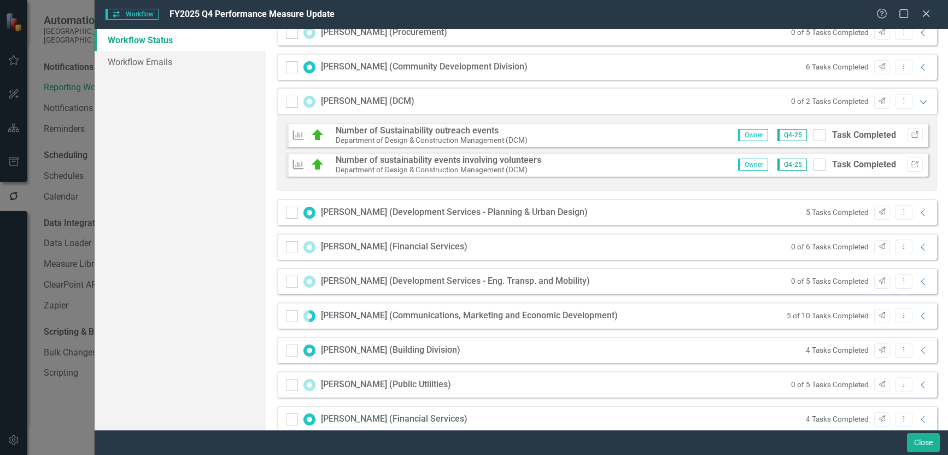
click at [921, 100] on icon "Expanded" at bounding box center [923, 101] width 11 height 9
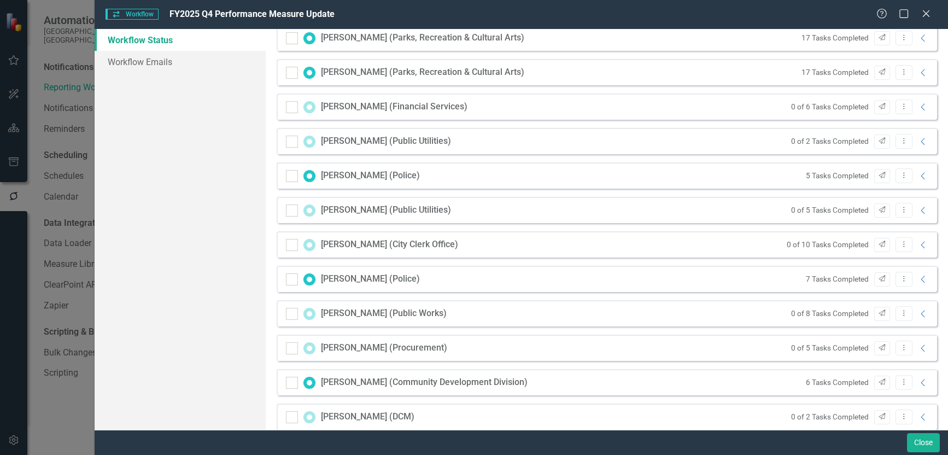
scroll to position [55, 0]
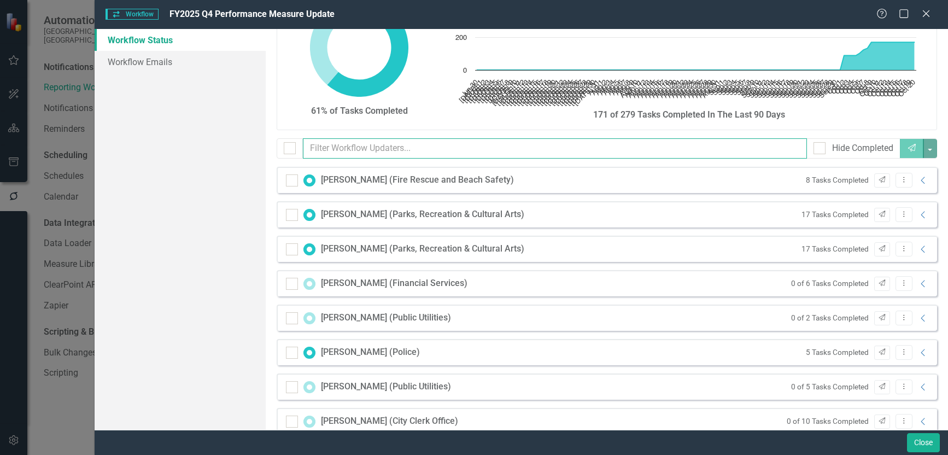
click at [376, 154] on input "text" at bounding box center [555, 148] width 505 height 20
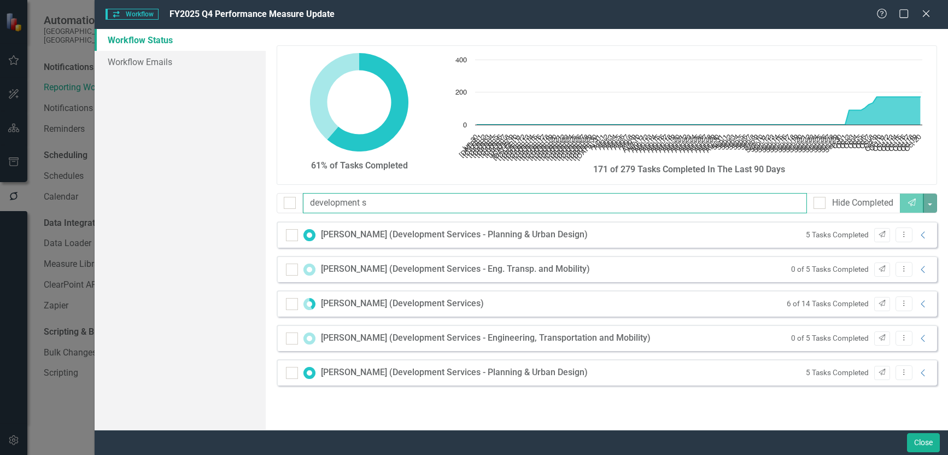
scroll to position [0, 0]
type input "development ser"
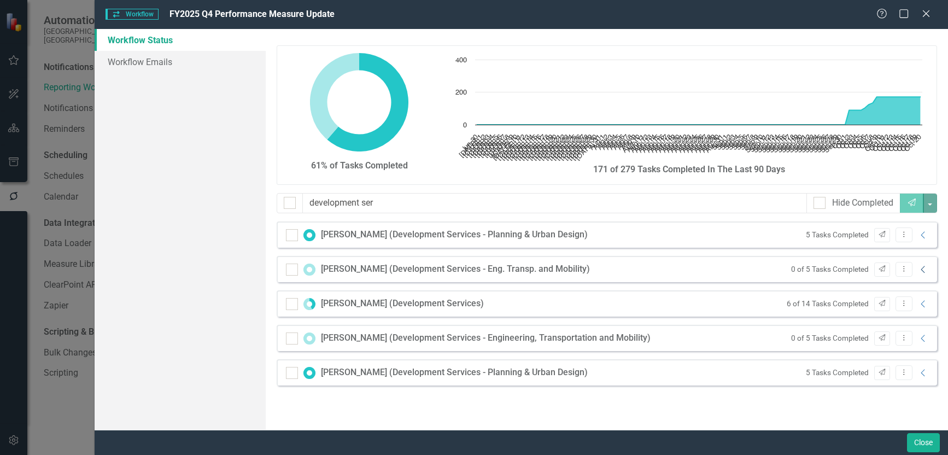
click at [924, 270] on icon "Collapse" at bounding box center [923, 269] width 11 height 9
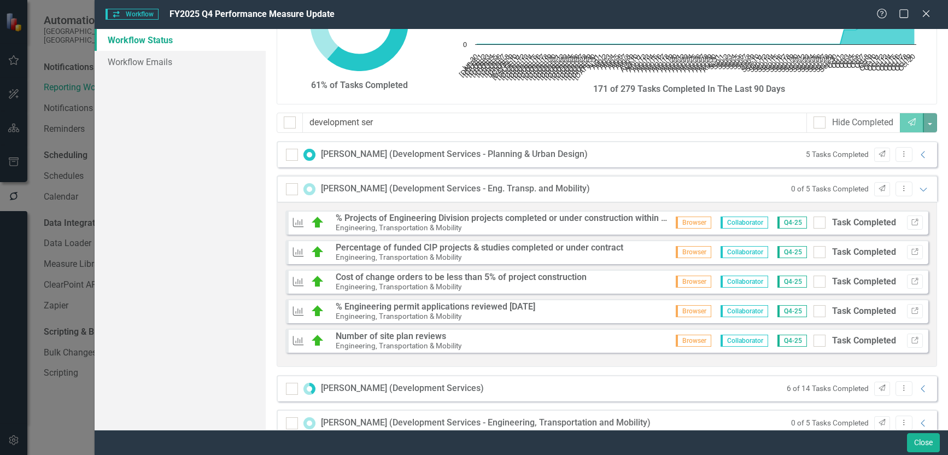
scroll to position [109, 0]
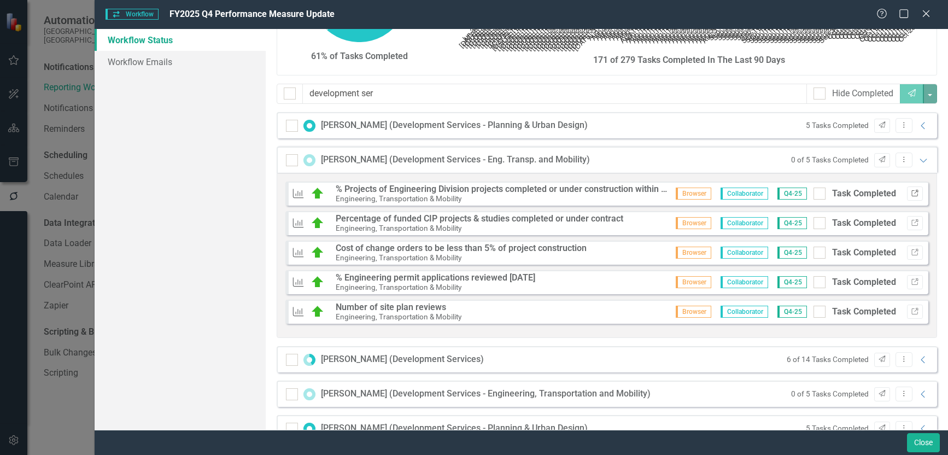
click at [911, 191] on icon "Link" at bounding box center [915, 193] width 8 height 7
click at [816, 194] on div at bounding box center [820, 194] width 12 height 12
click at [816, 194] on input "Task Completed" at bounding box center [817, 191] width 7 height 7
checkbox input "true"
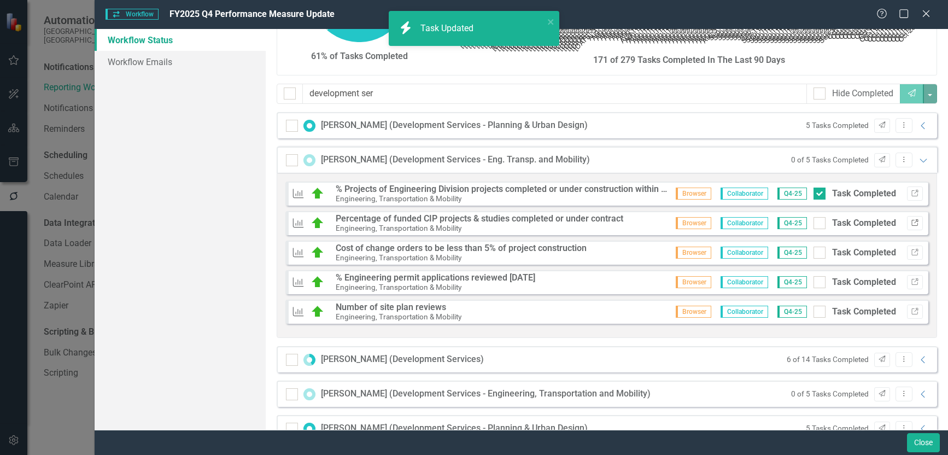
click at [911, 222] on icon "Link" at bounding box center [915, 223] width 8 height 7
click at [814, 222] on input "Task Completed" at bounding box center [817, 220] width 7 height 7
checkbox input "true"
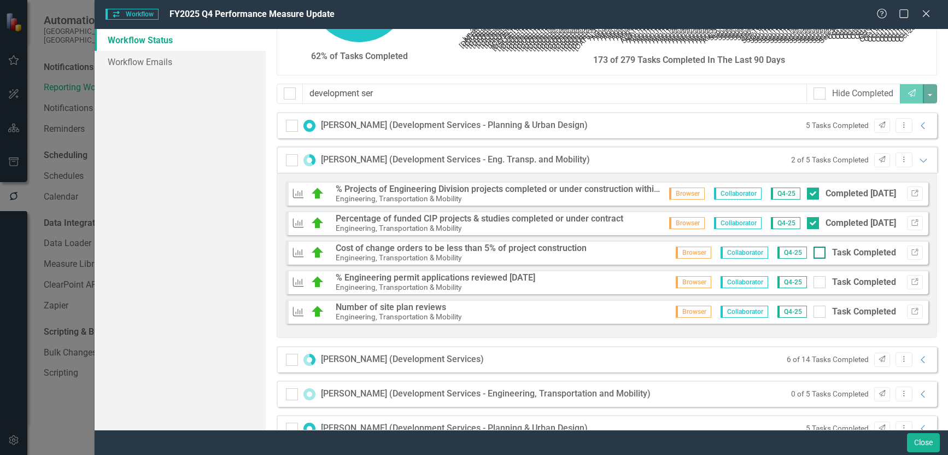
click at [816, 251] on div at bounding box center [820, 253] width 12 height 12
click at [816, 251] on input "Task Completed" at bounding box center [817, 250] width 7 height 7
checkbox input "true"
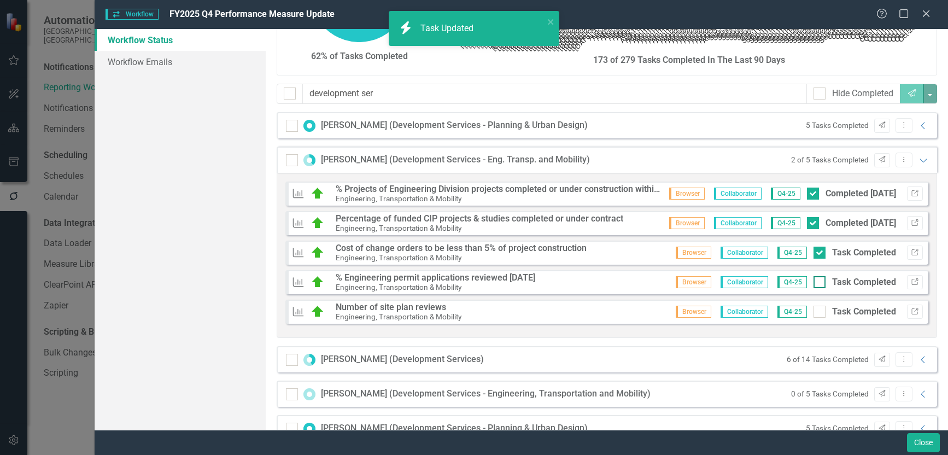
click at [814, 279] on div at bounding box center [820, 282] width 12 height 12
click at [814, 279] on input "Task Completed" at bounding box center [817, 279] width 7 height 7
checkbox input "true"
click at [814, 312] on input "Task Completed" at bounding box center [817, 309] width 7 height 7
checkbox input "true"
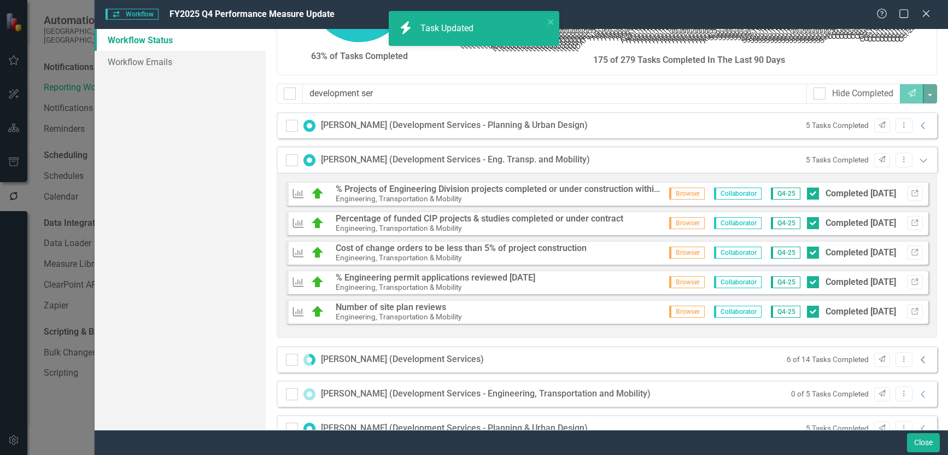
checkbox input "true"
click at [918, 360] on icon "Collapse" at bounding box center [923, 360] width 11 height 9
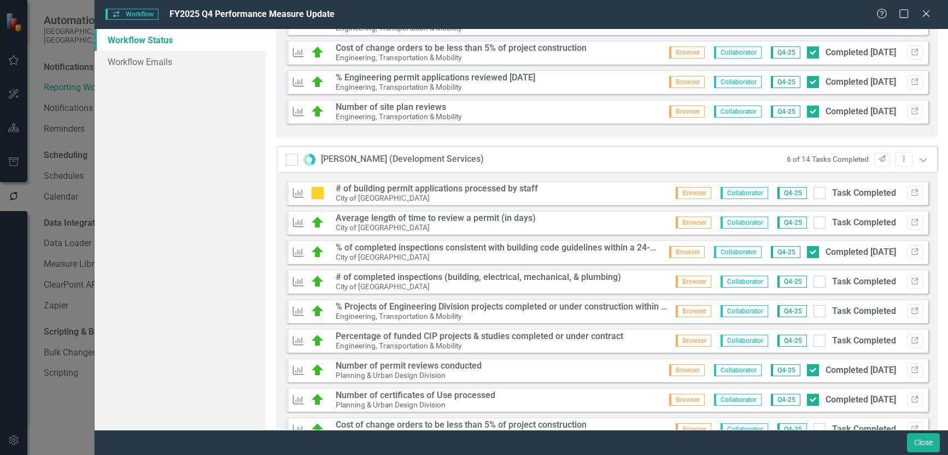
scroll to position [328, 0]
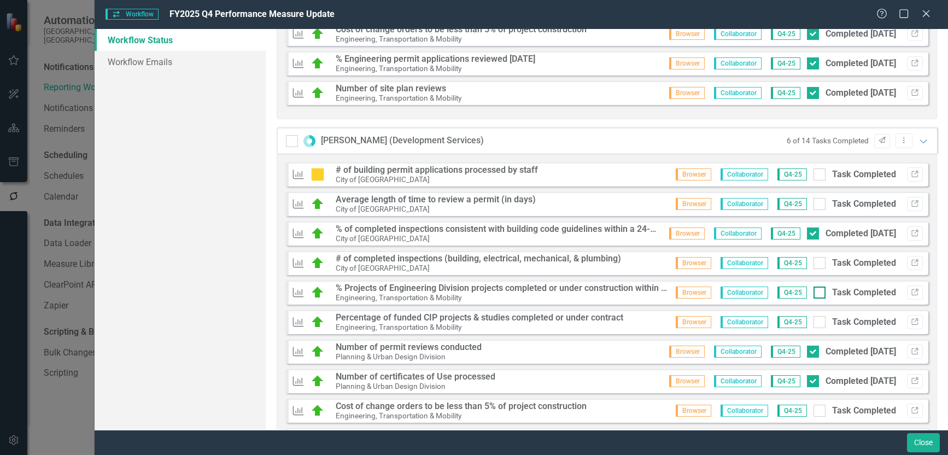
click at [815, 294] on div at bounding box center [820, 293] width 12 height 12
click at [815, 294] on input "Task Completed" at bounding box center [817, 290] width 7 height 7
checkbox input "true"
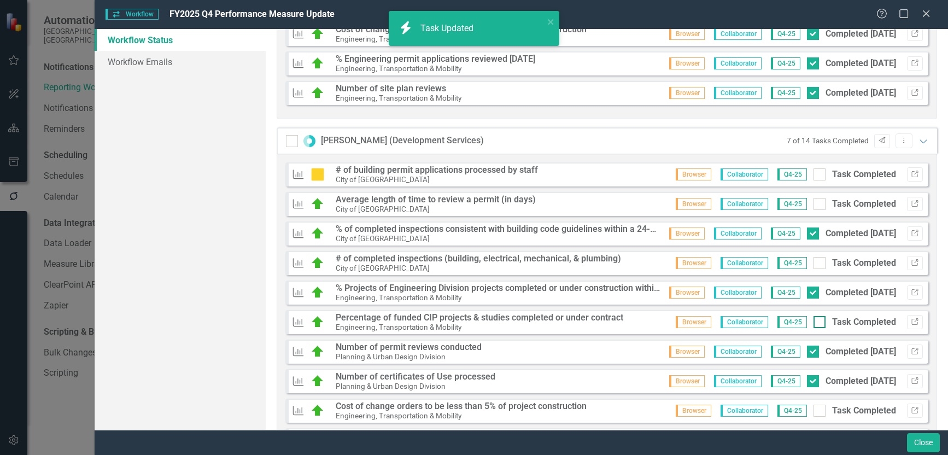
click at [814, 323] on input "Task Completed" at bounding box center [817, 319] width 7 height 7
checkbox input "false"
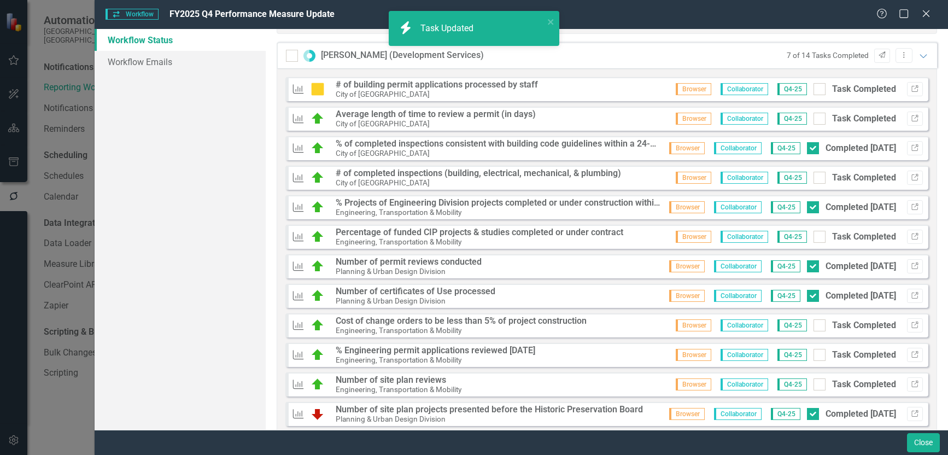
scroll to position [438, 0]
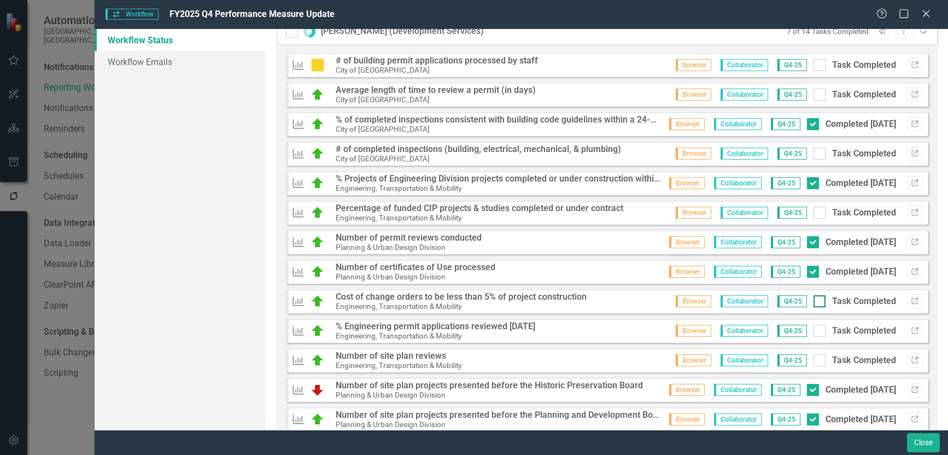
click at [814, 302] on input "Task Completed" at bounding box center [817, 298] width 7 height 7
checkbox input "true"
click at [814, 330] on input "Task Completed" at bounding box center [817, 328] width 7 height 7
checkbox input "true"
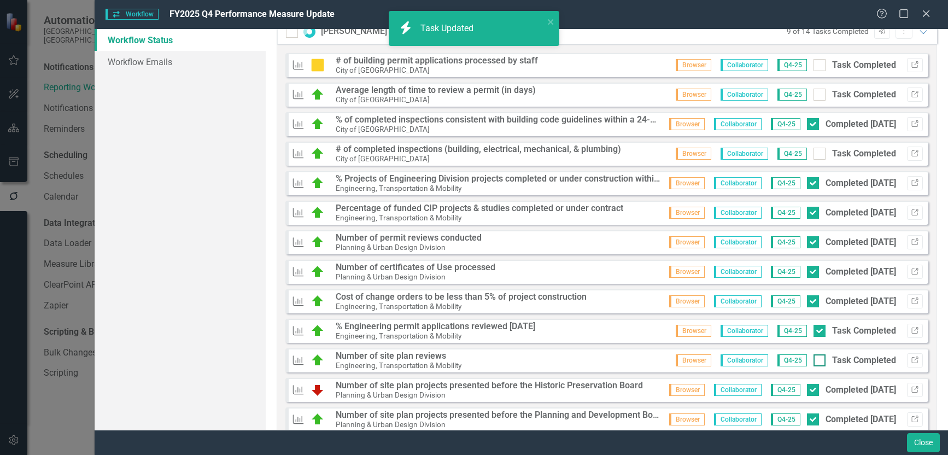
click at [814, 360] on input "Task Completed" at bounding box center [817, 357] width 7 height 7
checkbox input "true"
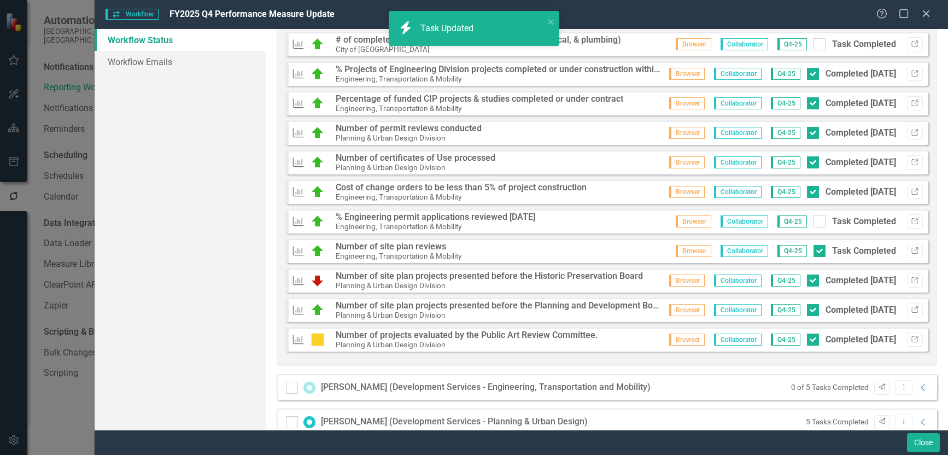
checkbox input "true"
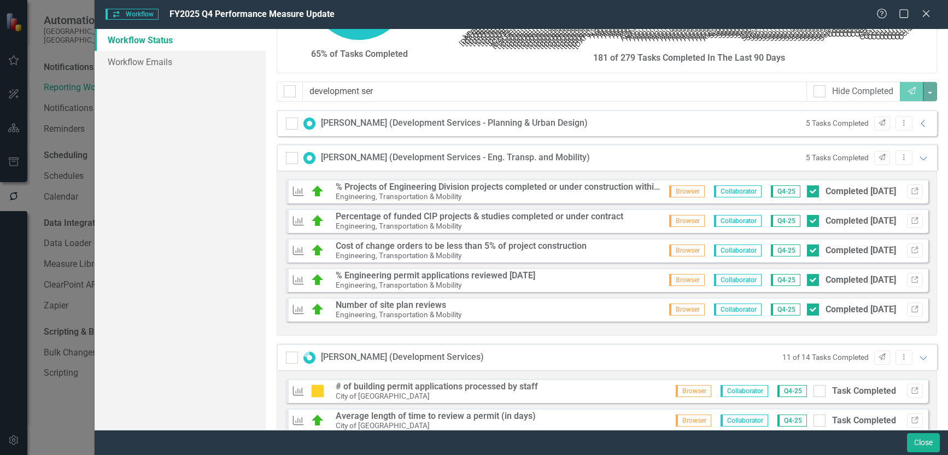
scroll to position [109, 0]
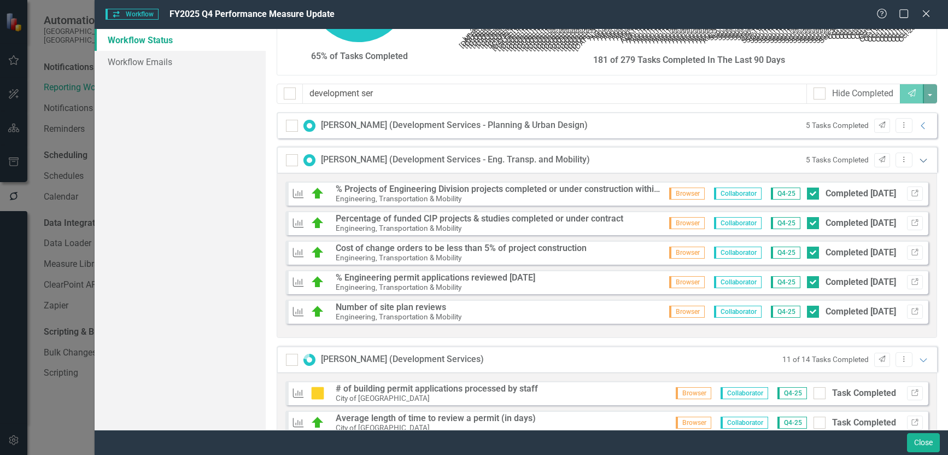
click at [918, 159] on icon "Expanded" at bounding box center [923, 160] width 11 height 9
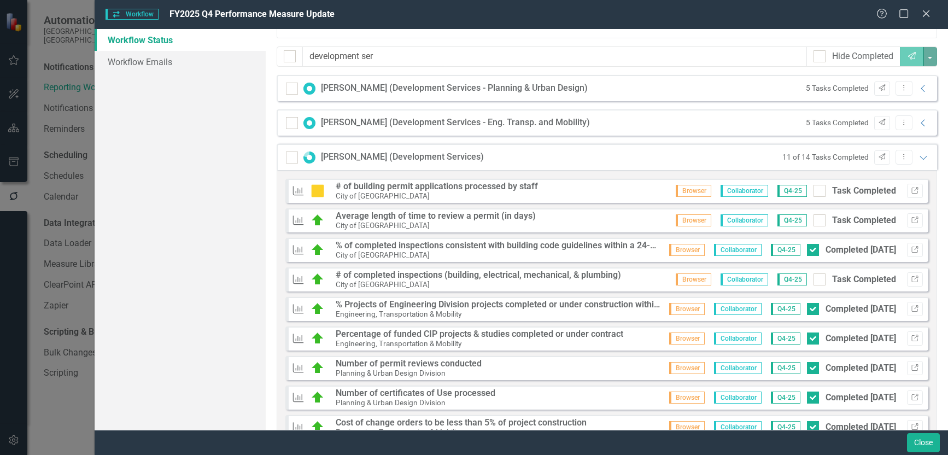
scroll to position [164, 0]
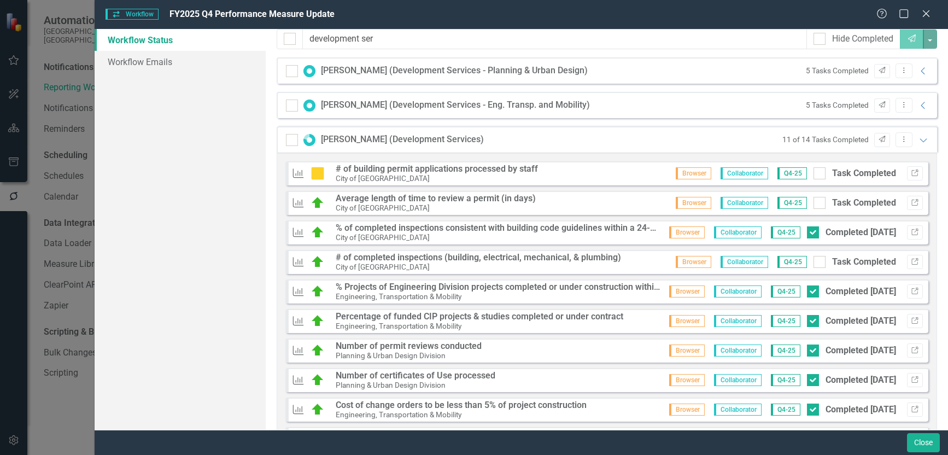
click at [918, 138] on icon "Expanded" at bounding box center [923, 140] width 11 height 9
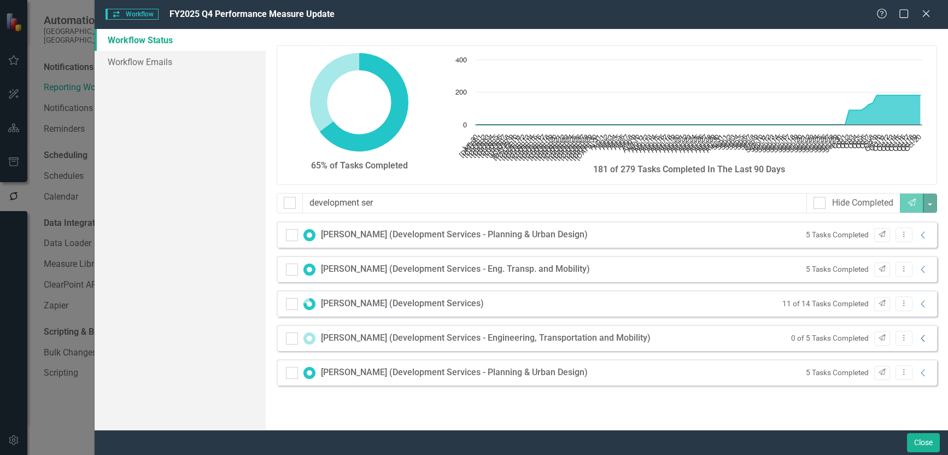
click at [926, 338] on icon "Collapse" at bounding box center [923, 338] width 11 height 9
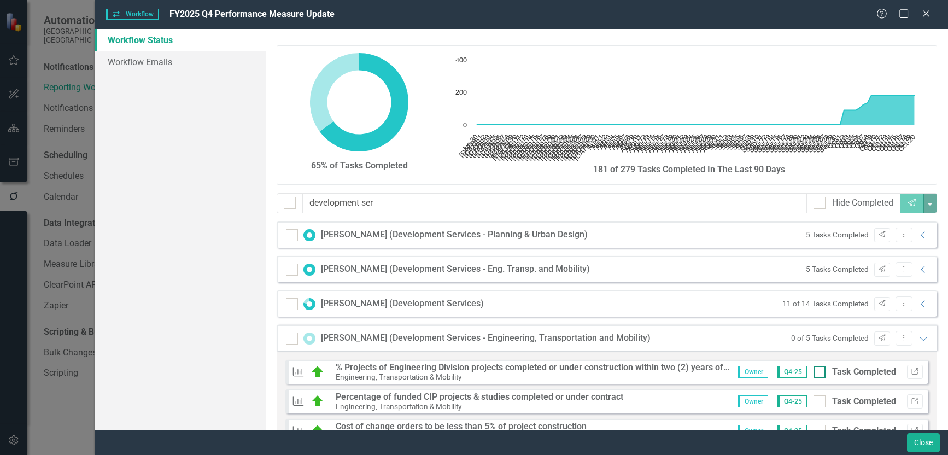
click at [818, 373] on div "Task Completed" at bounding box center [855, 372] width 83 height 13
click at [818, 373] on input "Task Completed" at bounding box center [817, 369] width 7 height 7
checkbox input "true"
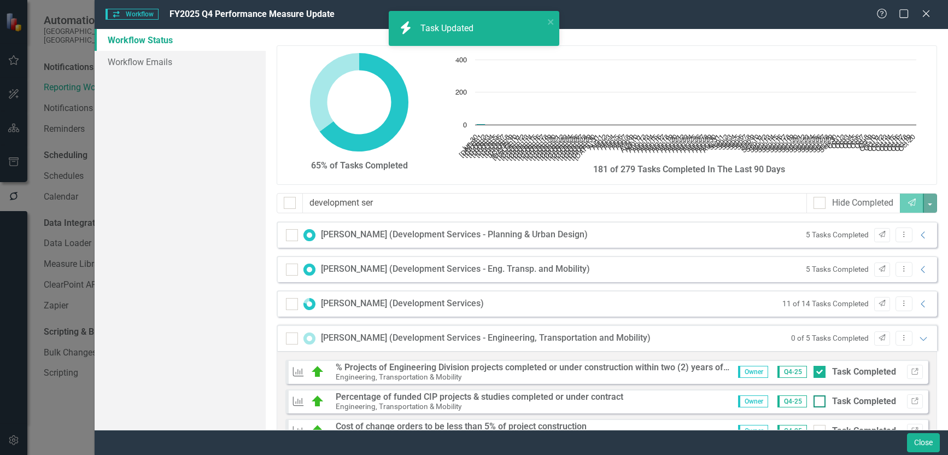
click at [816, 401] on div at bounding box center [820, 401] width 12 height 12
click at [816, 401] on input "Task Completed" at bounding box center [817, 398] width 7 height 7
checkbox input "true"
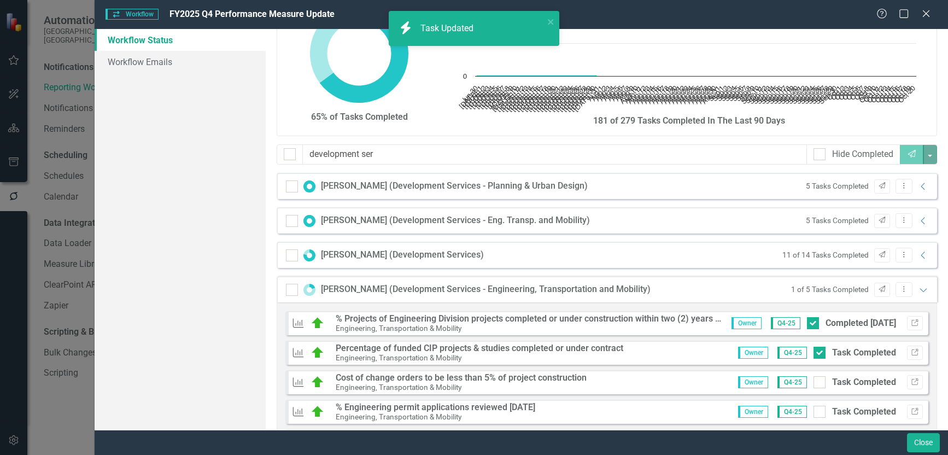
scroll to position [137, 0]
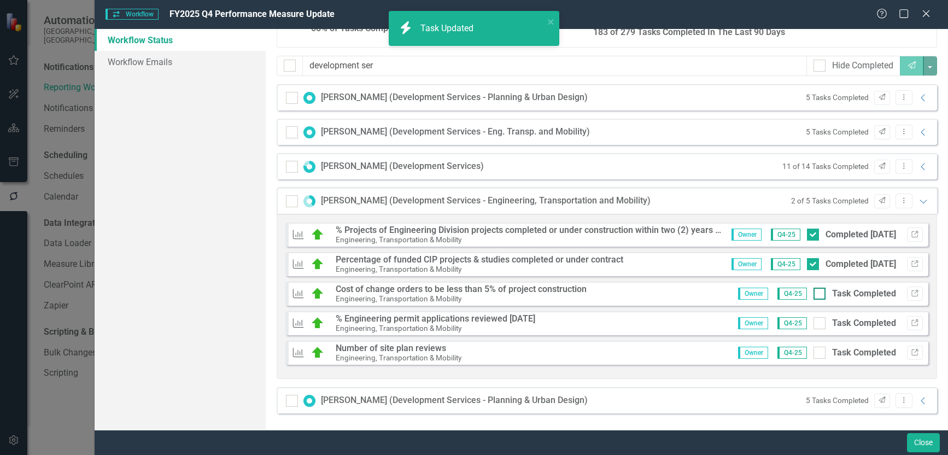
click at [816, 295] on div at bounding box center [820, 294] width 12 height 12
click at [816, 295] on input "Task Completed" at bounding box center [817, 291] width 7 height 7
checkbox input "true"
click at [814, 326] on div at bounding box center [820, 323] width 12 height 12
click at [814, 324] on input "Task Completed" at bounding box center [817, 320] width 7 height 7
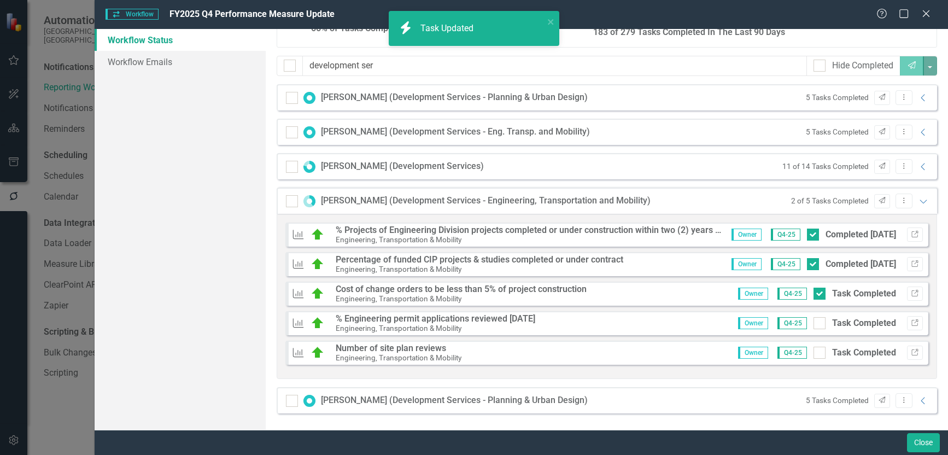
checkbox input "true"
click at [814, 352] on input "Task Completed" at bounding box center [817, 350] width 7 height 7
checkbox input "true"
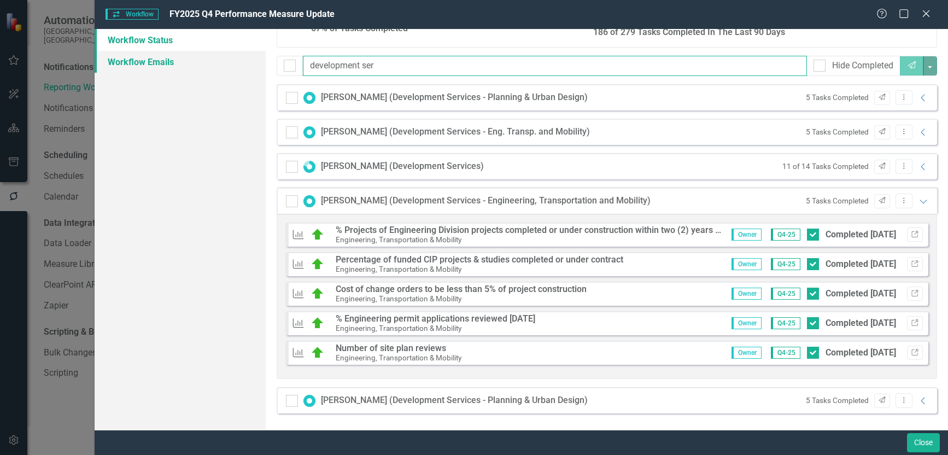
drag, startPoint x: 392, startPoint y: 68, endPoint x: 204, endPoint y: 69, distance: 187.6
click at [204, 69] on div "Workflow Status Workflow Emails 67% of Tasks Completed Chart Chart with 113 dat…" at bounding box center [522, 229] width 854 height 401
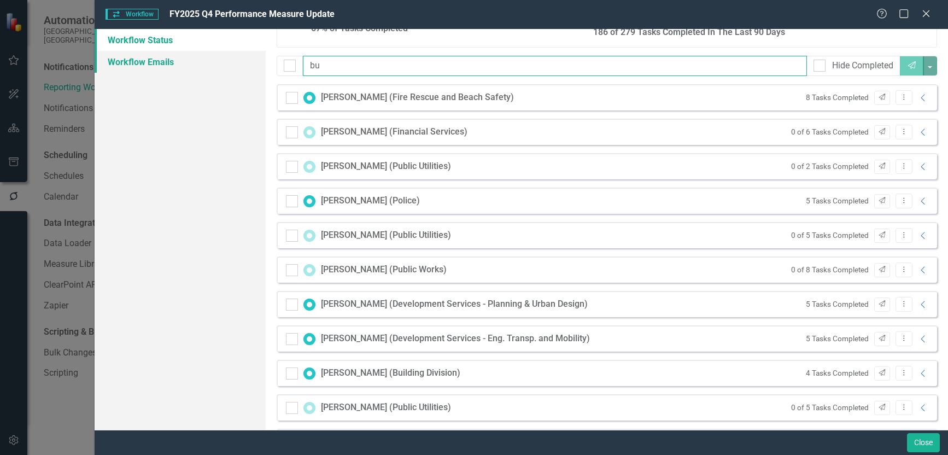
scroll to position [0, 0]
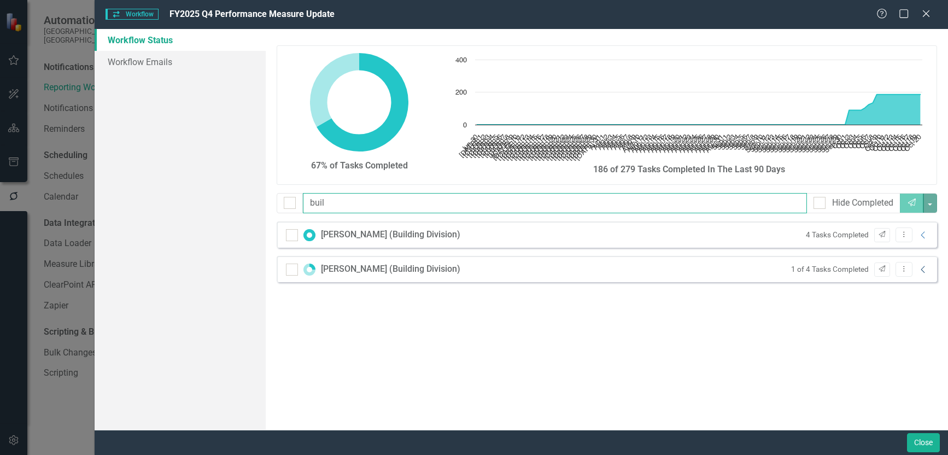
type input "buil"
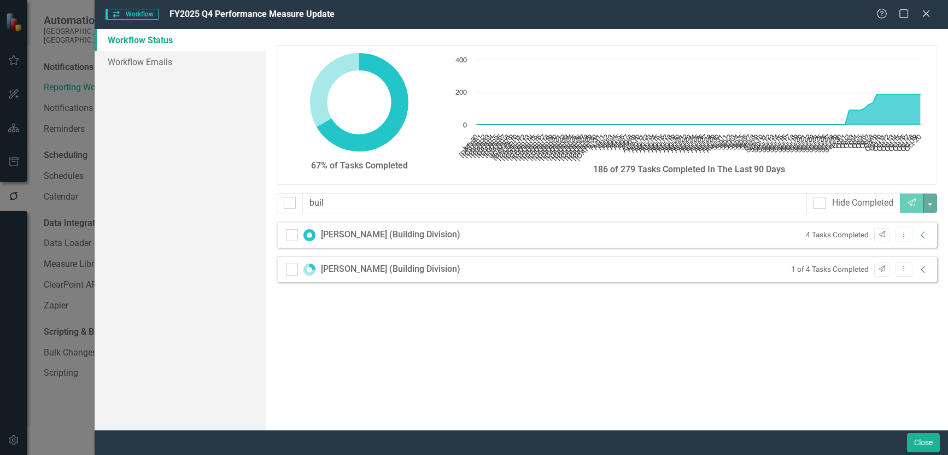
click at [924, 272] on icon at bounding box center [923, 269] width 4 height 7
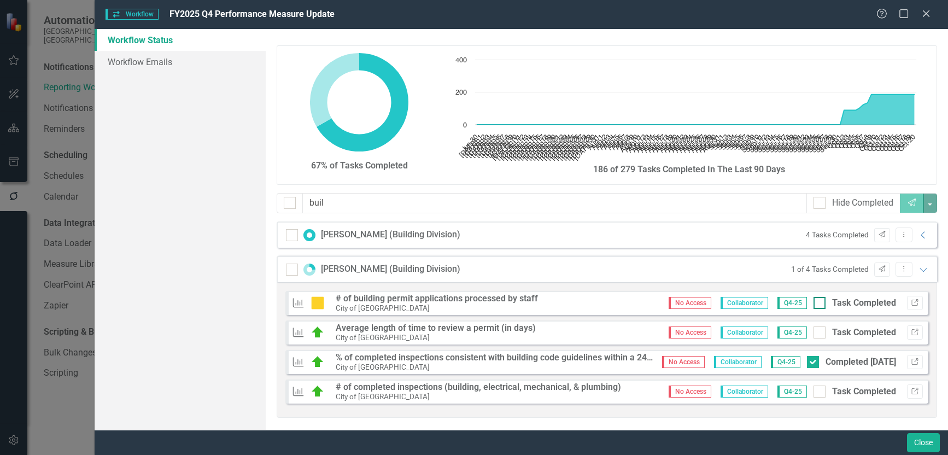
click at [816, 302] on div at bounding box center [820, 303] width 12 height 12
click at [816, 302] on input "Task Completed" at bounding box center [817, 300] width 7 height 7
checkbox input "true"
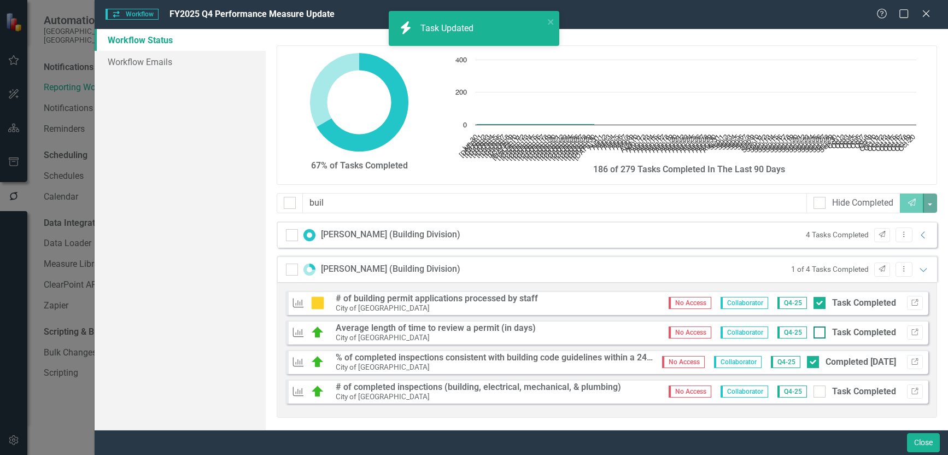
click at [814, 334] on input "Task Completed" at bounding box center [817, 330] width 7 height 7
checkbox input "true"
click at [814, 398] on div at bounding box center [820, 392] width 12 height 12
click at [814, 393] on input "Task Completed" at bounding box center [817, 389] width 7 height 7
checkbox input "true"
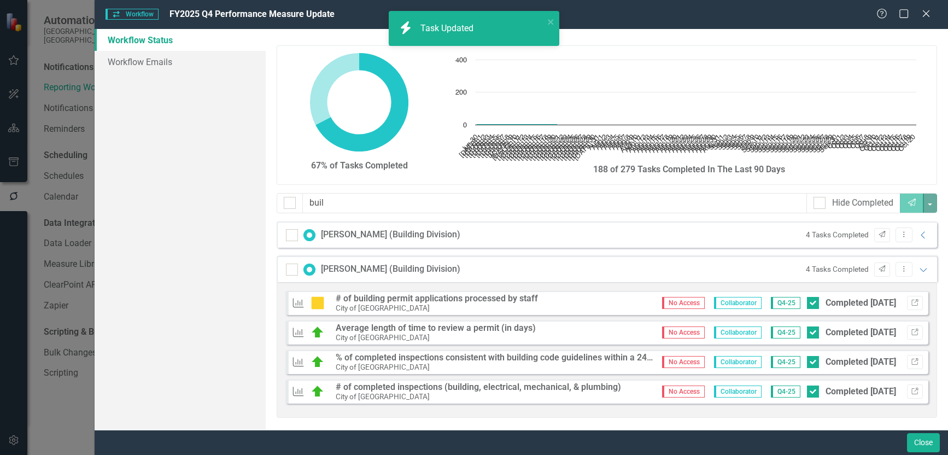
checkbox input "true"
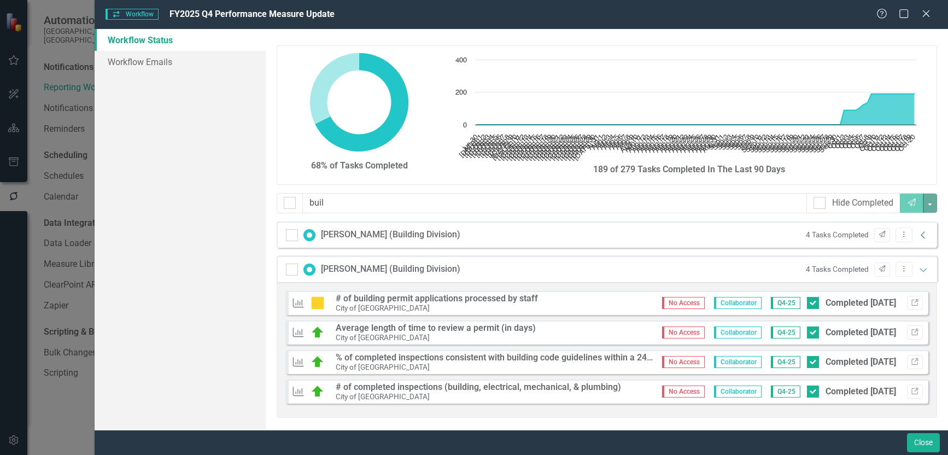
click at [918, 234] on icon "Collapse" at bounding box center [923, 235] width 11 height 9
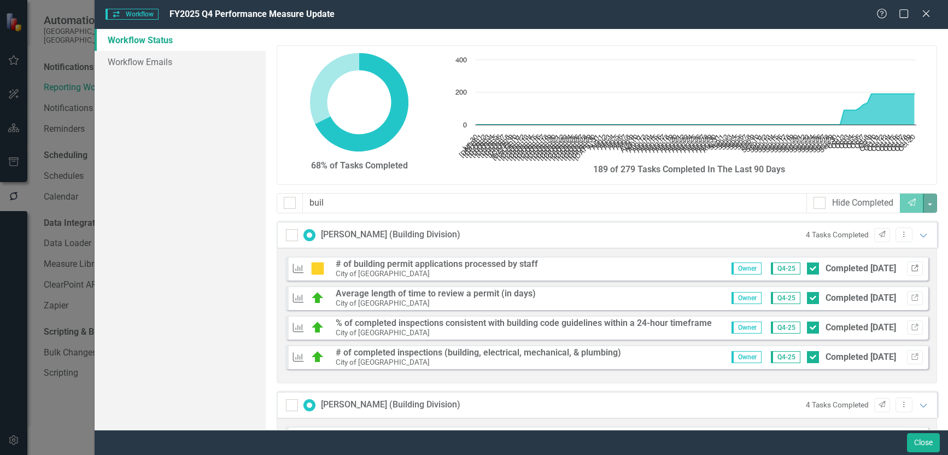
click at [912, 265] on icon "button" at bounding box center [915, 268] width 7 height 7
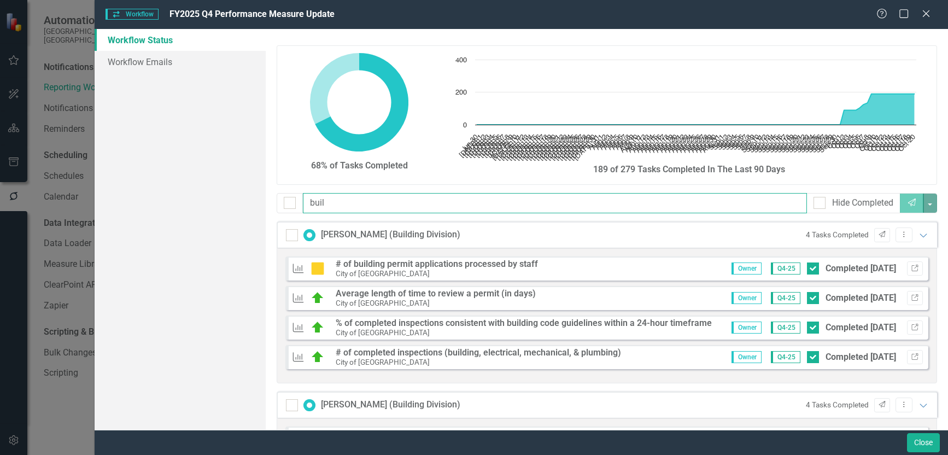
drag, startPoint x: 331, startPoint y: 202, endPoint x: 172, endPoint y: 202, distance: 159.7
click at [172, 202] on div "Workflow Status Workflow Emails 68% of Tasks Completed Chart Chart with 113 dat…" at bounding box center [522, 229] width 854 height 401
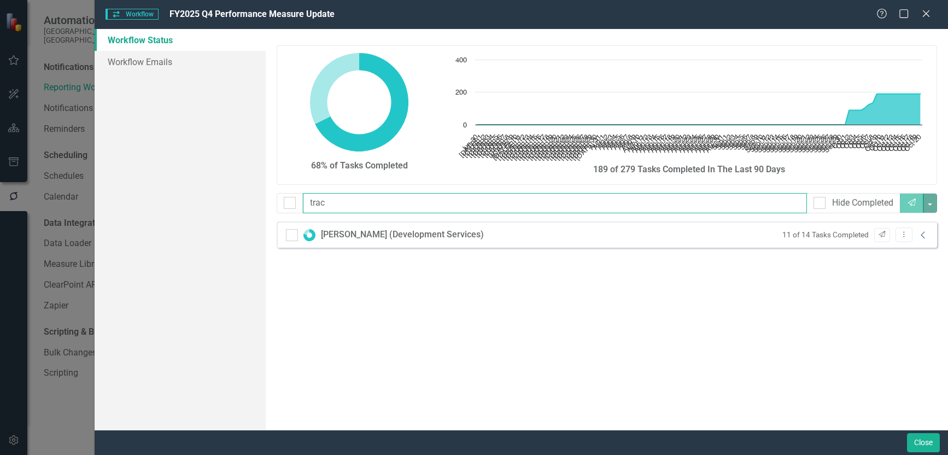
type input "trac"
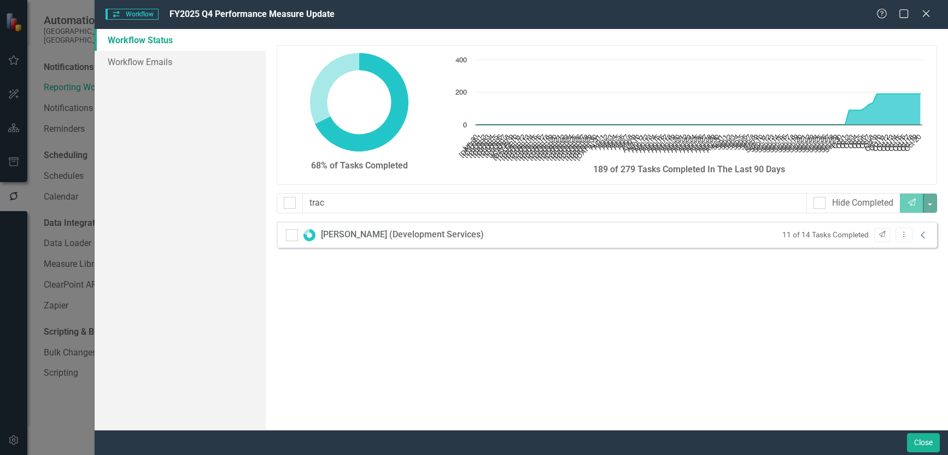
click at [923, 234] on icon at bounding box center [923, 234] width 4 height 7
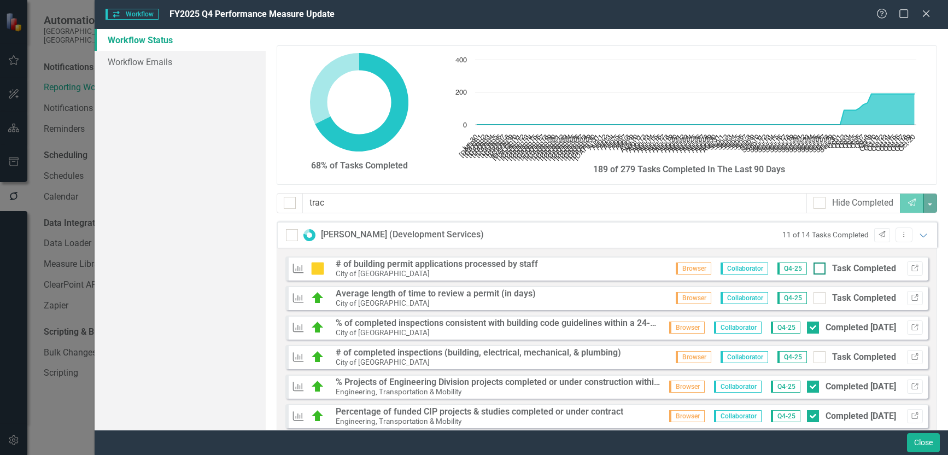
click at [819, 264] on div "Task Completed" at bounding box center [855, 269] width 83 height 13
click at [819, 264] on input "Task Completed" at bounding box center [817, 266] width 7 height 7
checkbox input "true"
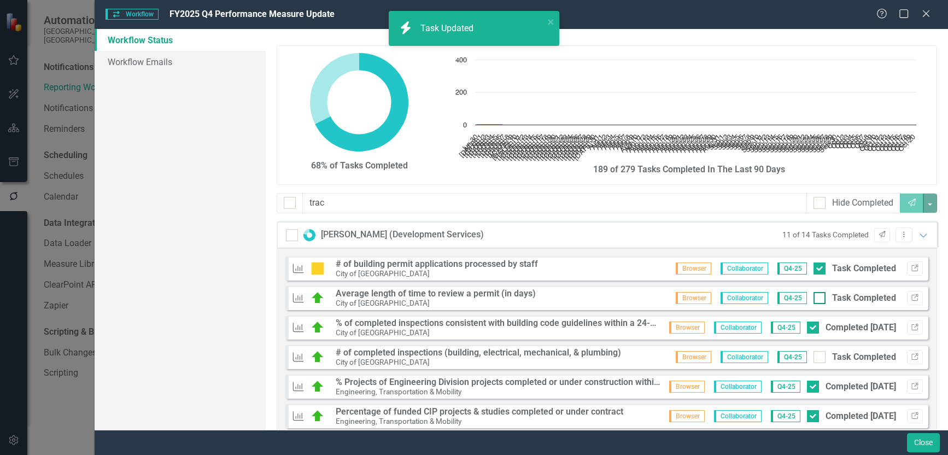
click at [814, 295] on input "Task Completed" at bounding box center [817, 295] width 7 height 7
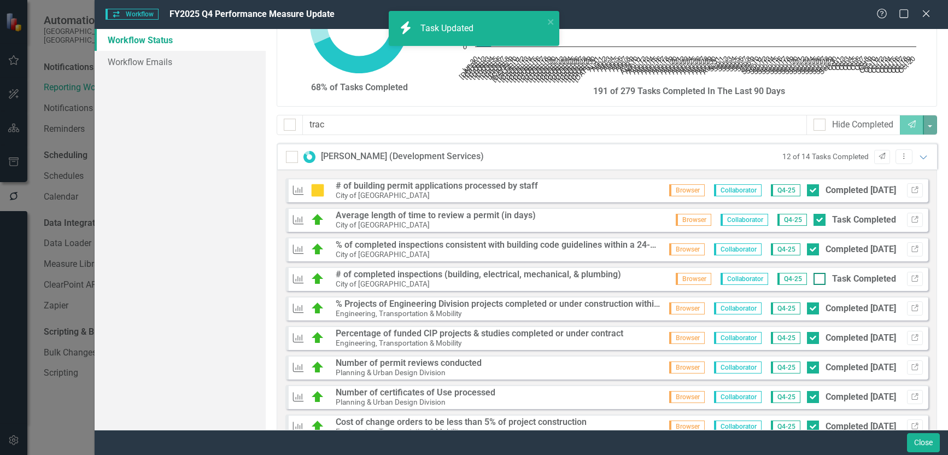
checkbox input "false"
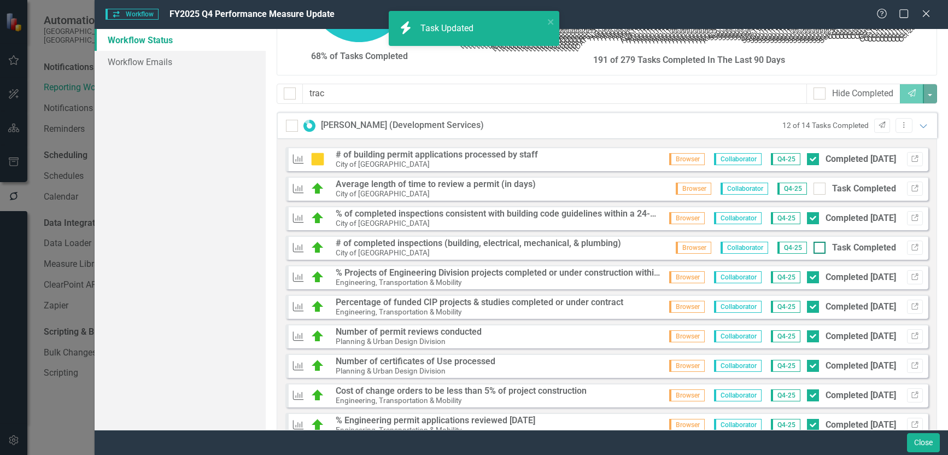
click at [814, 252] on div at bounding box center [820, 248] width 12 height 12
click at [814, 249] on input "Task Completed" at bounding box center [817, 245] width 7 height 7
checkbox input "true"
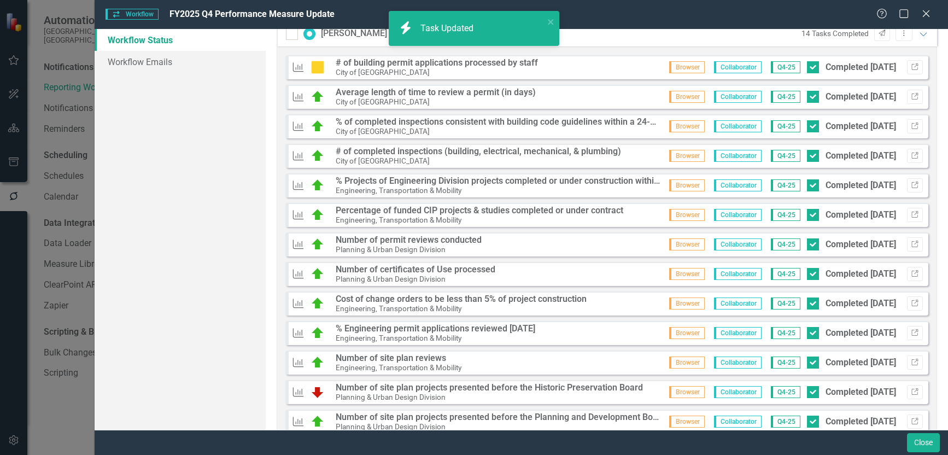
checkbox input "true"
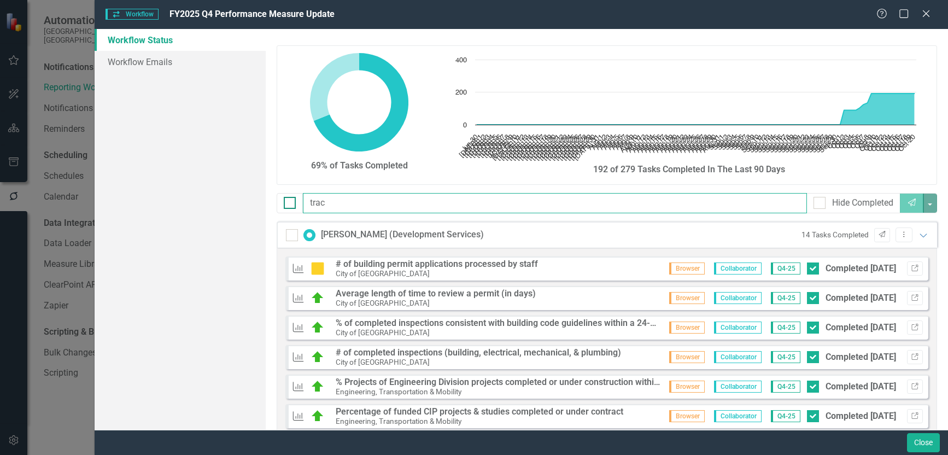
drag, startPoint x: 725, startPoint y: 199, endPoint x: 293, endPoint y: 203, distance: 432.1
click at [289, 205] on div "trac Hide Completed Send" at bounding box center [607, 203] width 661 height 20
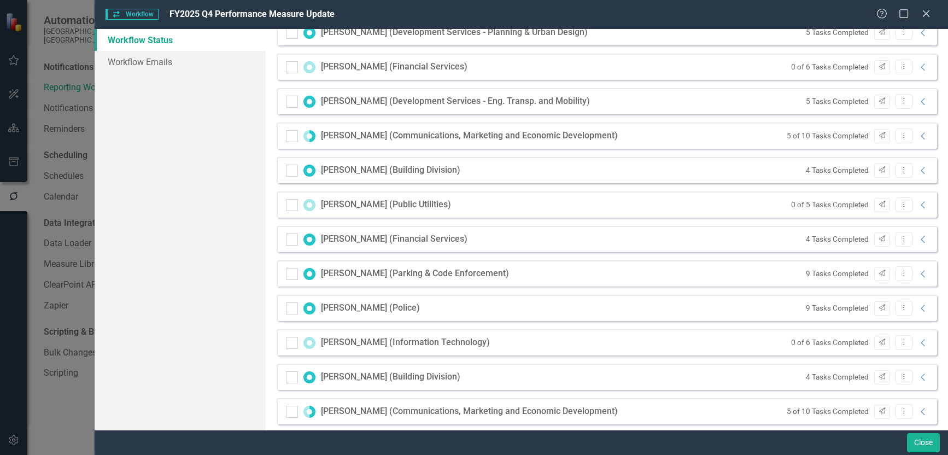
scroll to position [656, 0]
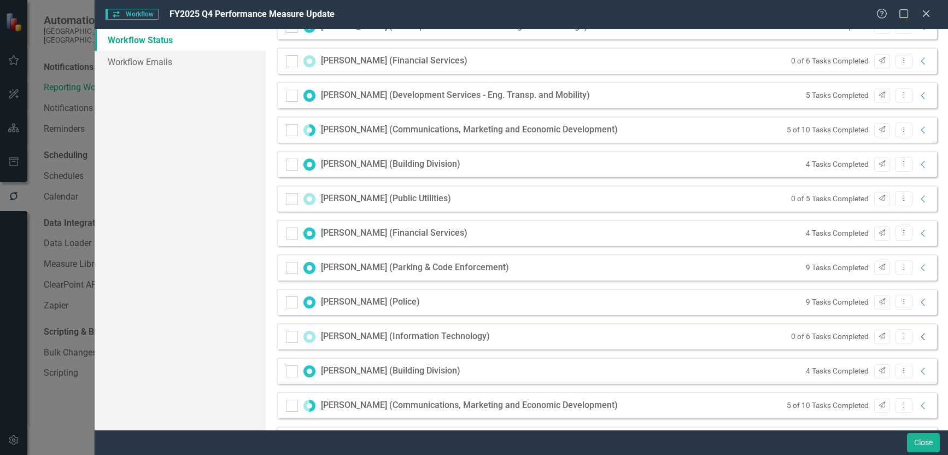
click at [918, 338] on icon "Collapse" at bounding box center [923, 337] width 11 height 9
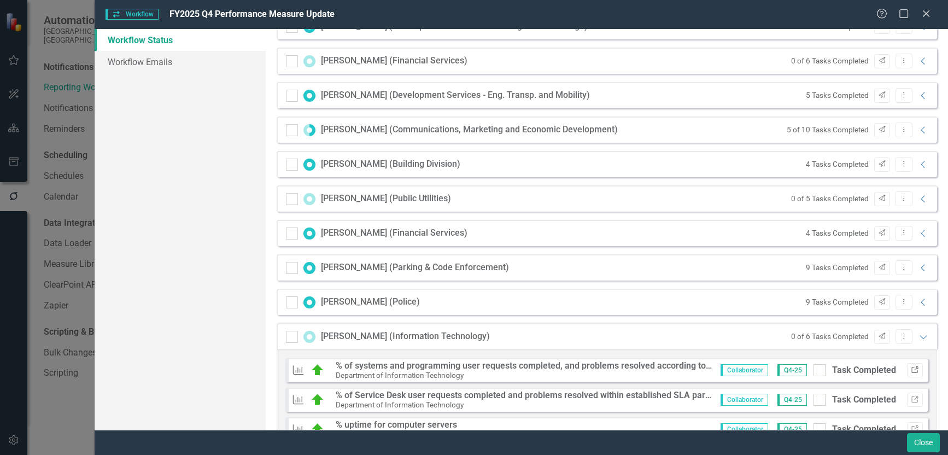
click at [911, 370] on icon "Link" at bounding box center [915, 370] width 8 height 7
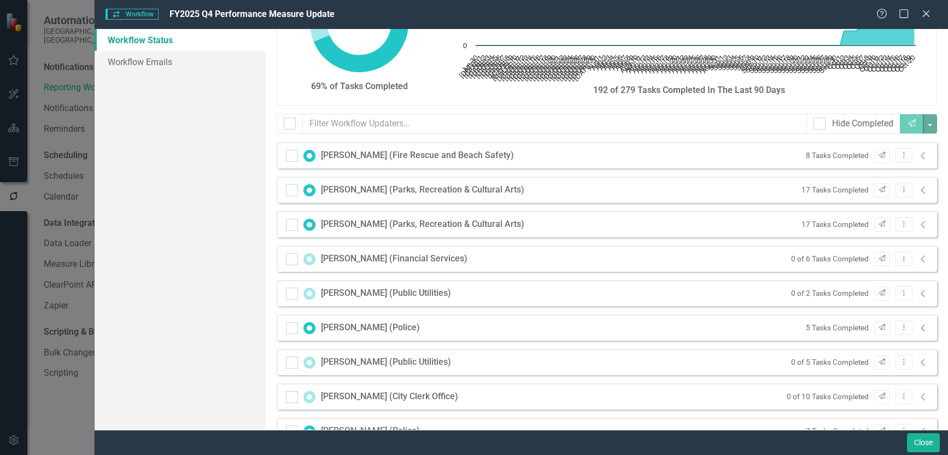
scroll to position [0, 0]
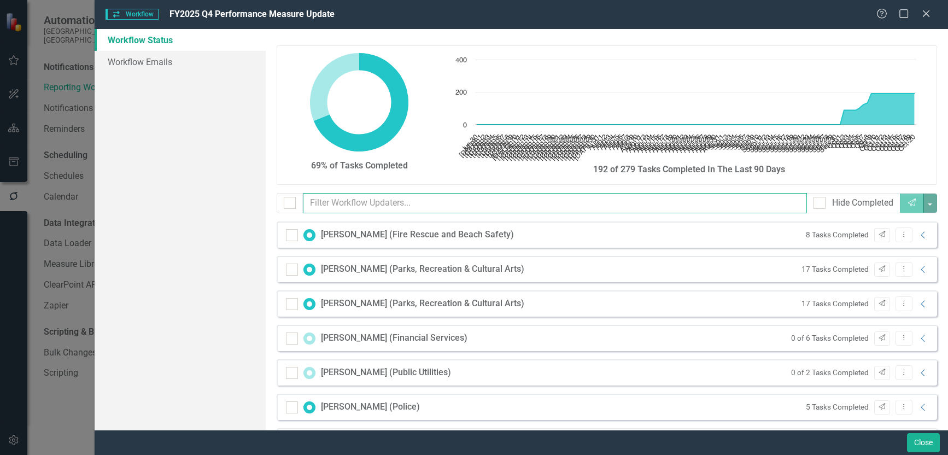
click at [375, 201] on input "text" at bounding box center [555, 203] width 505 height 20
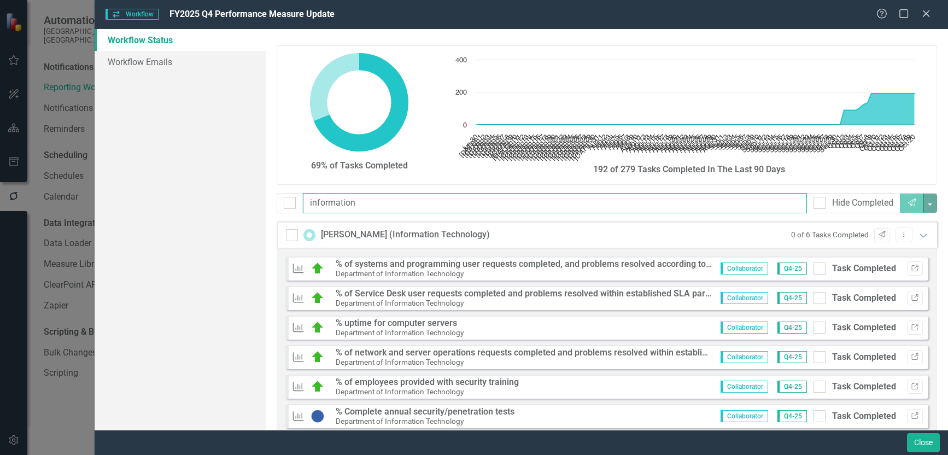
type input "information"
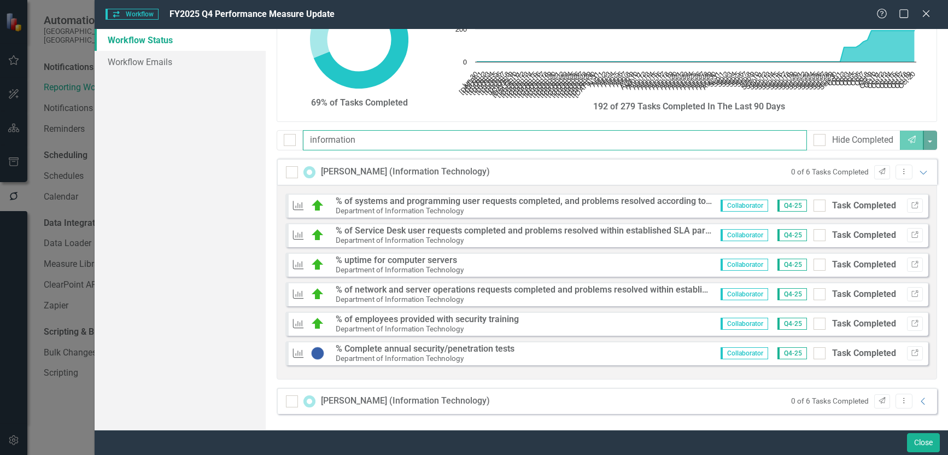
scroll to position [63, 0]
click at [918, 403] on icon "Collapse" at bounding box center [923, 401] width 11 height 9
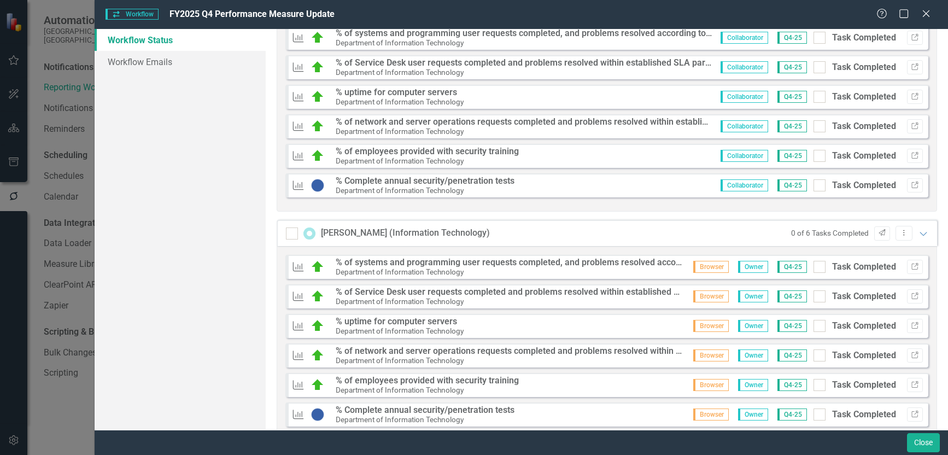
scroll to position [258, 0]
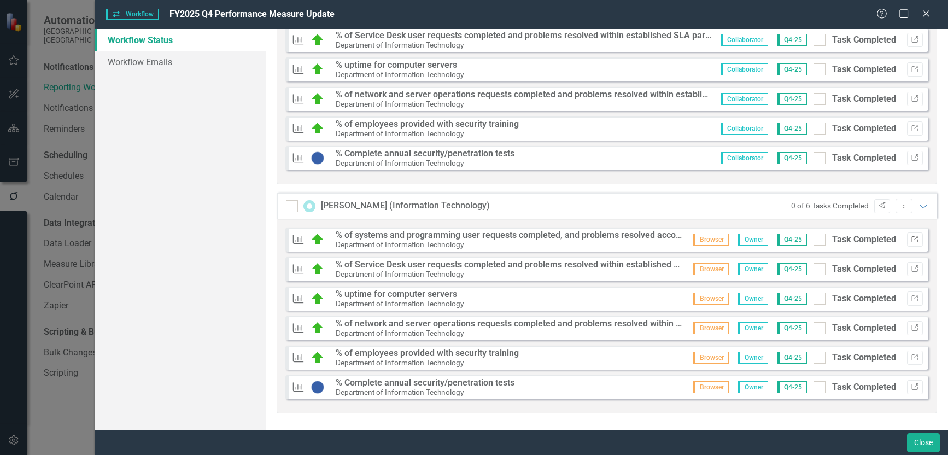
click at [911, 241] on icon "Link" at bounding box center [915, 239] width 8 height 7
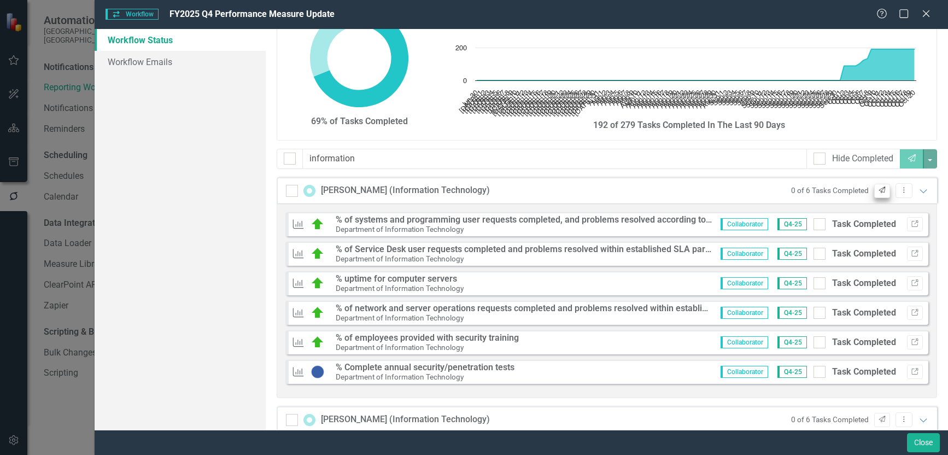
scroll to position [39, 0]
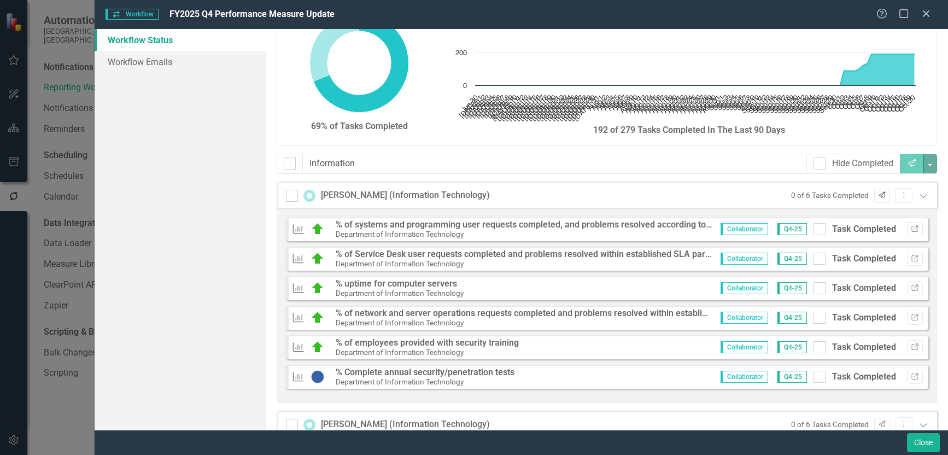
click at [878, 194] on icon "Send" at bounding box center [882, 195] width 8 height 7
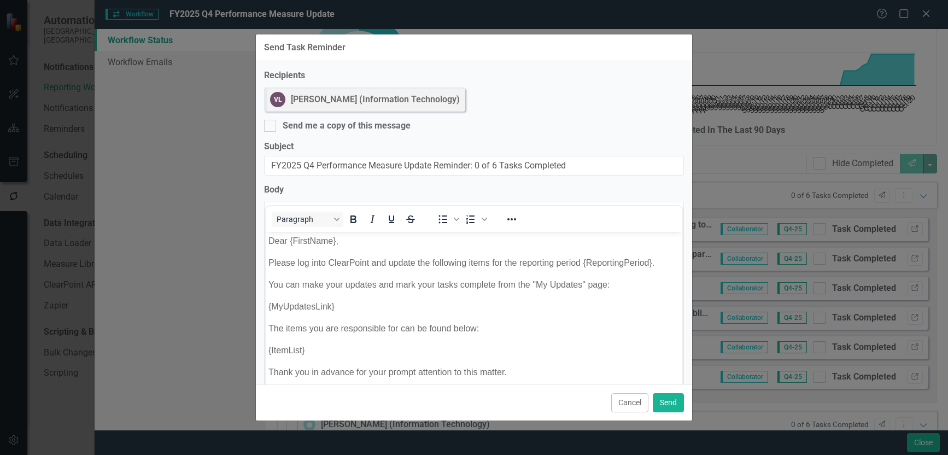
scroll to position [0, 0]
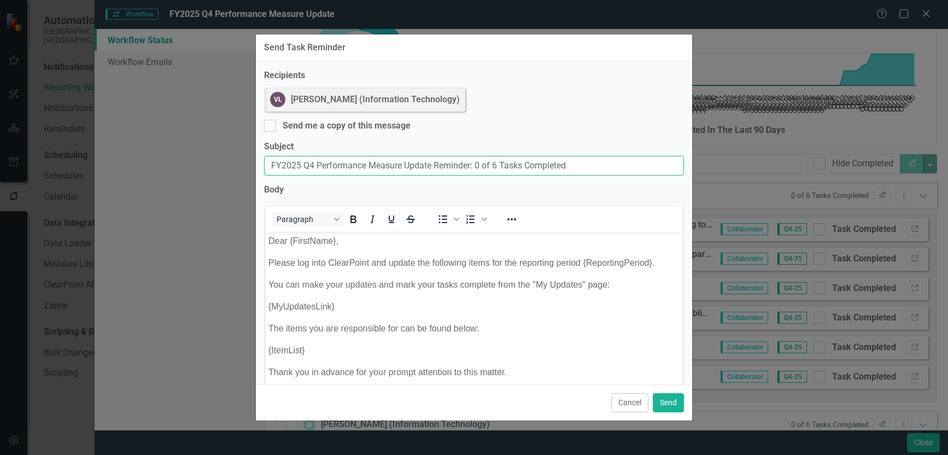
click at [269, 165] on input "FY2025 Q4 Performance Measure Update Reminder: 0 of 6 Tasks Completed" at bounding box center [474, 166] width 420 height 20
paste input "Due Today:"
type input "Due Today: FY2025 Q4 Performance Measure Update Reminder: 0 of 6 Tasks Completed"
drag, startPoint x: 265, startPoint y: 125, endPoint x: 297, endPoint y: 164, distance: 49.7
click at [265, 126] on input "Send me a copy of this message" at bounding box center [267, 123] width 7 height 7
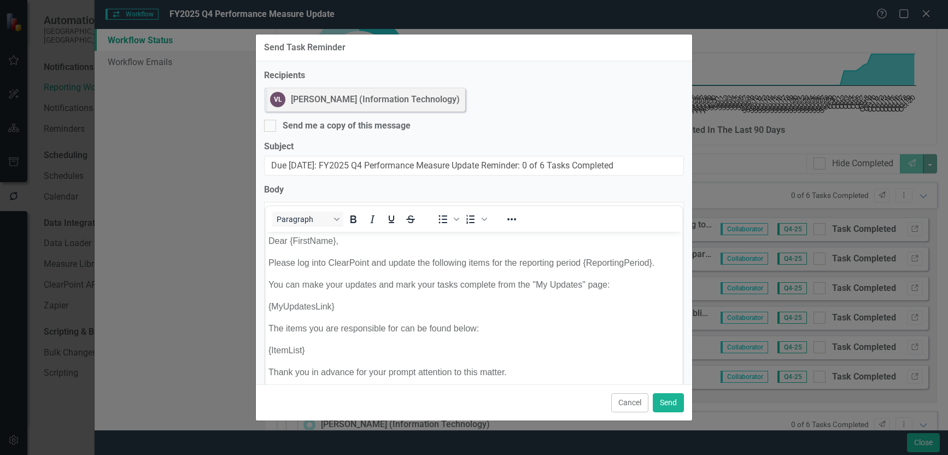
checkbox input "true"
click at [671, 403] on button "Send" at bounding box center [668, 402] width 31 height 19
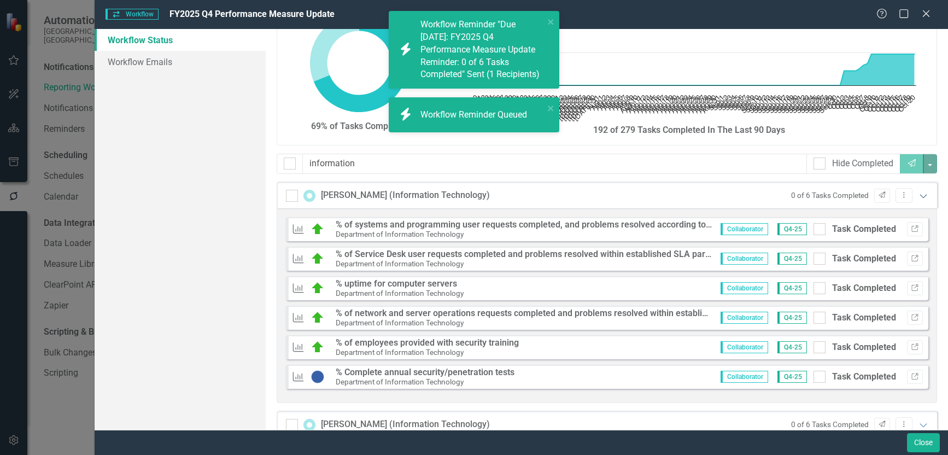
click at [919, 195] on icon "Expanded" at bounding box center [923, 195] width 11 height 9
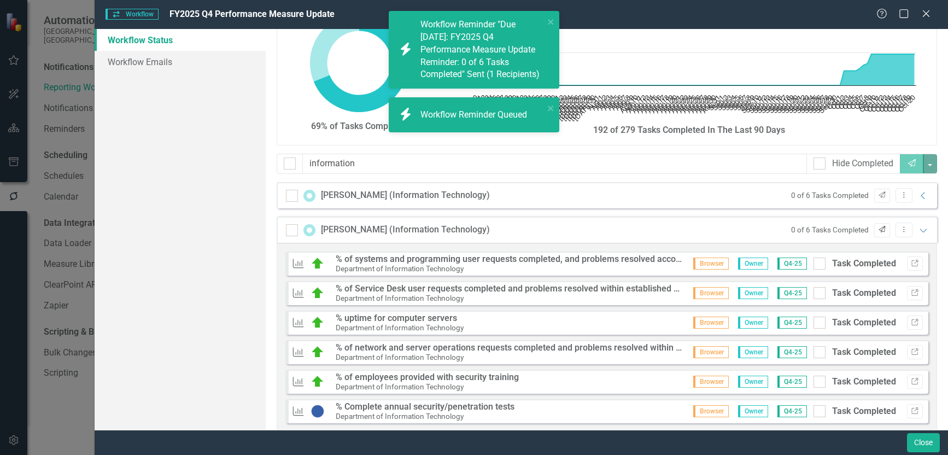
click at [878, 230] on icon "Send" at bounding box center [882, 229] width 8 height 7
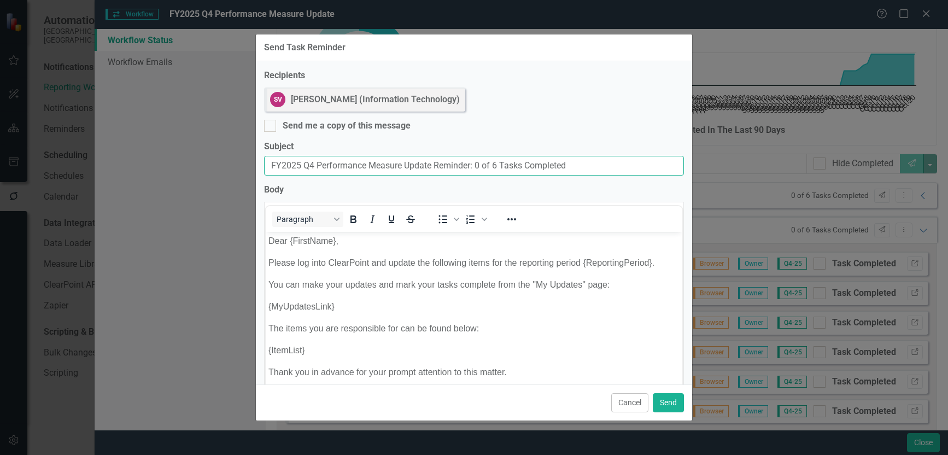
click at [271, 168] on input "FY2025 Q4 Performance Measure Update Reminder: 0 of 6 Tasks Completed" at bounding box center [474, 166] width 420 height 20
paste input "Due Today:"
type input "Due Today: FY2025 Q4 Performance Measure Update Reminder: 0 of 6 Tasks Completed"
click at [269, 121] on input "Send me a copy of this message" at bounding box center [267, 123] width 7 height 7
checkbox input "true"
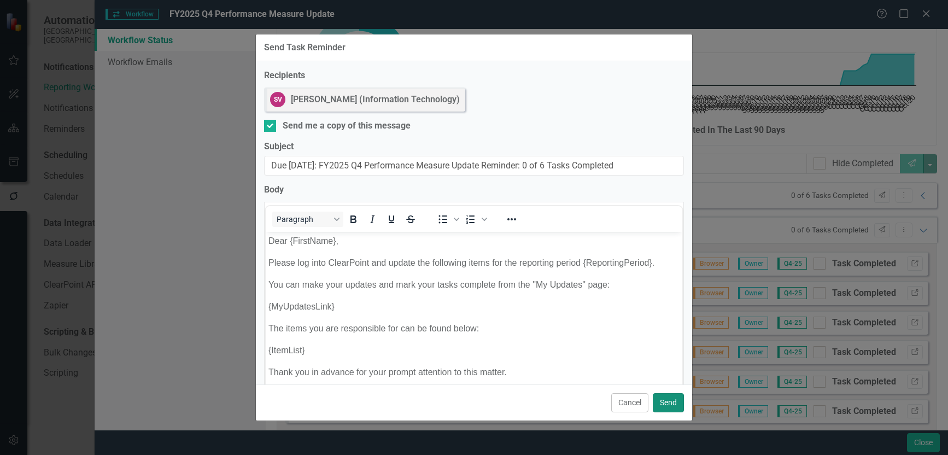
click at [663, 400] on button "Send" at bounding box center [668, 402] width 31 height 19
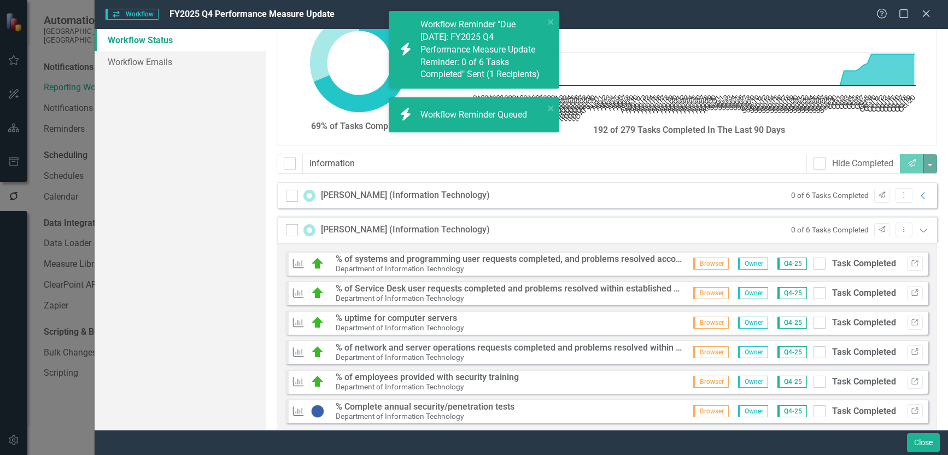
click at [918, 228] on icon "Expanded" at bounding box center [923, 230] width 11 height 9
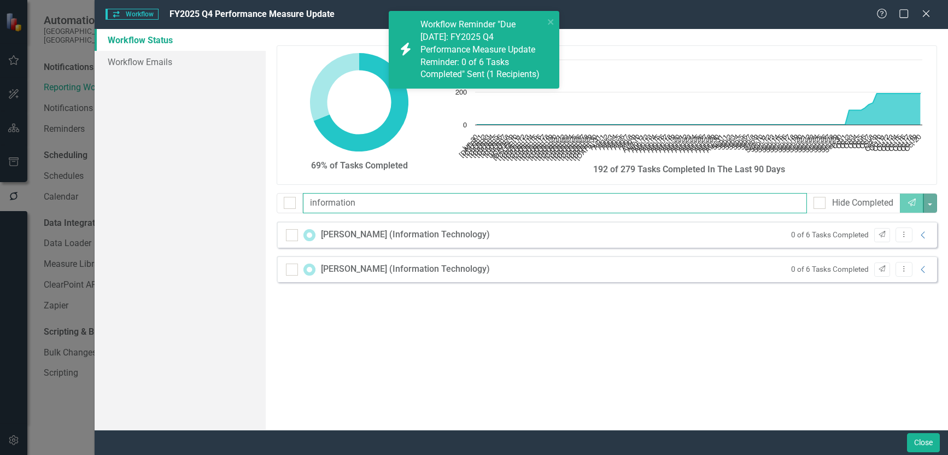
drag, startPoint x: 382, startPoint y: 198, endPoint x: 213, endPoint y: 200, distance: 168.5
click at [213, 200] on div "Workflow Status Workflow Emails 69% of Tasks Completed Chart Chart with 113 dat…" at bounding box center [522, 229] width 854 height 401
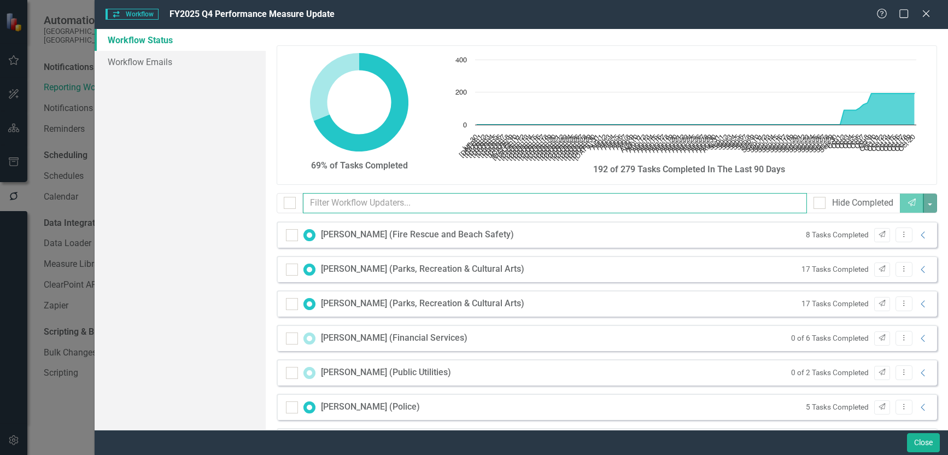
click at [410, 205] on input "text" at bounding box center [555, 203] width 505 height 20
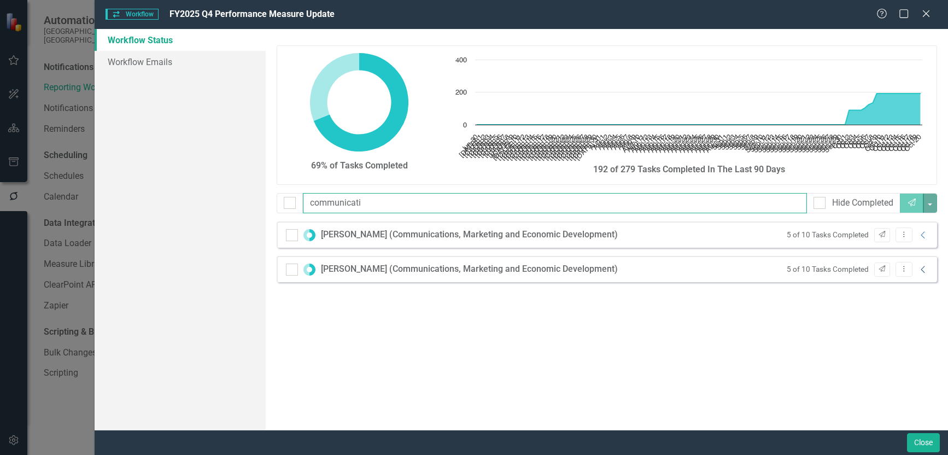
type input "communicati"
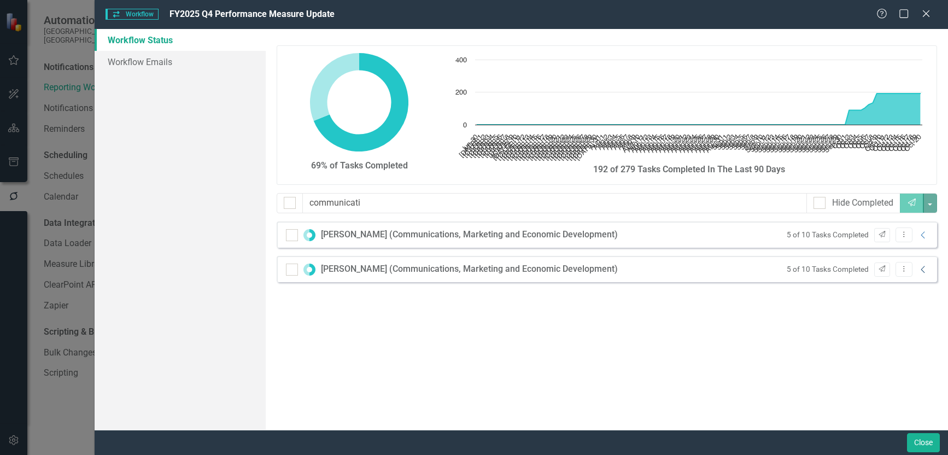
click at [918, 270] on icon "Collapse" at bounding box center [923, 269] width 11 height 9
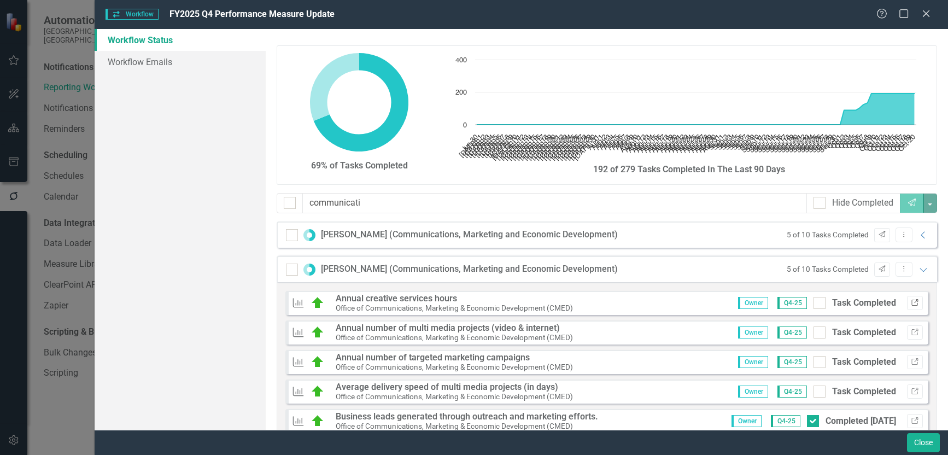
click at [911, 302] on icon "Link" at bounding box center [915, 303] width 8 height 7
click at [878, 269] on icon "Send" at bounding box center [882, 269] width 8 height 7
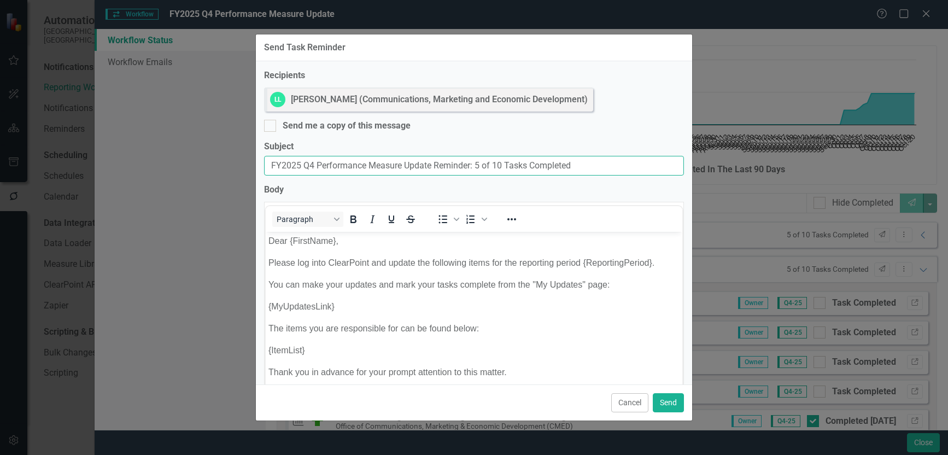
click at [270, 165] on input "FY2025 Q4 Performance Measure Update Reminder: 5 of 10 Tasks Completed" at bounding box center [474, 166] width 420 height 20
paste input "Due Today:"
type input "Due Today: FY2025 Q4 Performance Measure Update Reminder: 5 of 10 Tasks Complet…"
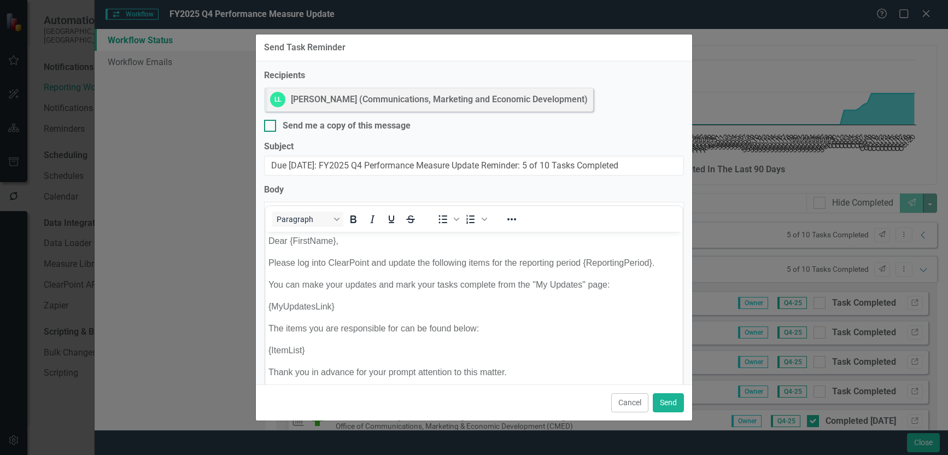
click at [270, 125] on input "Send me a copy of this message" at bounding box center [267, 123] width 7 height 7
checkbox input "true"
click at [674, 397] on button "Send" at bounding box center [668, 402] width 31 height 19
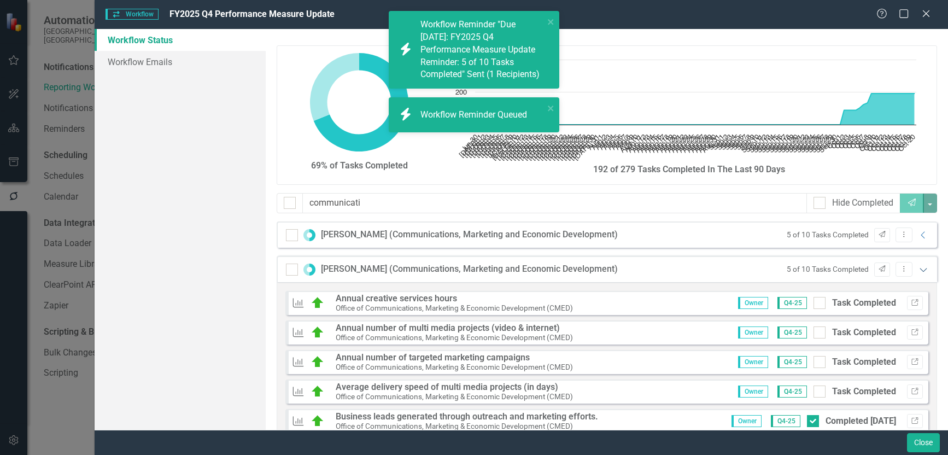
click at [920, 271] on icon at bounding box center [923, 270] width 7 height 4
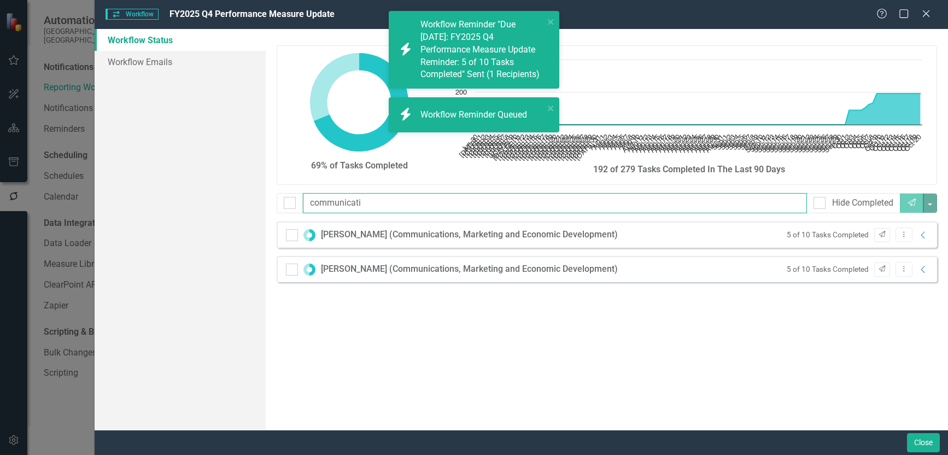
drag, startPoint x: 376, startPoint y: 203, endPoint x: 200, endPoint y: 200, distance: 175.6
click at [200, 200] on div "Workflow Status Workflow Emails 69% of Tasks Completed Chart Chart with 113 dat…" at bounding box center [522, 229] width 854 height 401
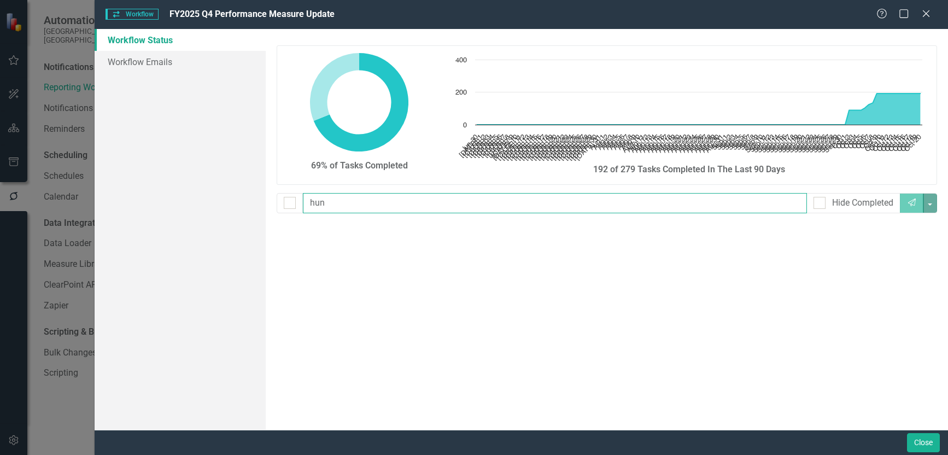
type input "hu"
checkbox input "false"
type input "hum"
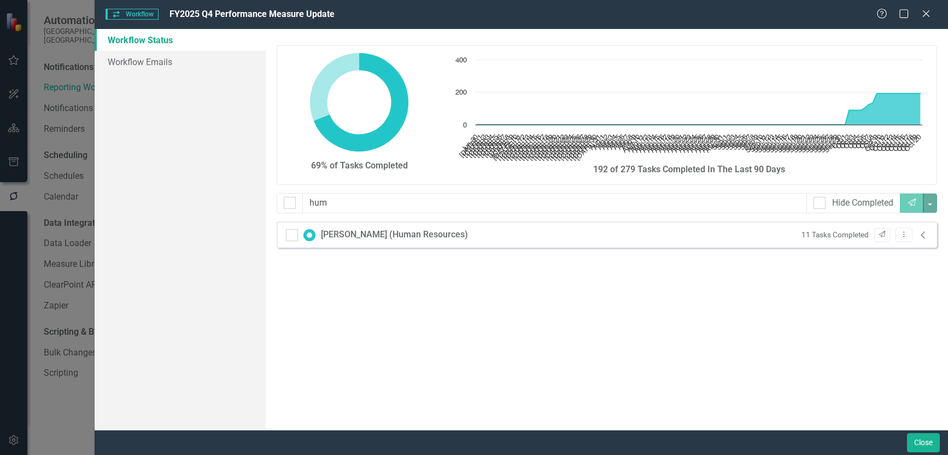
click at [919, 236] on icon "Collapse" at bounding box center [923, 235] width 11 height 9
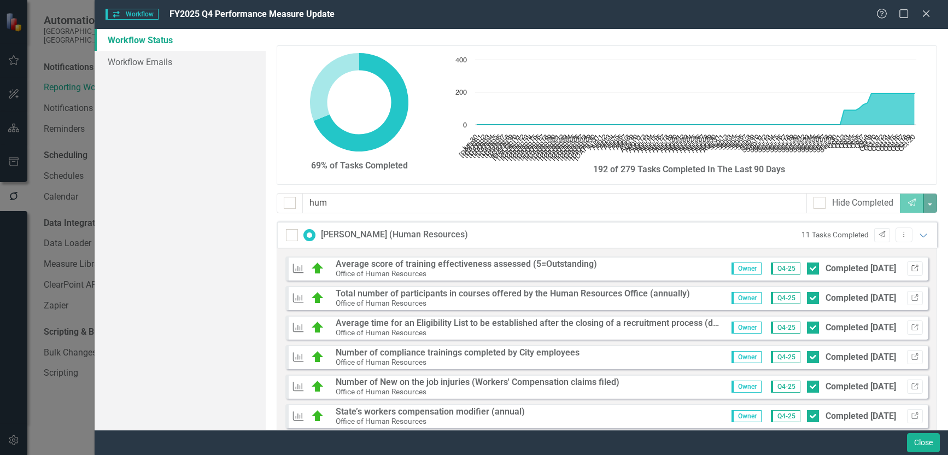
click at [911, 269] on icon "Link" at bounding box center [915, 268] width 8 height 7
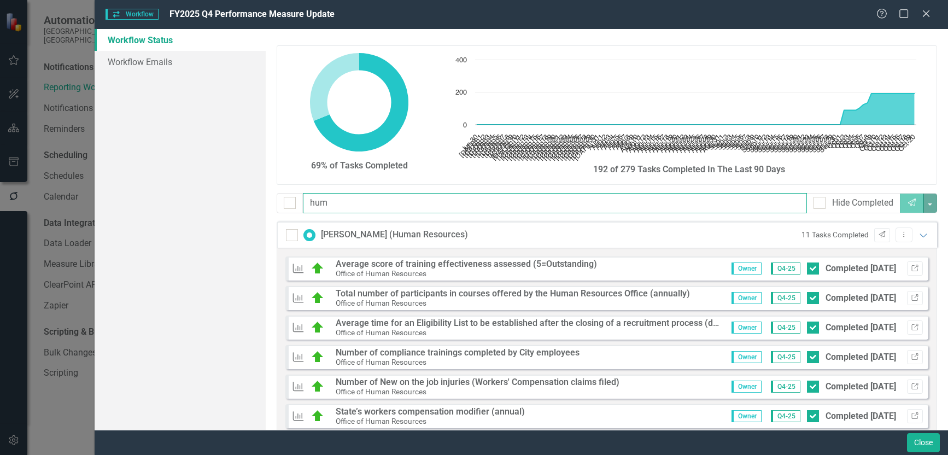
drag, startPoint x: 304, startPoint y: 201, endPoint x: 222, endPoint y: 200, distance: 81.5
click at [222, 200] on div "Workflow Status Workflow Emails 69% of Tasks Completed Chart Chart with 113 dat…" at bounding box center [522, 229] width 854 height 401
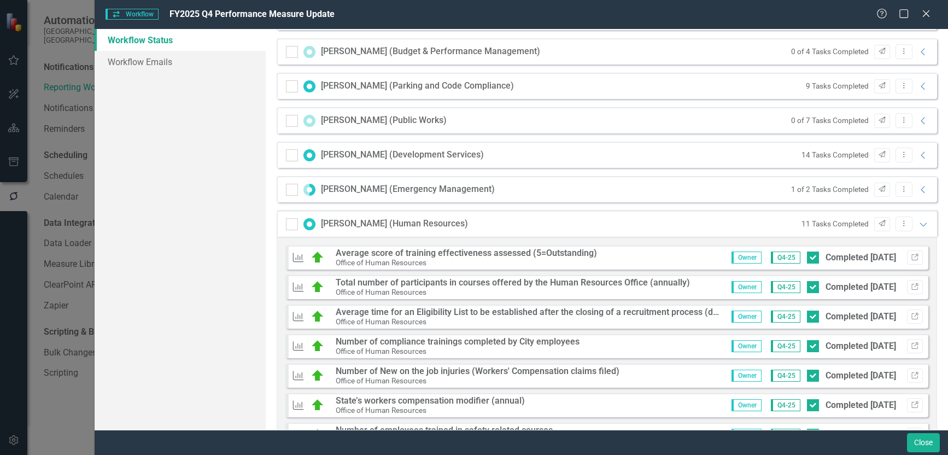
scroll to position [1149, 0]
click at [918, 225] on icon "Expanded" at bounding box center [923, 223] width 11 height 9
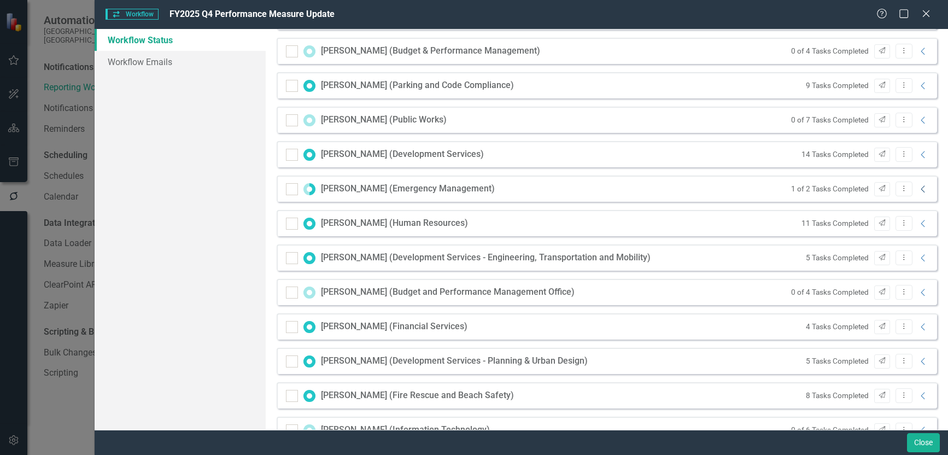
click at [919, 189] on icon "Collapse" at bounding box center [923, 189] width 11 height 9
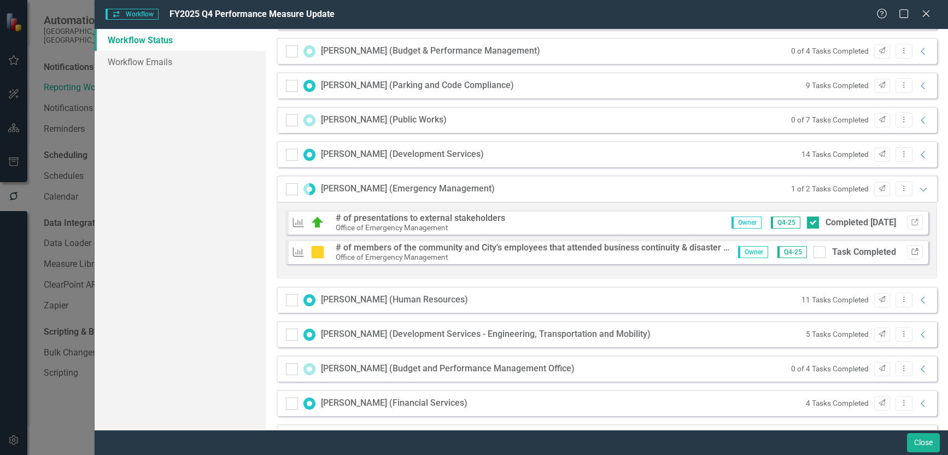
click at [911, 252] on icon "Link" at bounding box center [915, 252] width 8 height 7
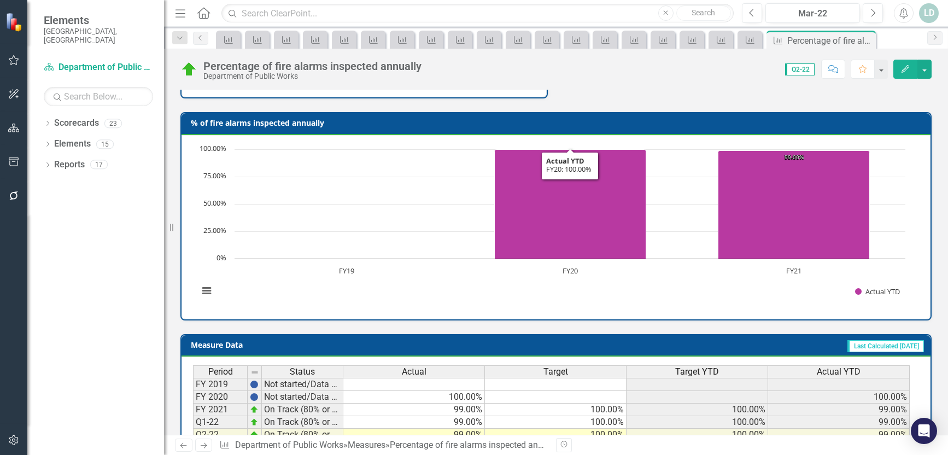
scroll to position [438, 0]
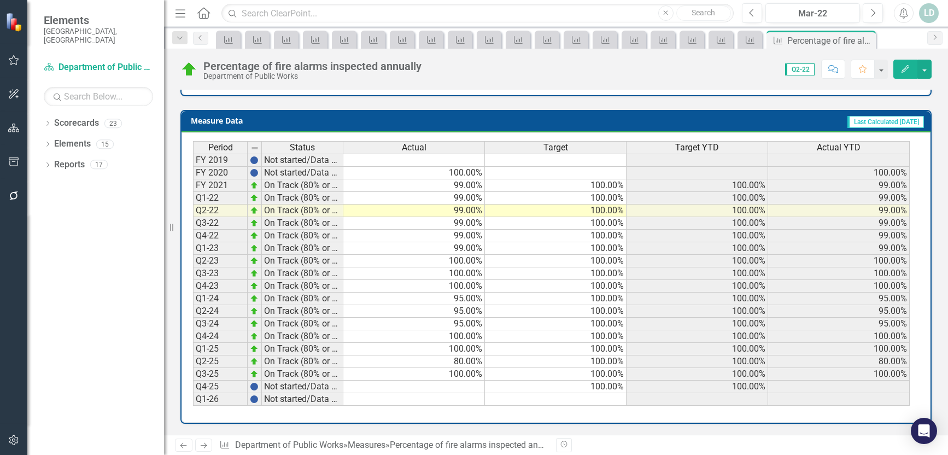
click at [435, 386] on td at bounding box center [414, 387] width 142 height 13
click at [203, 446] on icon at bounding box center [204, 445] width 7 height 5
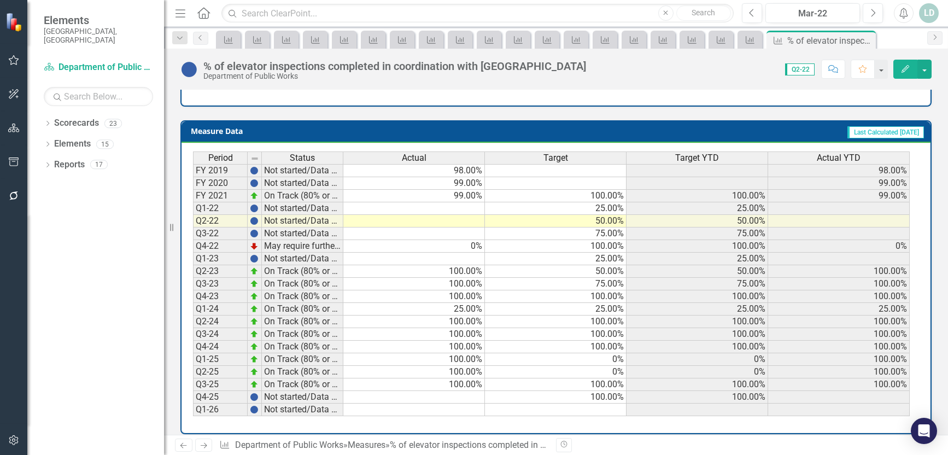
scroll to position [459, 0]
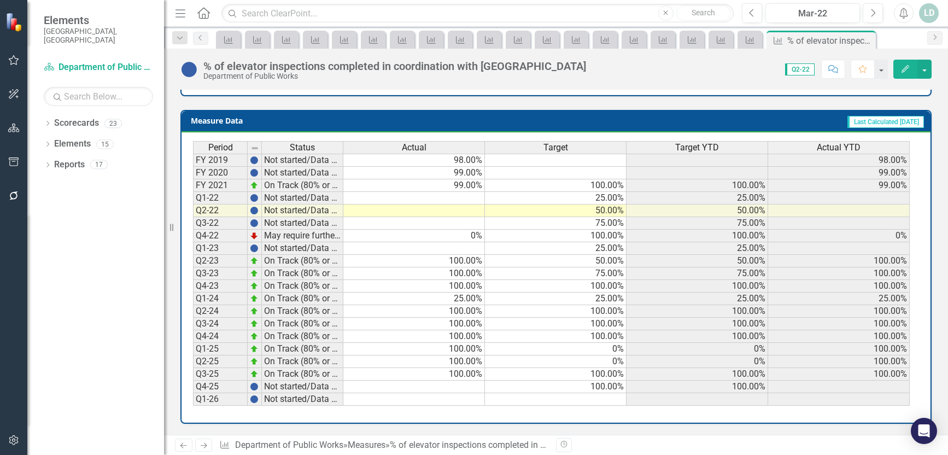
click at [204, 447] on icon "Next" at bounding box center [203, 445] width 9 height 7
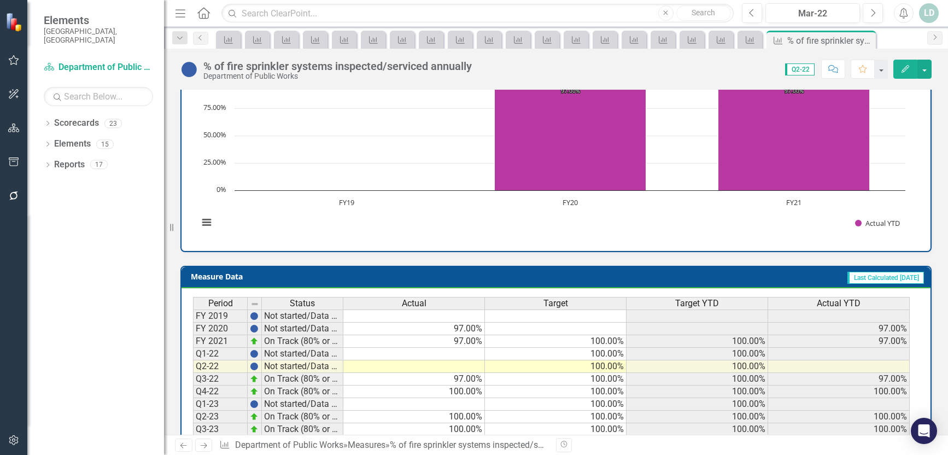
scroll to position [459, 0]
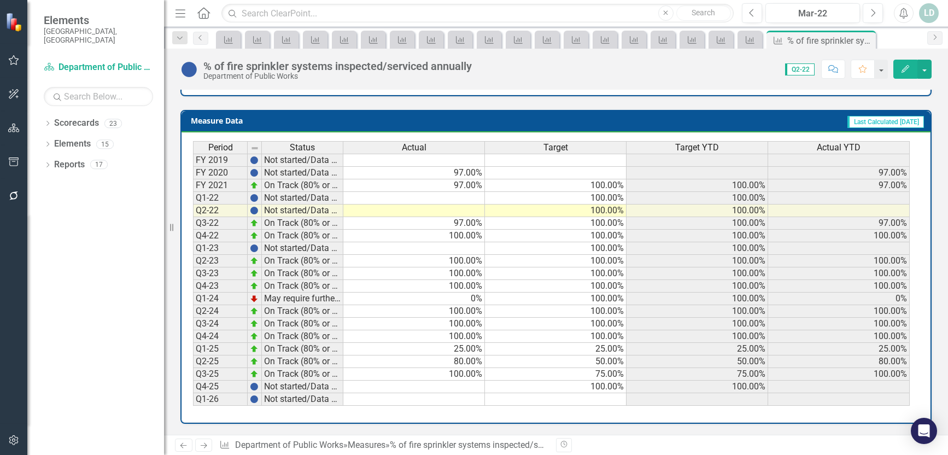
click at [208, 446] on icon "Next" at bounding box center [203, 445] width 9 height 7
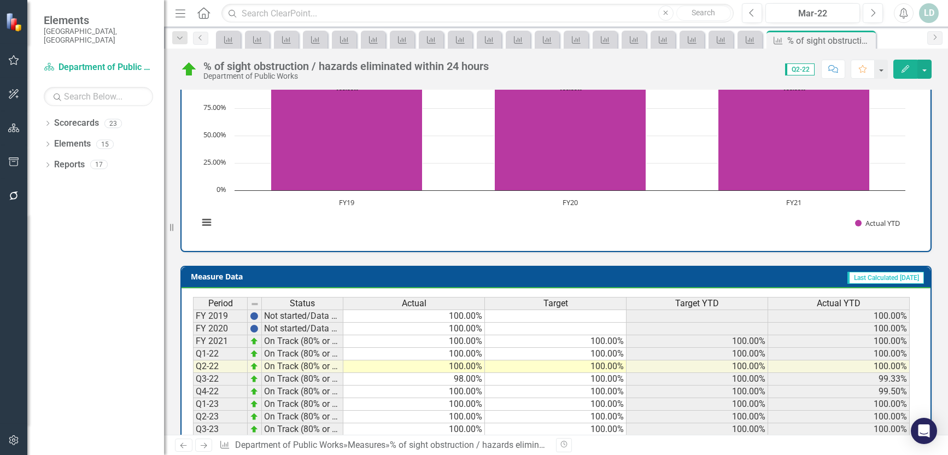
scroll to position [449, 0]
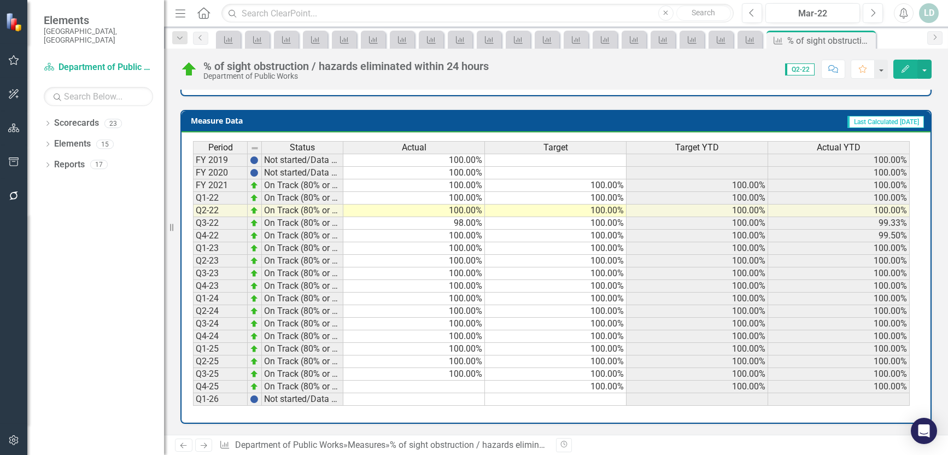
click at [202, 445] on icon "Next" at bounding box center [203, 445] width 9 height 7
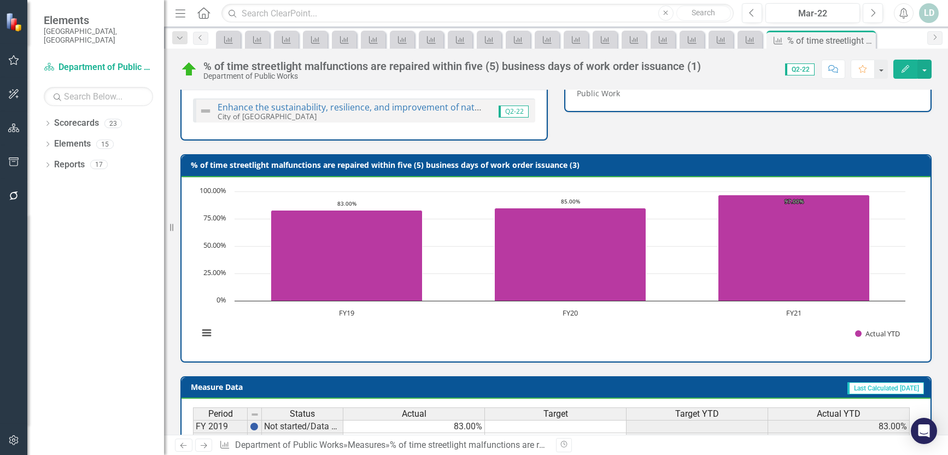
scroll to position [438, 0]
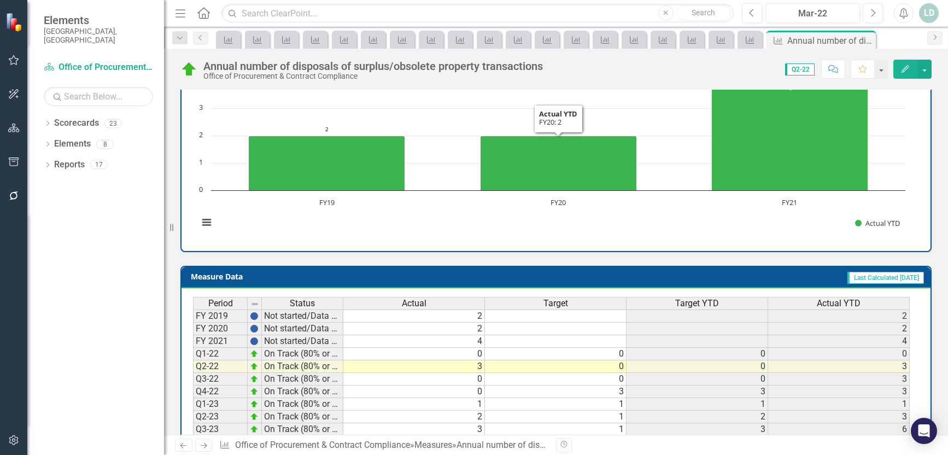
scroll to position [438, 0]
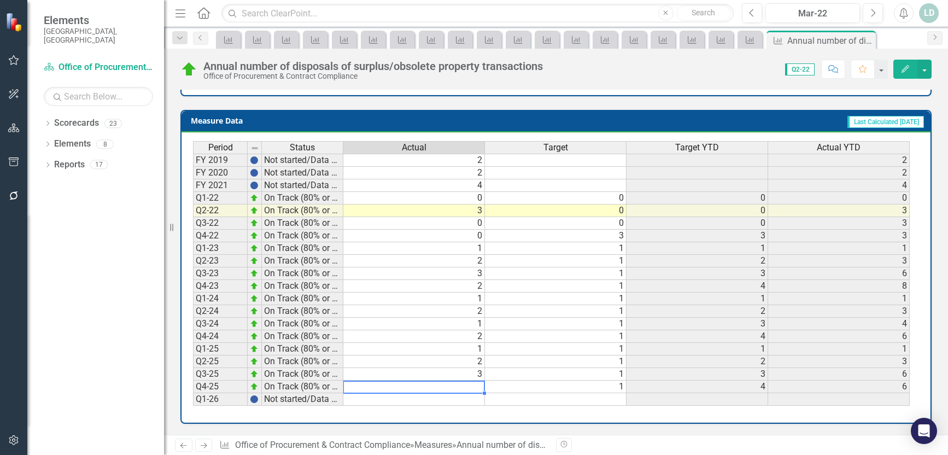
click at [435, 389] on td at bounding box center [414, 387] width 142 height 13
click at [201, 441] on link "Next" at bounding box center [204, 445] width 18 height 13
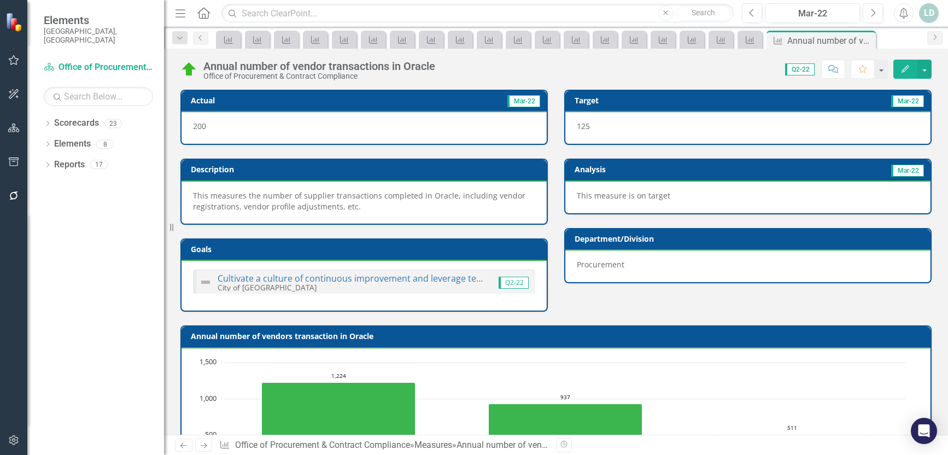
scroll to position [438, 0]
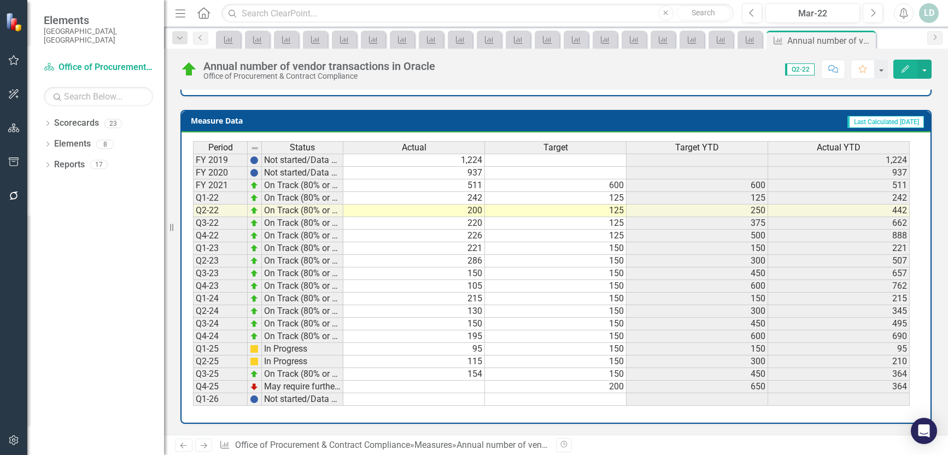
click at [455, 387] on td at bounding box center [414, 387] width 142 height 13
click at [203, 446] on icon "Next" at bounding box center [203, 445] width 9 height 7
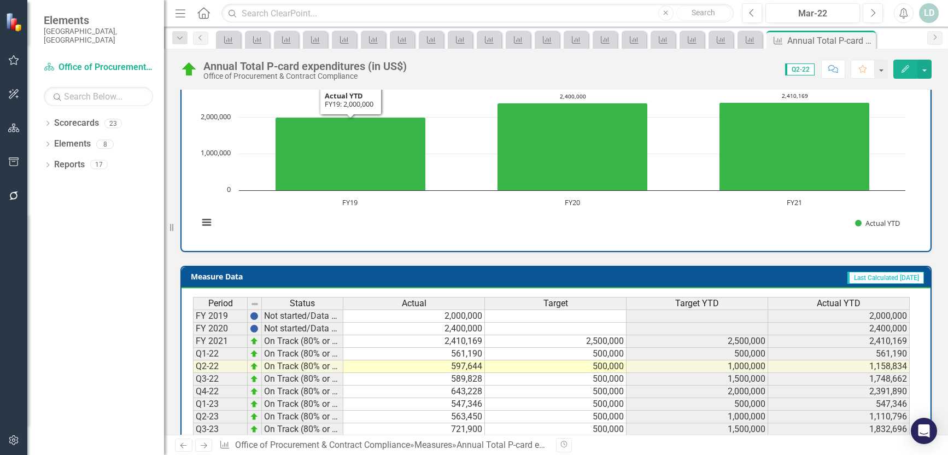
scroll to position [438, 0]
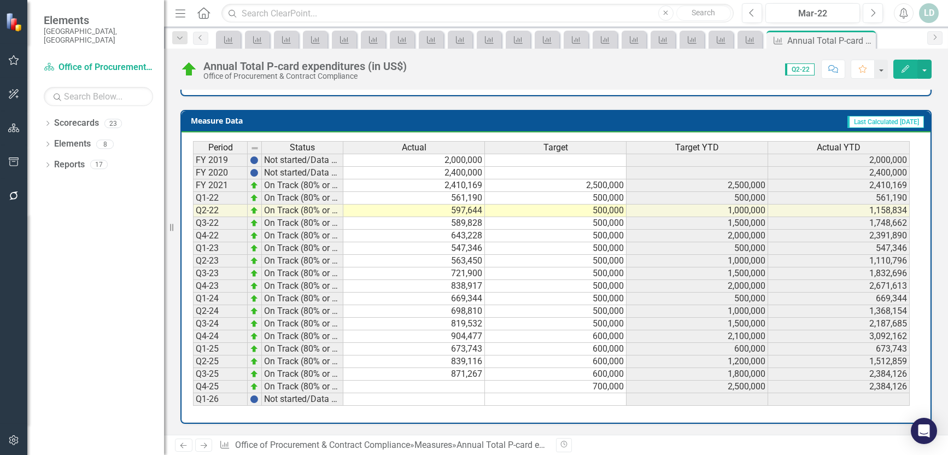
click at [418, 390] on td at bounding box center [414, 387] width 142 height 13
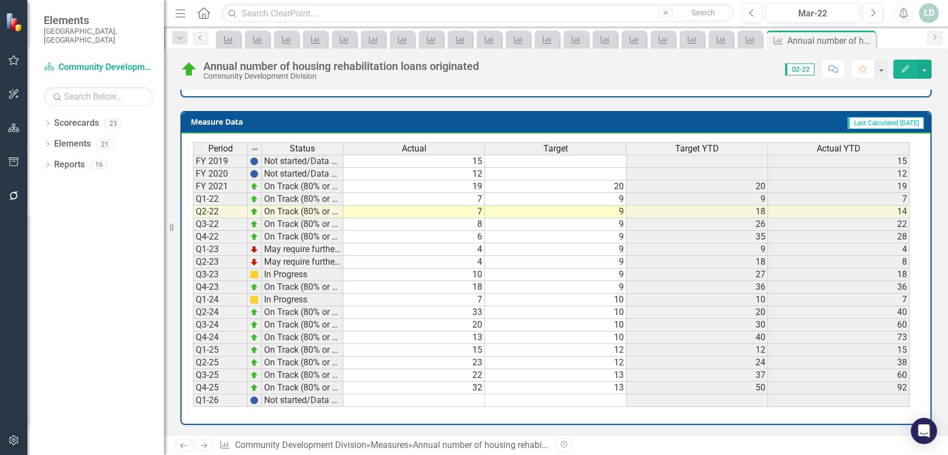
scroll to position [459, 0]
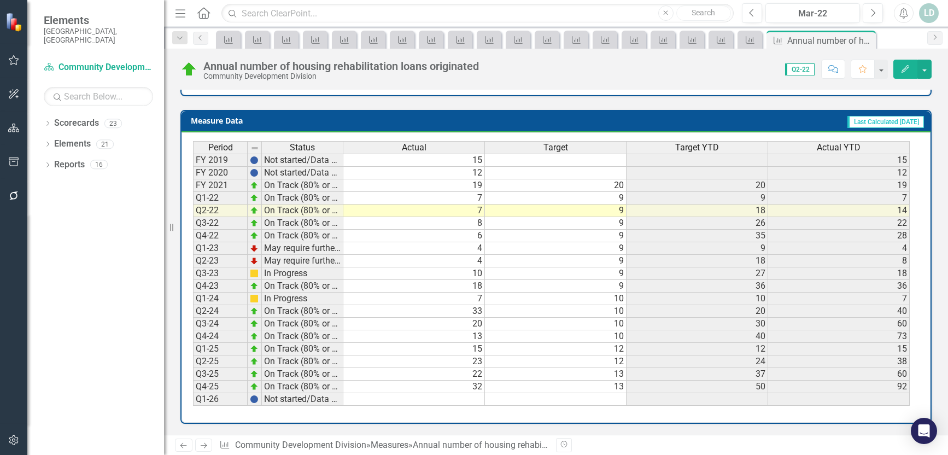
click at [395, 385] on td "32" at bounding box center [414, 387] width 142 height 13
click at [205, 442] on icon "Next" at bounding box center [203, 445] width 9 height 7
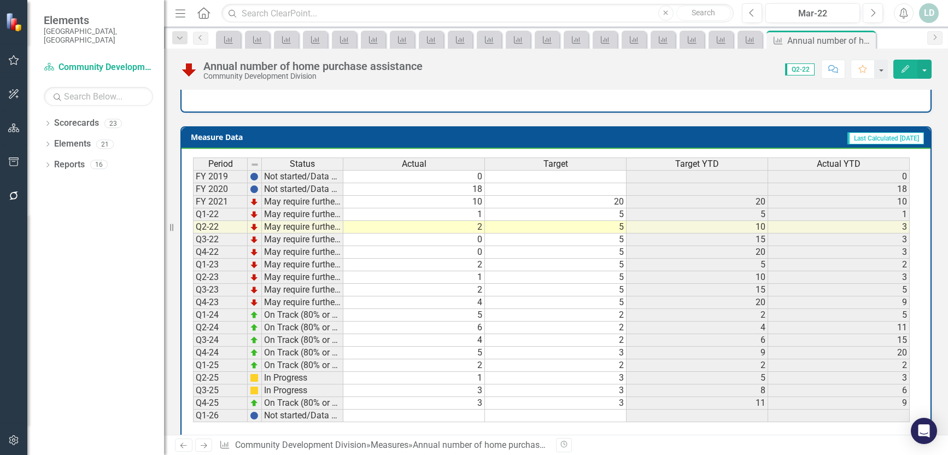
scroll to position [470, 0]
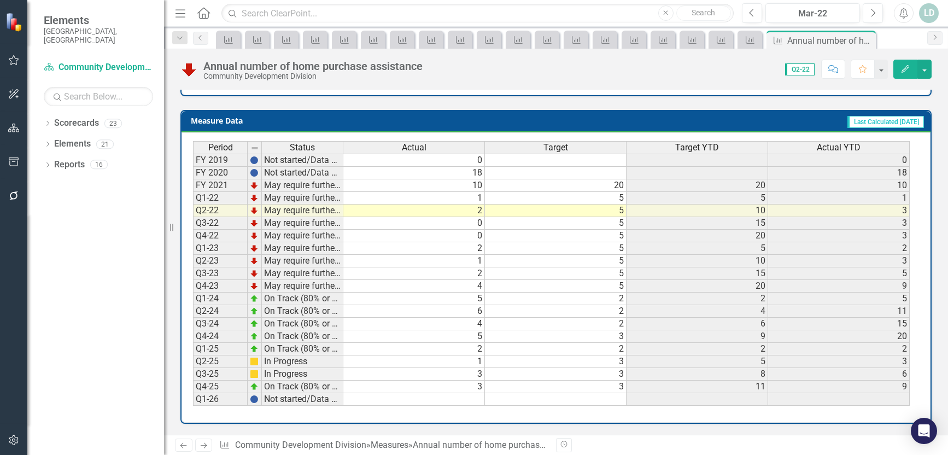
click at [195, 444] on link "Next" at bounding box center [204, 445] width 18 height 13
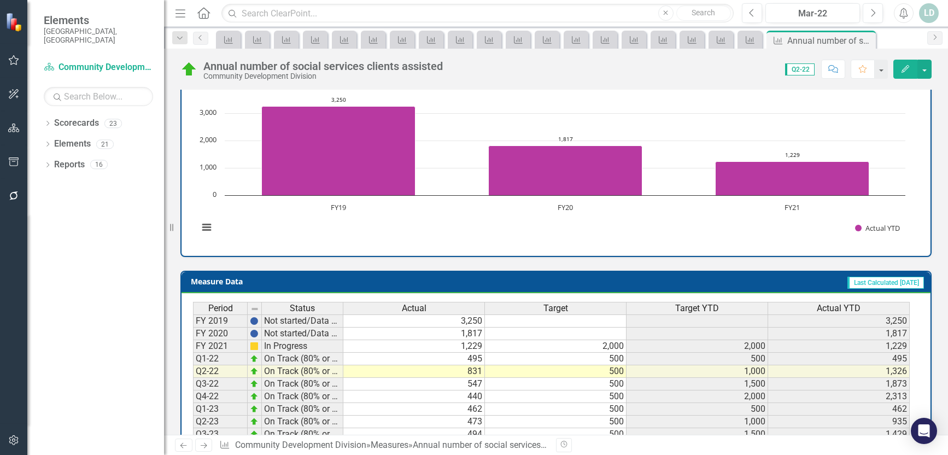
scroll to position [470, 0]
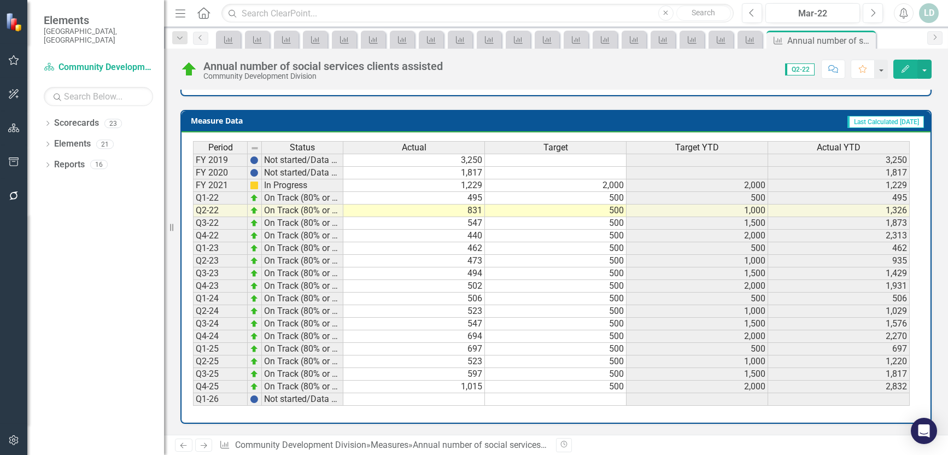
click at [200, 444] on icon "Next" at bounding box center [203, 445] width 9 height 7
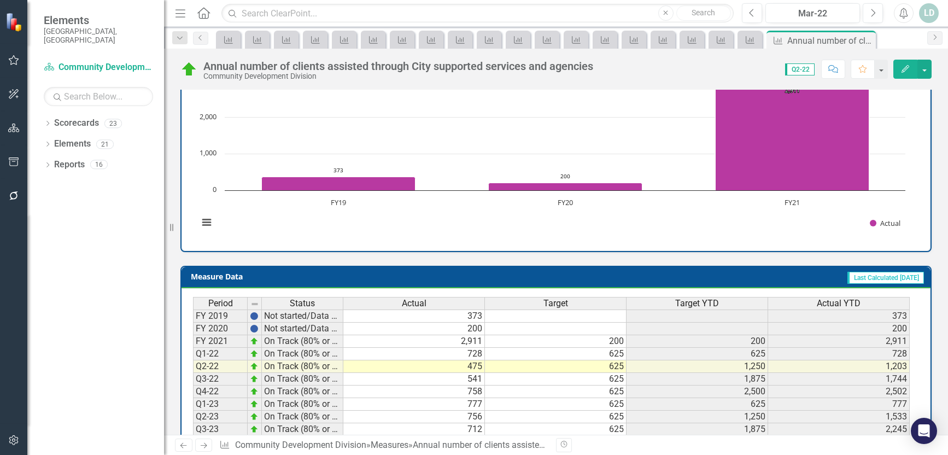
scroll to position [492, 0]
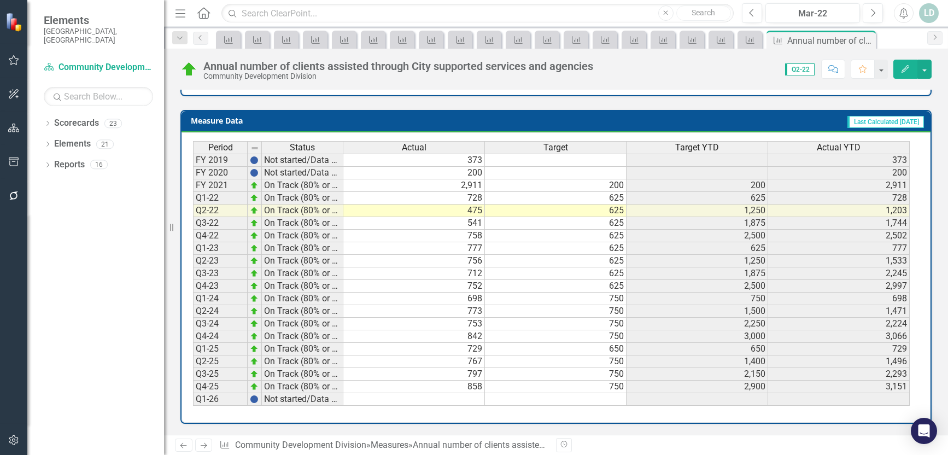
click at [208, 443] on icon "Next" at bounding box center [203, 445] width 9 height 7
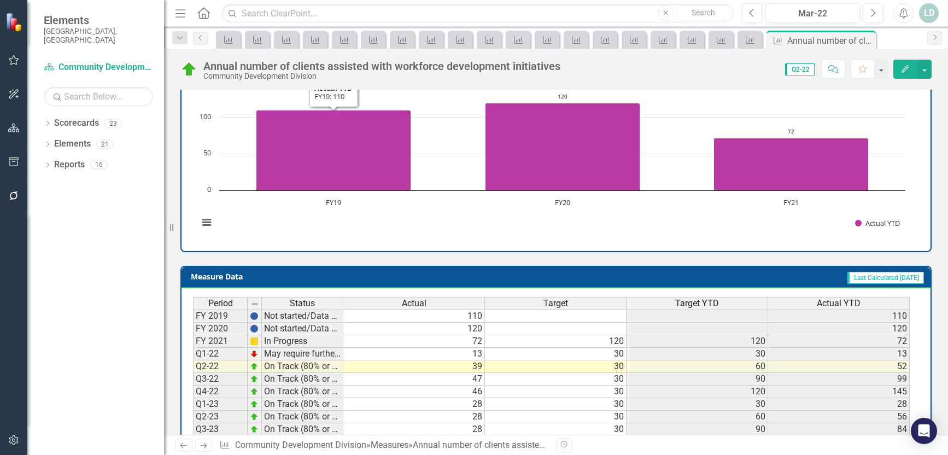
scroll to position [459, 0]
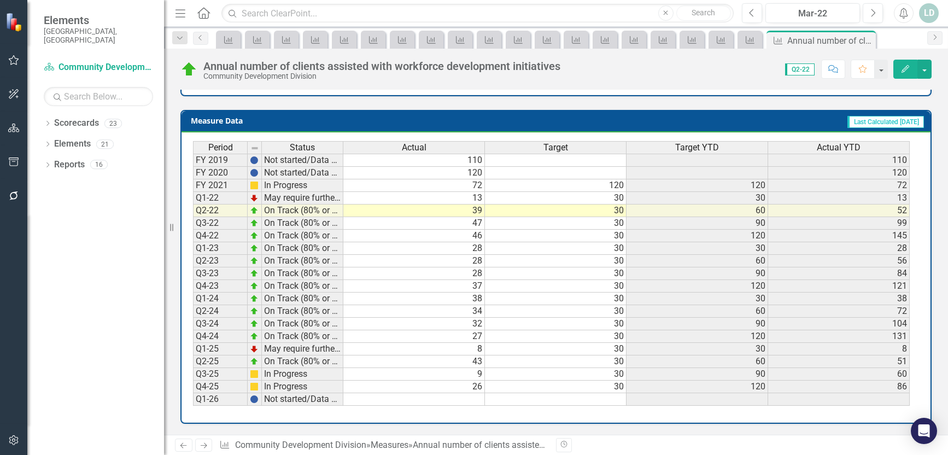
click at [202, 447] on icon "Next" at bounding box center [203, 445] width 9 height 7
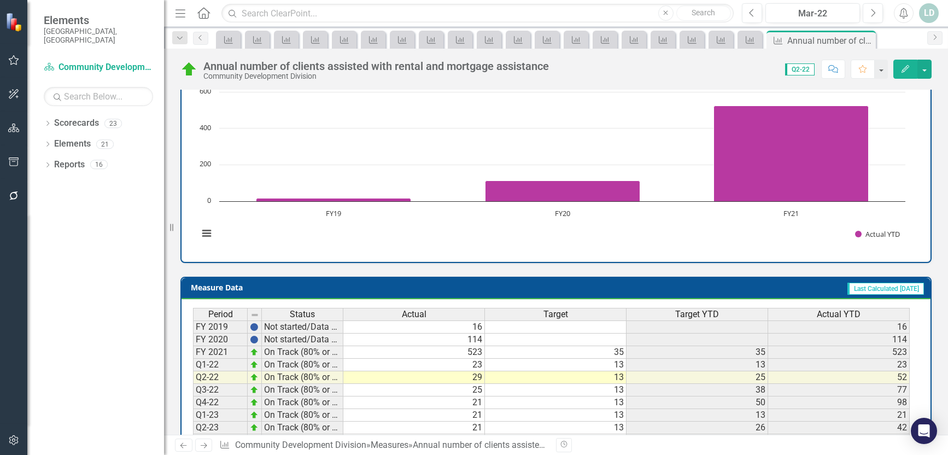
scroll to position [470, 0]
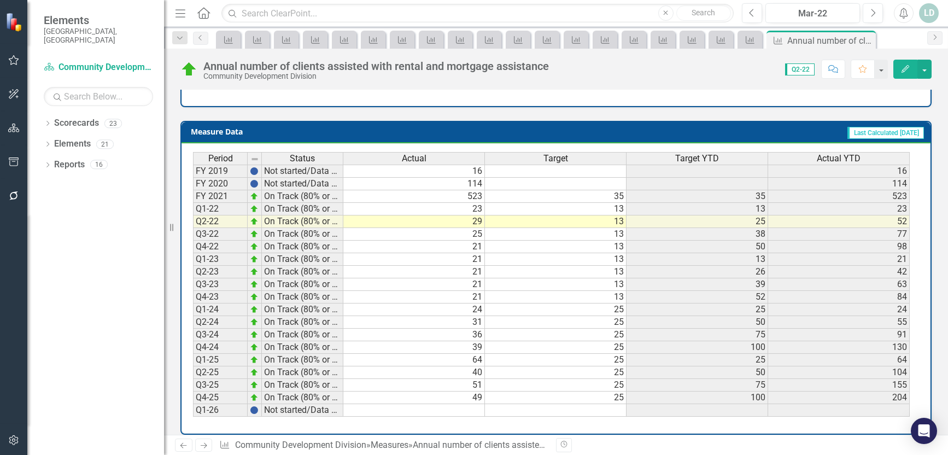
click at [207, 447] on icon "Next" at bounding box center [203, 445] width 9 height 7
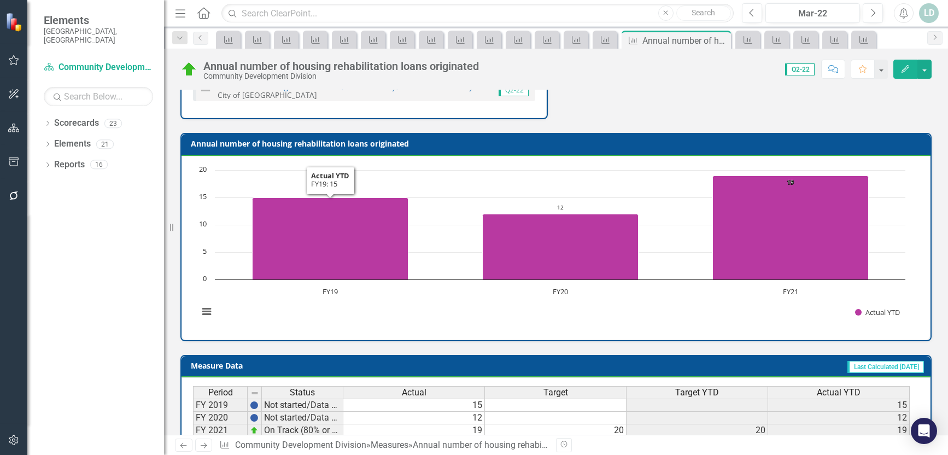
scroll to position [459, 0]
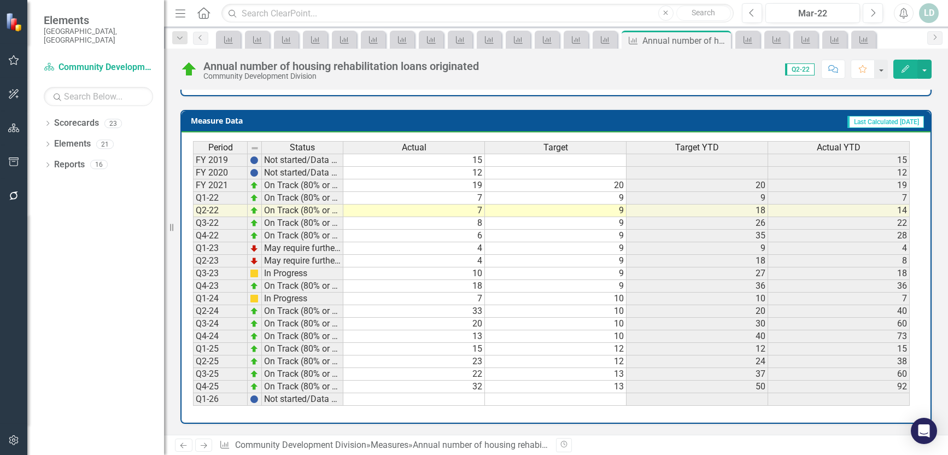
click at [201, 446] on icon "Next" at bounding box center [203, 445] width 9 height 7
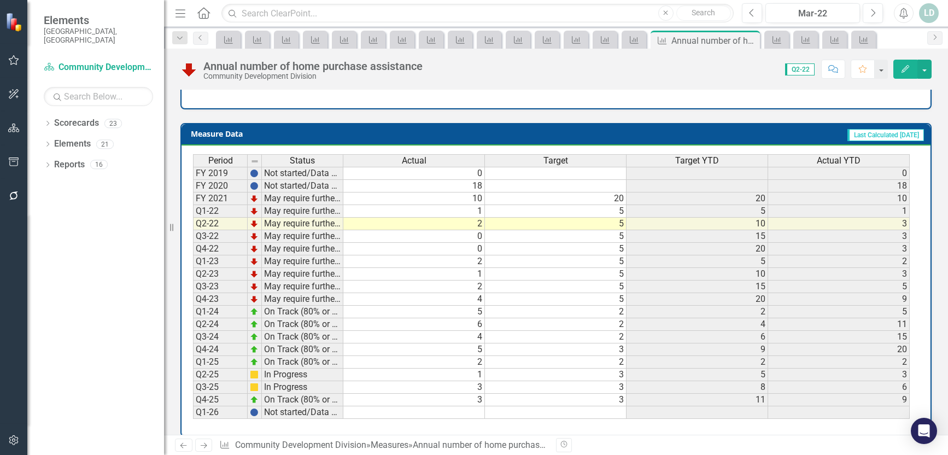
scroll to position [470, 0]
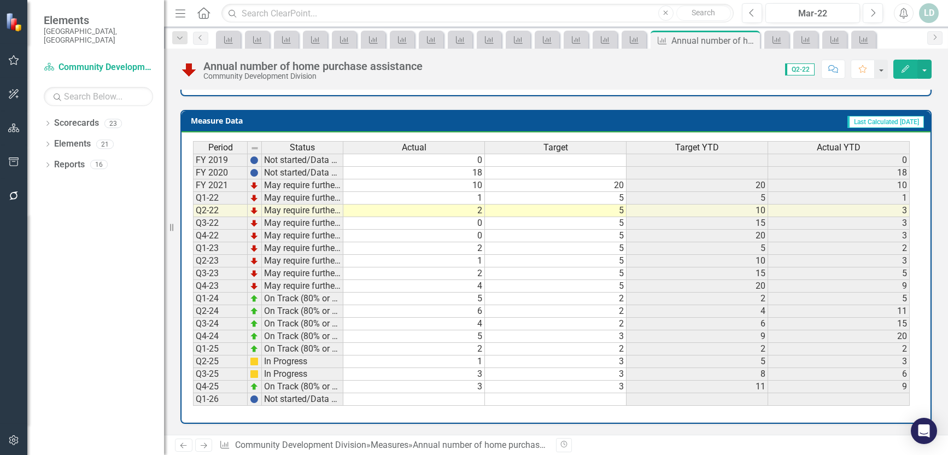
click at [207, 444] on icon "Next" at bounding box center [203, 445] width 9 height 7
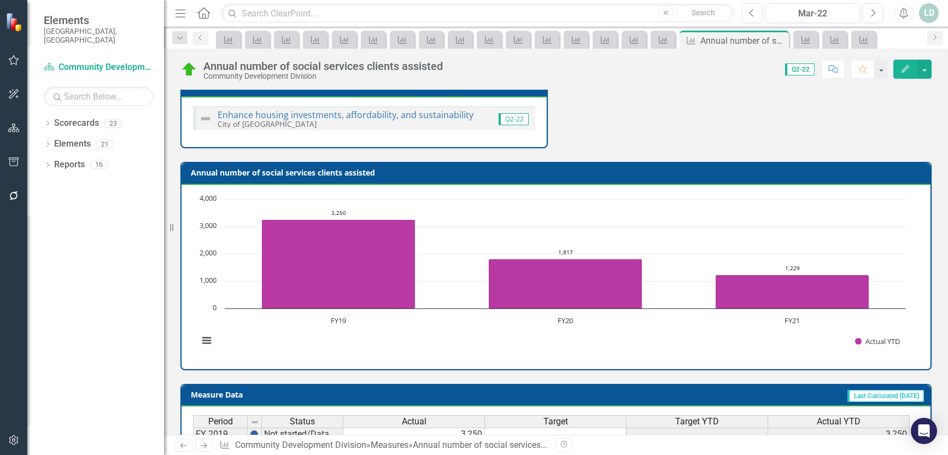
scroll to position [470, 0]
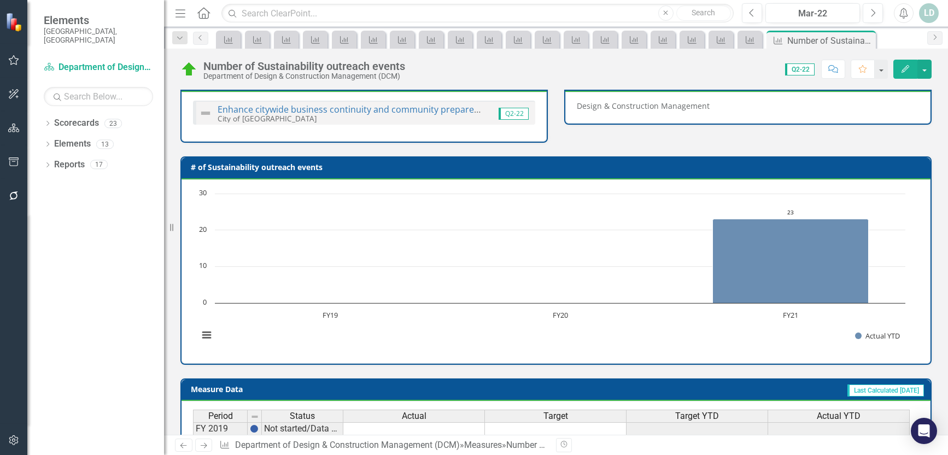
scroll to position [427, 0]
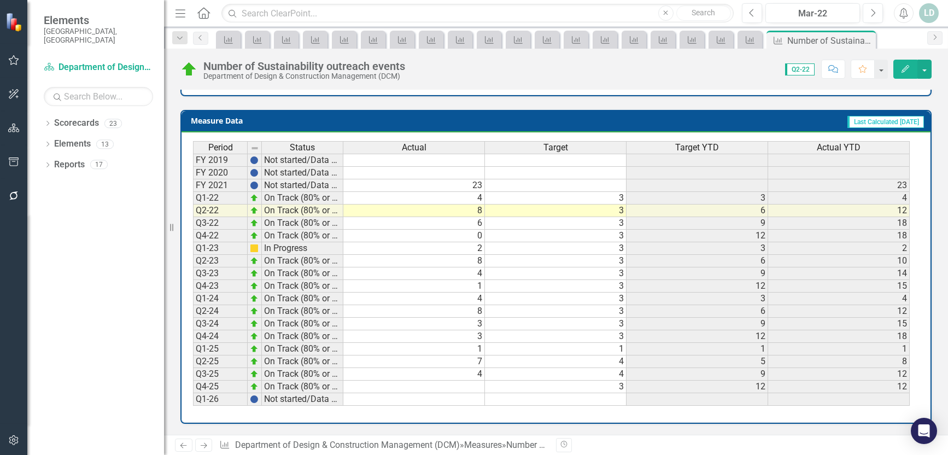
drag, startPoint x: 428, startPoint y: 397, endPoint x: 431, endPoint y: 390, distance: 7.1
click at [430, 392] on tbody "FY 2019 Not started/Data not yet available FY 2020 Not started/Data not yet ava…" at bounding box center [551, 280] width 717 height 252
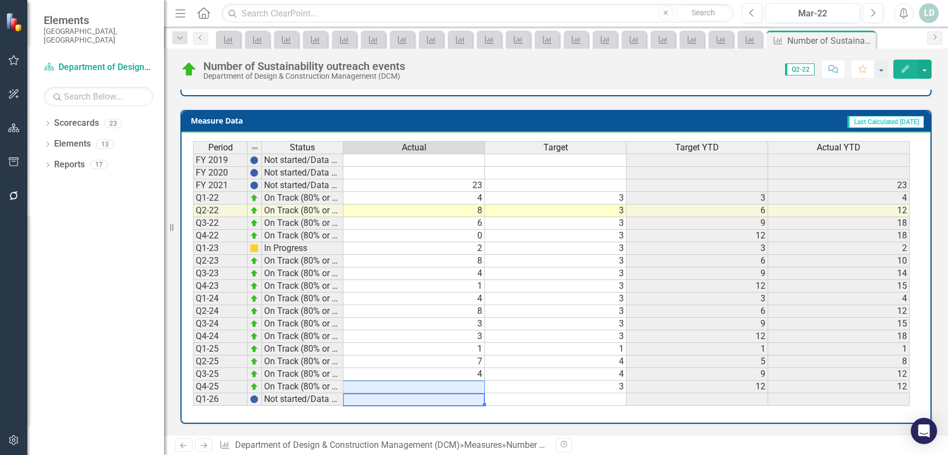
click at [433, 385] on td at bounding box center [414, 387] width 142 height 13
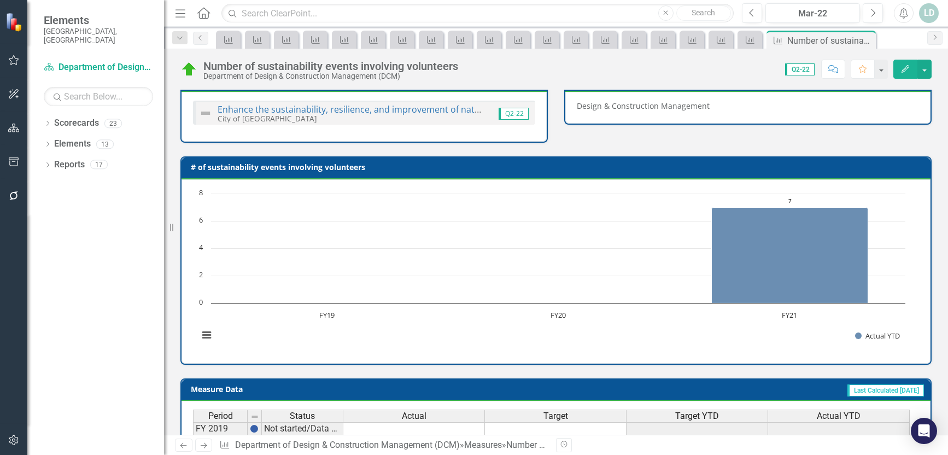
scroll to position [427, 0]
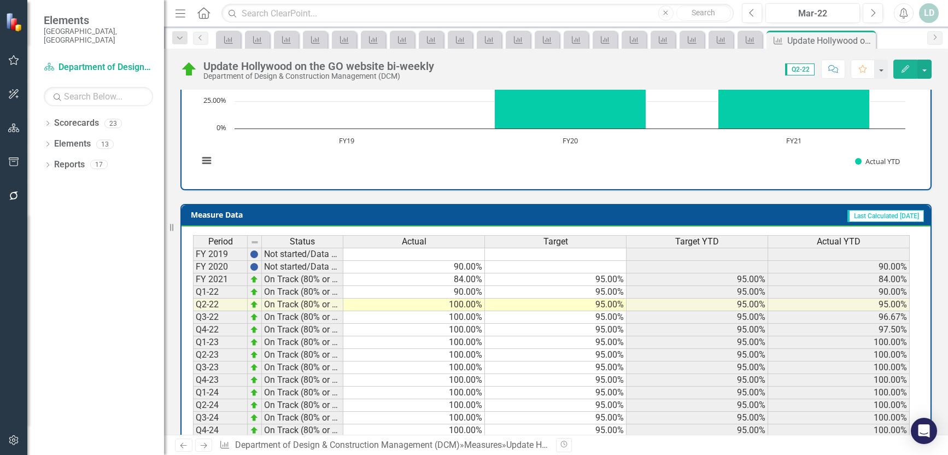
scroll to position [470, 0]
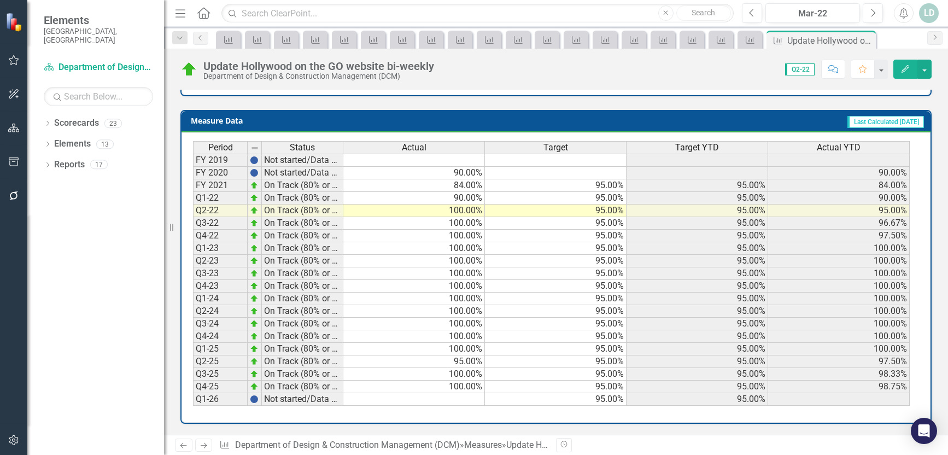
click at [202, 445] on icon "Next" at bounding box center [203, 445] width 9 height 7
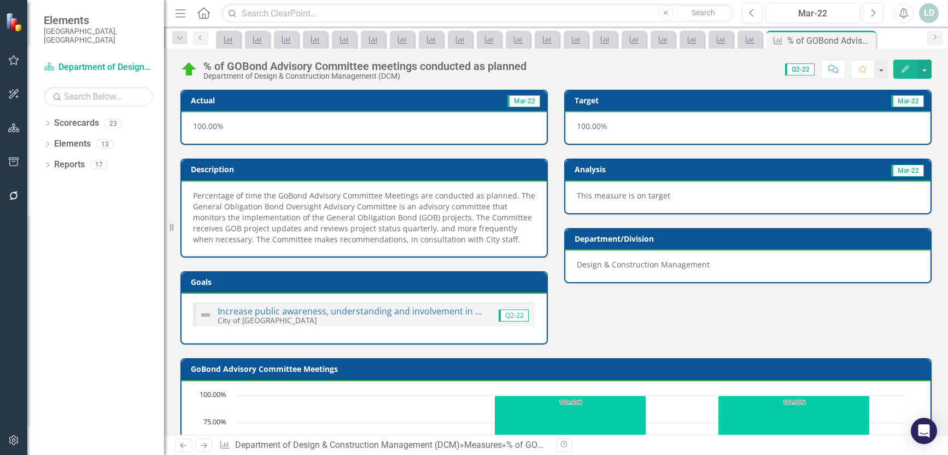
scroll to position [470, 0]
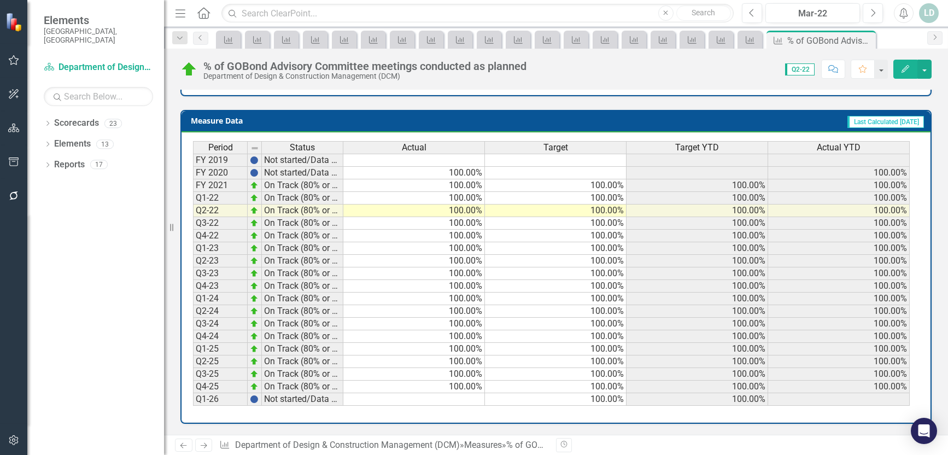
click at [209, 443] on link "Next" at bounding box center [204, 445] width 18 height 13
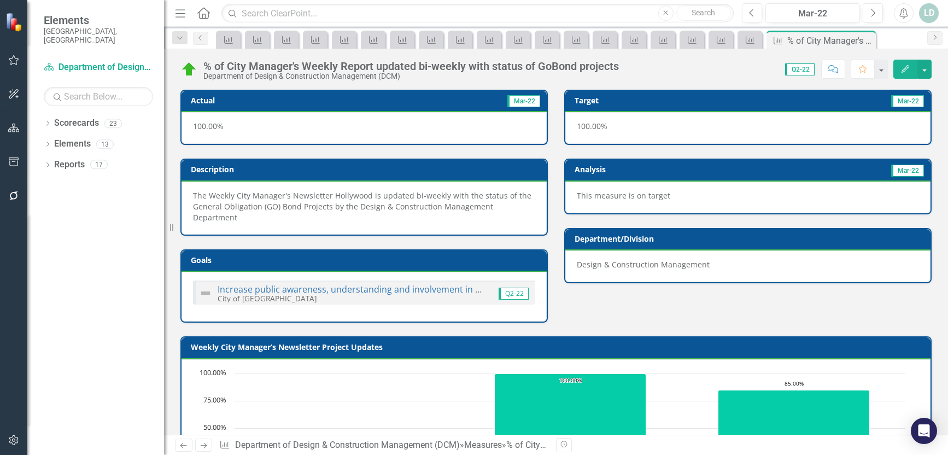
scroll to position [438, 0]
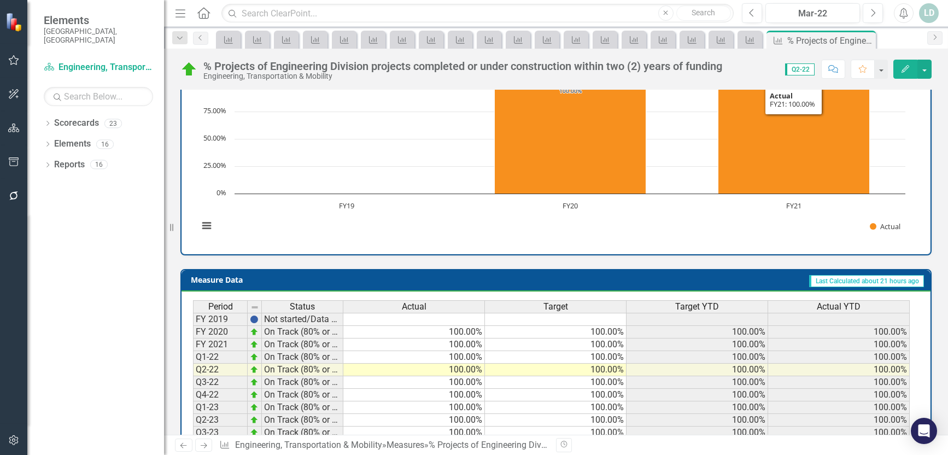
scroll to position [427, 0]
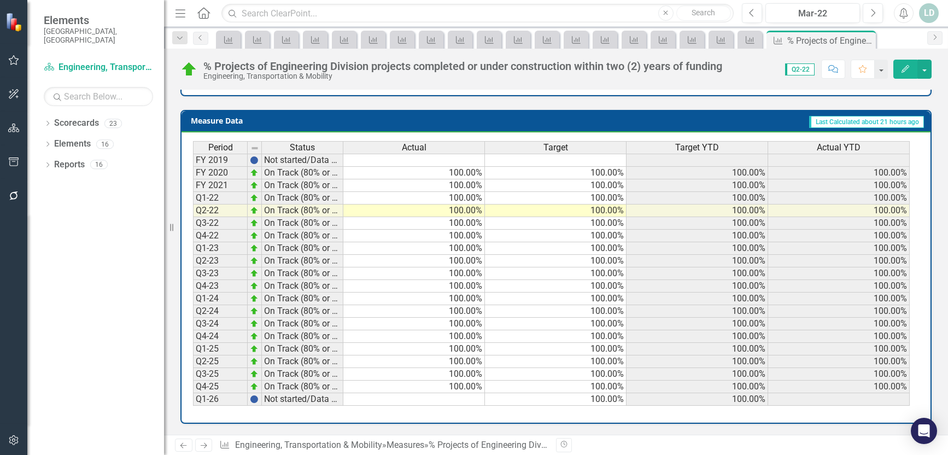
click at [394, 385] on td "100.00%" at bounding box center [414, 387] width 142 height 13
click at [208, 444] on icon "Next" at bounding box center [203, 445] width 9 height 7
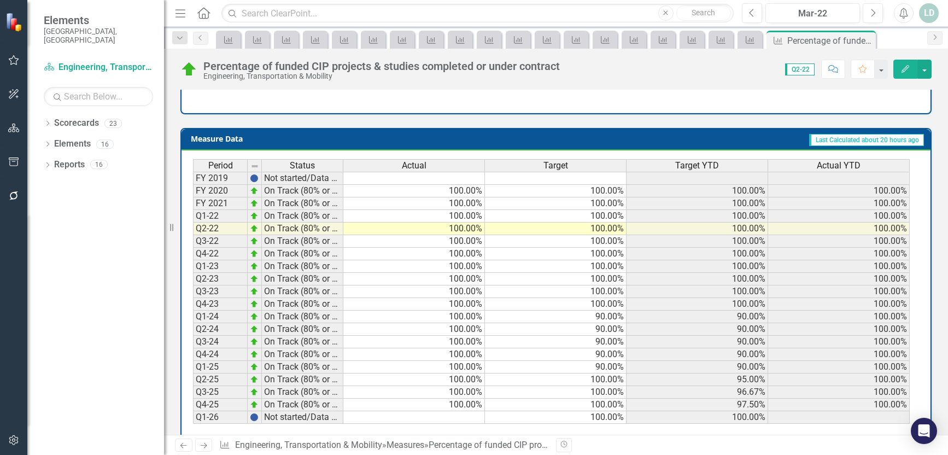
scroll to position [427, 0]
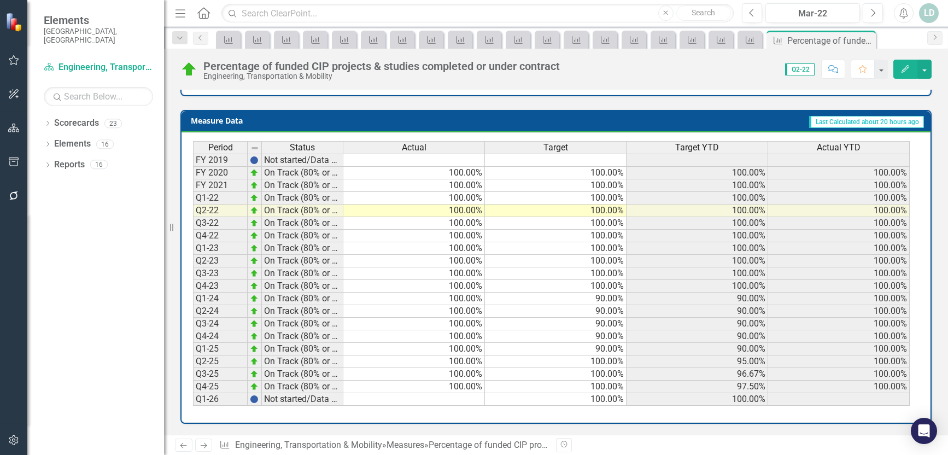
click at [208, 444] on icon "Next" at bounding box center [203, 445] width 9 height 7
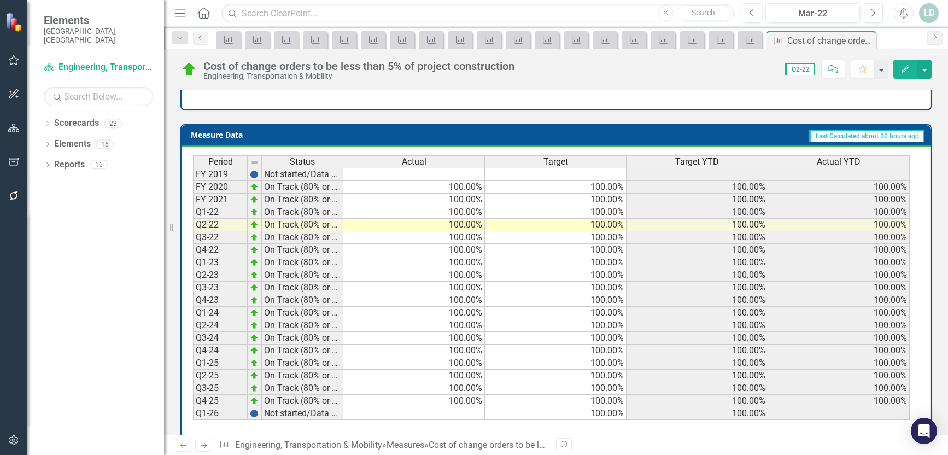
scroll to position [427, 0]
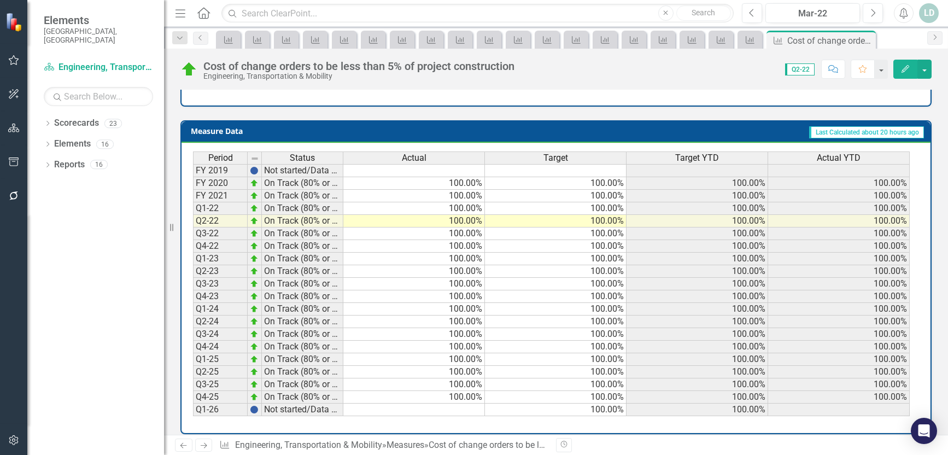
click at [203, 443] on icon "Next" at bounding box center [203, 445] width 9 height 7
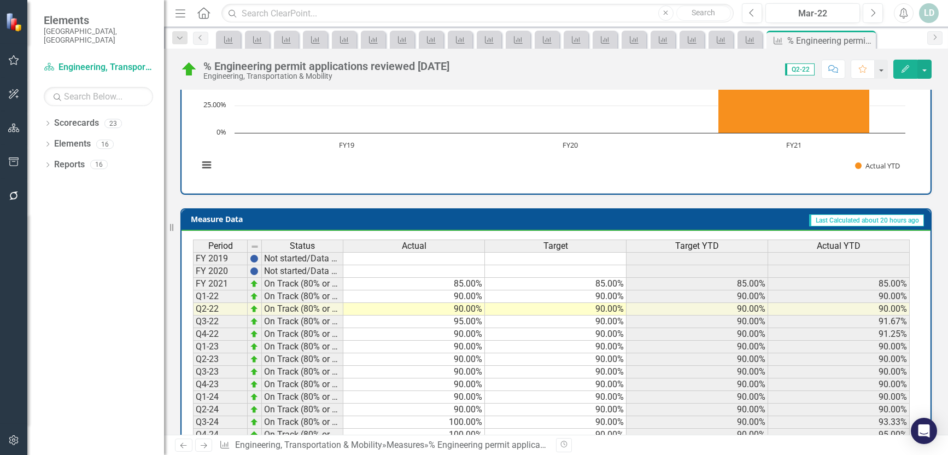
scroll to position [459, 0]
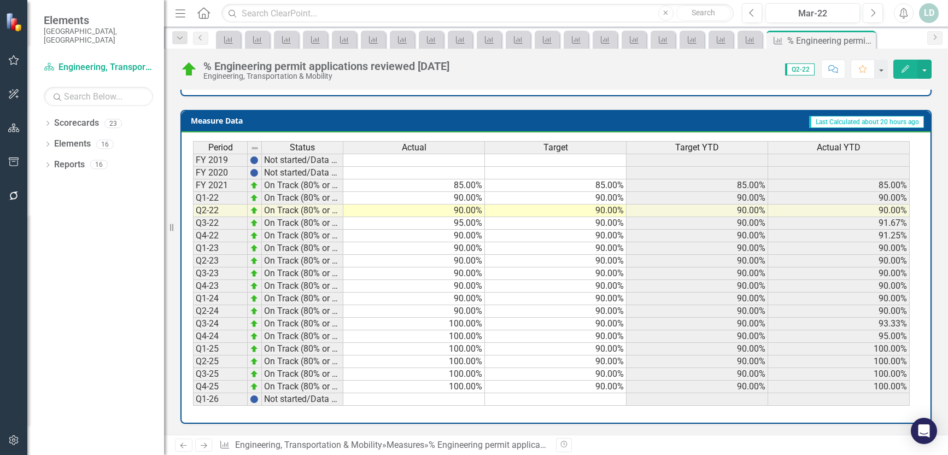
click at [404, 388] on td "100.00%" at bounding box center [414, 387] width 142 height 13
click at [206, 447] on icon "Next" at bounding box center [203, 445] width 9 height 7
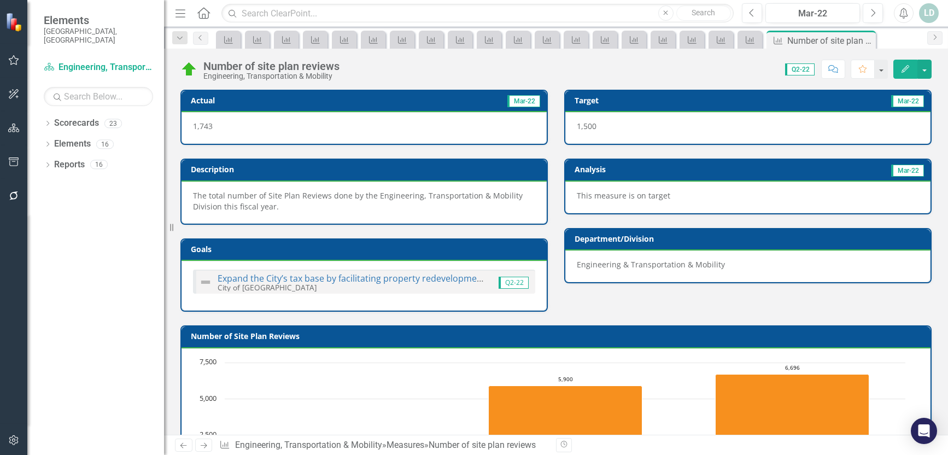
scroll to position [438, 0]
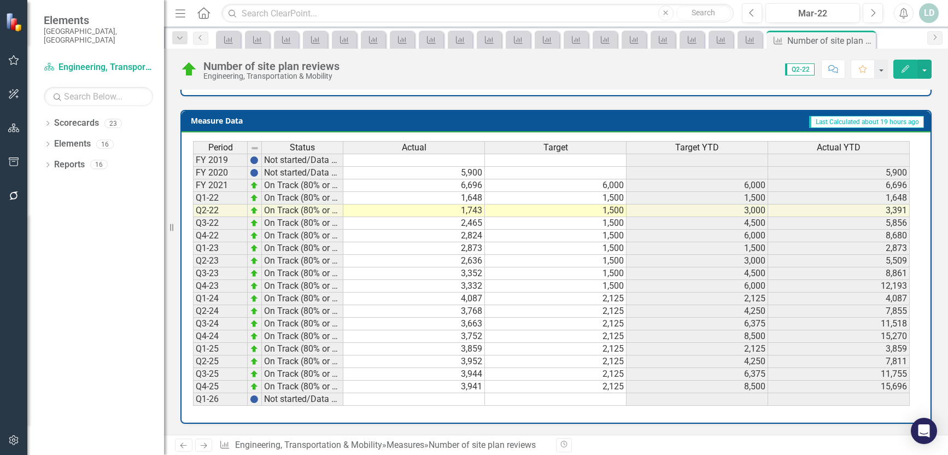
click at [398, 388] on td "3,941" at bounding box center [414, 387] width 142 height 13
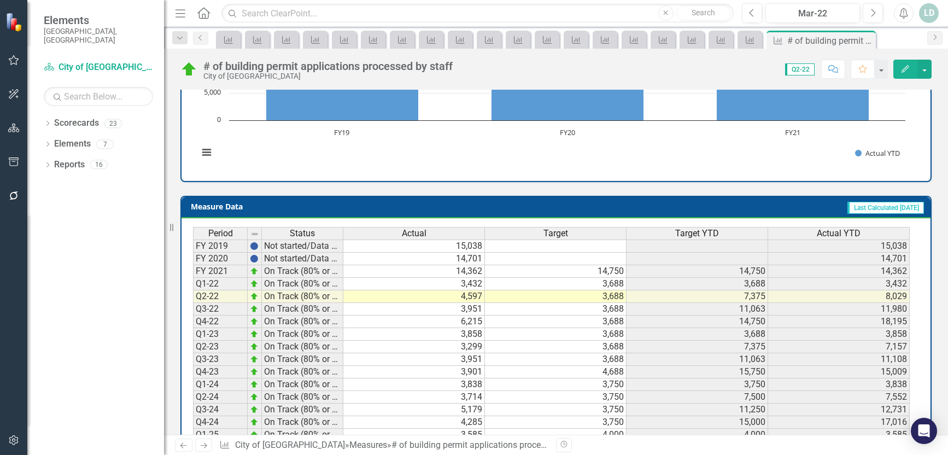
scroll to position [427, 0]
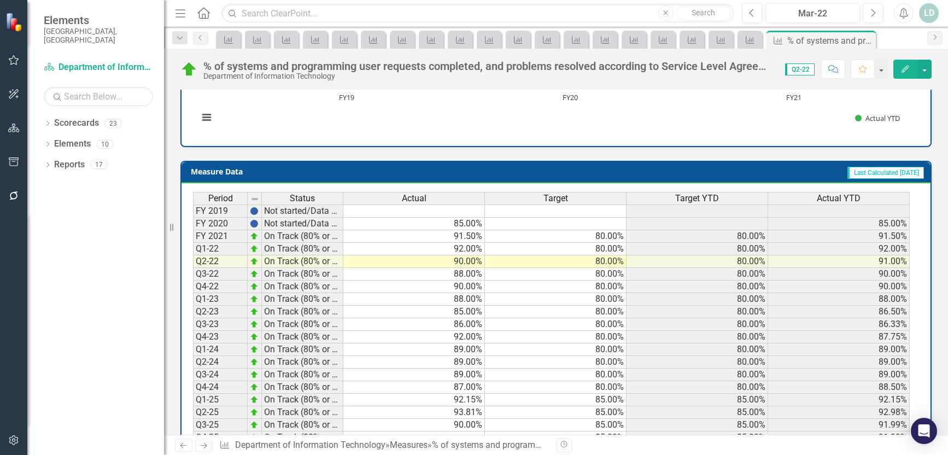
scroll to position [438, 0]
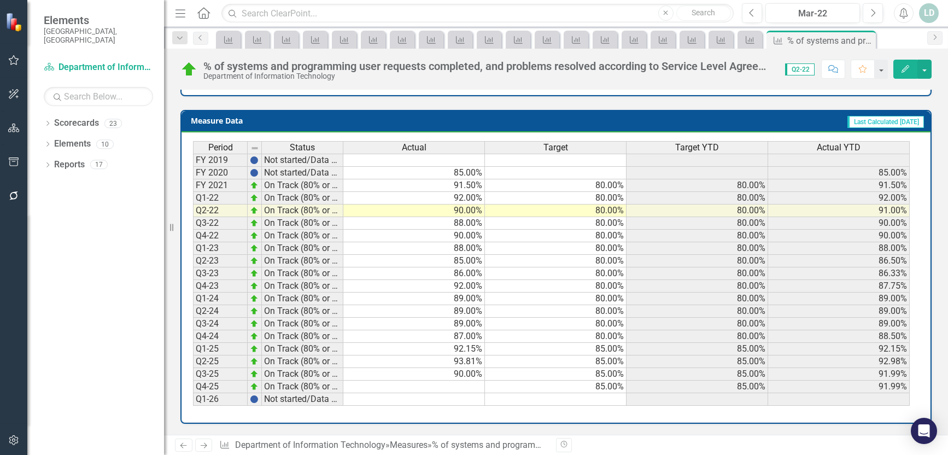
click at [428, 386] on td at bounding box center [414, 387] width 142 height 13
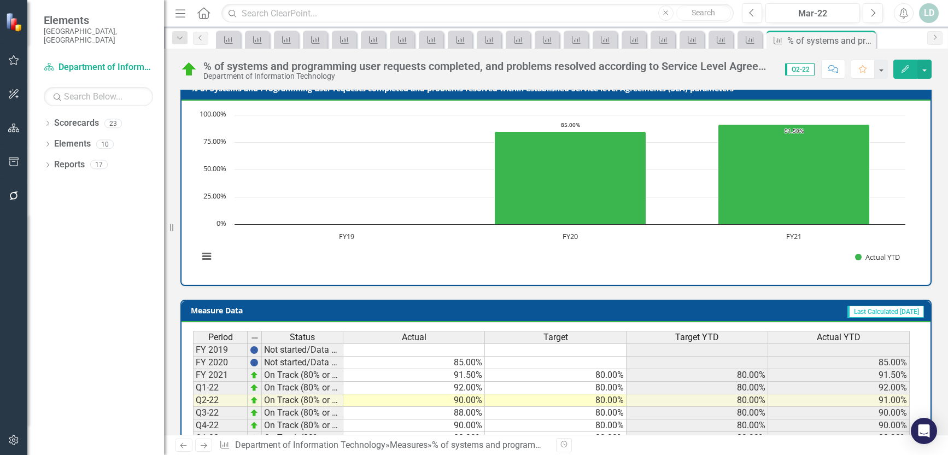
scroll to position [438, 0]
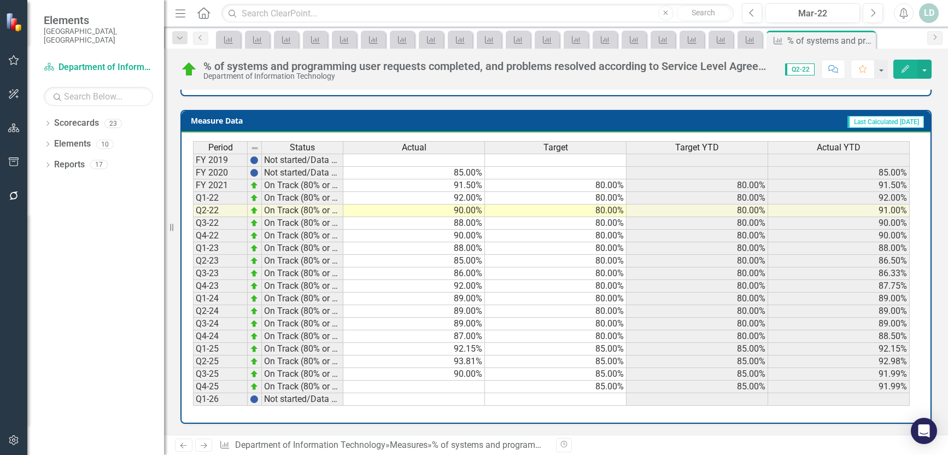
click at [399, 386] on td at bounding box center [414, 387] width 142 height 13
click at [207, 447] on icon "Next" at bounding box center [203, 445] width 9 height 7
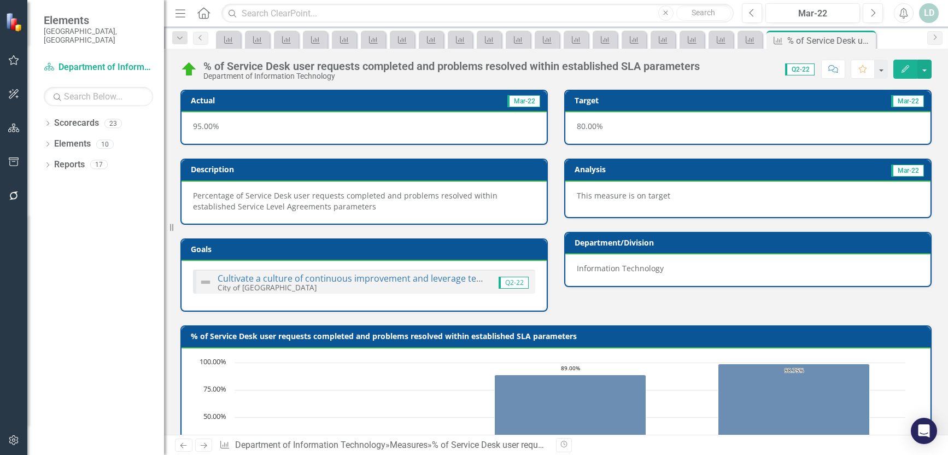
scroll to position [438, 0]
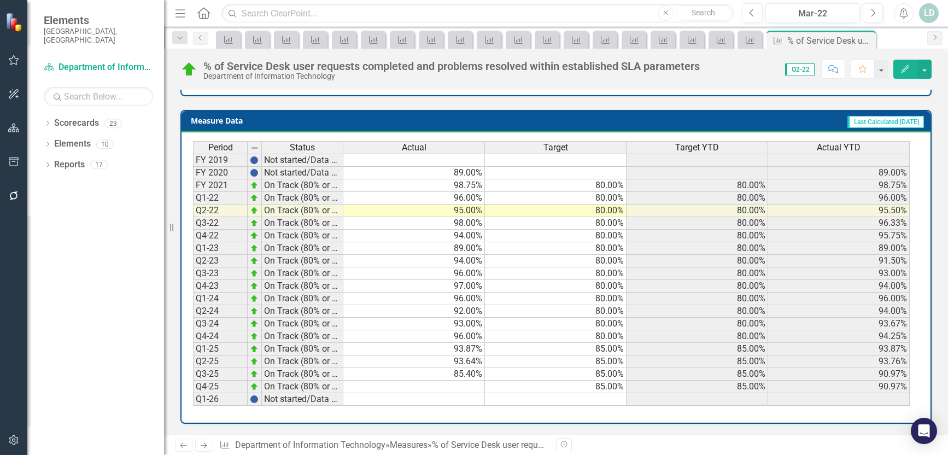
click at [199, 444] on icon "Next" at bounding box center [203, 445] width 9 height 7
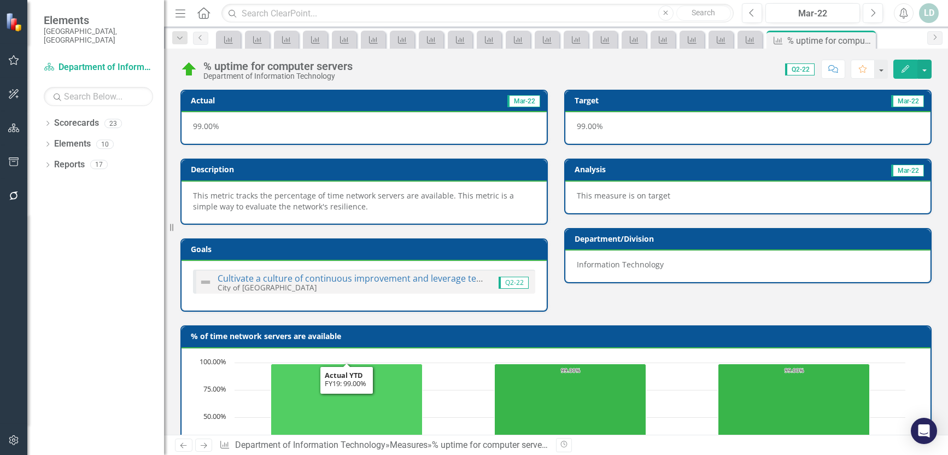
scroll to position [438, 0]
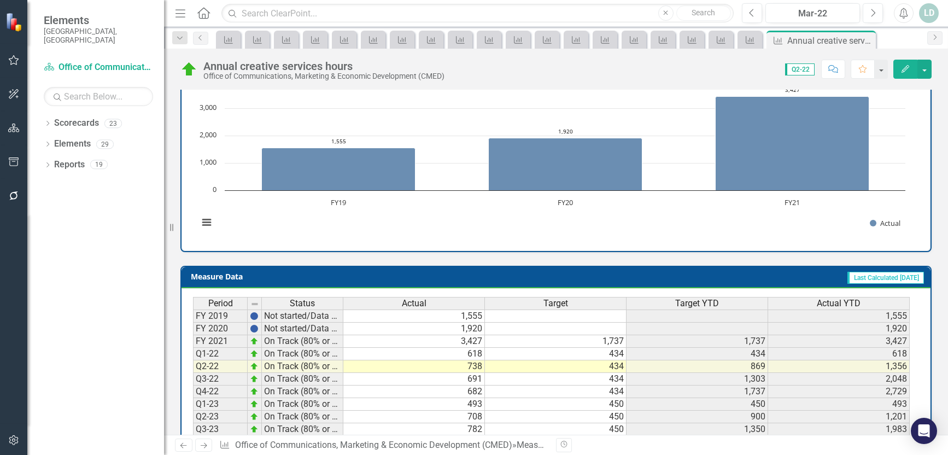
scroll to position [449, 0]
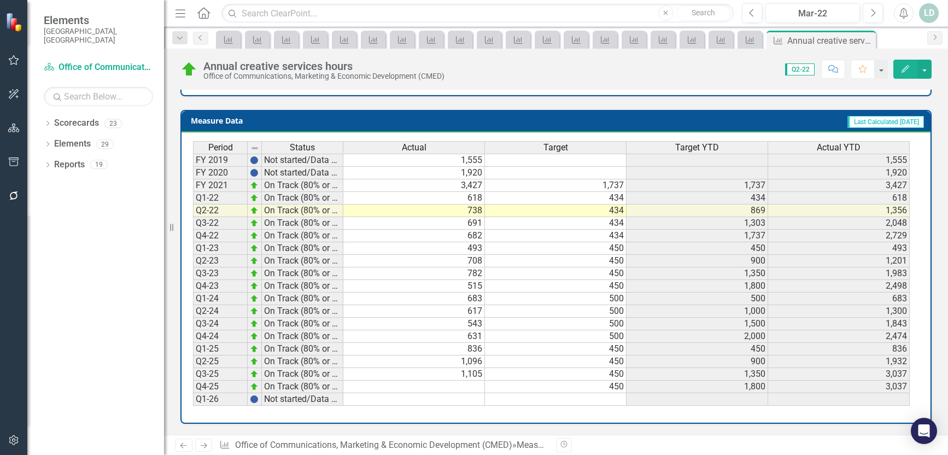
click at [434, 387] on td at bounding box center [414, 387] width 142 height 13
click at [206, 446] on icon at bounding box center [204, 445] width 7 height 5
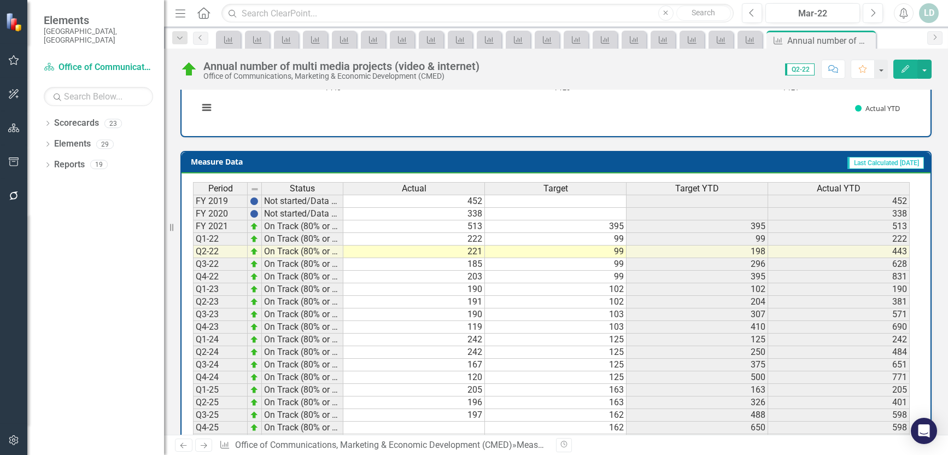
scroll to position [438, 0]
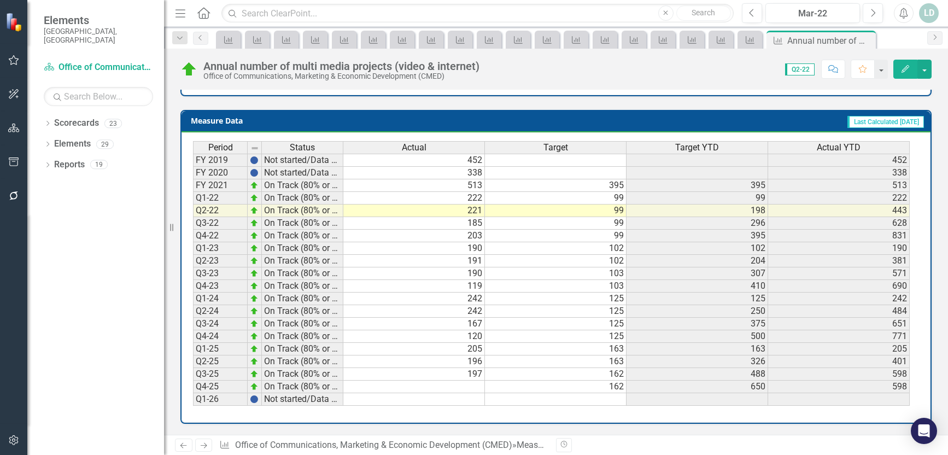
click at [206, 446] on icon at bounding box center [204, 445] width 7 height 5
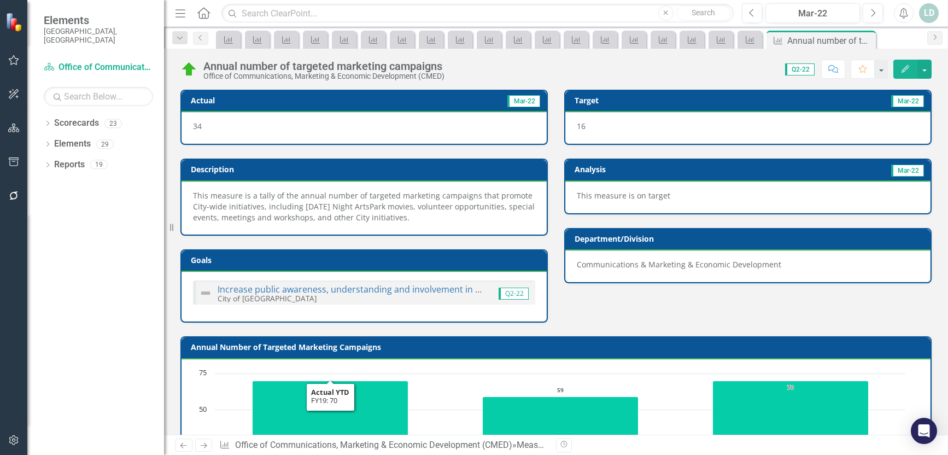
scroll to position [449, 0]
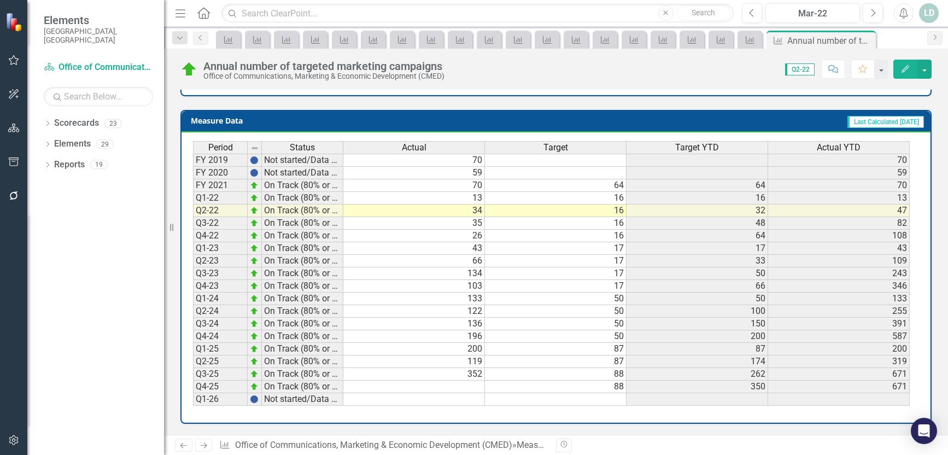
click at [203, 444] on icon "Next" at bounding box center [203, 445] width 9 height 7
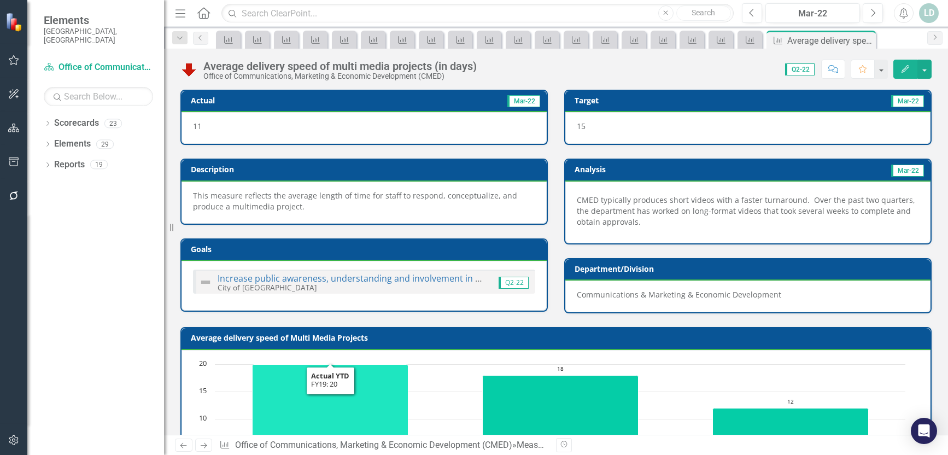
scroll to position [439, 0]
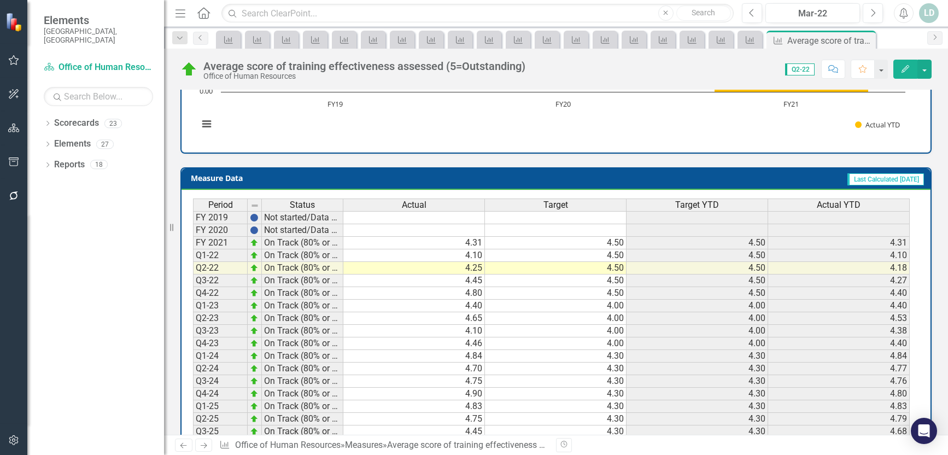
scroll to position [449, 0]
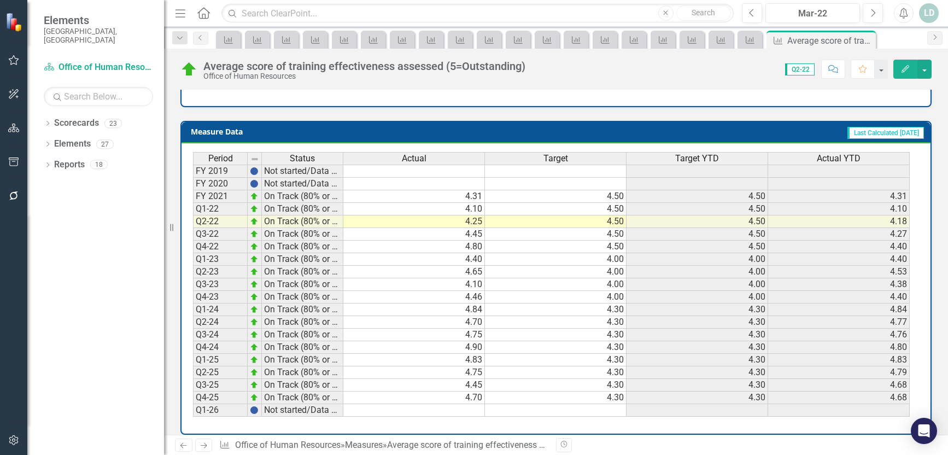
click at [211, 444] on link "Next" at bounding box center [204, 445] width 18 height 13
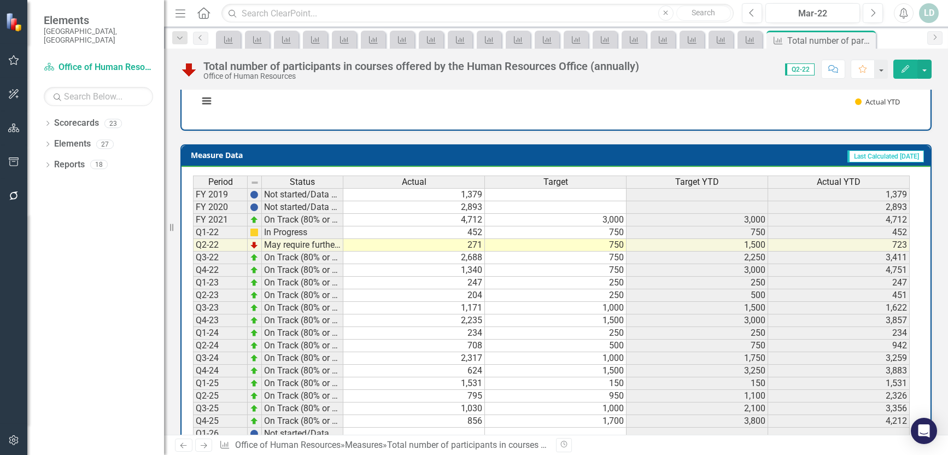
scroll to position [527, 0]
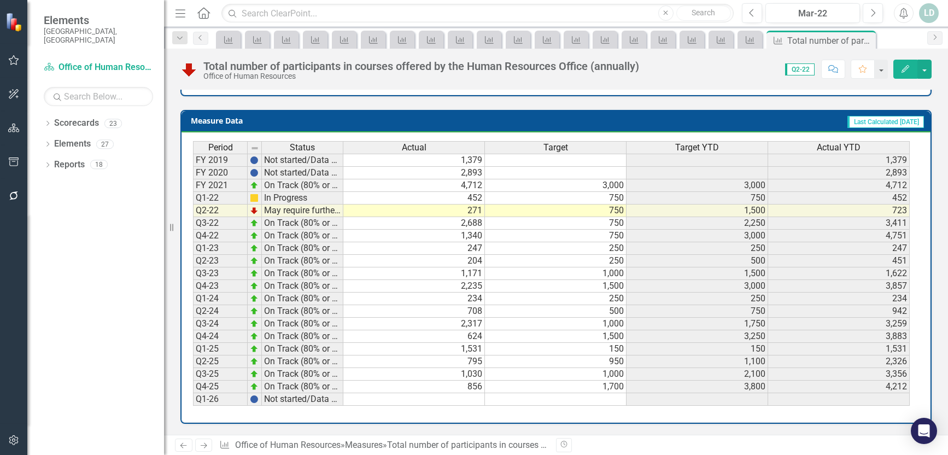
click at [206, 446] on icon at bounding box center [204, 445] width 7 height 5
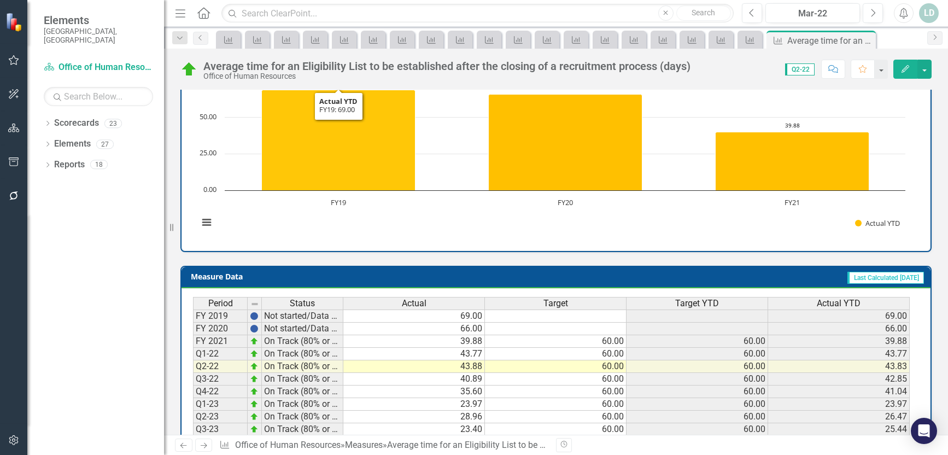
scroll to position [459, 0]
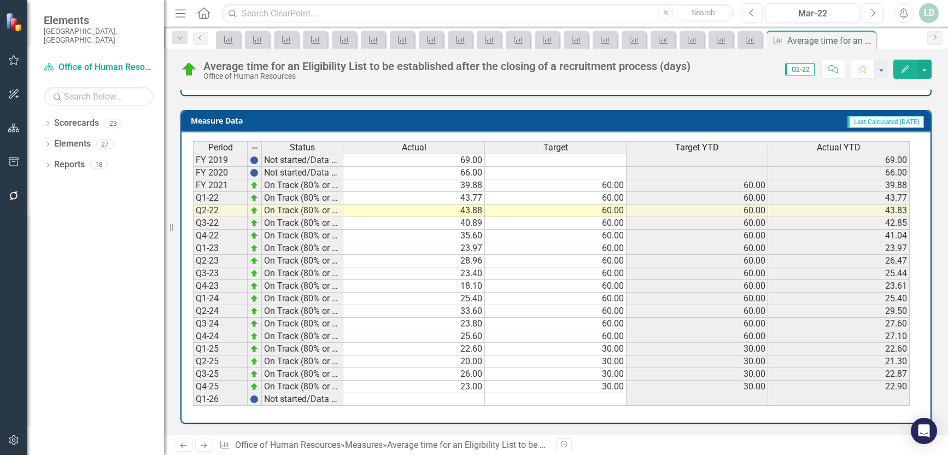
click at [202, 445] on icon "Next" at bounding box center [203, 445] width 9 height 7
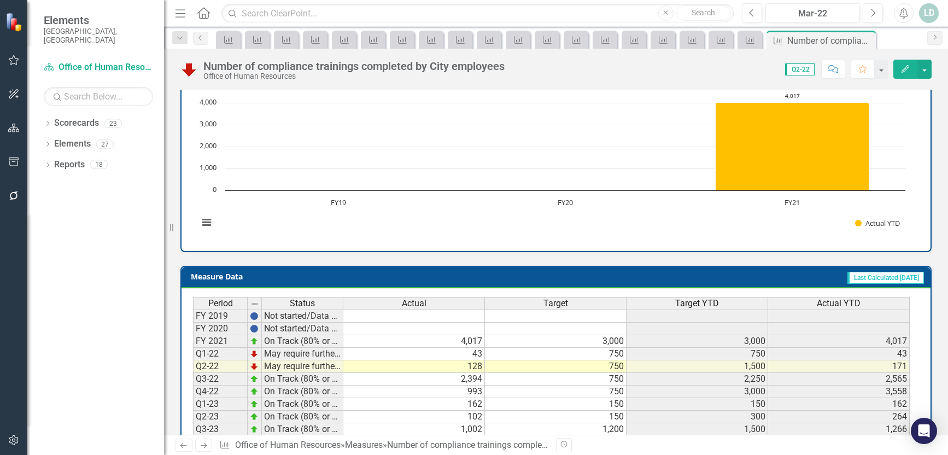
scroll to position [450, 0]
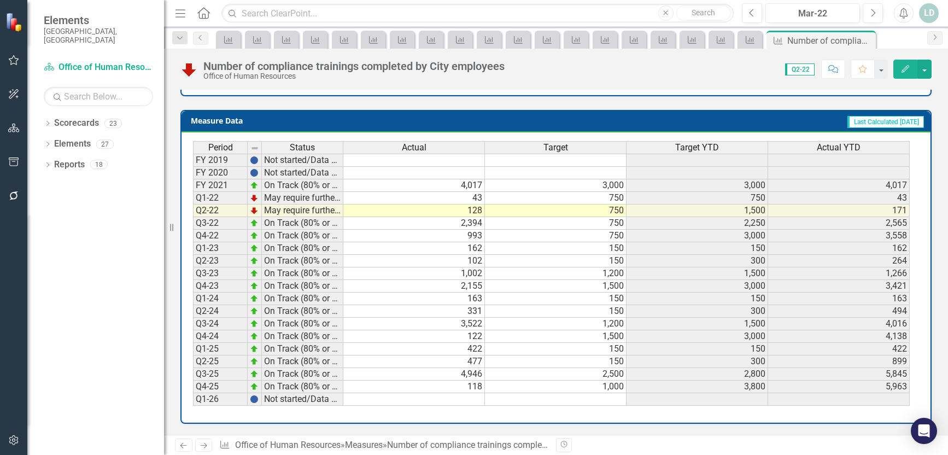
click at [205, 443] on icon "Next" at bounding box center [203, 445] width 9 height 7
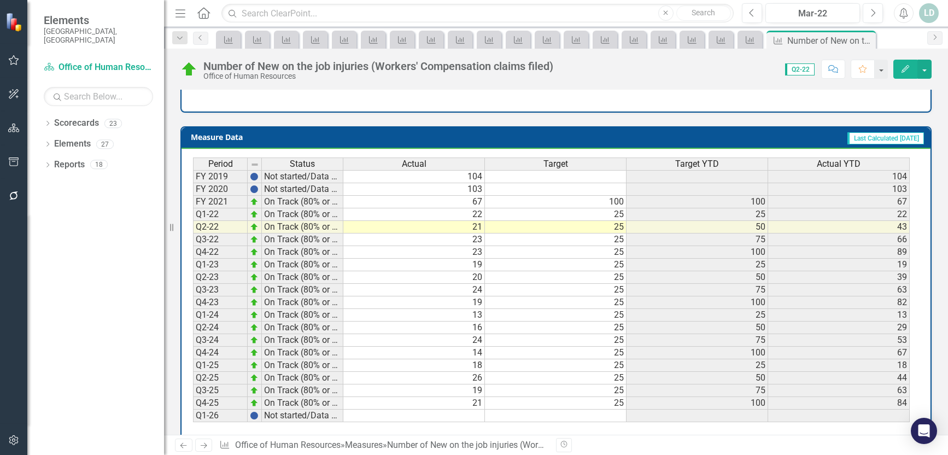
scroll to position [449, 0]
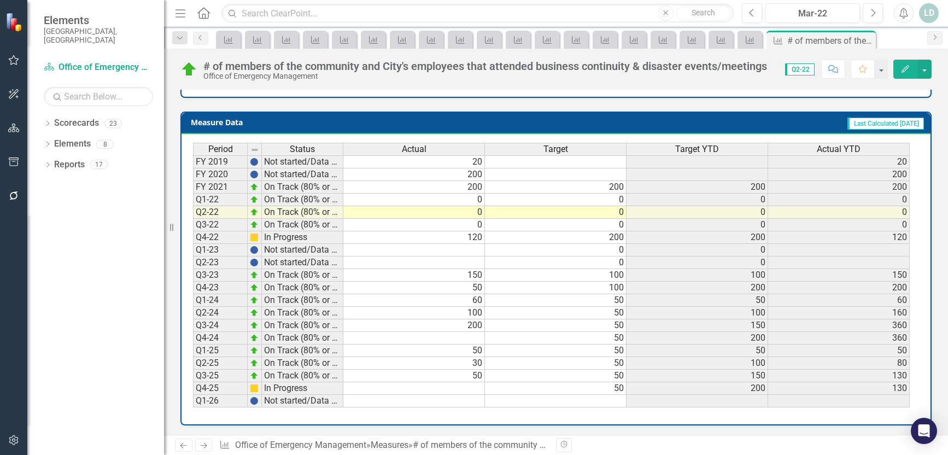
scroll to position [438, 0]
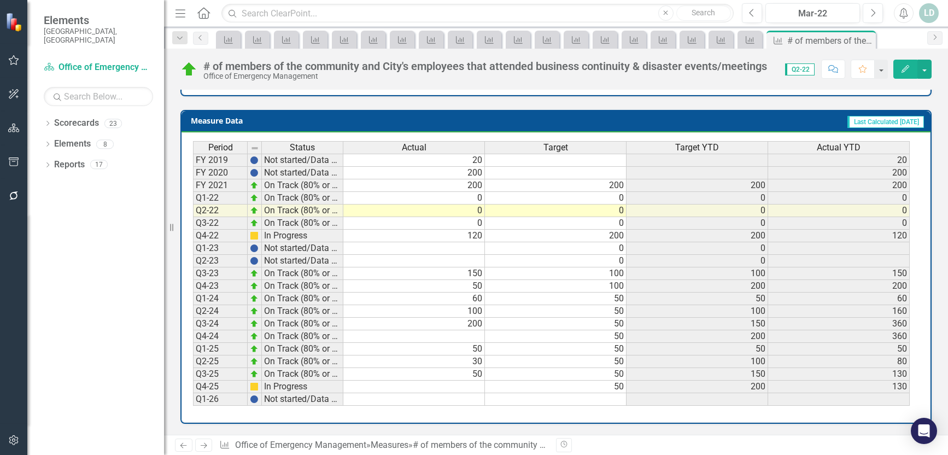
click at [407, 385] on td at bounding box center [414, 387] width 142 height 13
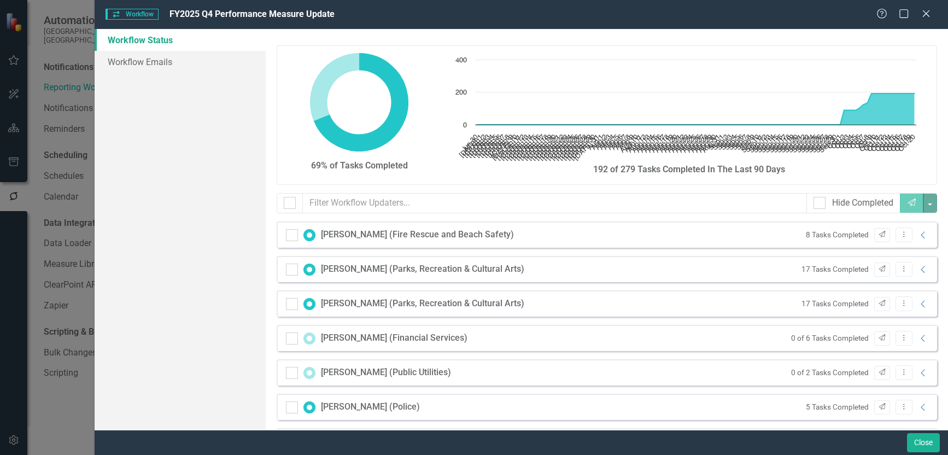
scroll to position [1149, 0]
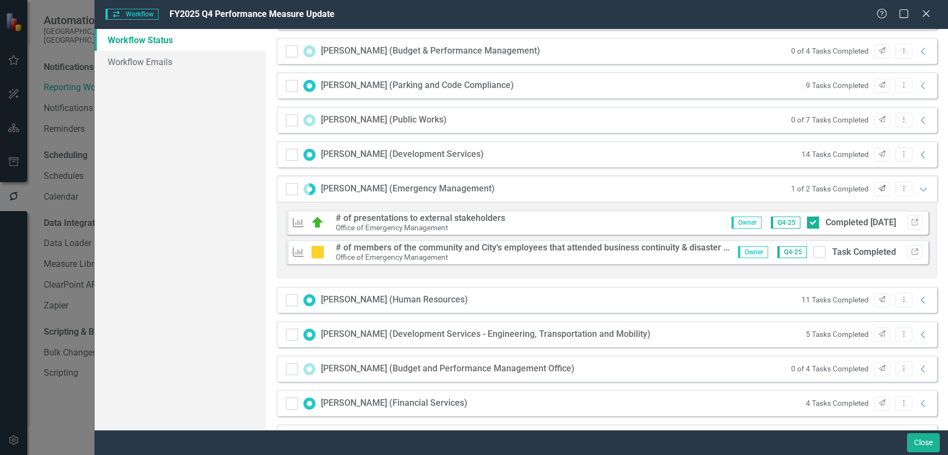
click at [878, 189] on icon "Send" at bounding box center [882, 188] width 8 height 7
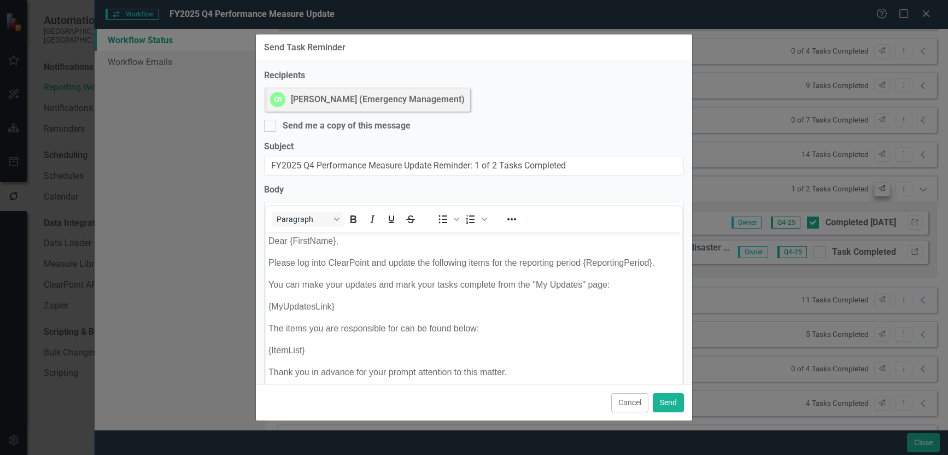
scroll to position [0, 0]
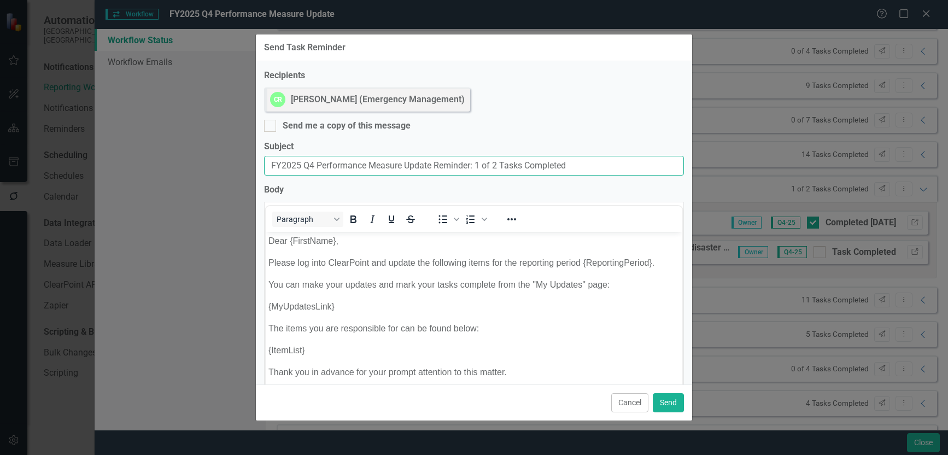
click at [270, 164] on input "FY2025 Q4 Performance Measure Update Reminder: 1 of 2 Tasks Completed" at bounding box center [474, 166] width 420 height 20
paste input "Due Today:"
type input "Due Today: FY2025 Q4 Performance Measure Update Reminder: 1 of 2 Tasks Completed"
click at [276, 126] on div at bounding box center [270, 126] width 12 height 12
click at [271, 126] on input "Send me a copy of this message" at bounding box center [267, 123] width 7 height 7
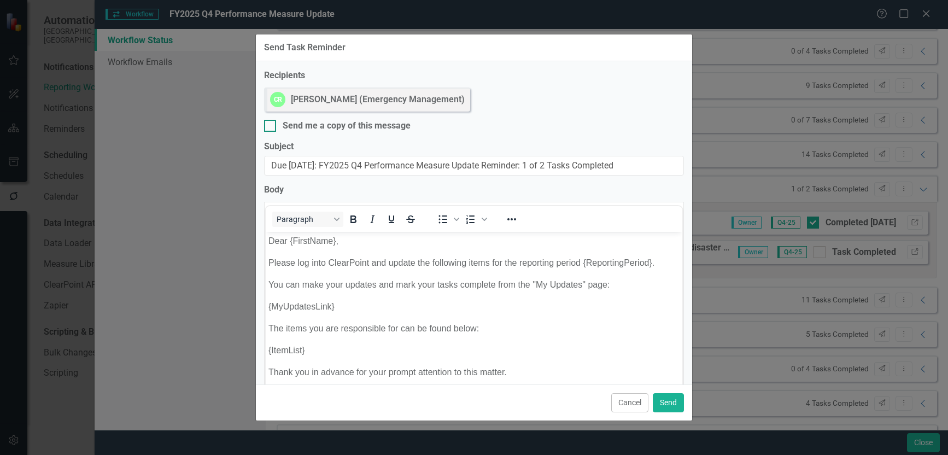
checkbox input "true"
click at [677, 400] on button "Send" at bounding box center [668, 402] width 31 height 19
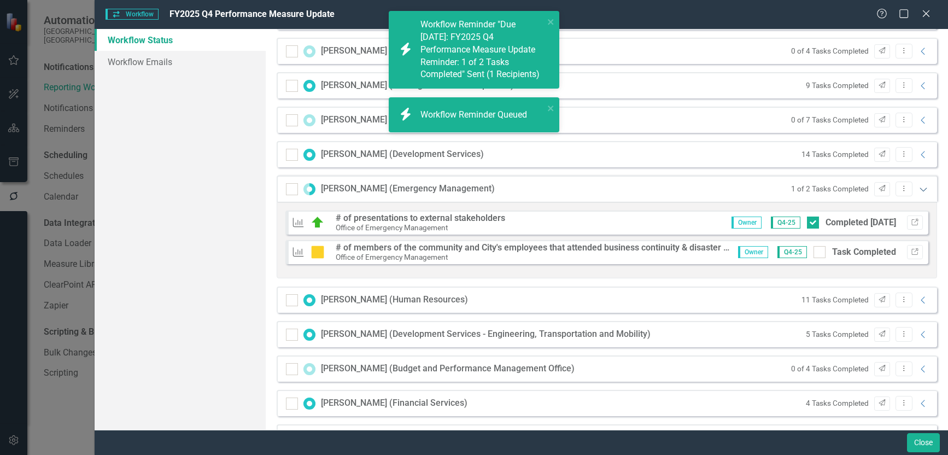
click at [918, 189] on icon "Expanded" at bounding box center [923, 189] width 11 height 9
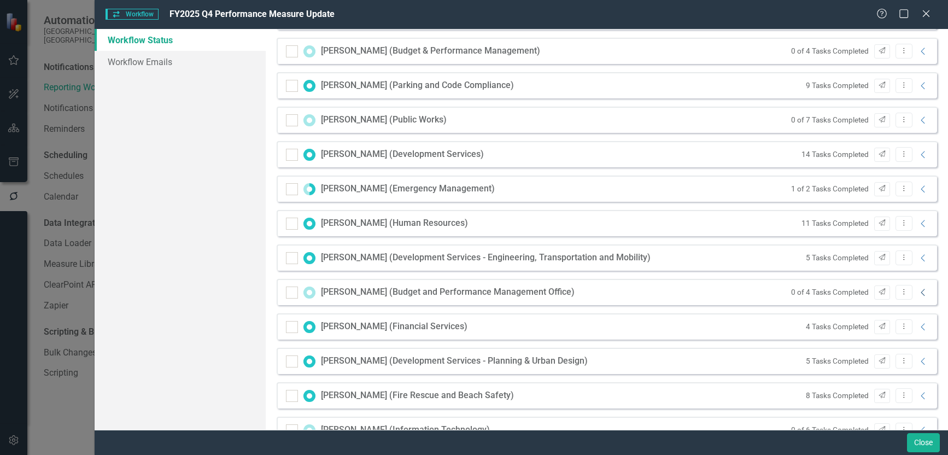
click at [918, 292] on icon "Collapse" at bounding box center [923, 292] width 11 height 9
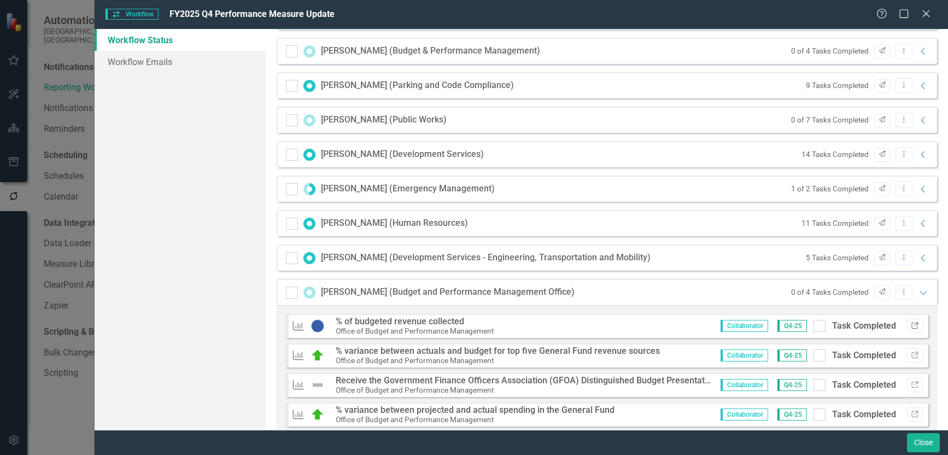
click at [911, 325] on icon "Link" at bounding box center [915, 326] width 8 height 7
click at [918, 293] on icon "Expanded" at bounding box center [923, 292] width 11 height 9
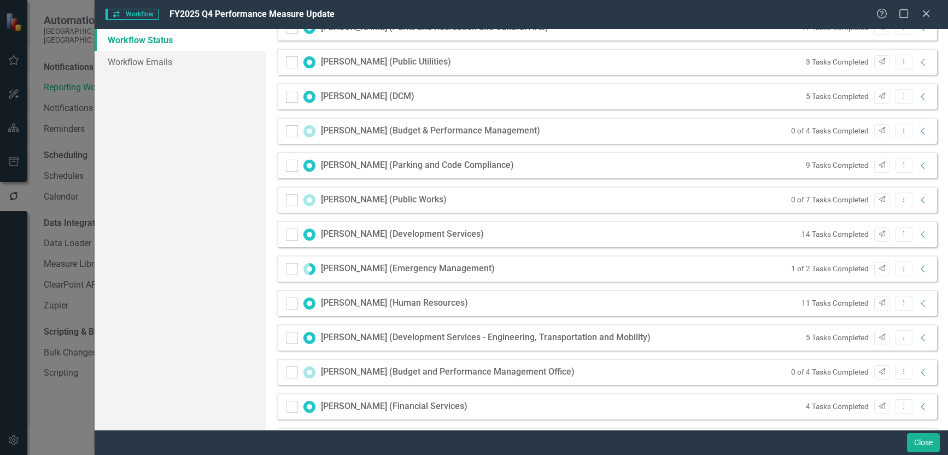
scroll to position [1014, 0]
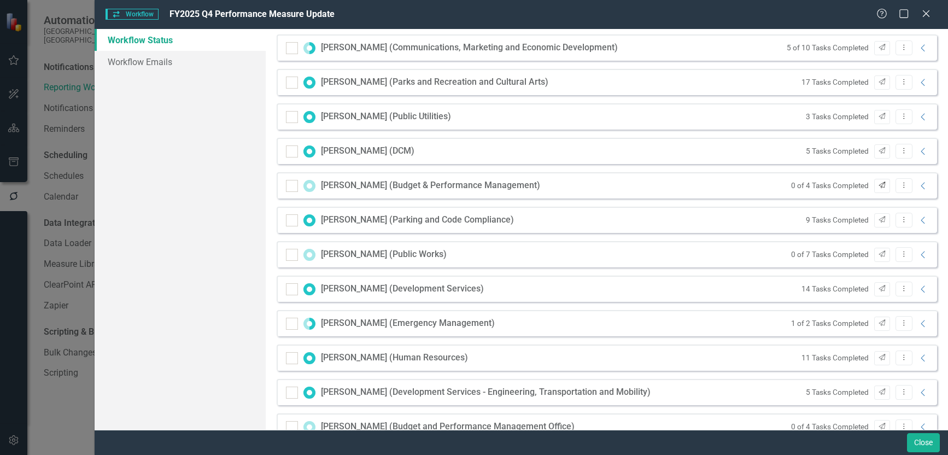
click at [878, 184] on icon "Send" at bounding box center [882, 185] width 8 height 7
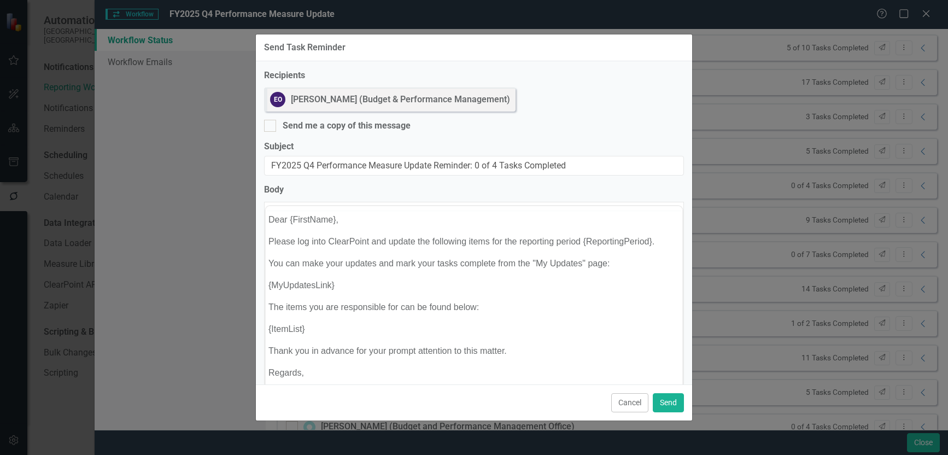
scroll to position [0, 0]
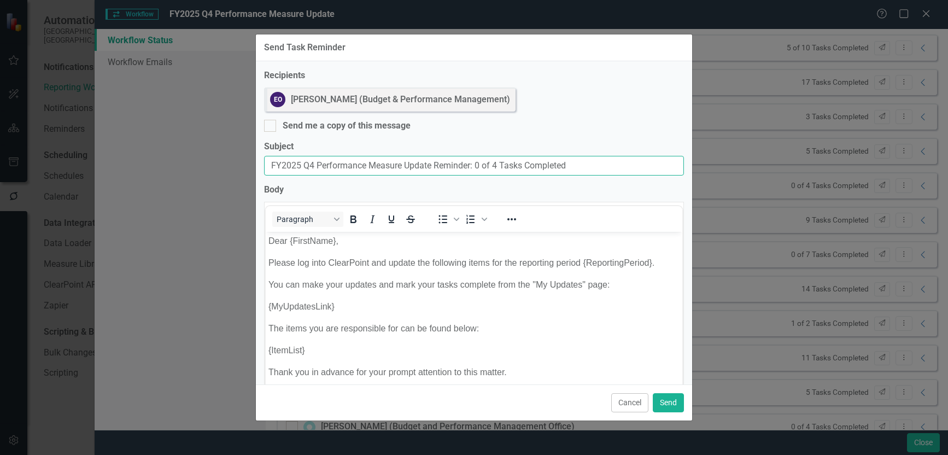
click at [270, 165] on input "FY2025 Q4 Performance Measure Update Reminder: 0 of 4 Tasks Completed" at bounding box center [474, 166] width 420 height 20
paste input "Due Today:"
type input "Due Today: FY2025 Q4 Performance Measure Update Reminder: 0 of 4 Tasks Completed"
click at [268, 126] on input "Send me a copy of this message" at bounding box center [267, 123] width 7 height 7
checkbox input "true"
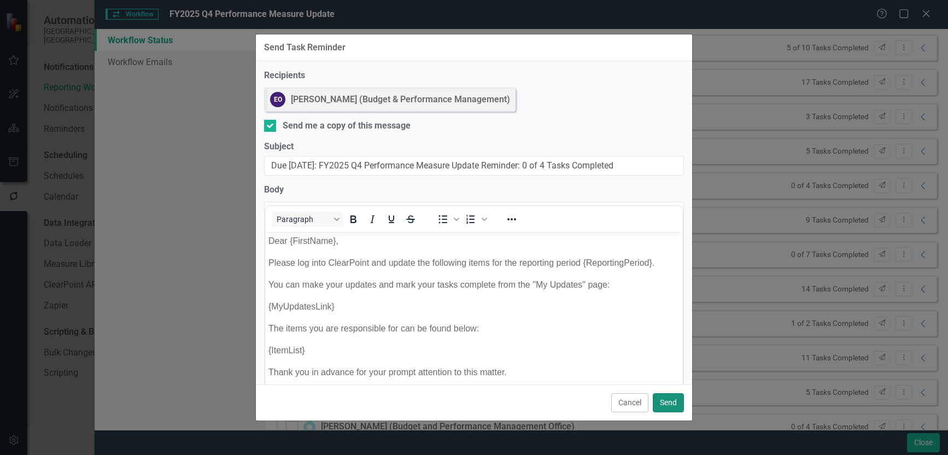
click at [668, 404] on button "Send" at bounding box center [668, 402] width 31 height 19
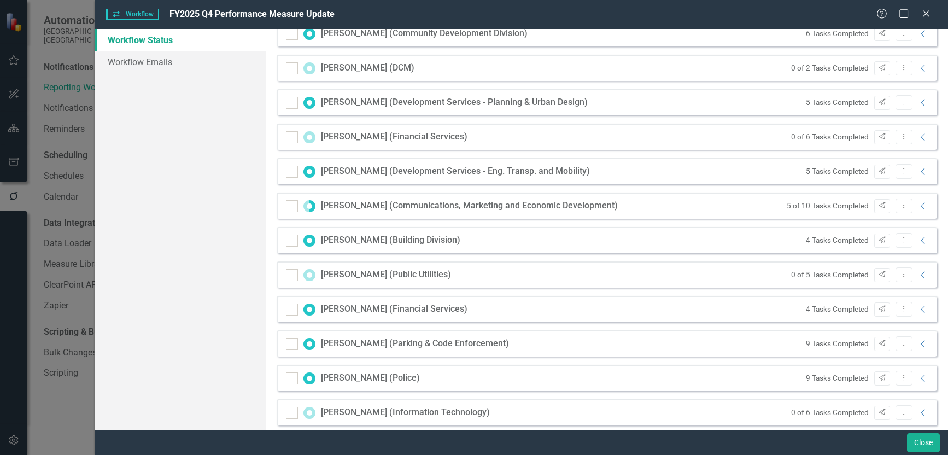
scroll to position [467, 0]
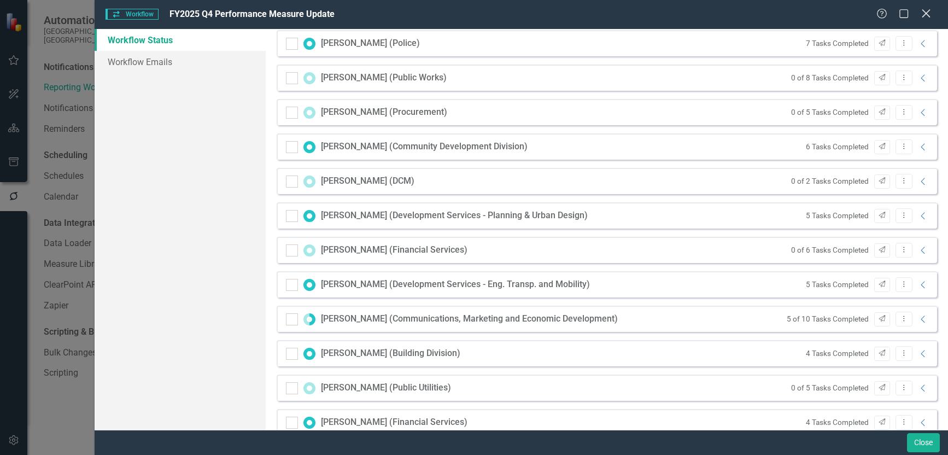
click at [929, 14] on icon "Close" at bounding box center [926, 13] width 14 height 10
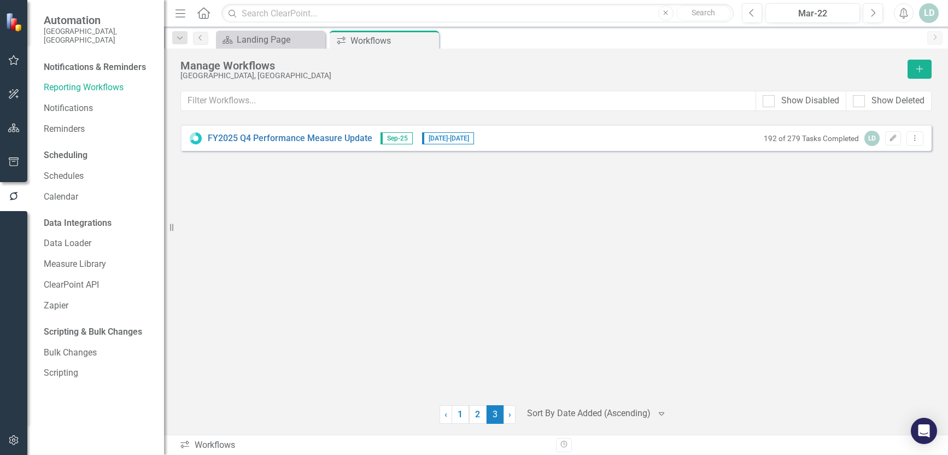
click at [325, 319] on div "FY2025 Q4 Performance Measure Update Sep-25 7/1/25 - 10/21/25 192 of 279 Tasks …" at bounding box center [556, 258] width 752 height 267
click at [8, 164] on icon "button" at bounding box center [13, 162] width 11 height 9
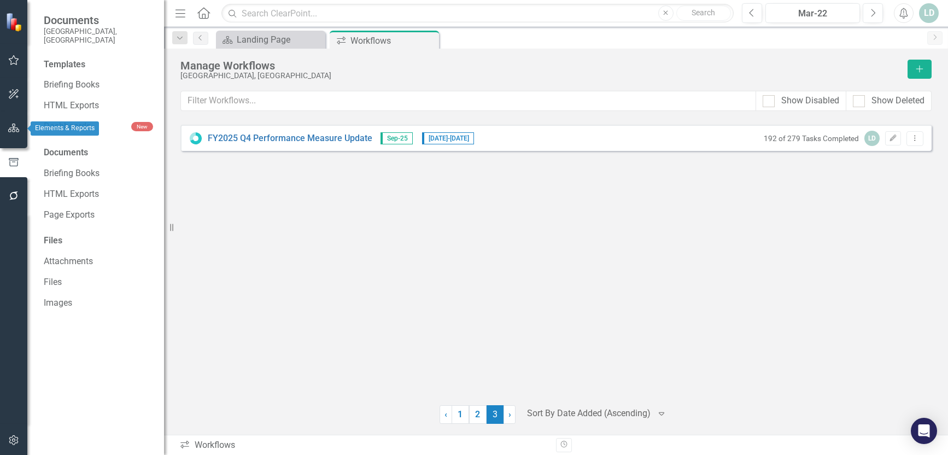
click at [14, 130] on icon "button" at bounding box center [13, 128] width 11 height 9
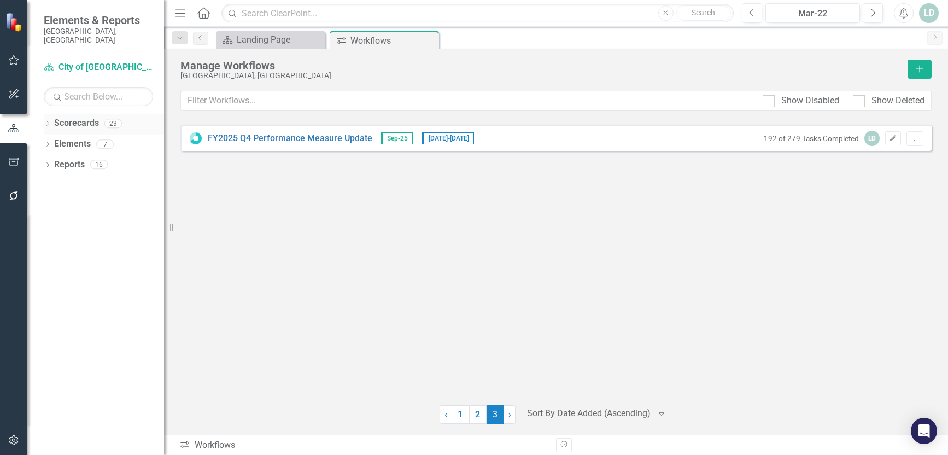
click at [46, 121] on icon "Dropdown" at bounding box center [48, 124] width 8 height 6
click at [96, 140] on link "City of [GEOGRAPHIC_DATA]" at bounding box center [112, 144] width 104 height 13
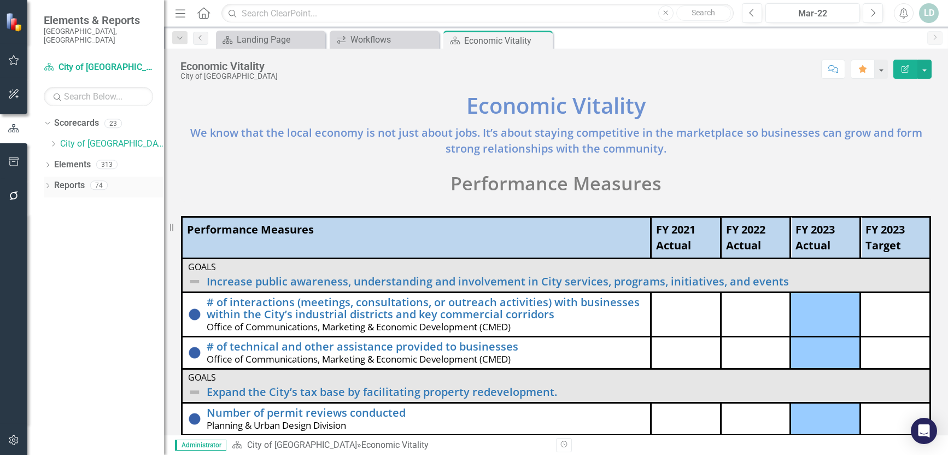
click at [49, 184] on icon "Dropdown" at bounding box center [48, 187] width 8 height 6
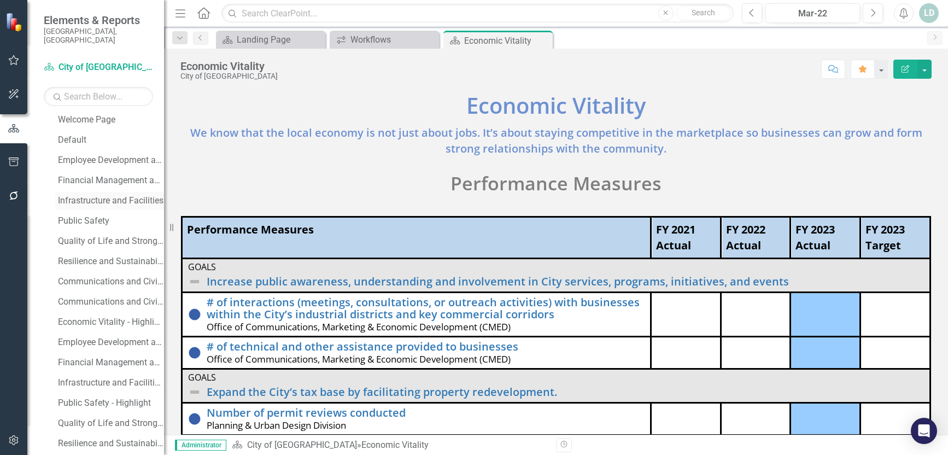
scroll to position [397, 0]
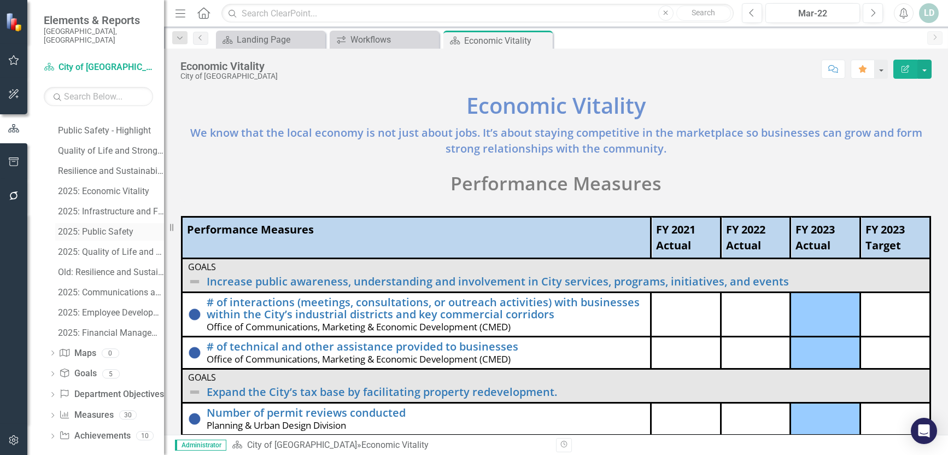
click at [122, 227] on div "2025: Public Safety" at bounding box center [111, 232] width 106 height 10
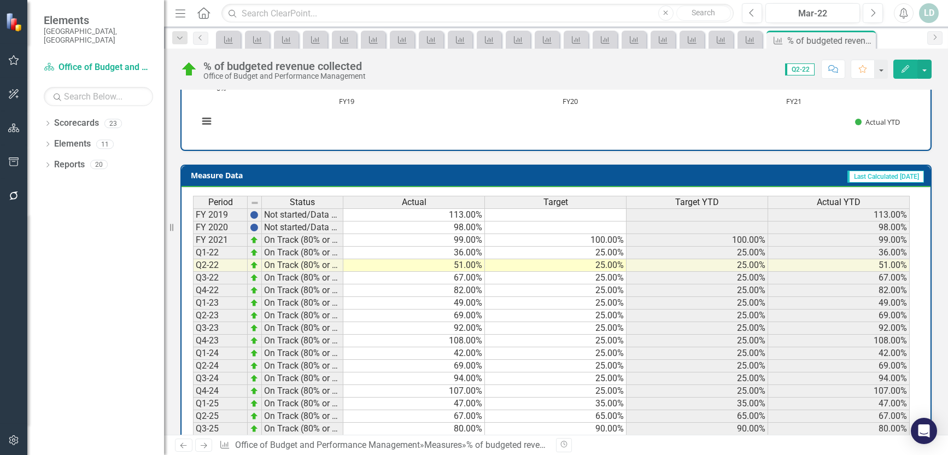
scroll to position [438, 0]
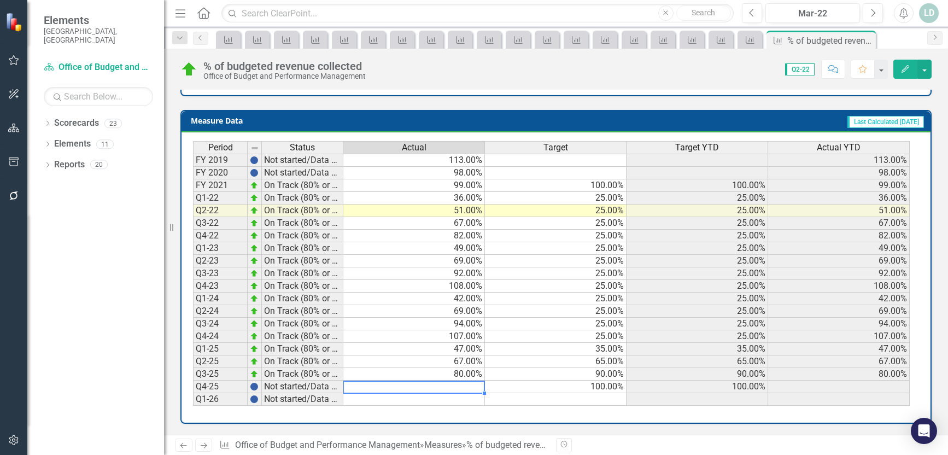
click at [473, 387] on td at bounding box center [414, 387] width 142 height 13
